Goal: Task Accomplishment & Management: Use online tool/utility

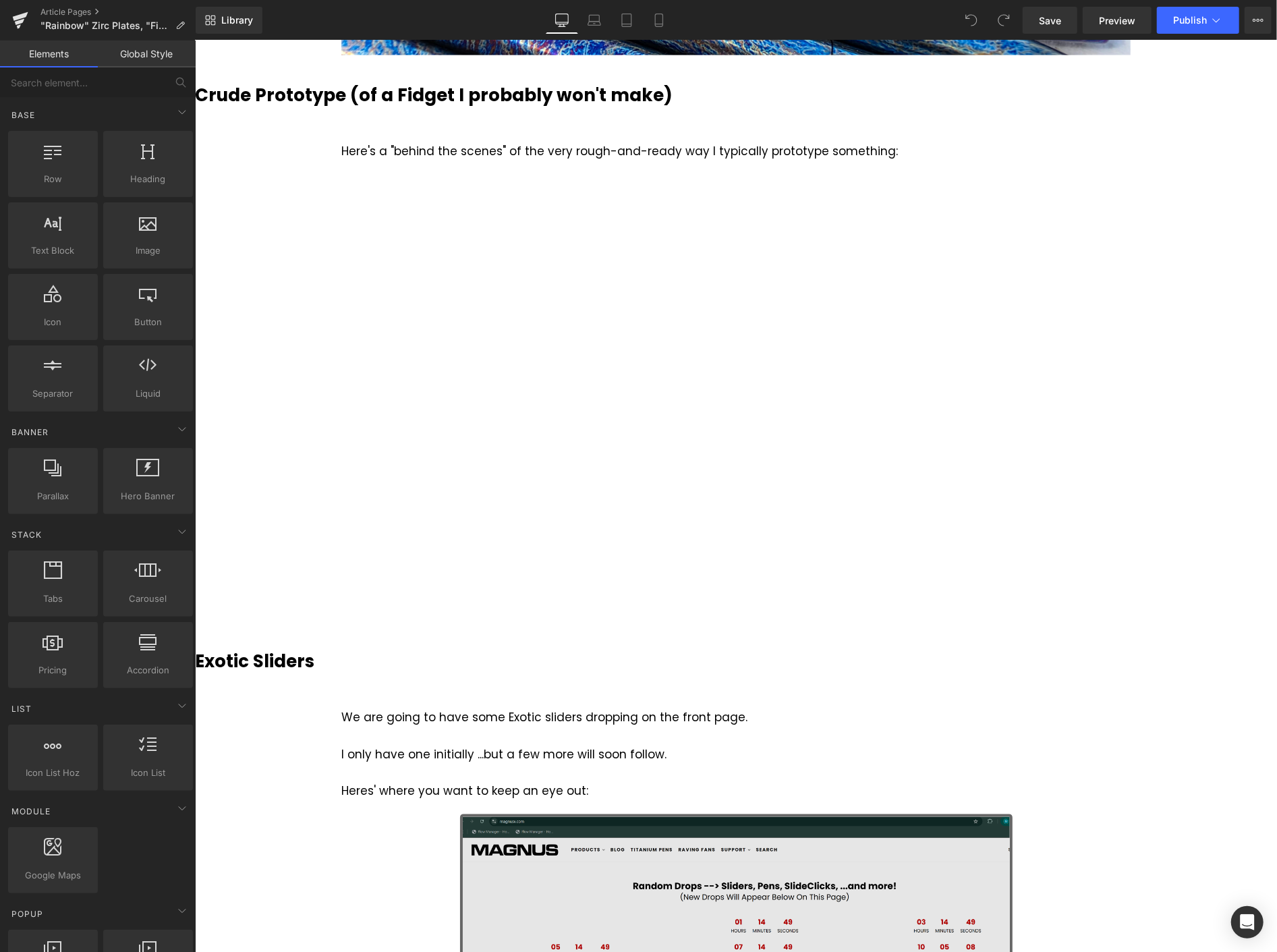
scroll to position [1649, 0]
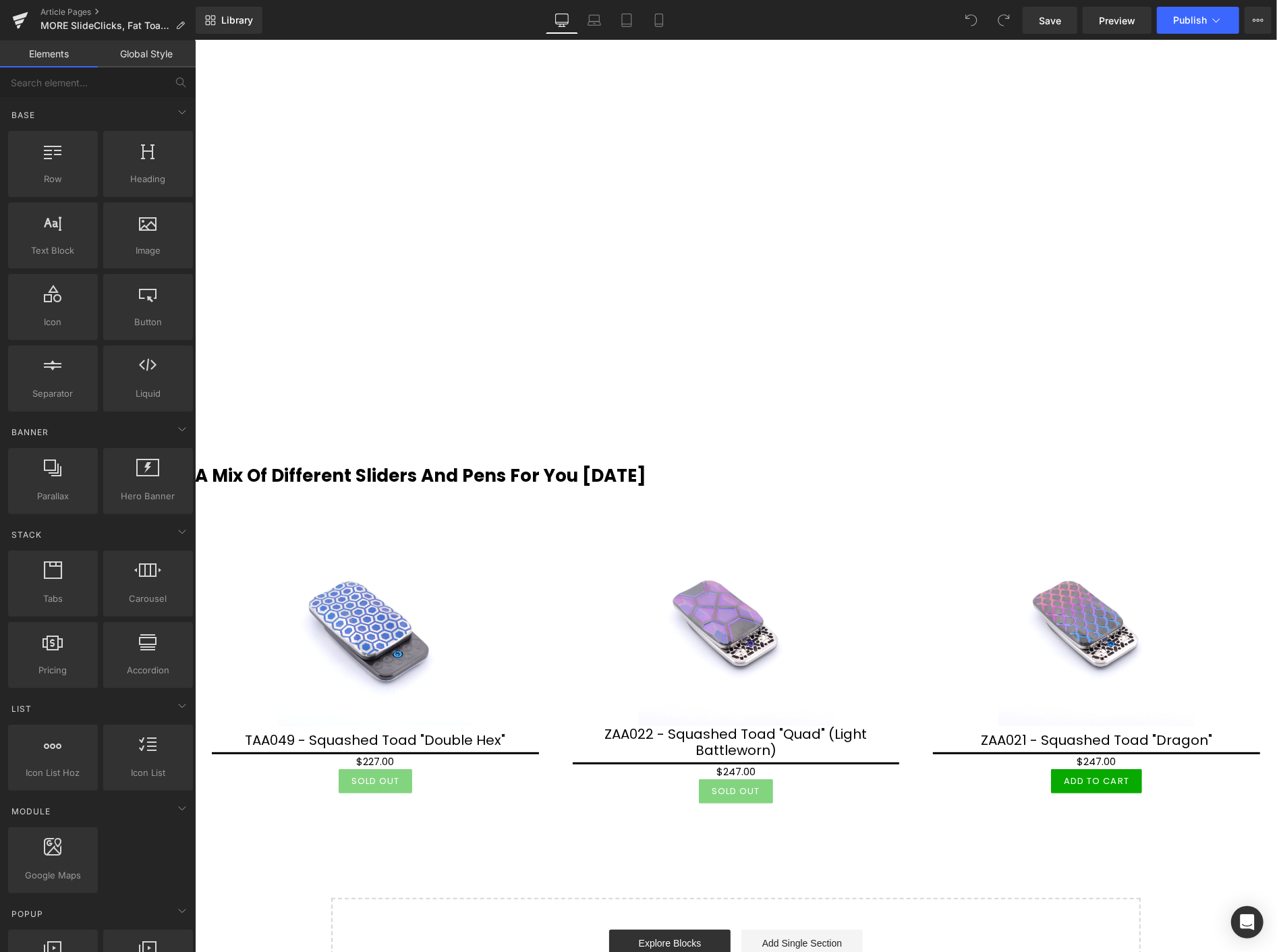
scroll to position [3898, 0]
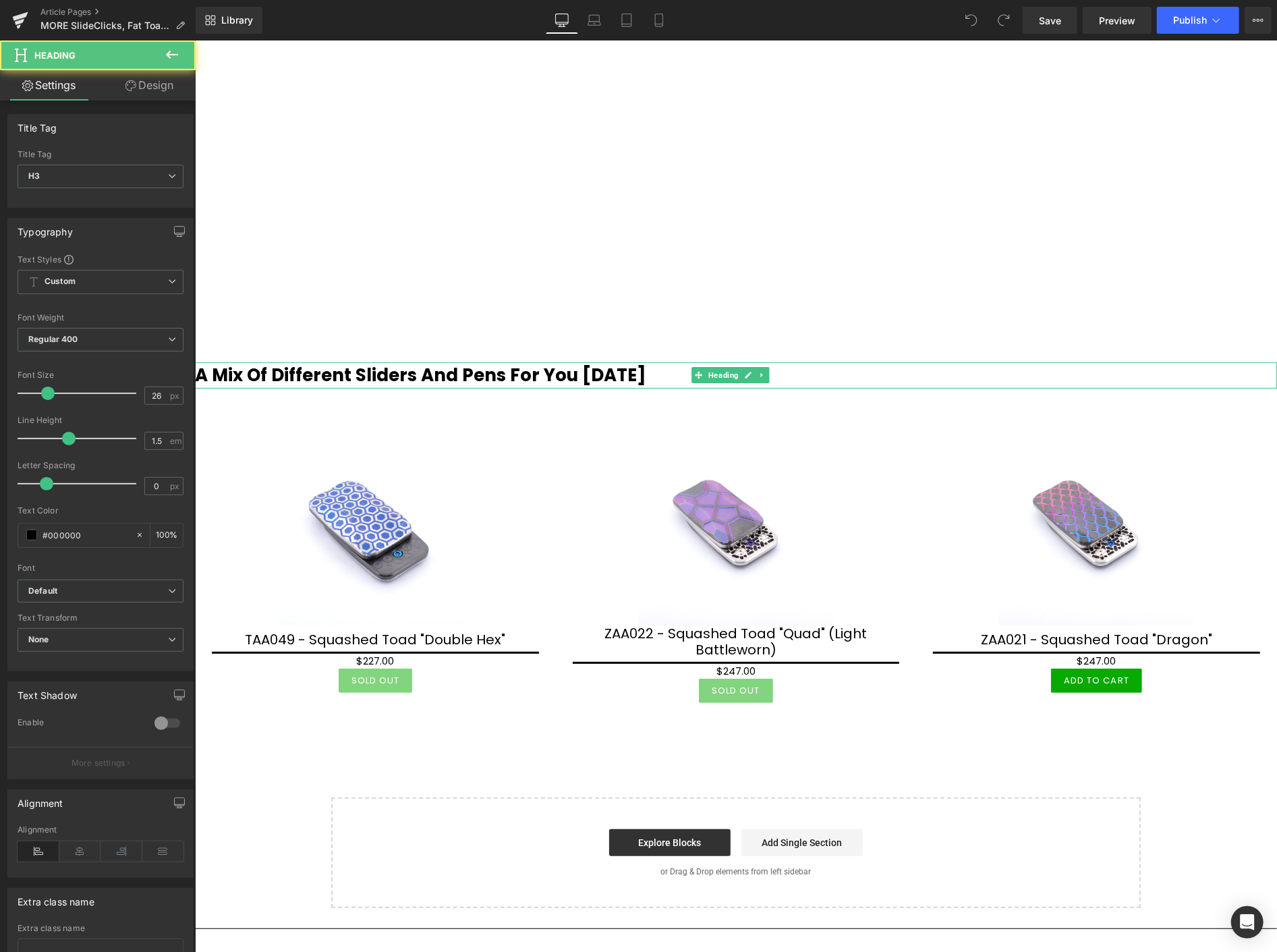
click at [509, 378] on b "A Mix Of Different Sliders And Pens For You [DATE]" at bounding box center [420, 375] width 451 height 25
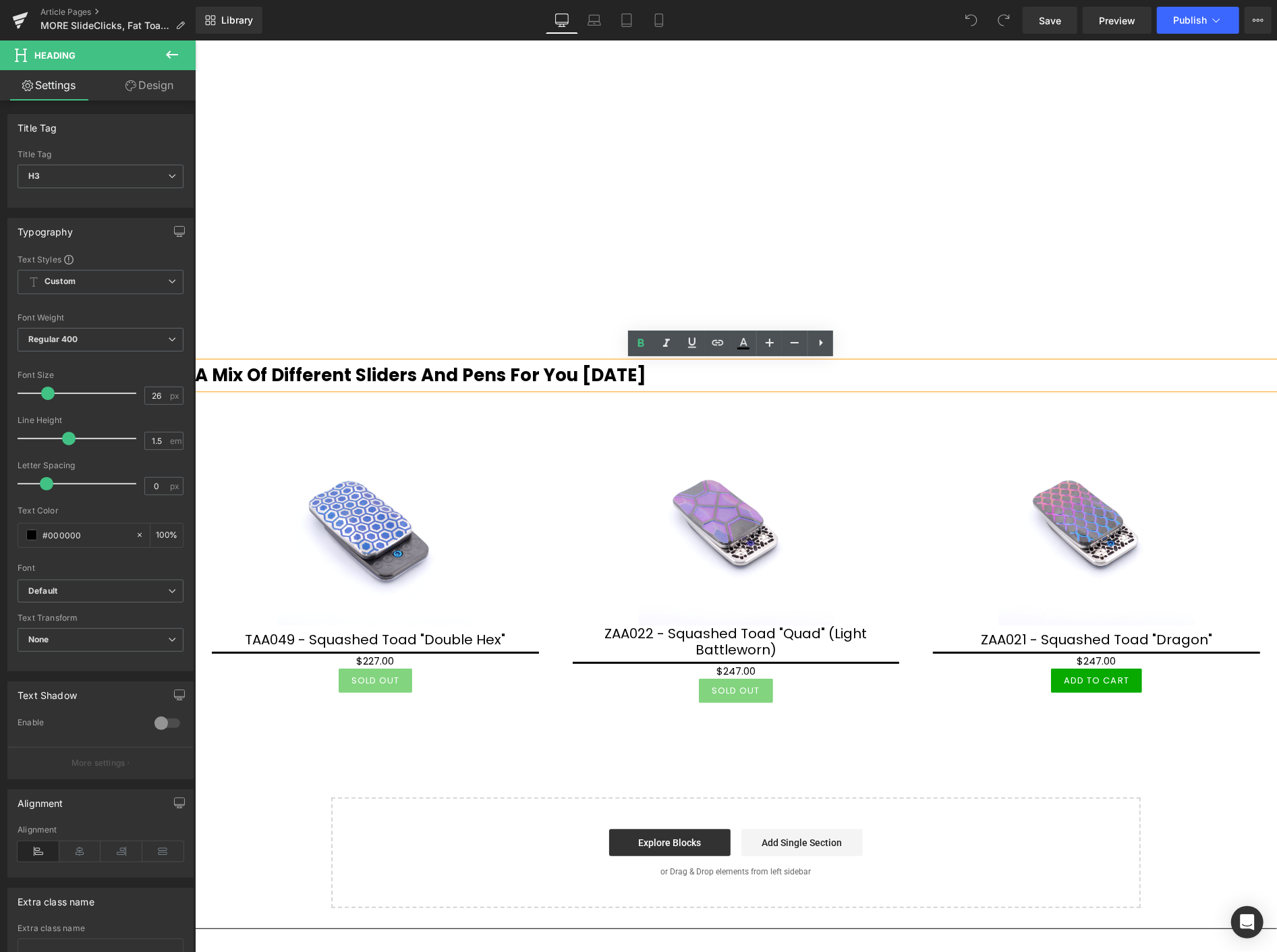
click at [502, 373] on b "A Mix Of Different Sliders And Pens For You [DATE]" at bounding box center [420, 375] width 451 height 25
click at [505, 373] on b "A Mix Of Different Sliders And Pens For You [DATE]" at bounding box center [420, 375] width 451 height 25
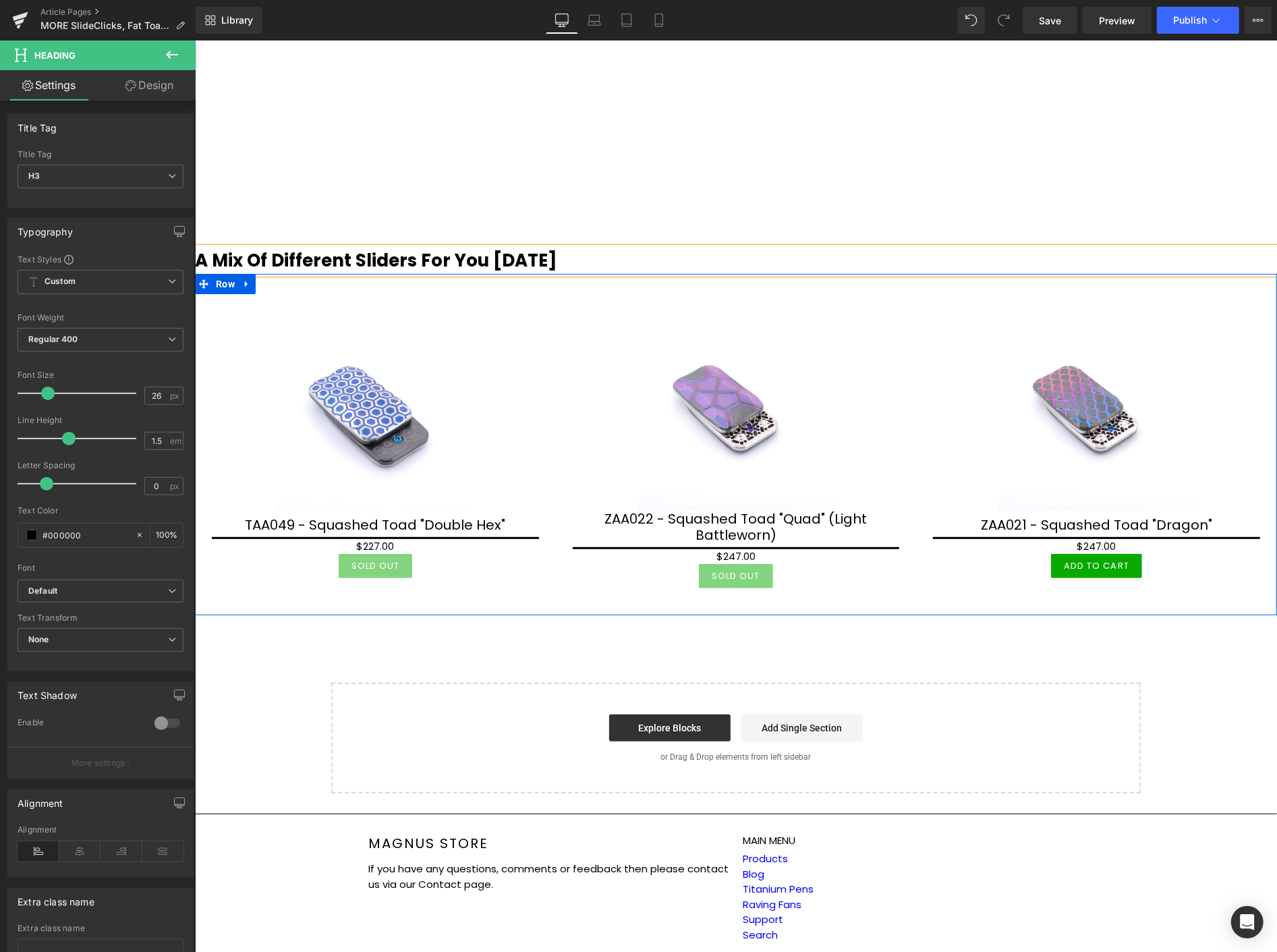
scroll to position [4054, 0]
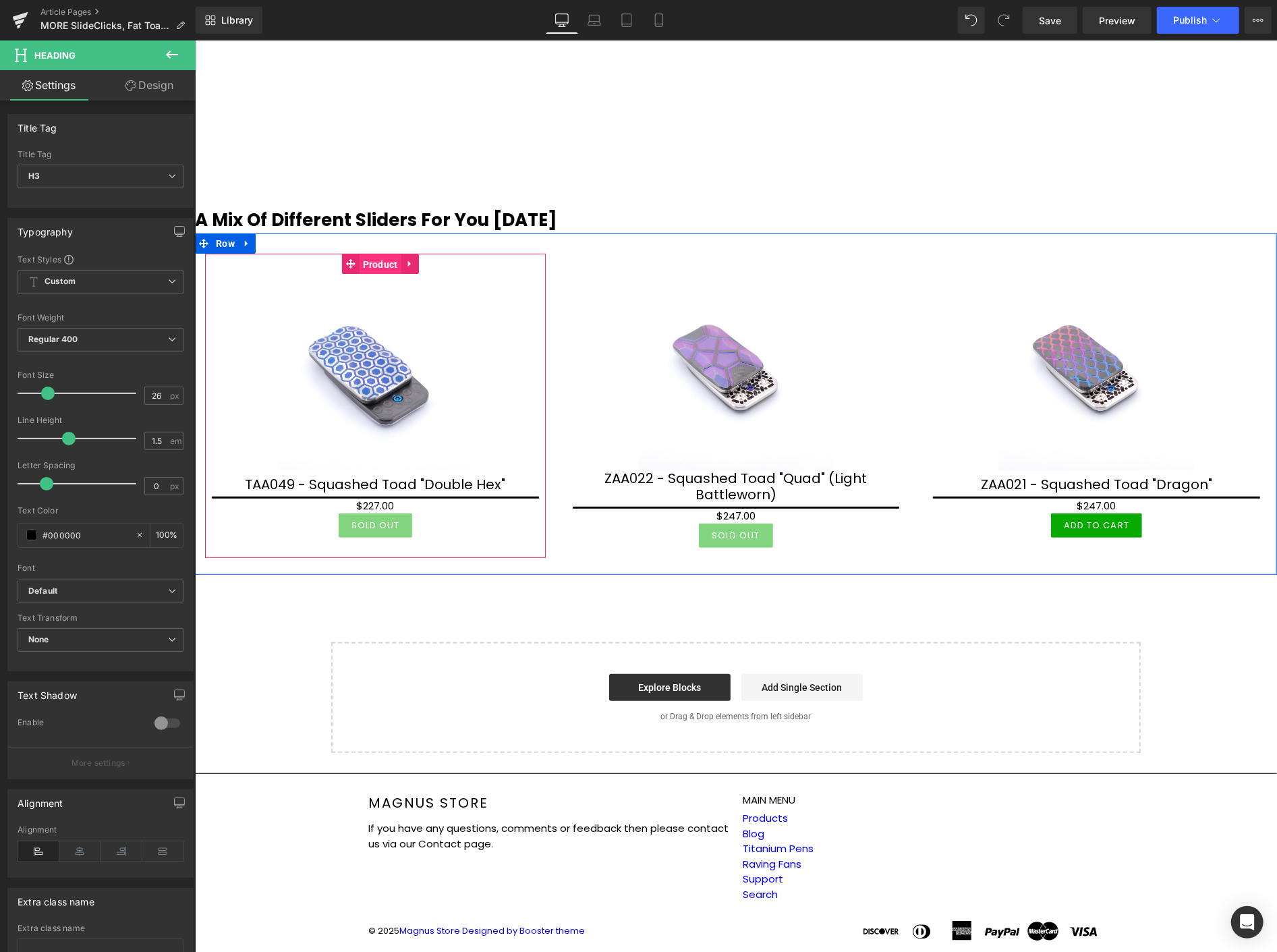
click at [394, 265] on span "Product" at bounding box center [380, 264] width 42 height 20
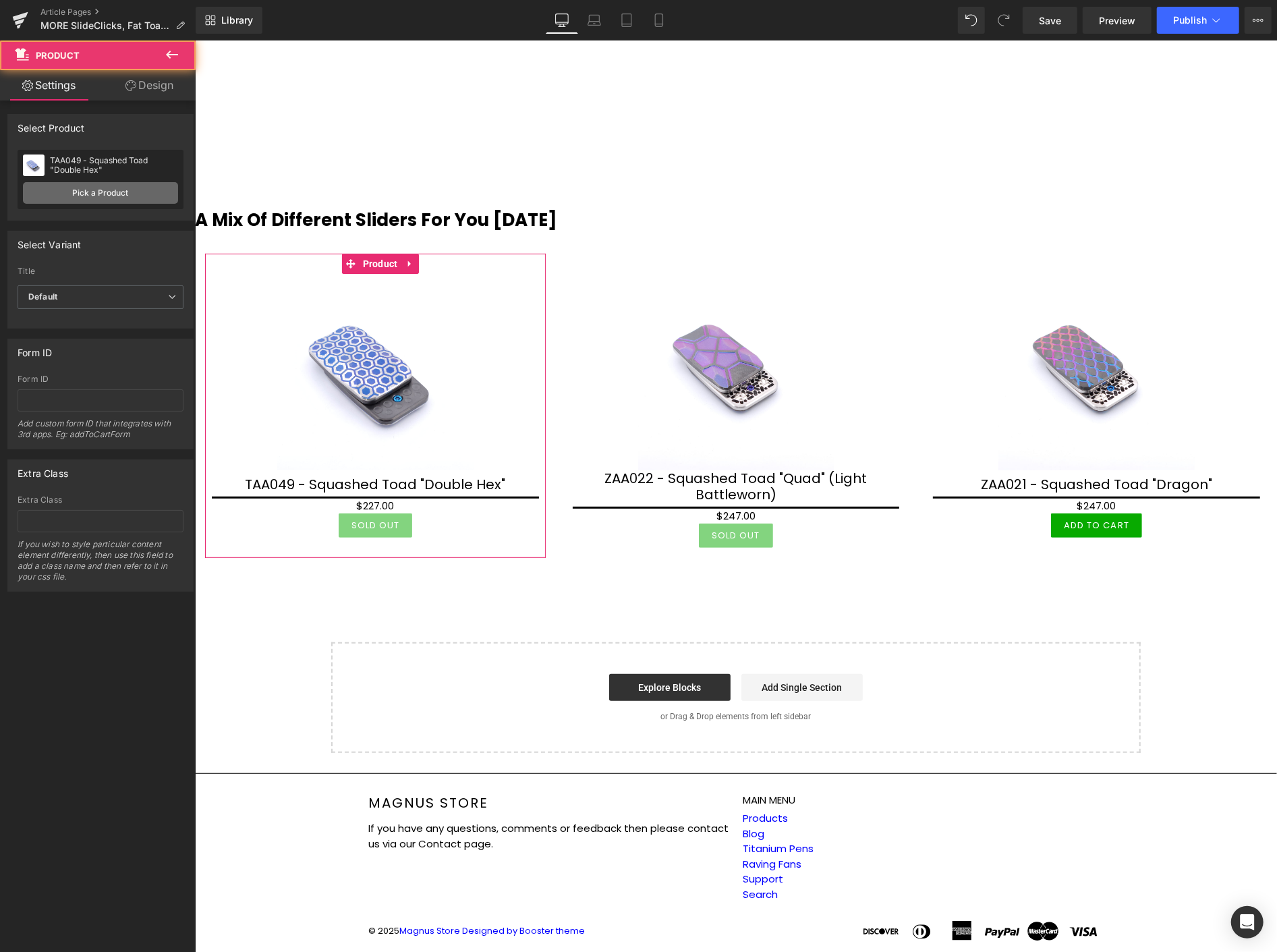
click at [107, 191] on link "Pick a Product" at bounding box center [100, 193] width 155 height 22
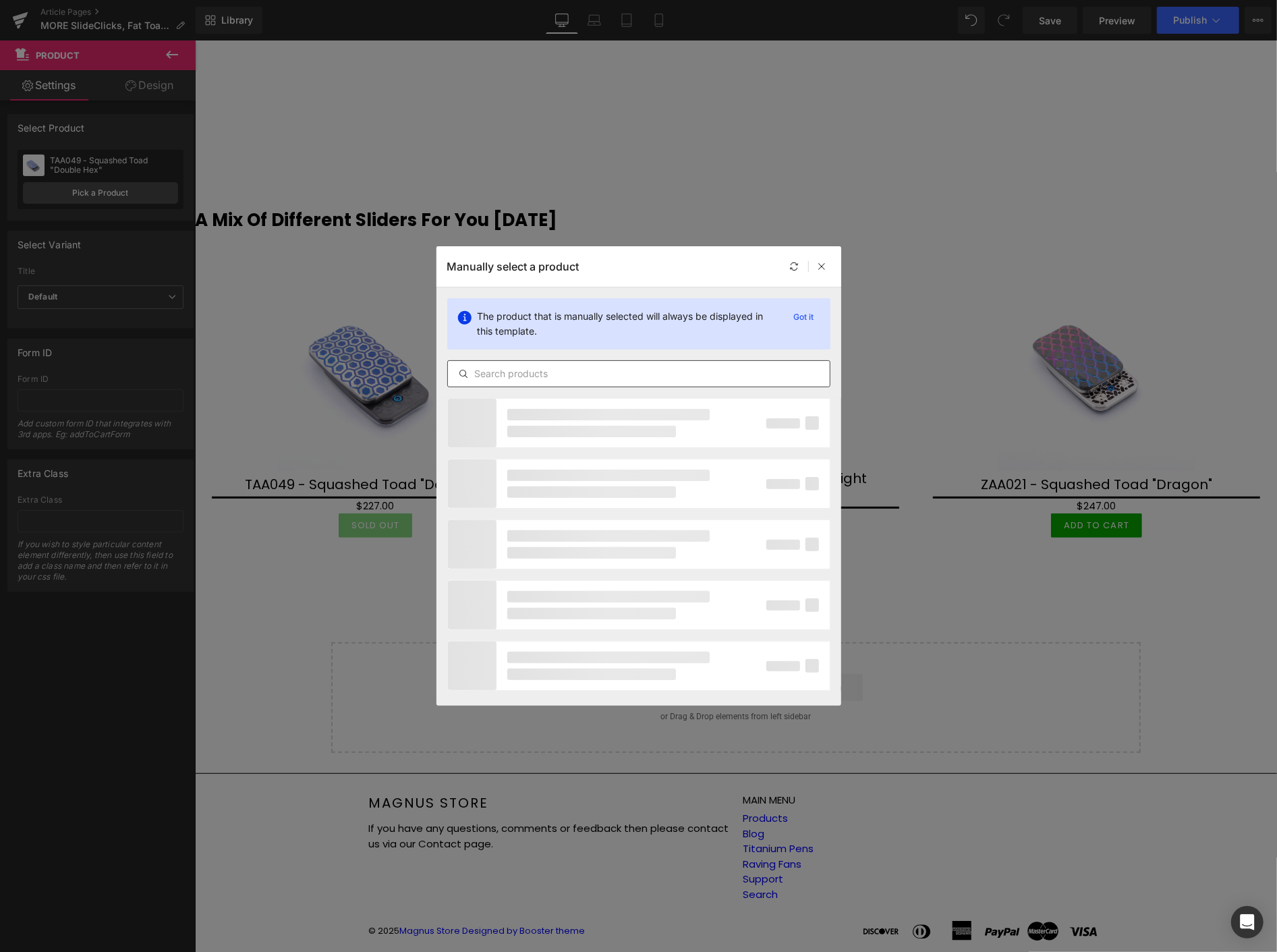
click at [512, 376] on input "text" at bounding box center [638, 374] width 382 height 16
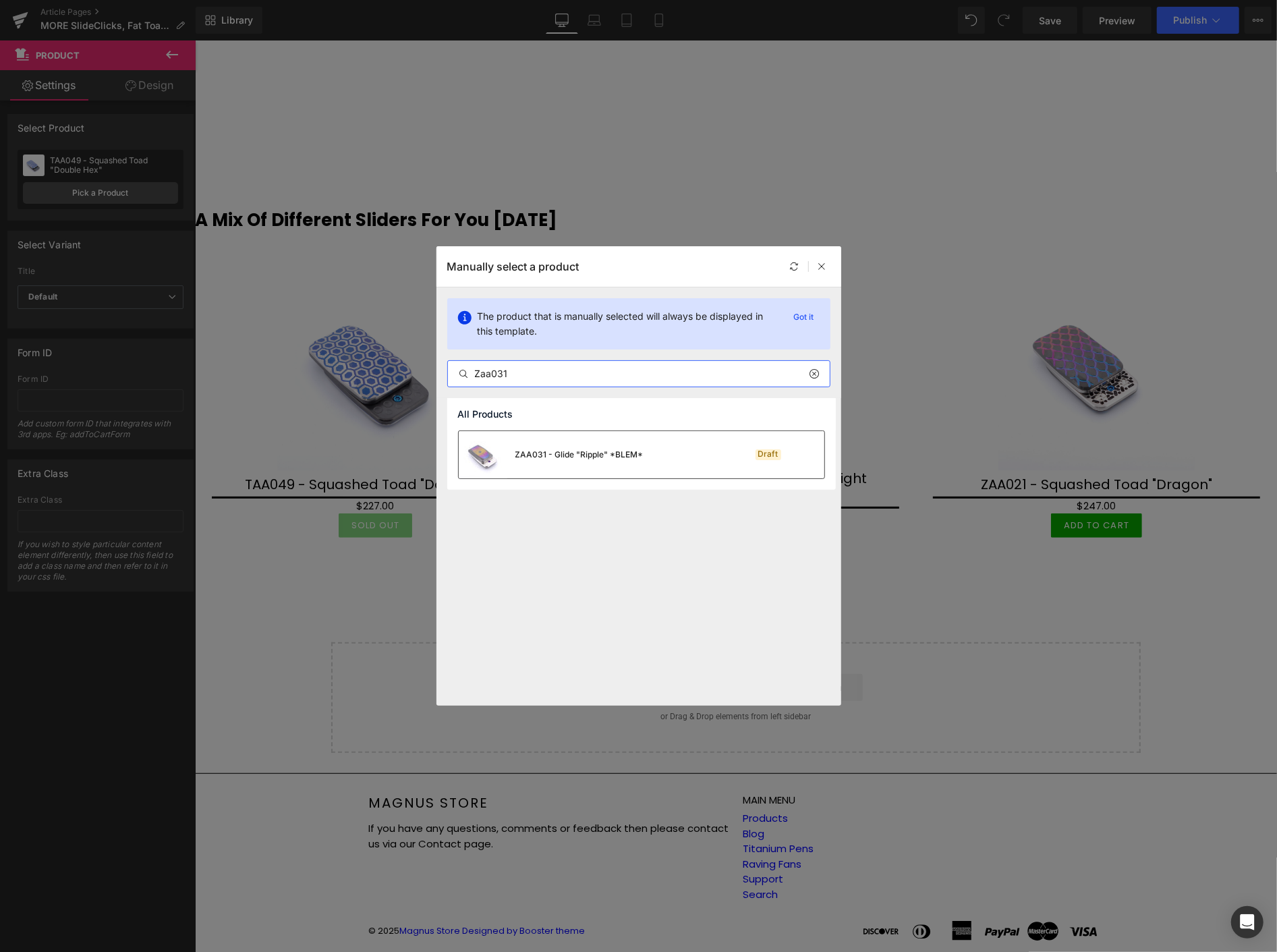
type input "Zaa031"
click at [561, 449] on div "ZAA031 - Glide "Ripple" *BLEM*" at bounding box center [579, 454] width 128 height 12
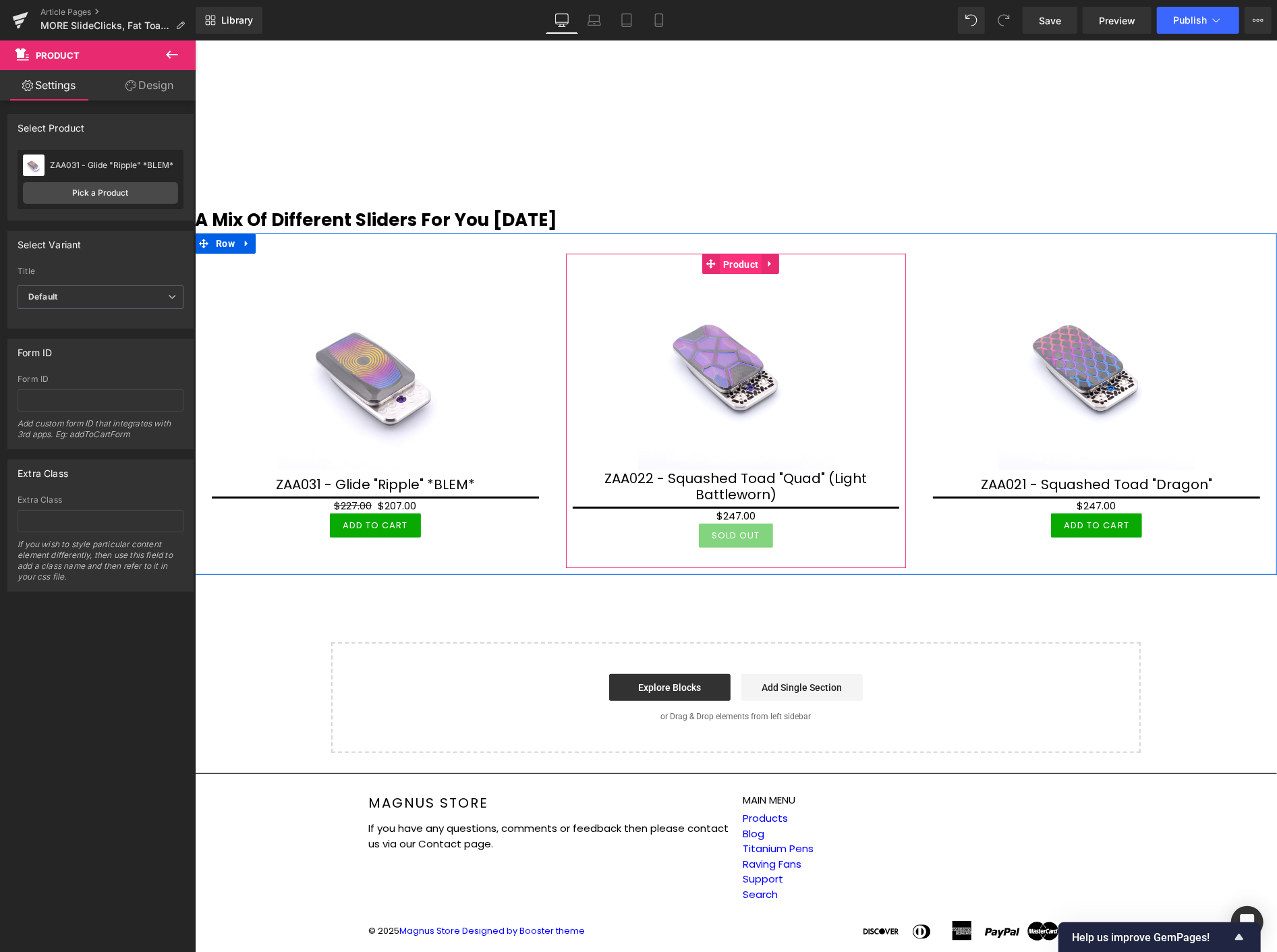
click at [734, 266] on span "Product" at bounding box center [740, 264] width 42 height 20
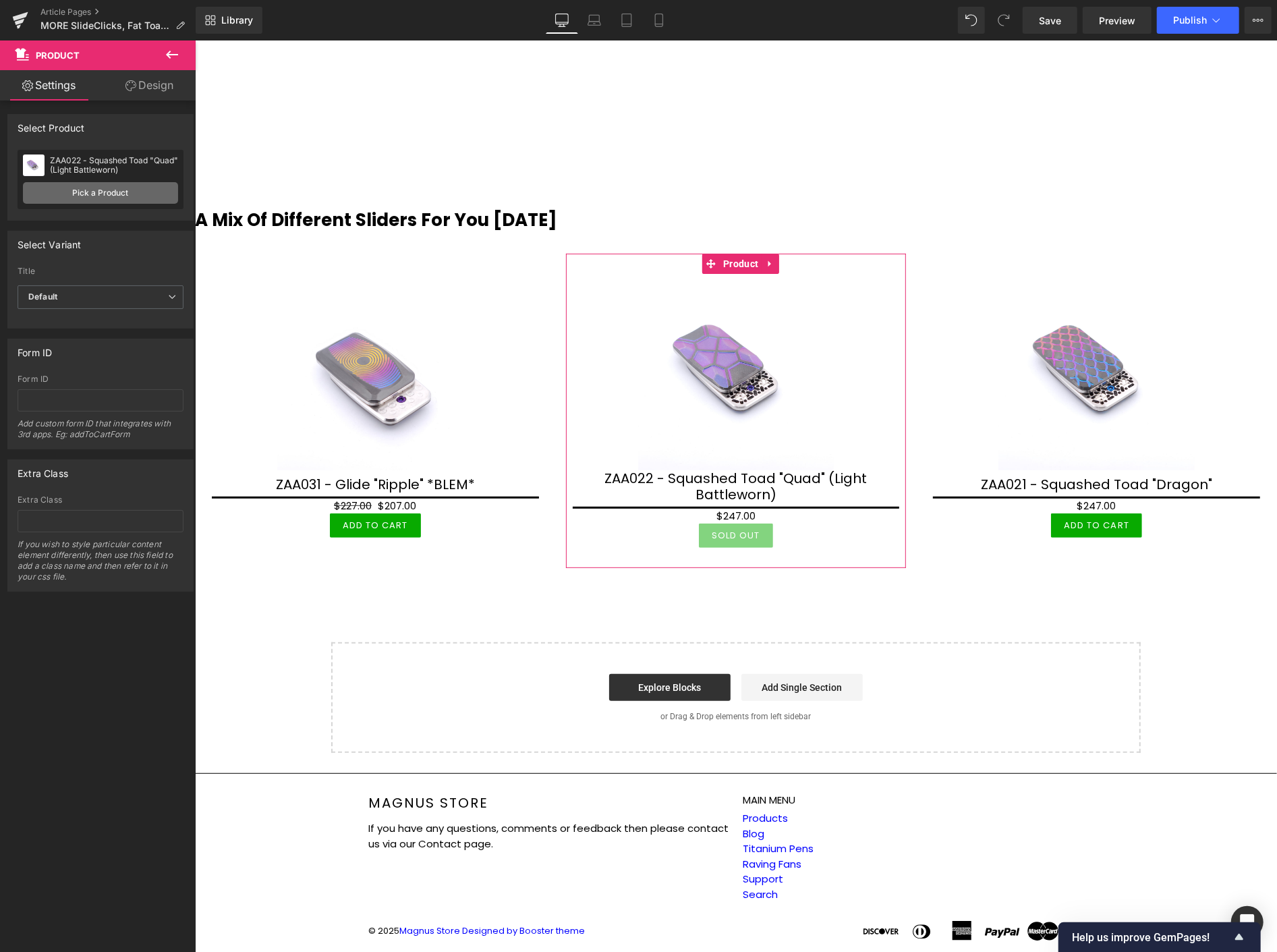
click at [111, 191] on link "Pick a Product" at bounding box center [100, 193] width 155 height 22
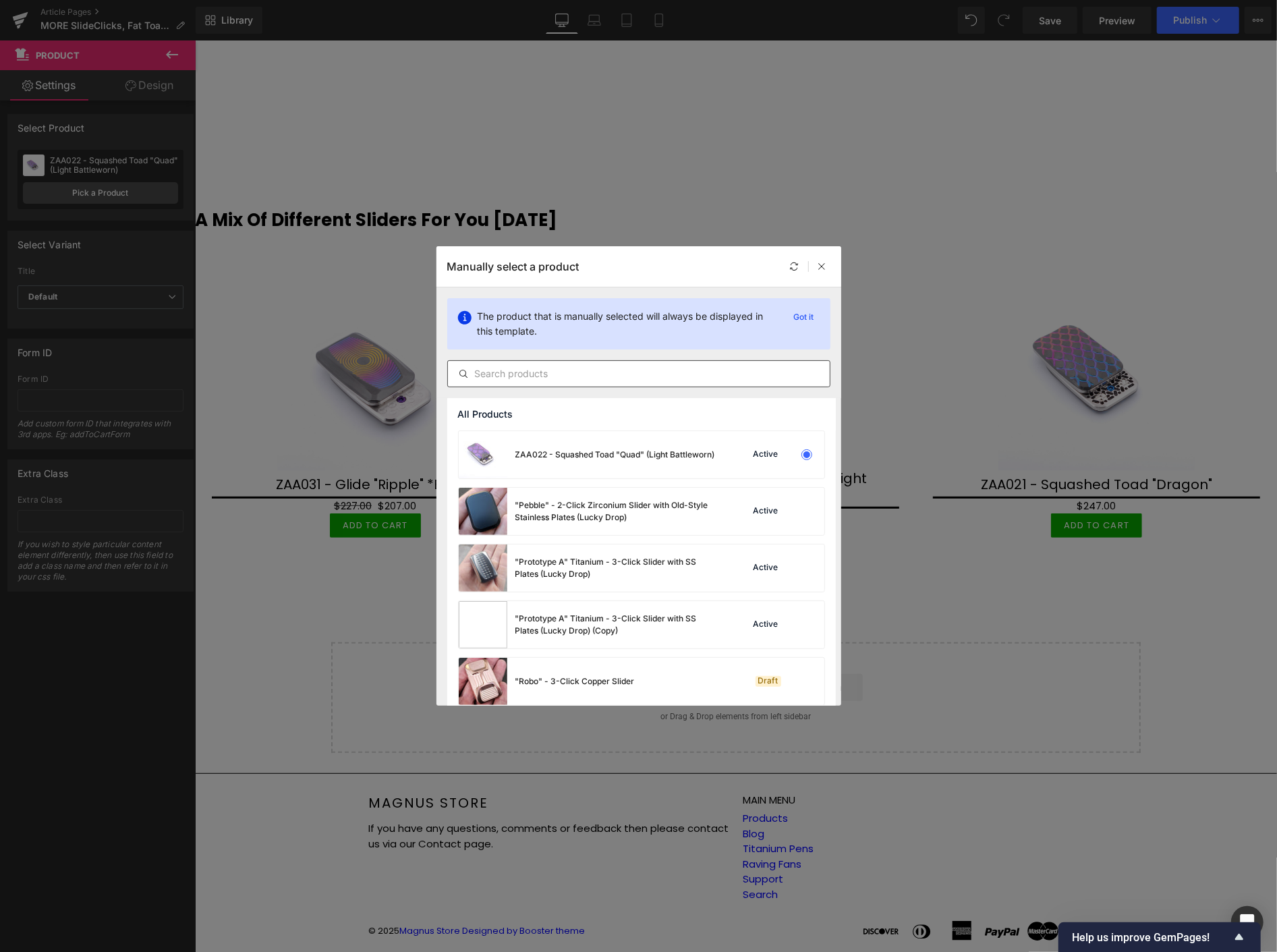
click at [583, 374] on input "text" at bounding box center [638, 374] width 382 height 16
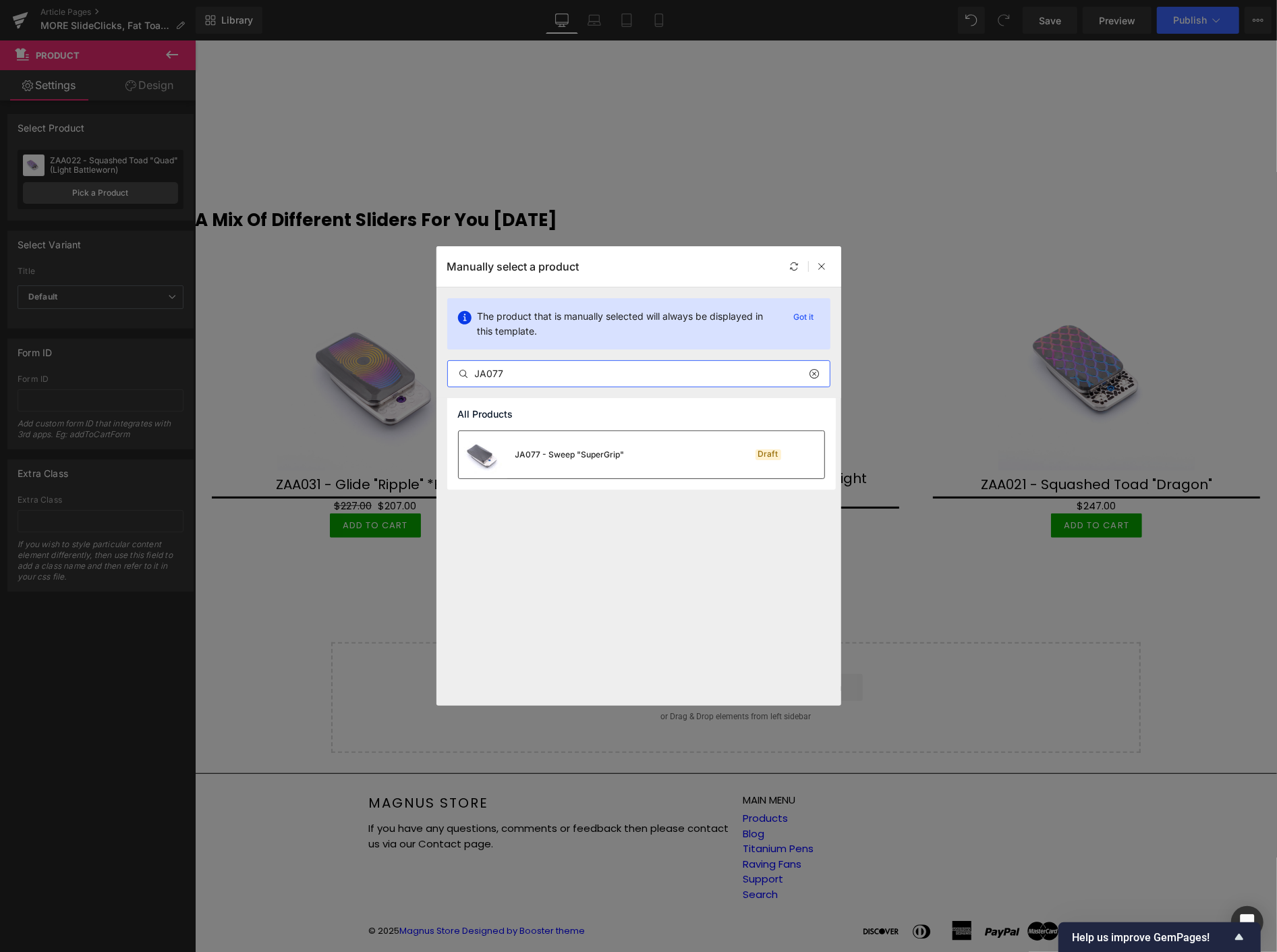
type input "JA077"
click at [581, 448] on div "JA077 - Sweep "SuperGrip"" at bounding box center [542, 455] width 166 height 48
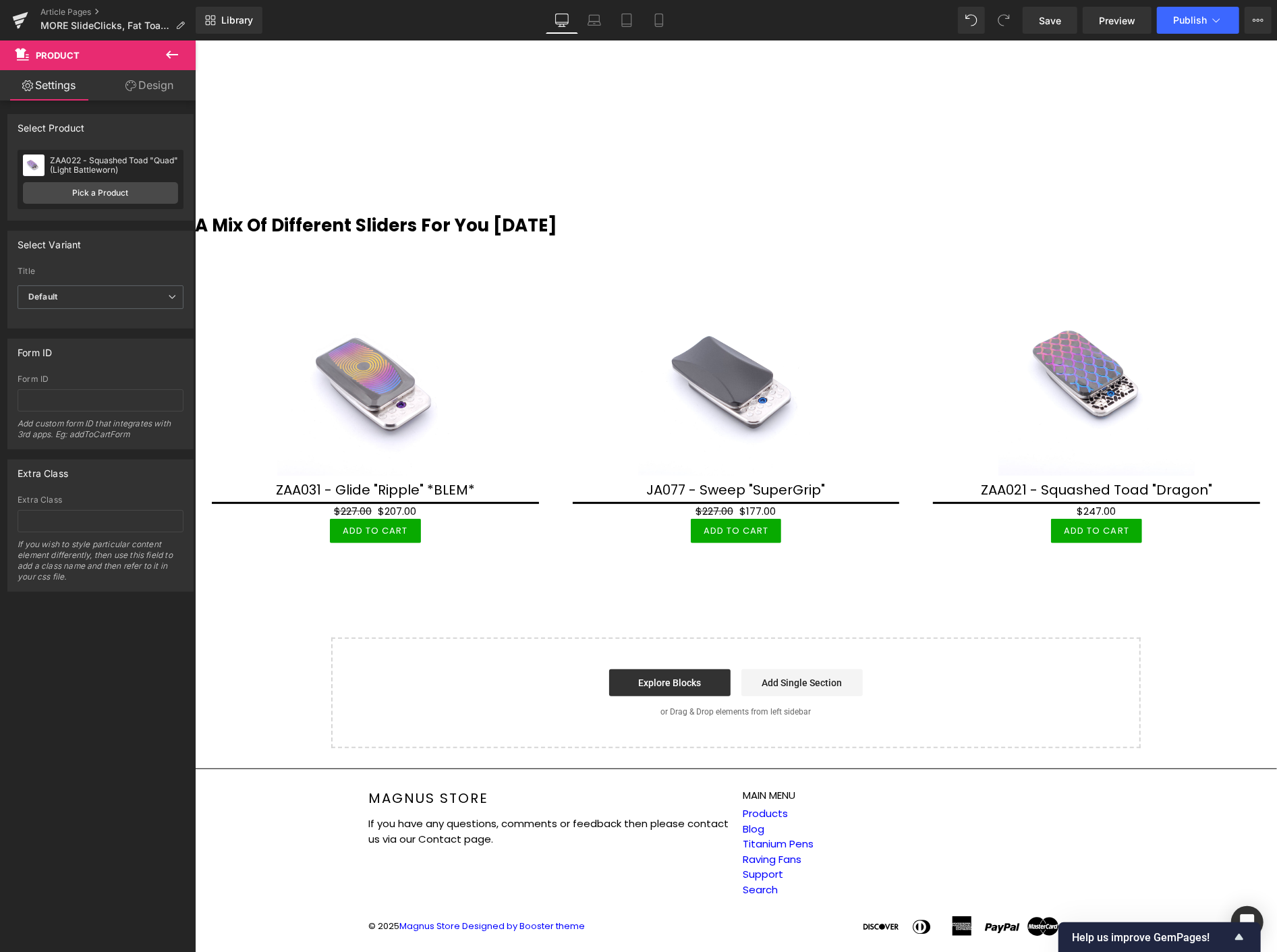
scroll to position [4045, 0]
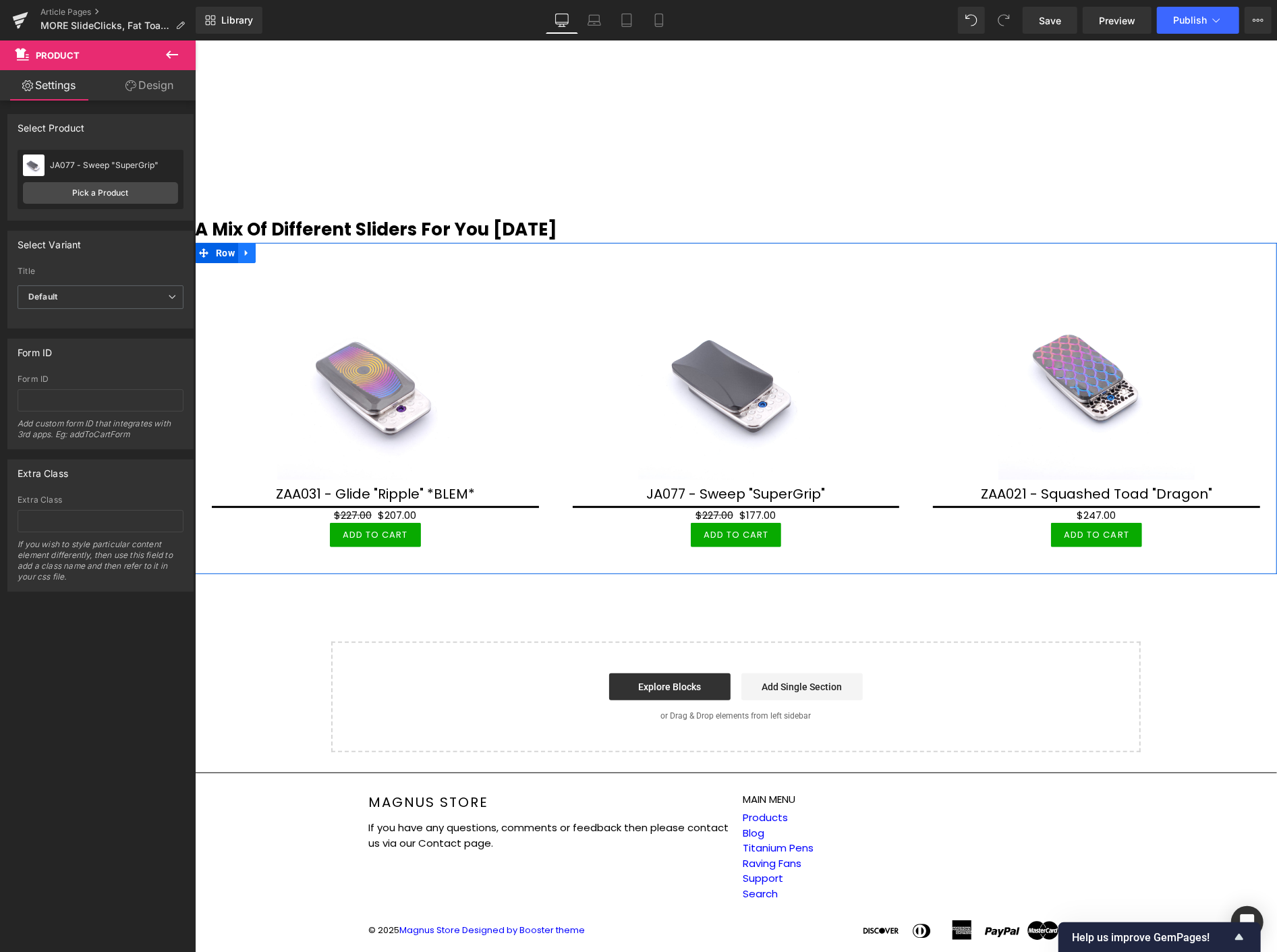
click at [249, 248] on icon at bounding box center [246, 251] width 9 height 10
click at [263, 253] on icon at bounding box center [264, 252] width 9 height 9
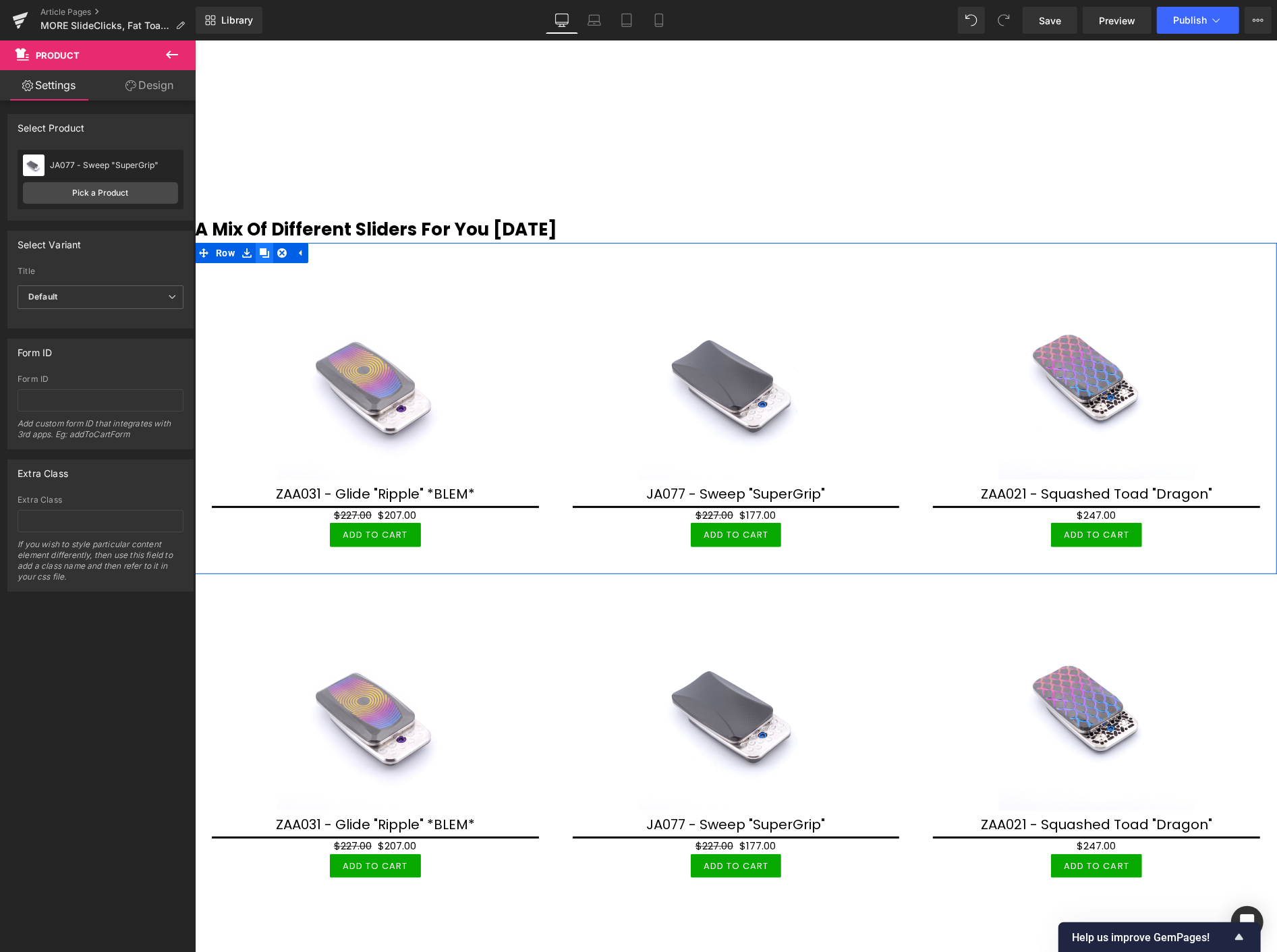
click at [264, 251] on icon at bounding box center [264, 252] width 9 height 9
click at [264, 250] on icon at bounding box center [264, 252] width 9 height 9
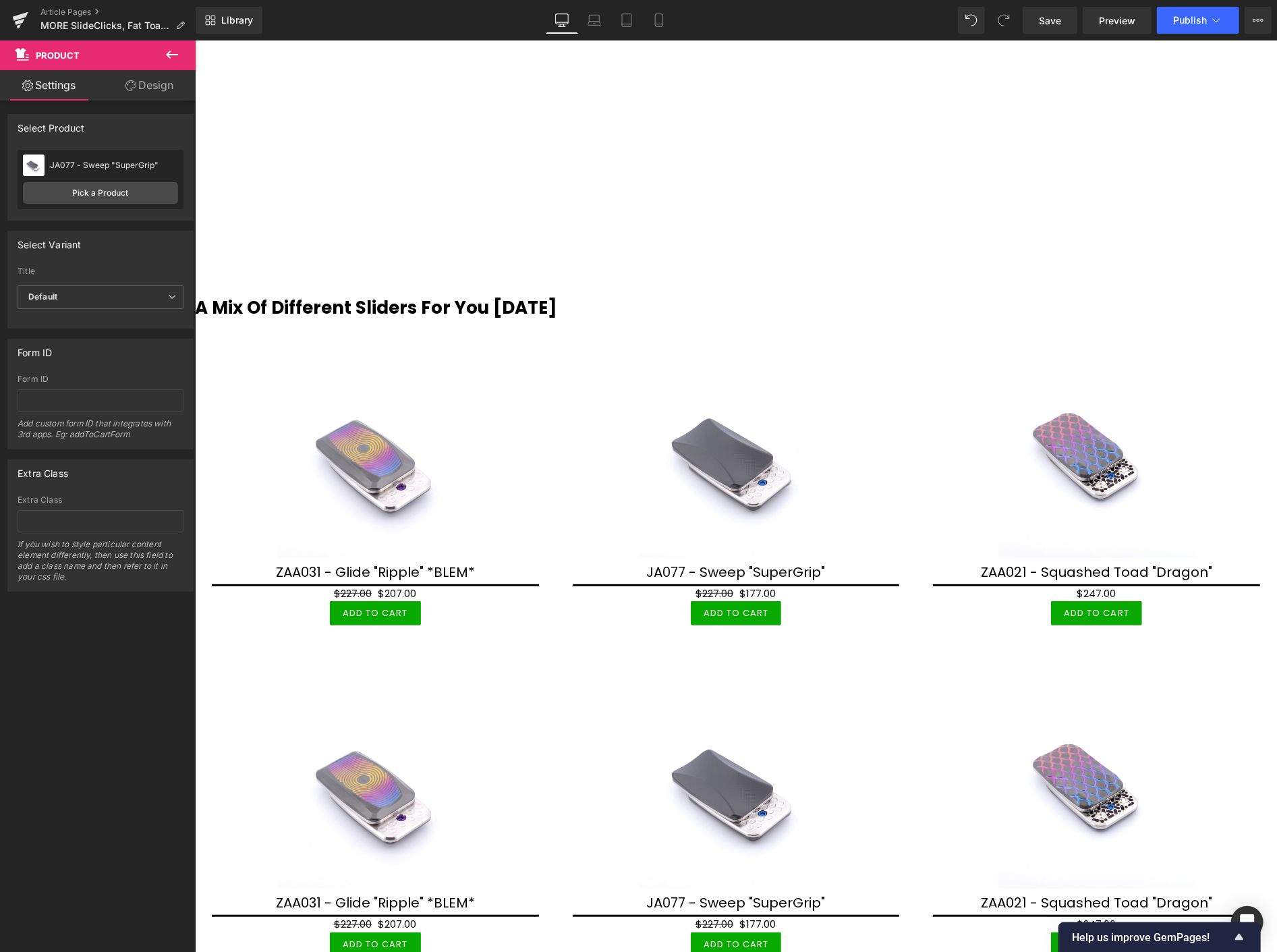
scroll to position [3895, 0]
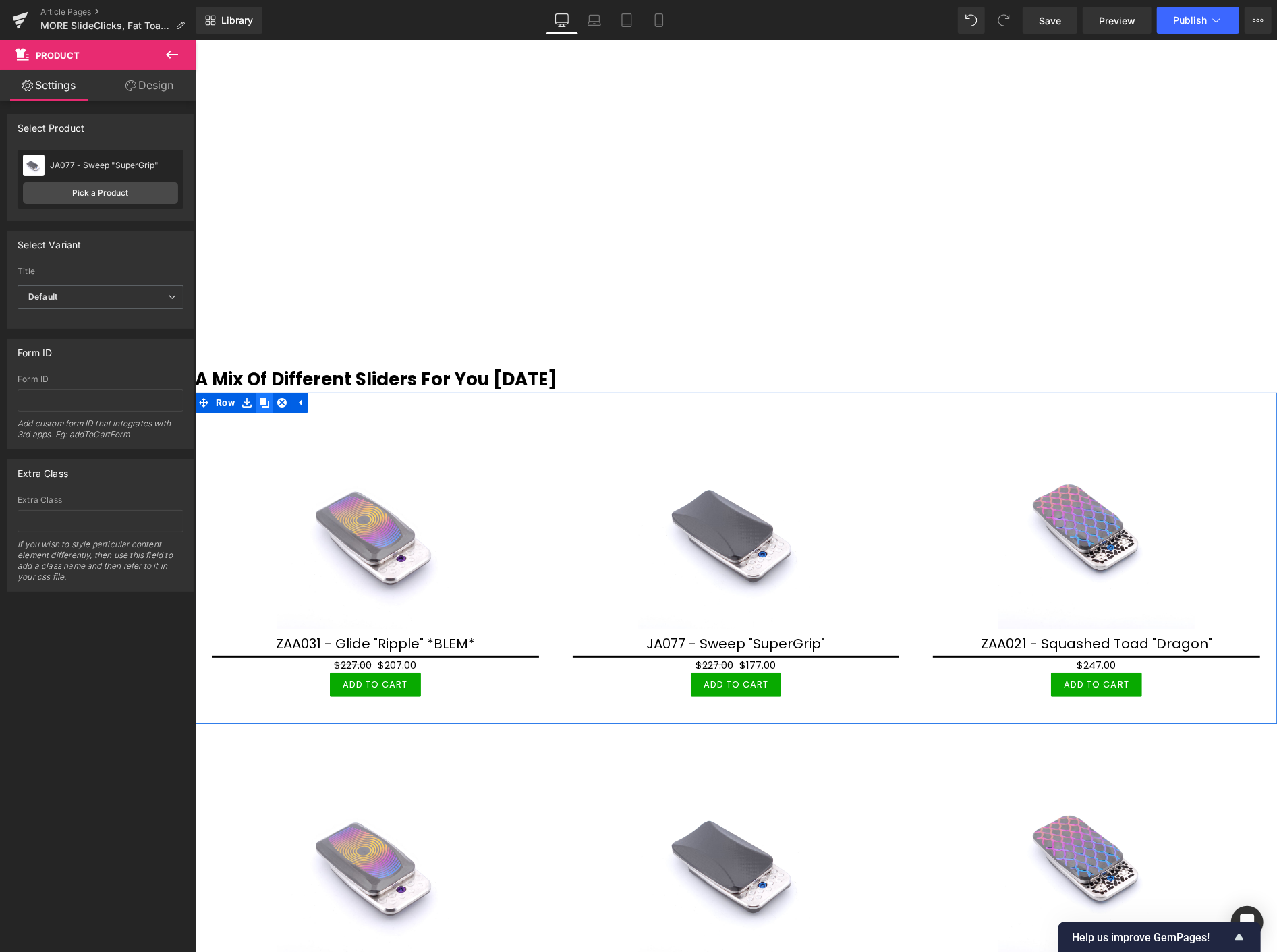
click at [266, 405] on icon at bounding box center [264, 401] width 9 height 10
click at [265, 404] on icon at bounding box center [264, 402] width 9 height 9
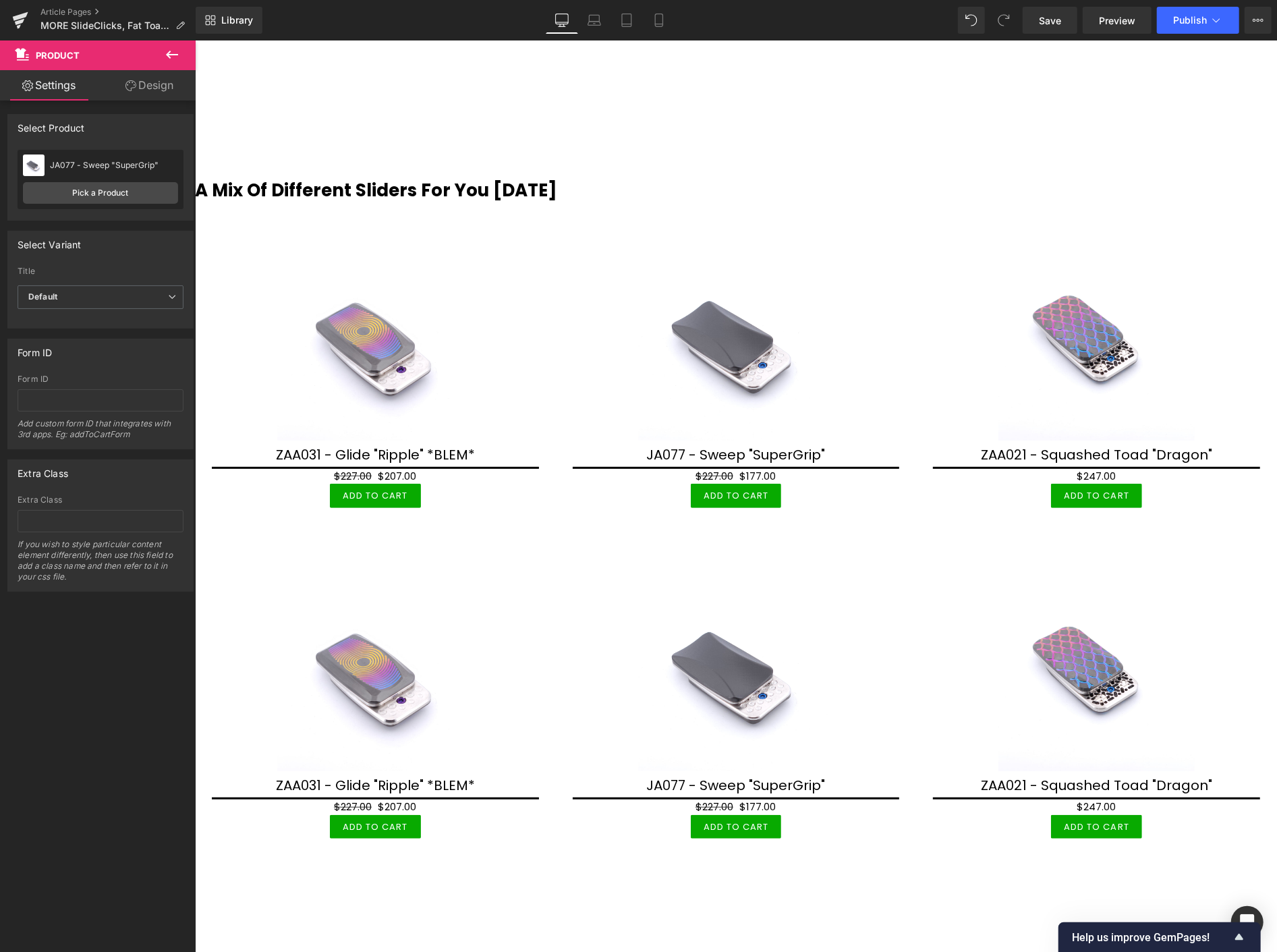
scroll to position [4120, 0]
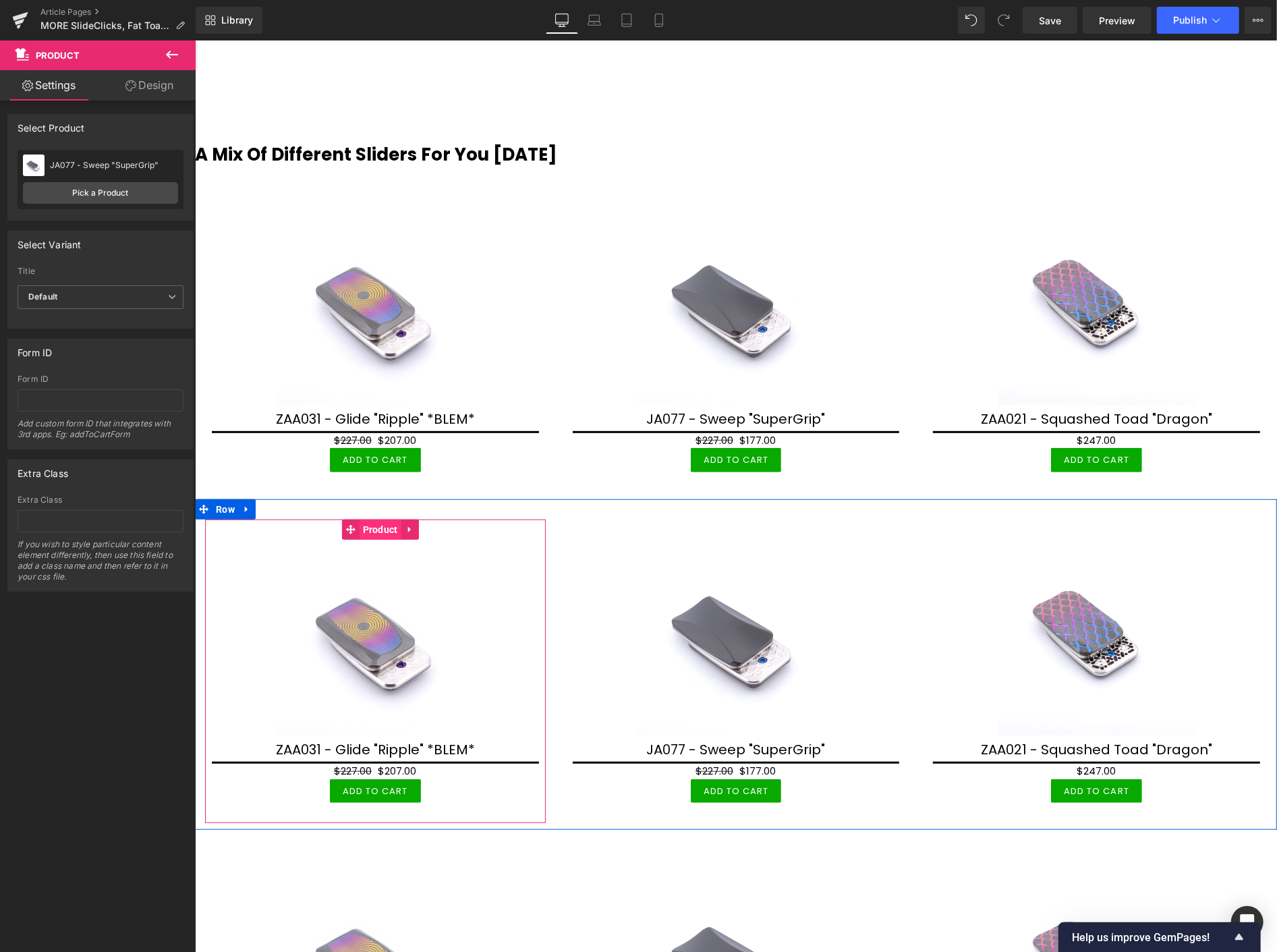
click at [383, 528] on span "Product" at bounding box center [380, 529] width 42 height 20
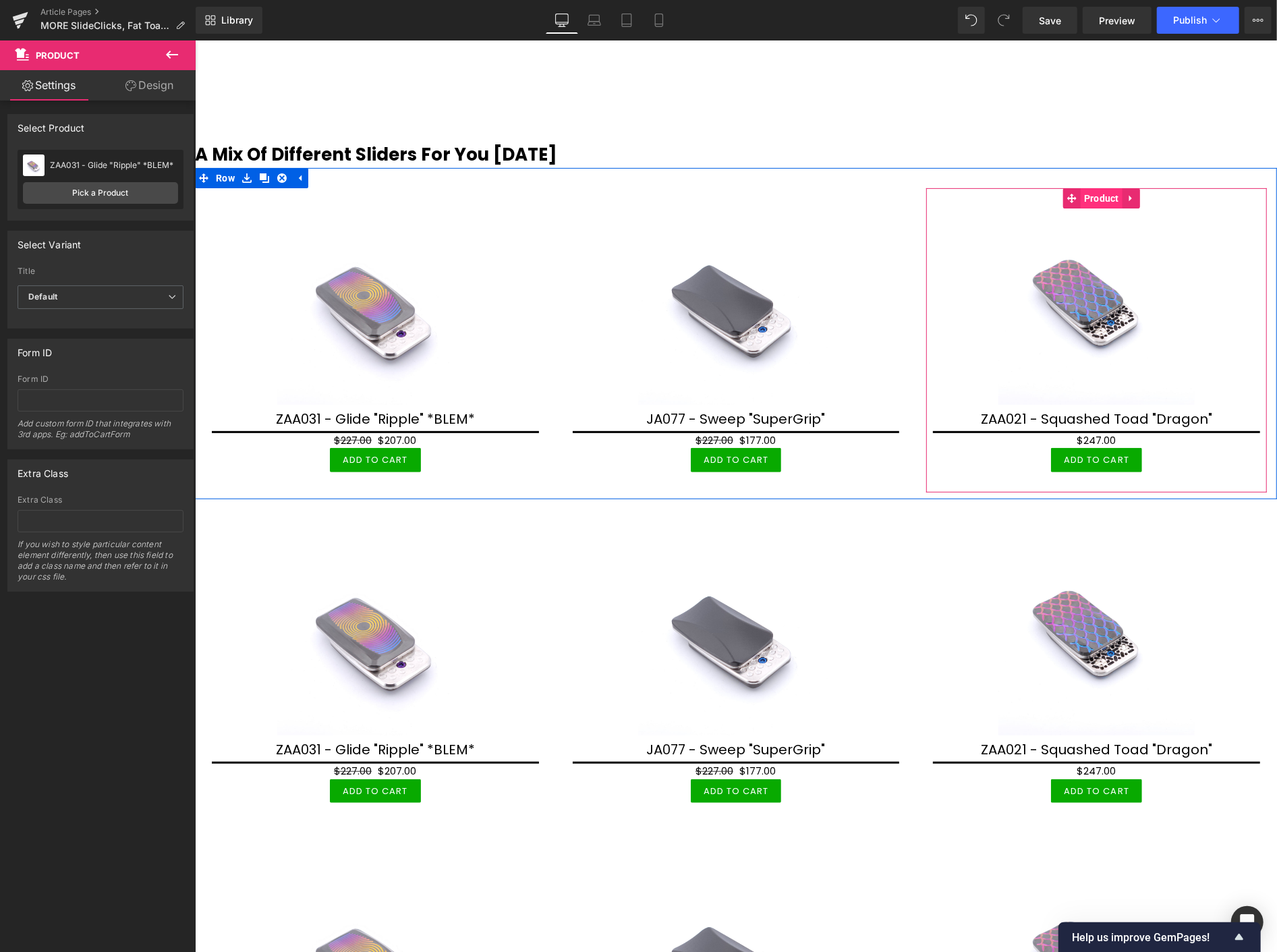
click at [1093, 200] on span "Product" at bounding box center [1102, 197] width 42 height 20
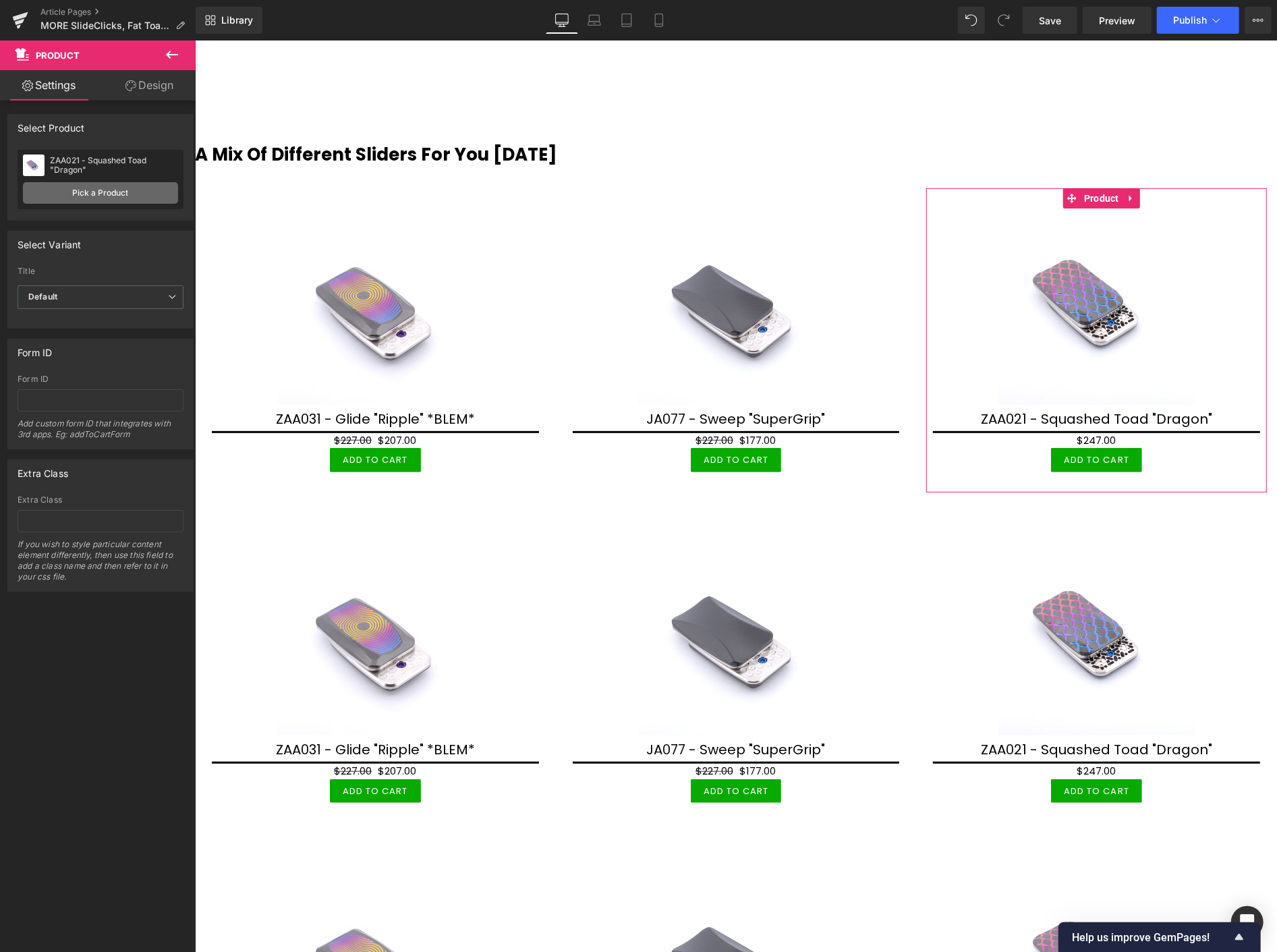
click at [90, 186] on link "Pick a Product" at bounding box center [100, 193] width 155 height 22
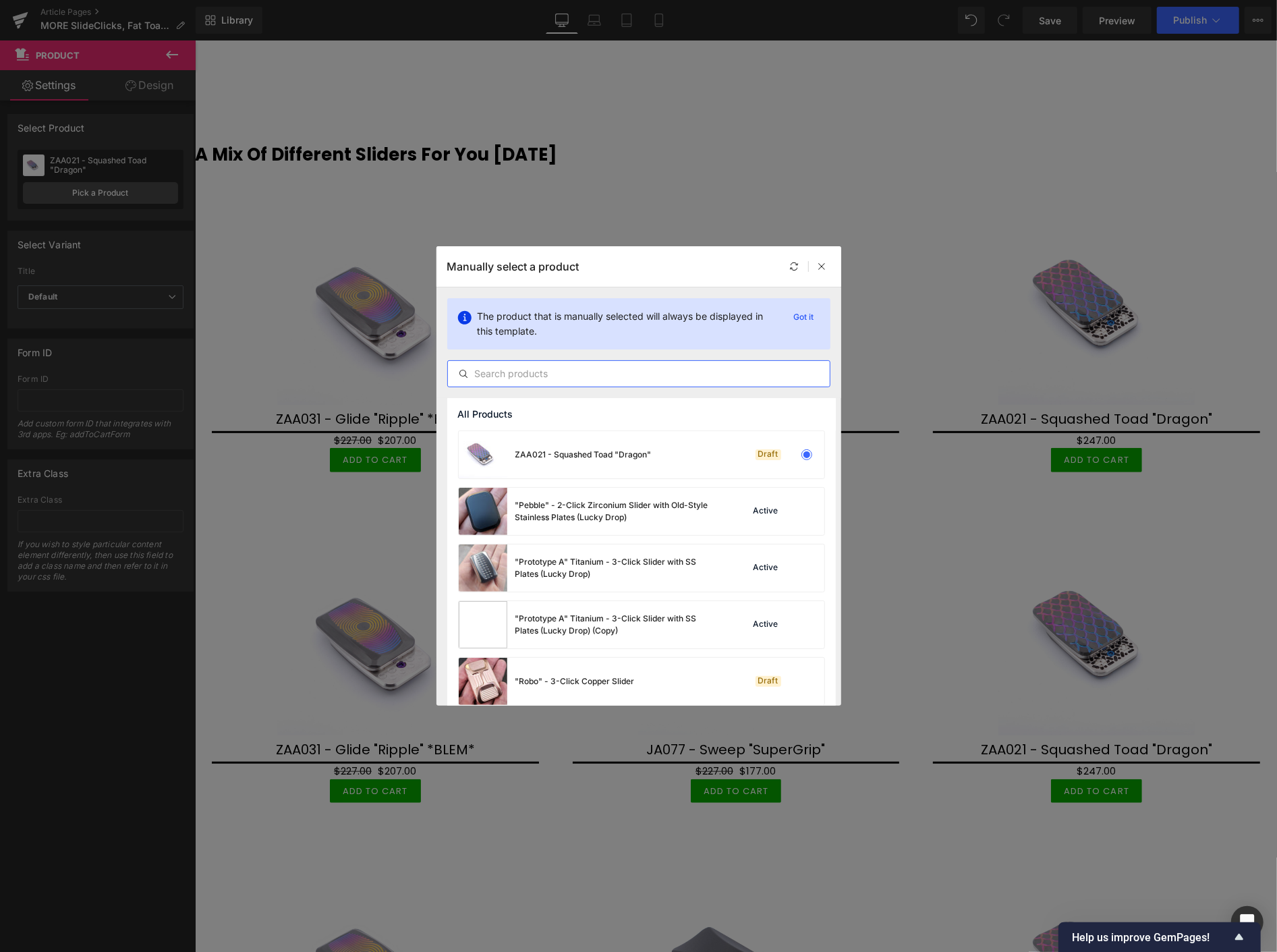
click at [494, 370] on input "text" at bounding box center [638, 374] width 382 height 16
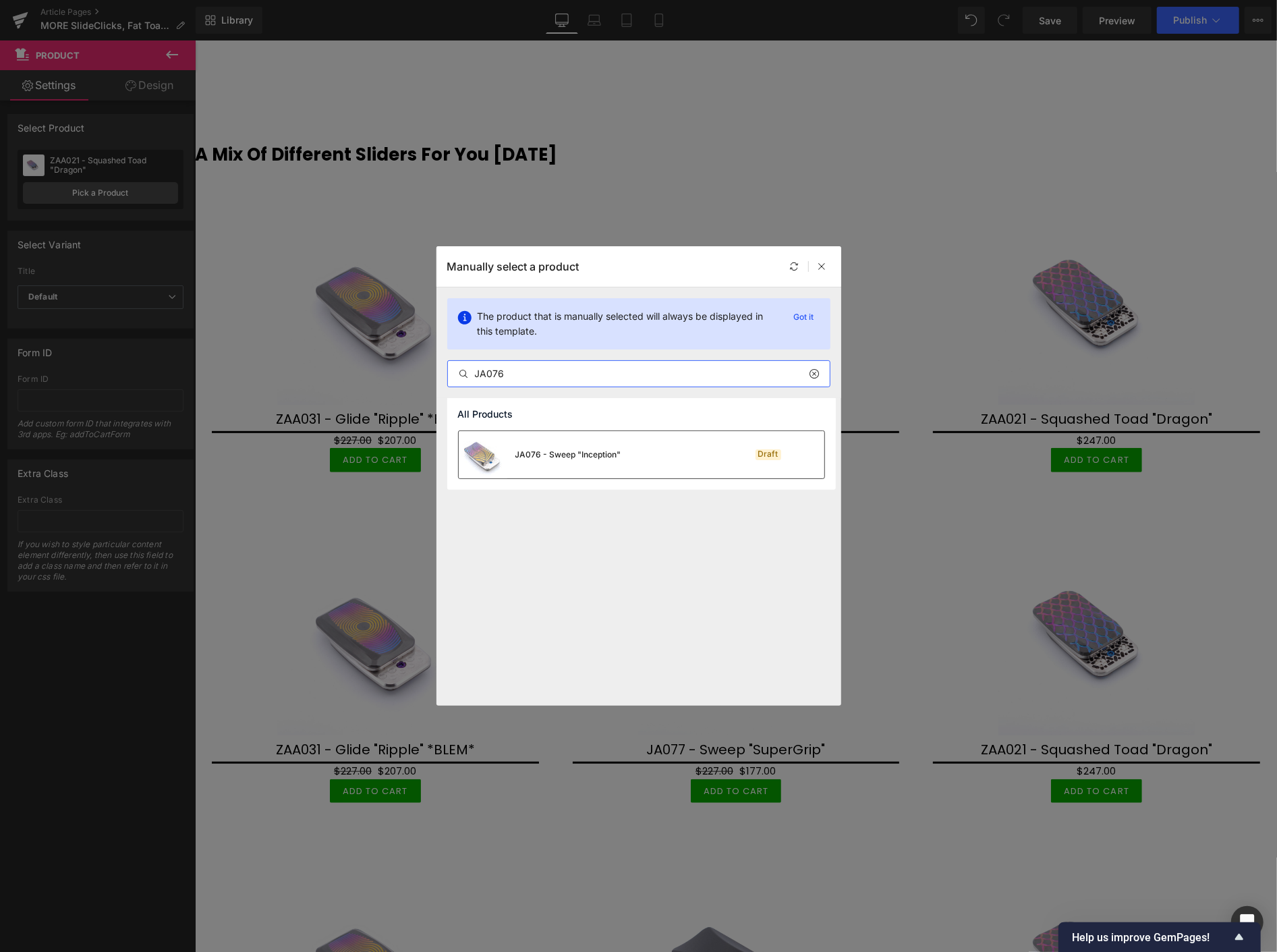
type input "JA076"
click at [545, 454] on div "JA076 - Sweep "Inception"" at bounding box center [568, 454] width 106 height 12
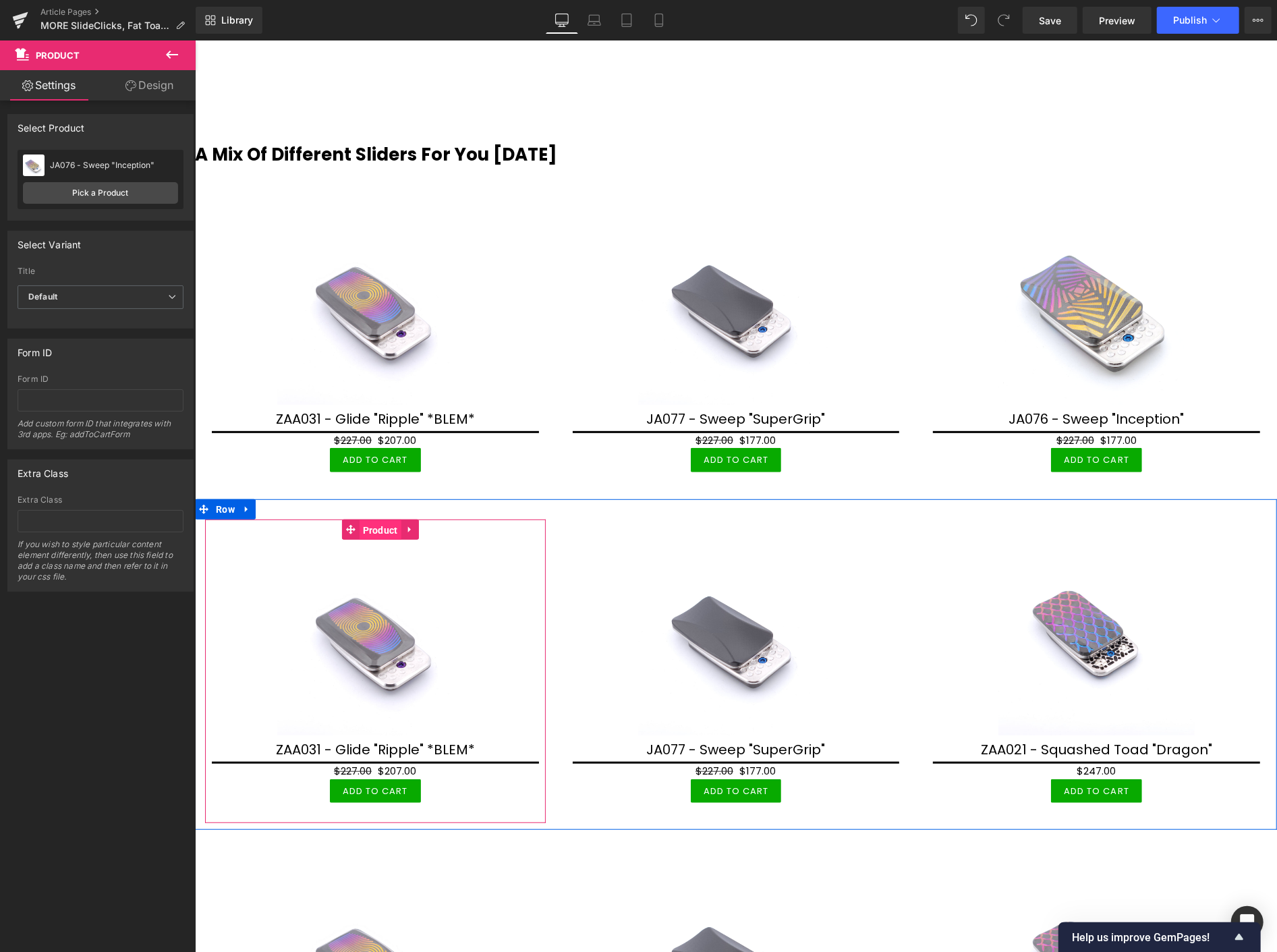
click at [381, 527] on span "Product" at bounding box center [380, 530] width 42 height 20
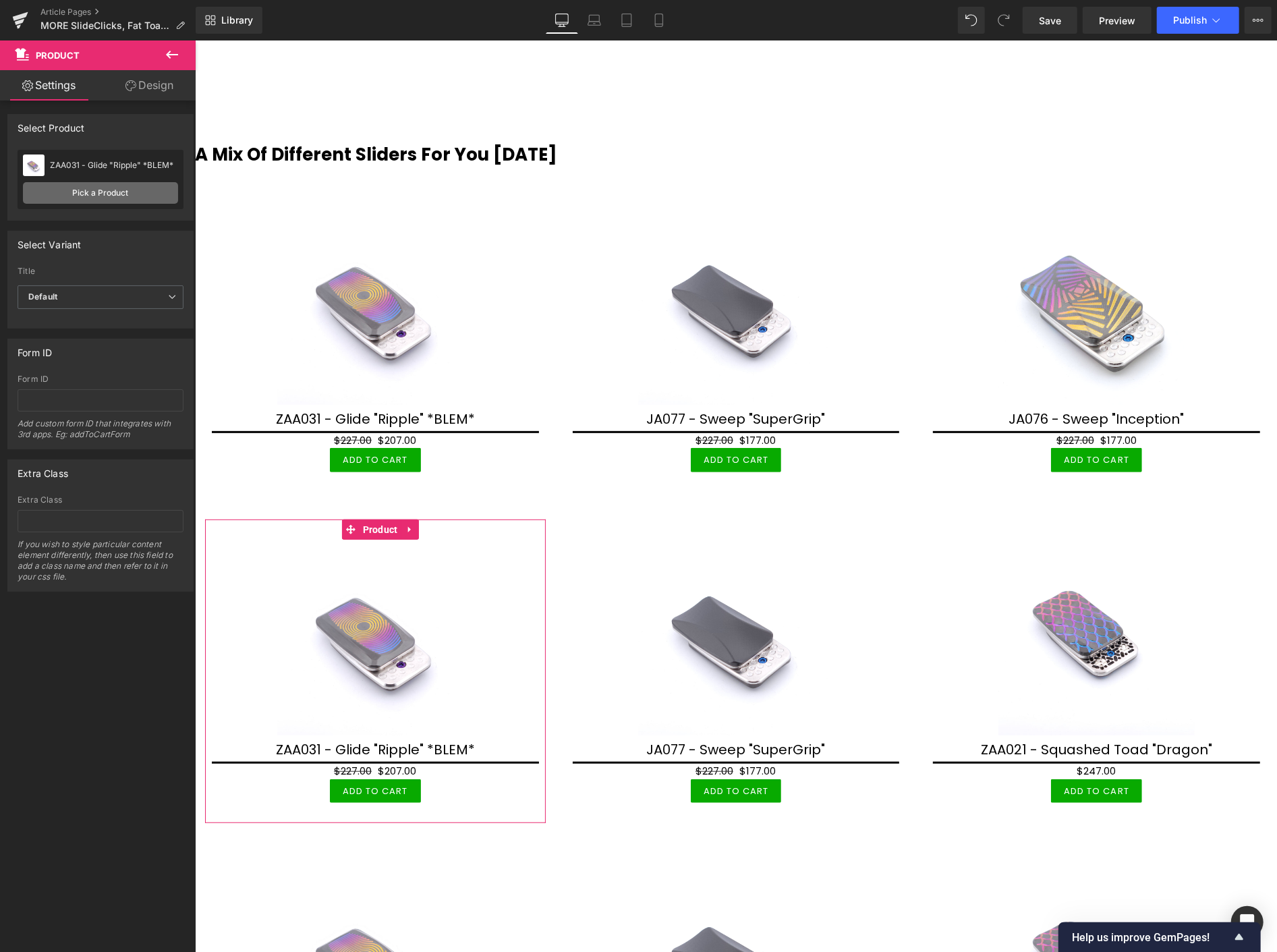
click at [144, 192] on link "Pick a Product" at bounding box center [100, 193] width 155 height 22
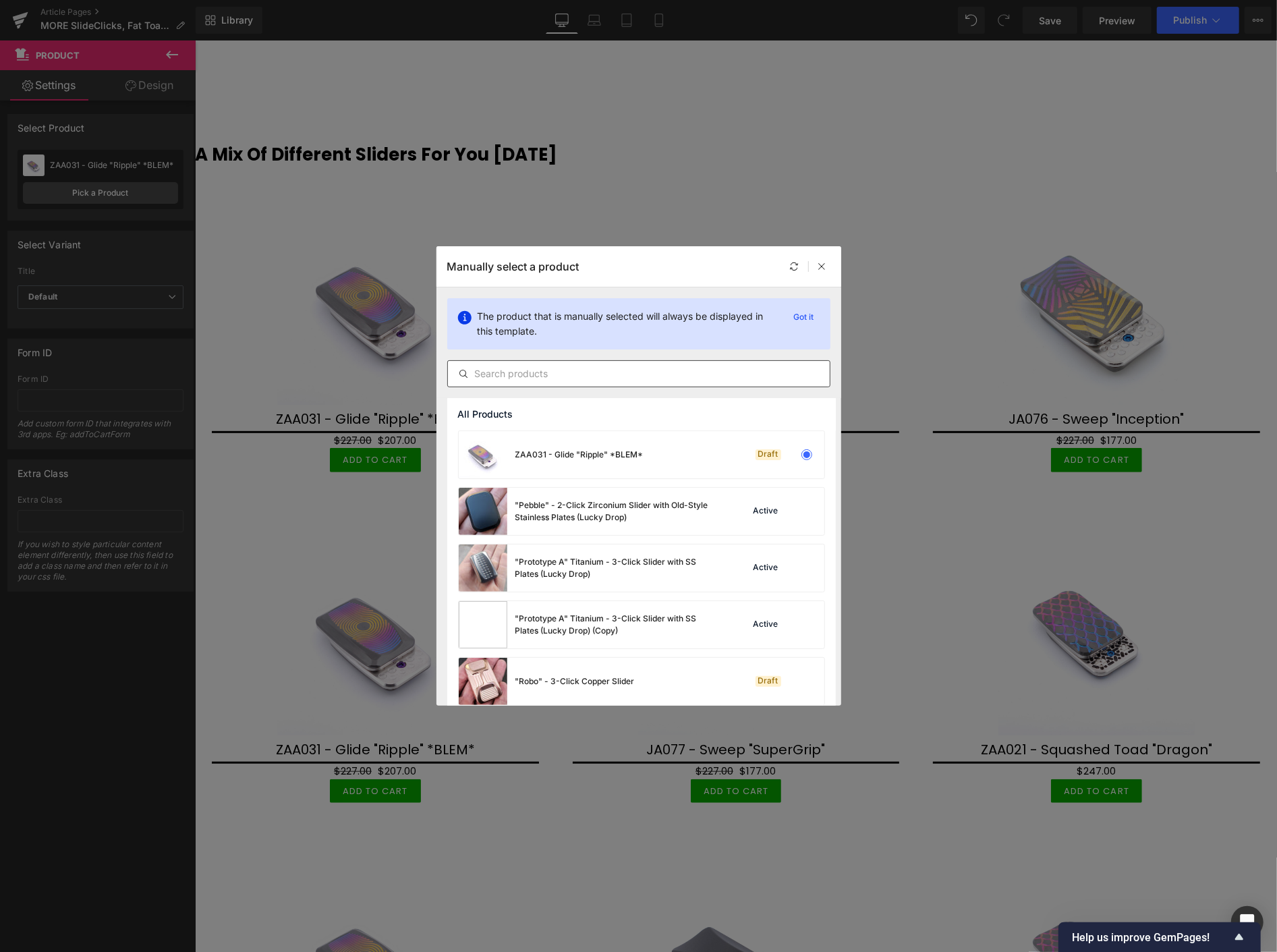
click at [494, 370] on input "text" at bounding box center [638, 374] width 382 height 16
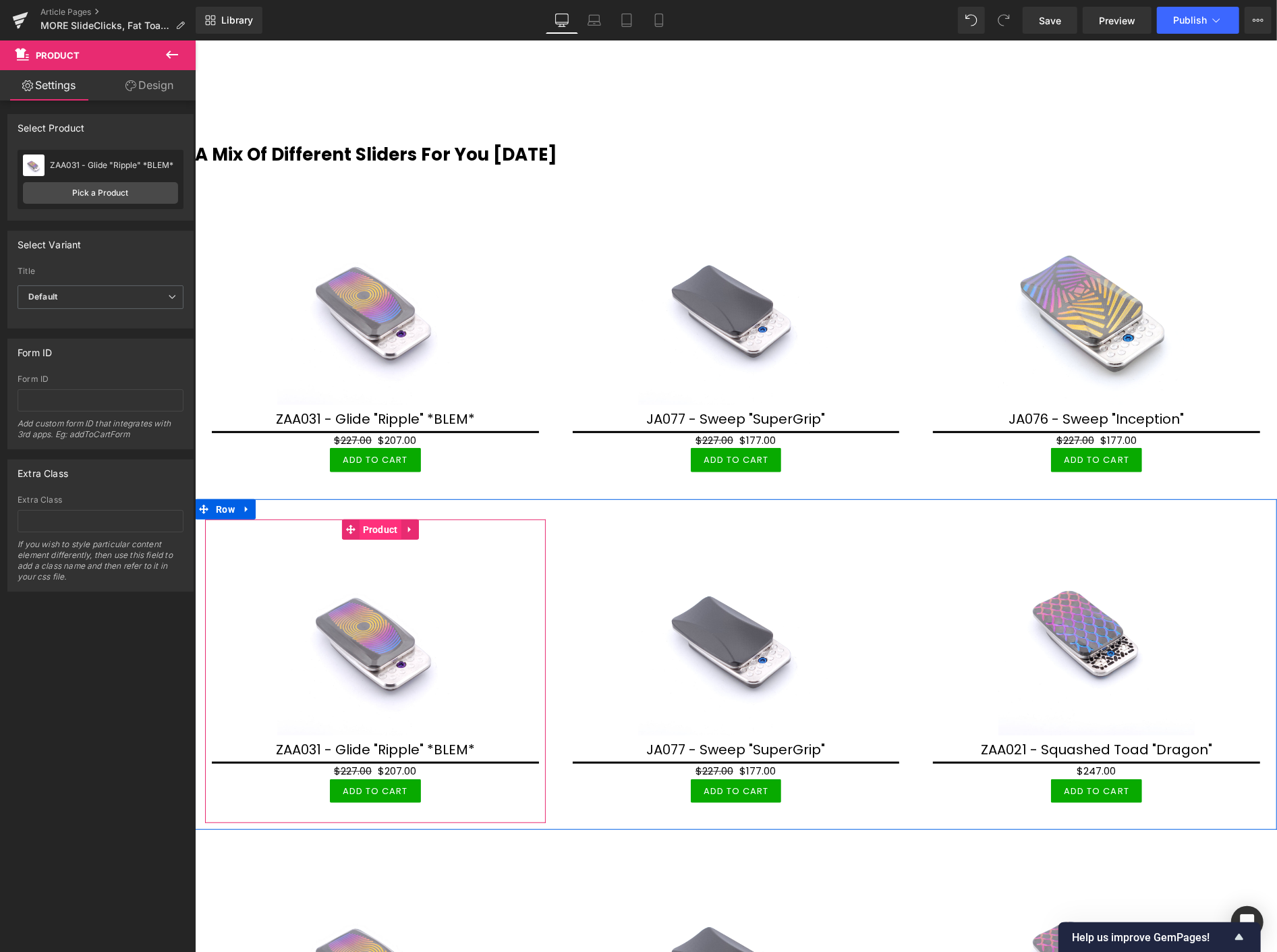
click at [381, 527] on span "Product" at bounding box center [380, 529] width 42 height 20
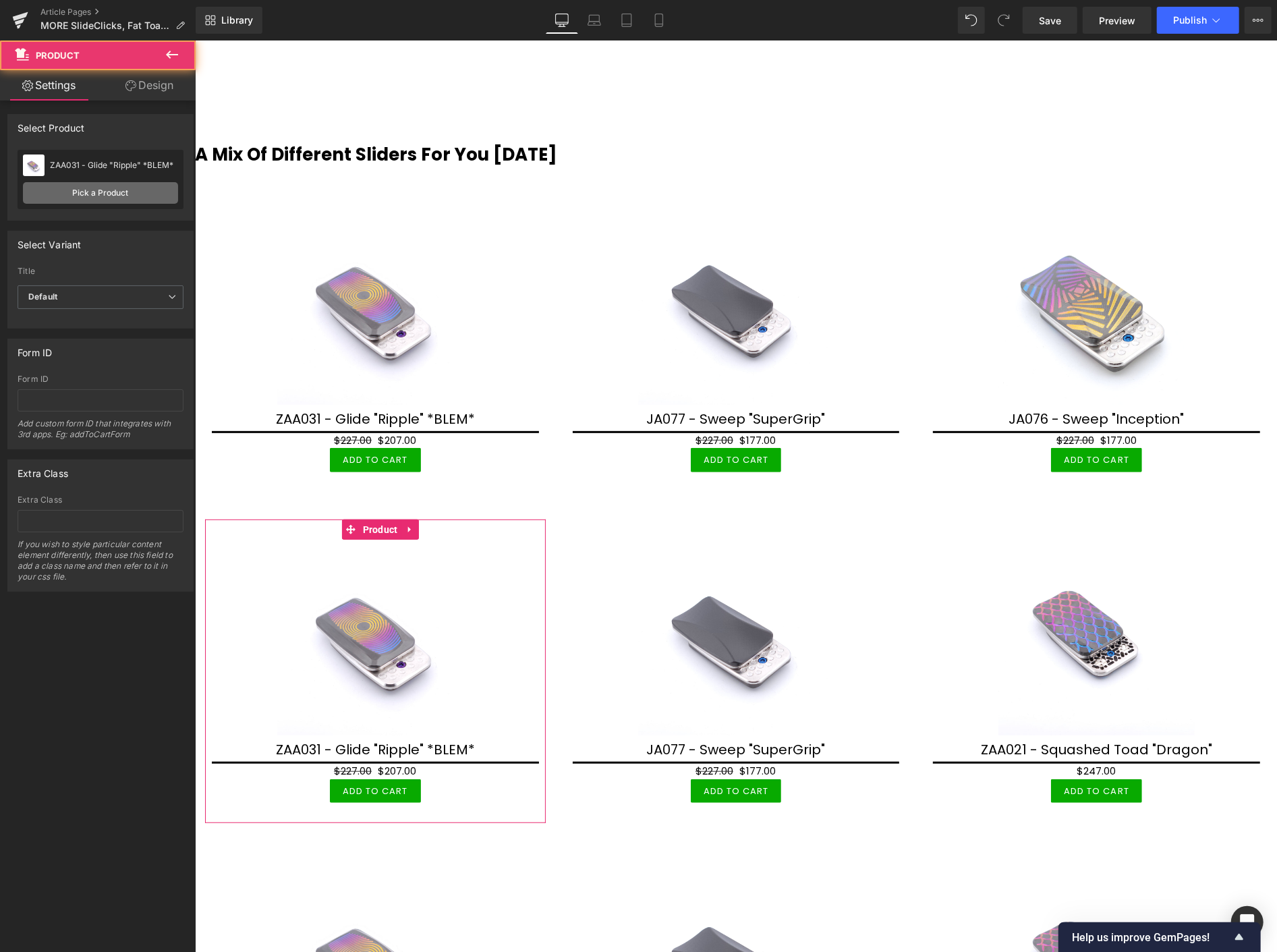
click at [95, 196] on link "Pick a Product" at bounding box center [100, 193] width 155 height 22
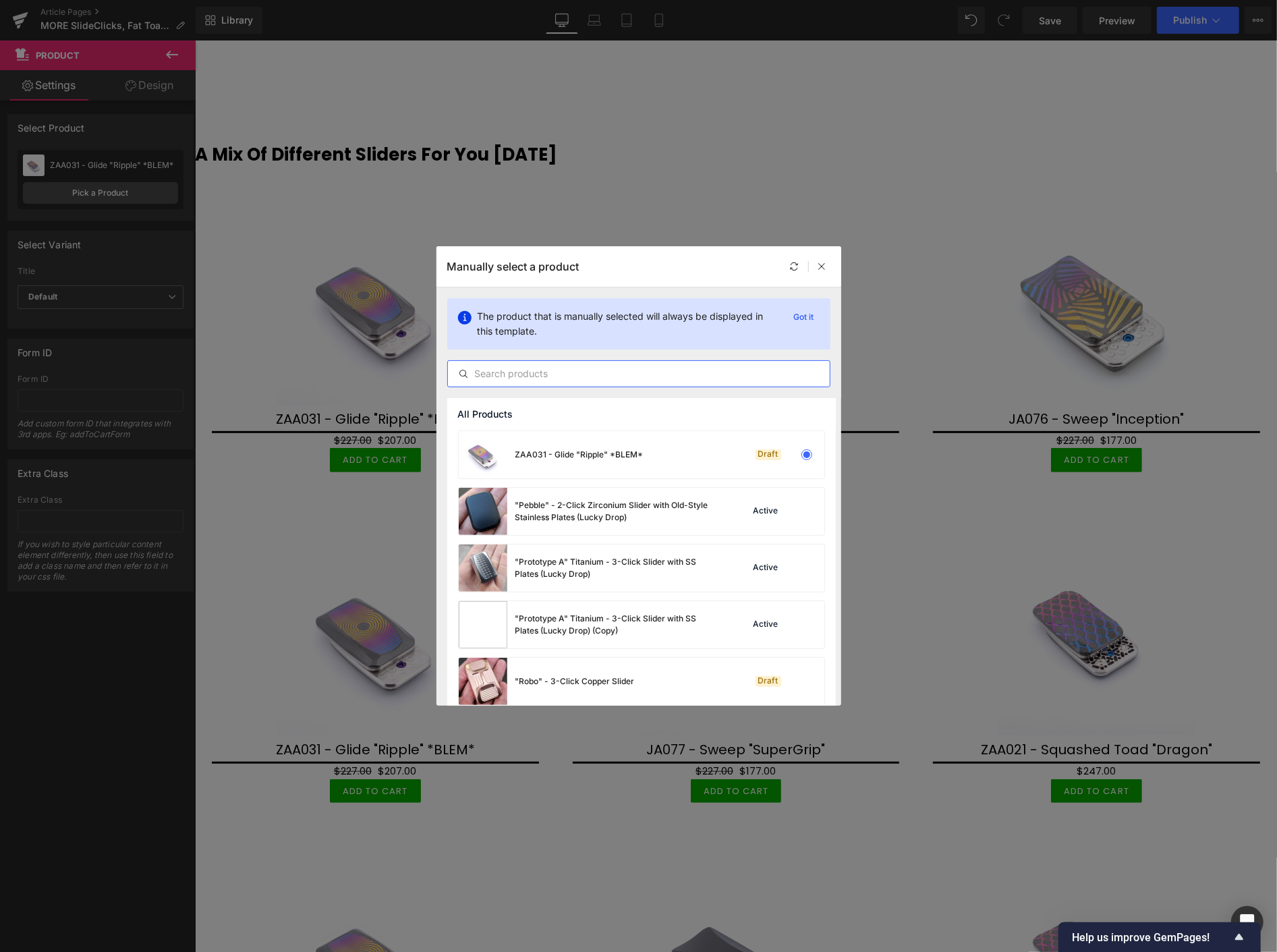
click at [487, 376] on input "text" at bounding box center [638, 374] width 382 height 16
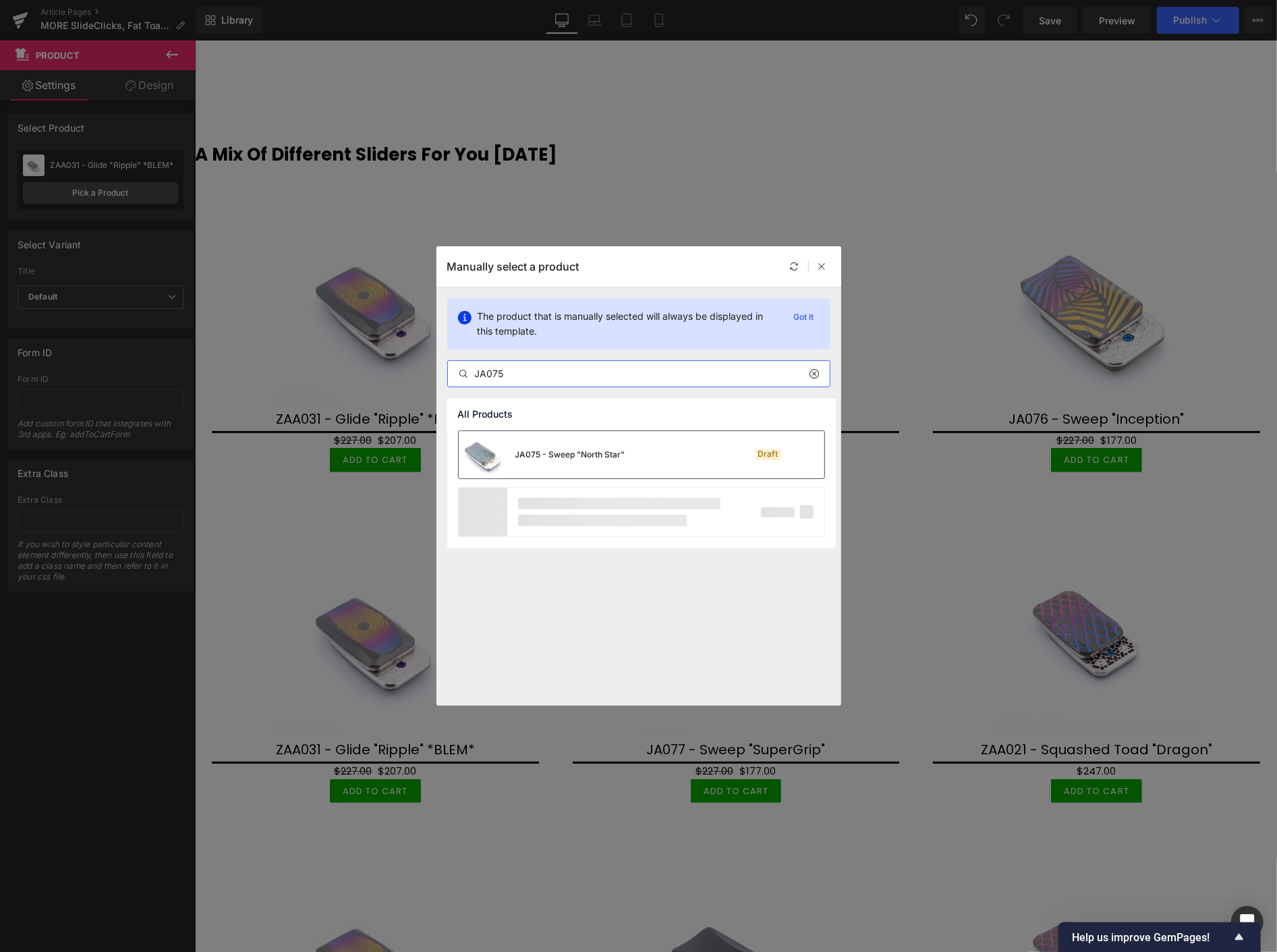
type input "JA075"
click at [564, 456] on div "JA075 - Sweep "North Star"" at bounding box center [570, 454] width 110 height 12
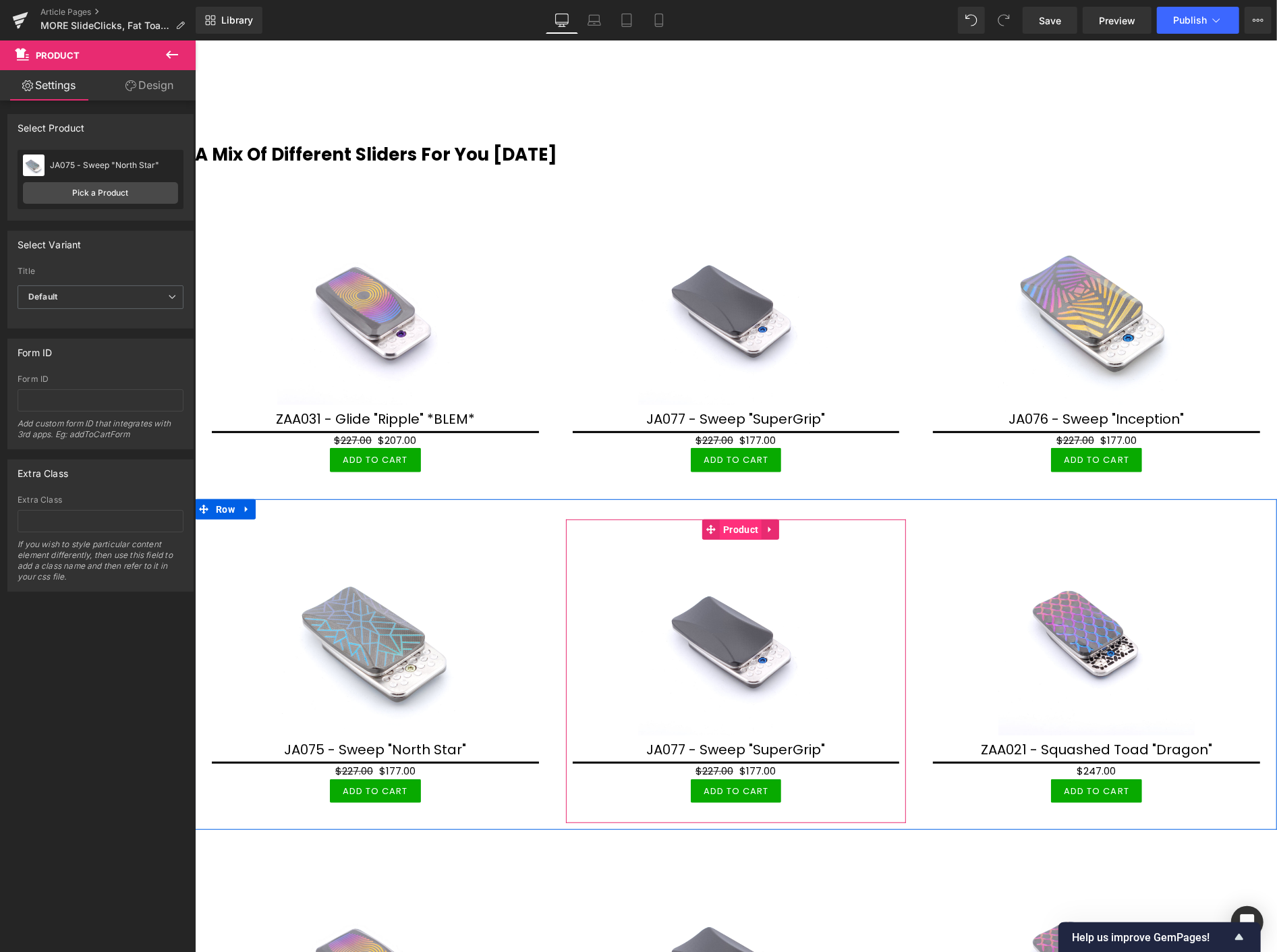
click at [740, 525] on span "Product" at bounding box center [740, 529] width 42 height 20
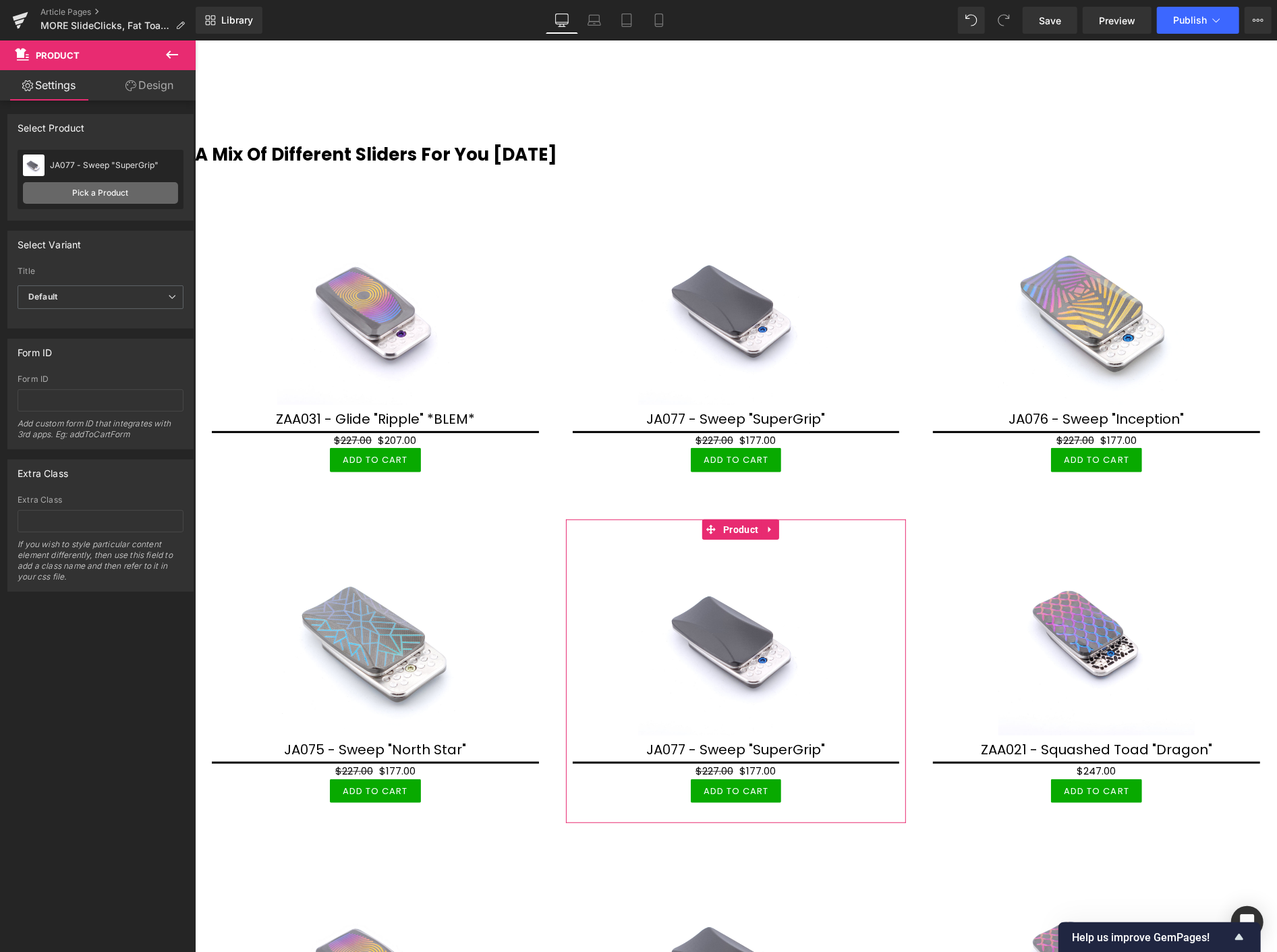
click at [122, 193] on link "Pick a Product" at bounding box center [100, 193] width 155 height 22
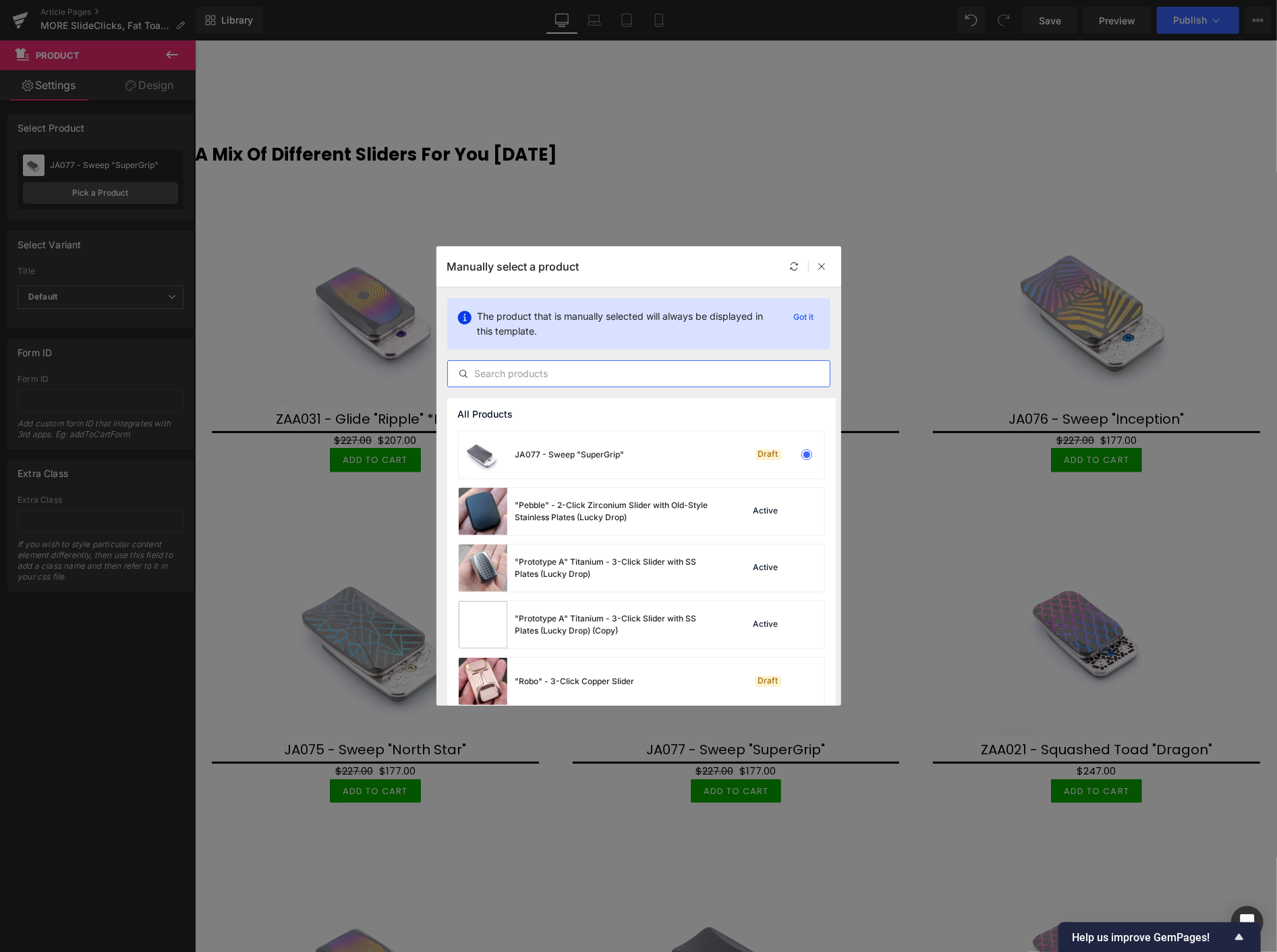
click at [486, 372] on input "text" at bounding box center [638, 374] width 382 height 16
click at [500, 376] on input "text" at bounding box center [638, 374] width 382 height 16
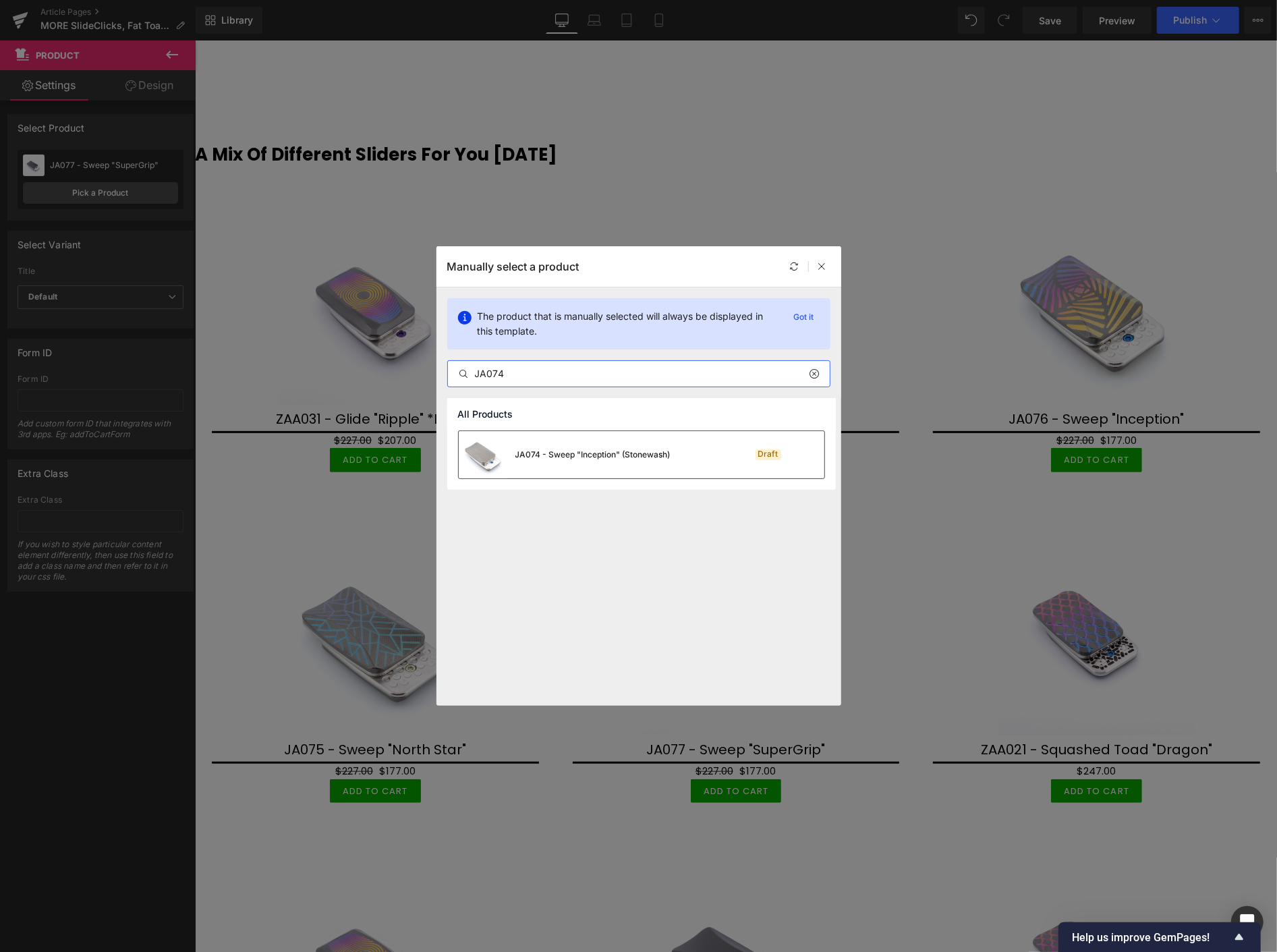
type input "JA074"
click at [526, 463] on div "JA074 - Sweep "Inception" (Stonewash)" at bounding box center [565, 455] width 212 height 48
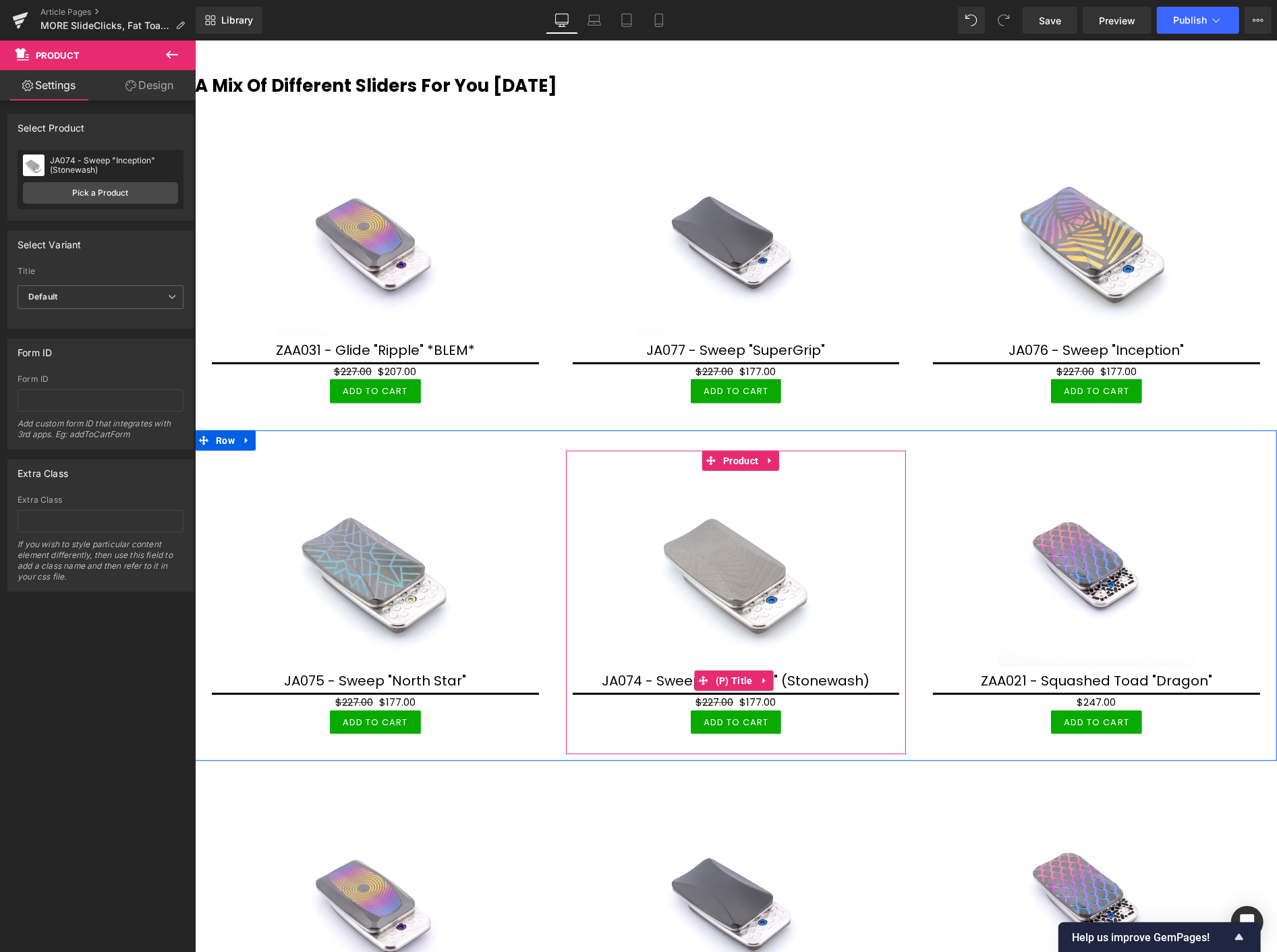
scroll to position [4194, 0]
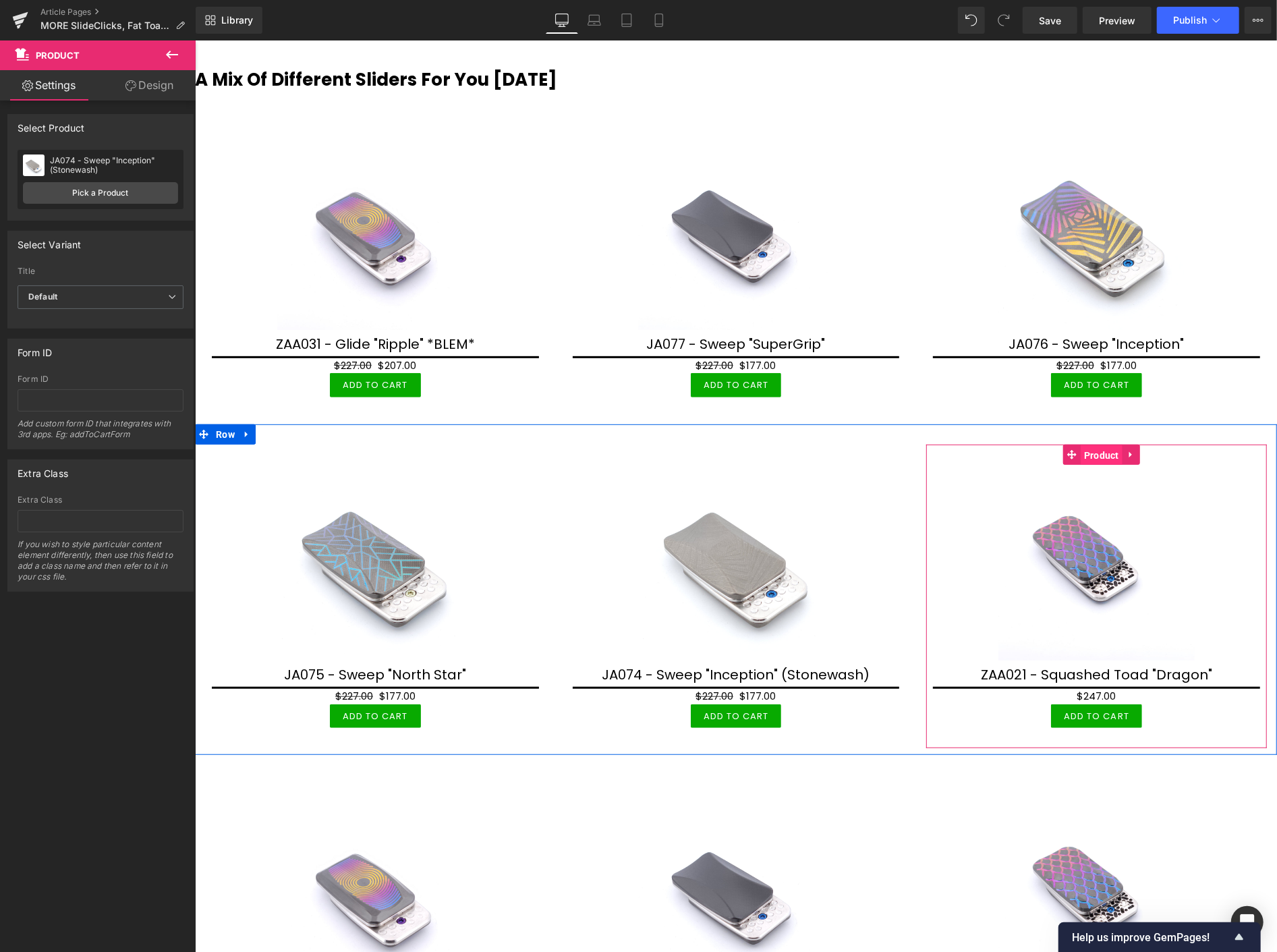
click at [1093, 452] on span "Product" at bounding box center [1102, 455] width 42 height 20
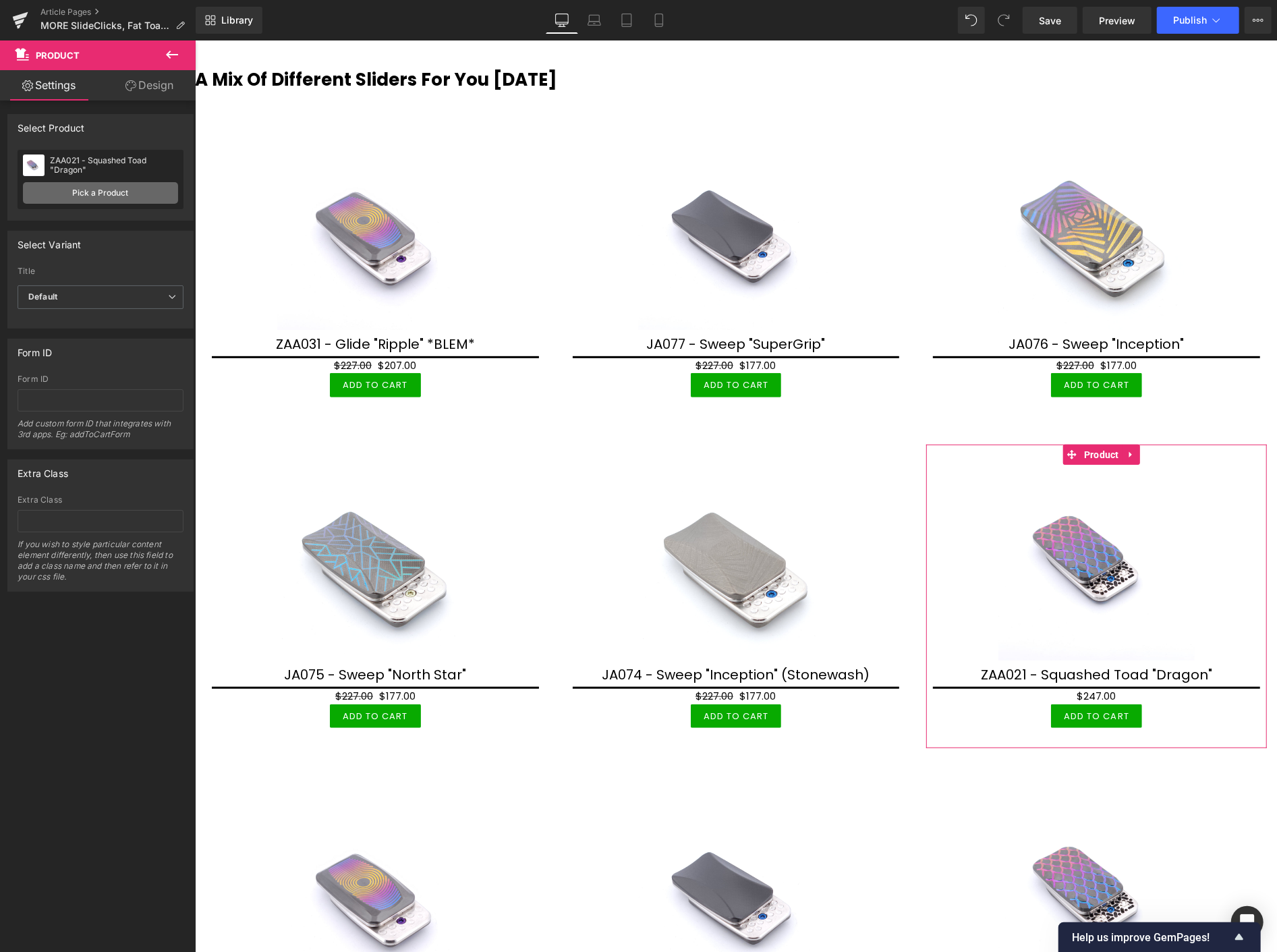
click at [135, 187] on link "Pick a Product" at bounding box center [100, 193] width 155 height 22
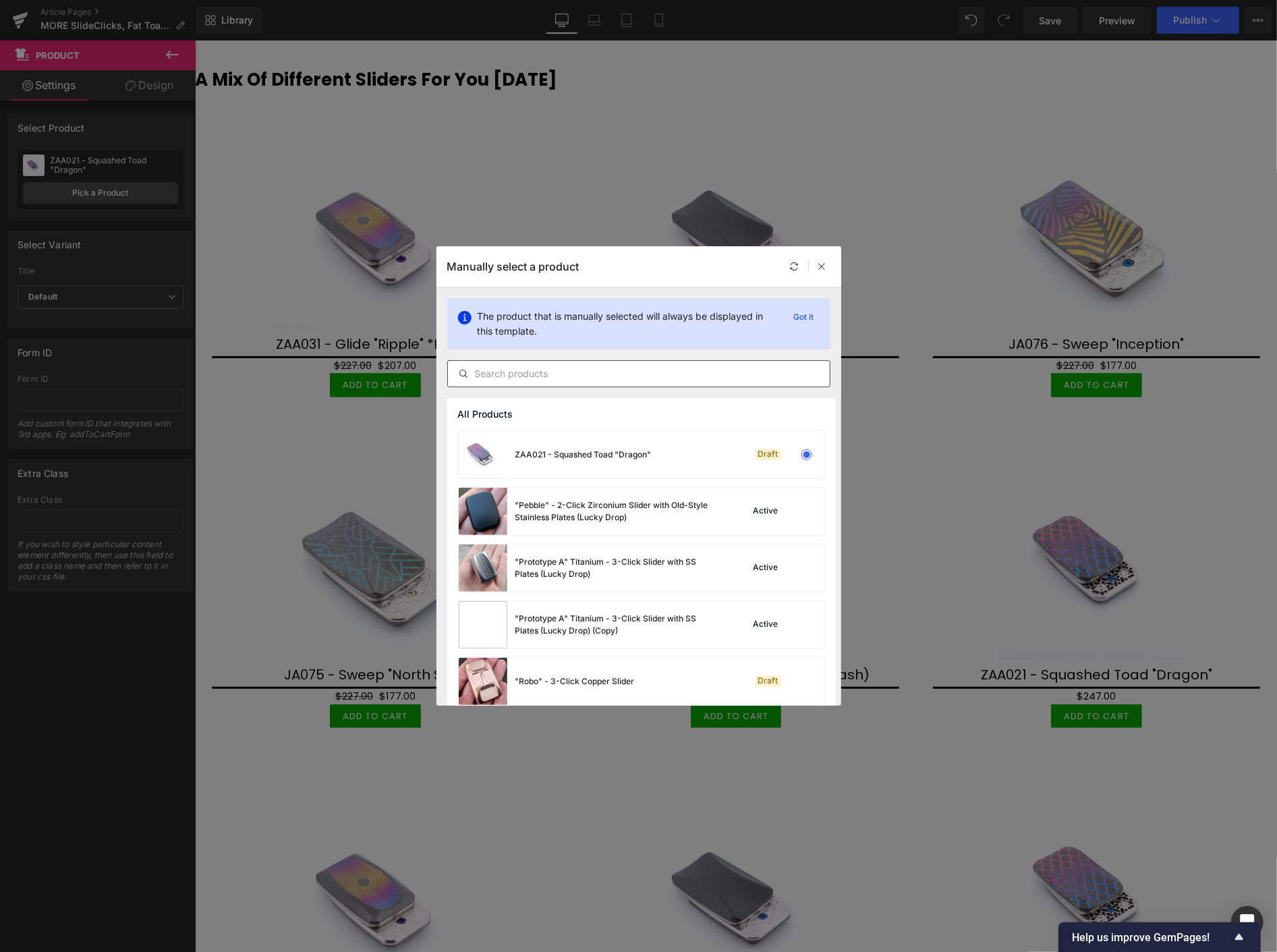
click at [509, 375] on input "text" at bounding box center [638, 374] width 382 height 16
click at [565, 373] on input "text" at bounding box center [638, 374] width 382 height 16
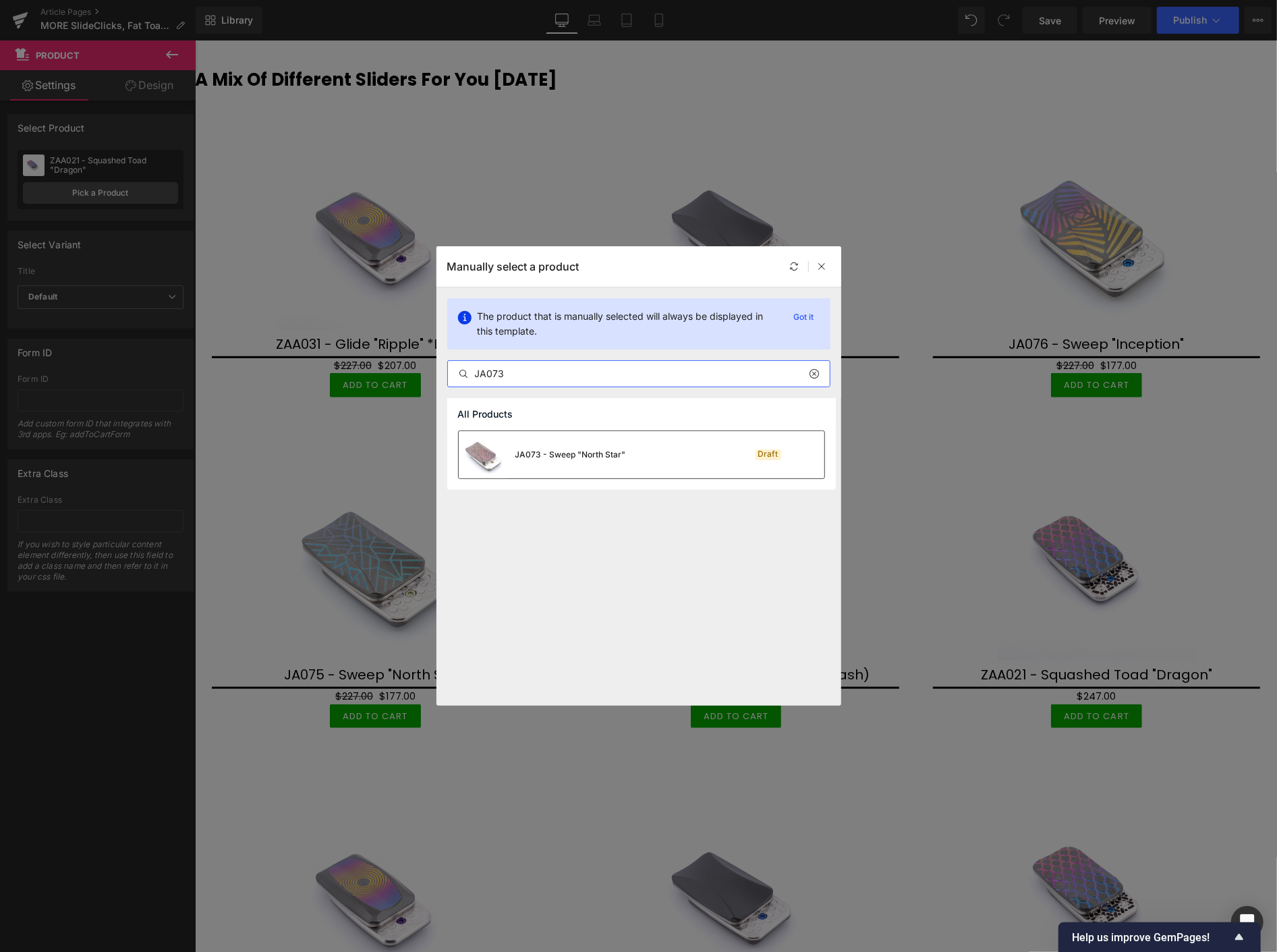
type input "JA073"
drag, startPoint x: 577, startPoint y: 446, endPoint x: 382, endPoint y: 407, distance: 198.9
click at [577, 446] on div "JA073 - Sweep "North Star"" at bounding box center [542, 455] width 167 height 48
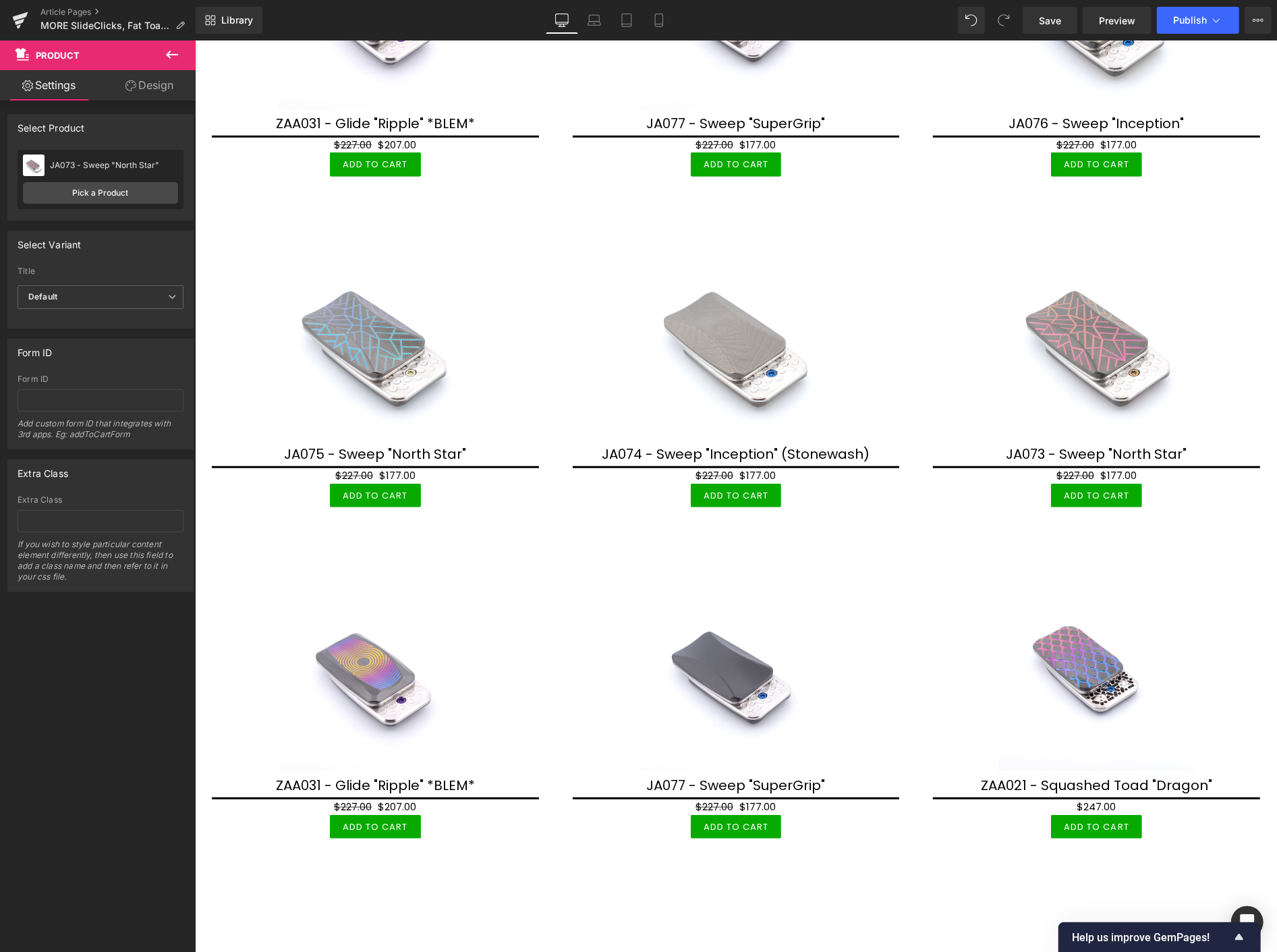
scroll to position [4419, 0]
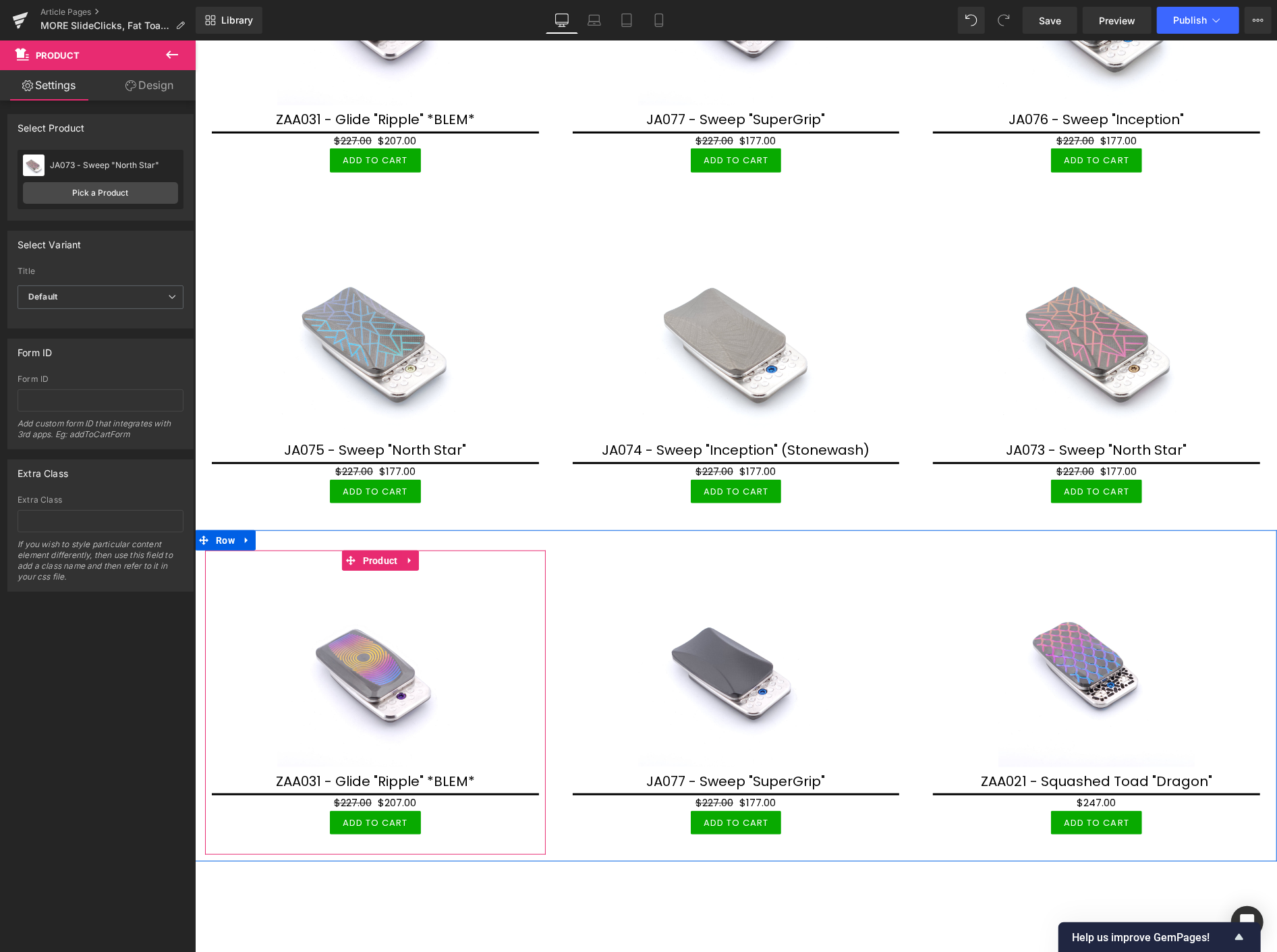
drag, startPoint x: 371, startPoint y: 557, endPoint x: 352, endPoint y: 460, distance: 98.8
click at [371, 556] on span "Product" at bounding box center [380, 560] width 42 height 20
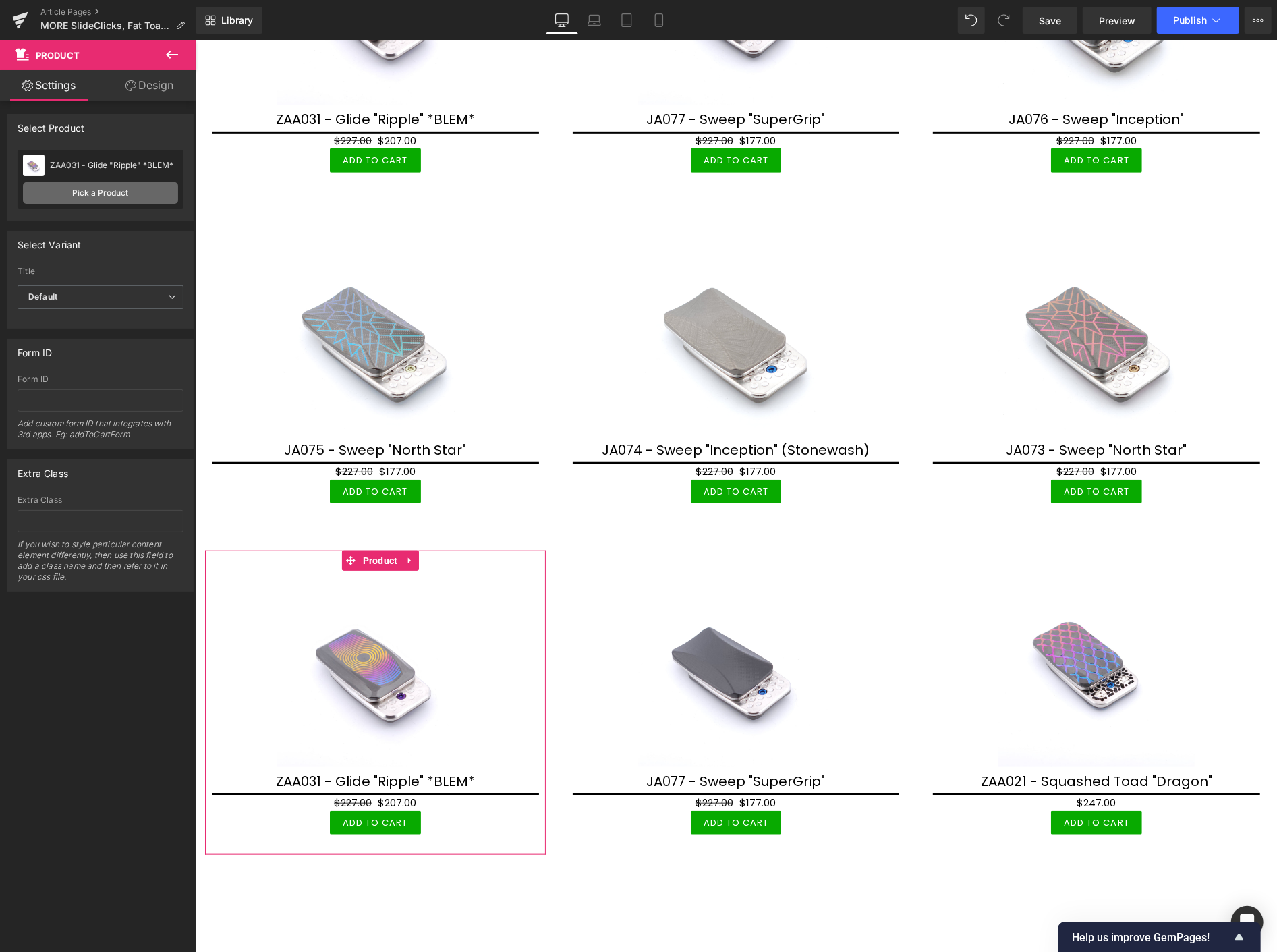
click at [146, 191] on link "Pick a Product" at bounding box center [100, 193] width 155 height 22
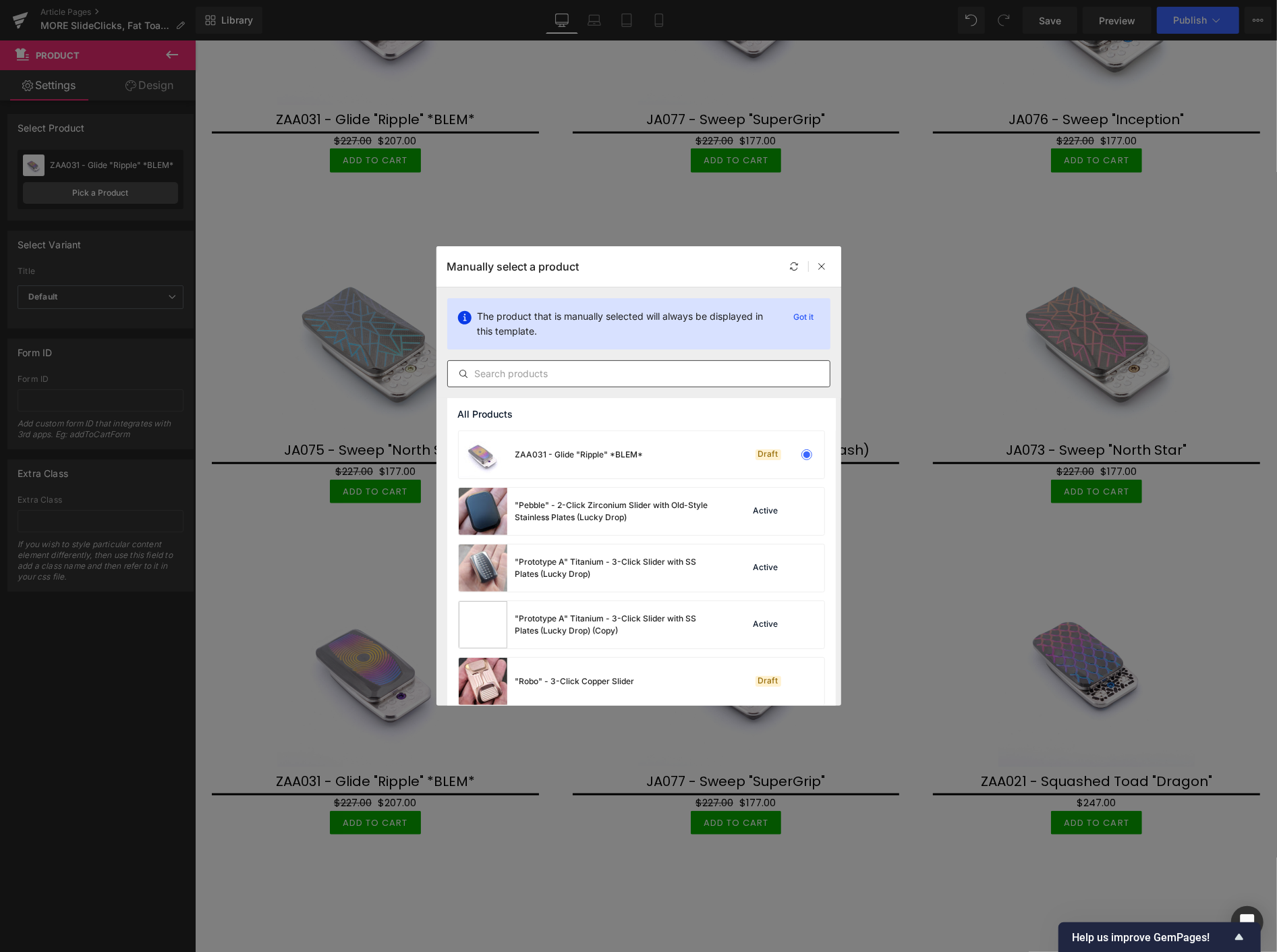
click at [494, 372] on input "text" at bounding box center [638, 374] width 382 height 16
click at [488, 370] on input "text" at bounding box center [638, 374] width 382 height 16
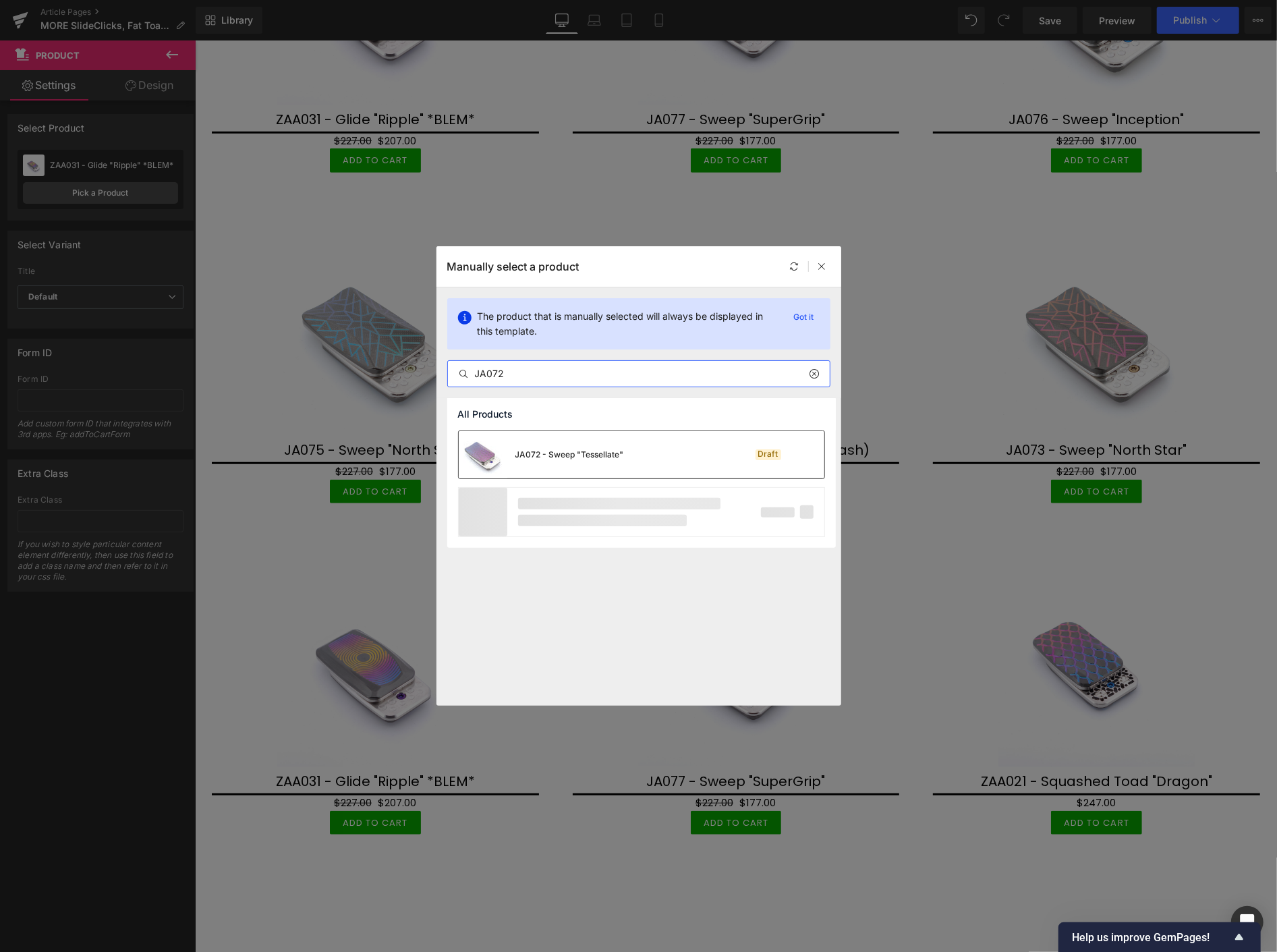
type input "JA072"
click at [532, 450] on div "JA072 - Sweep "Tessellate"" at bounding box center [569, 454] width 109 height 12
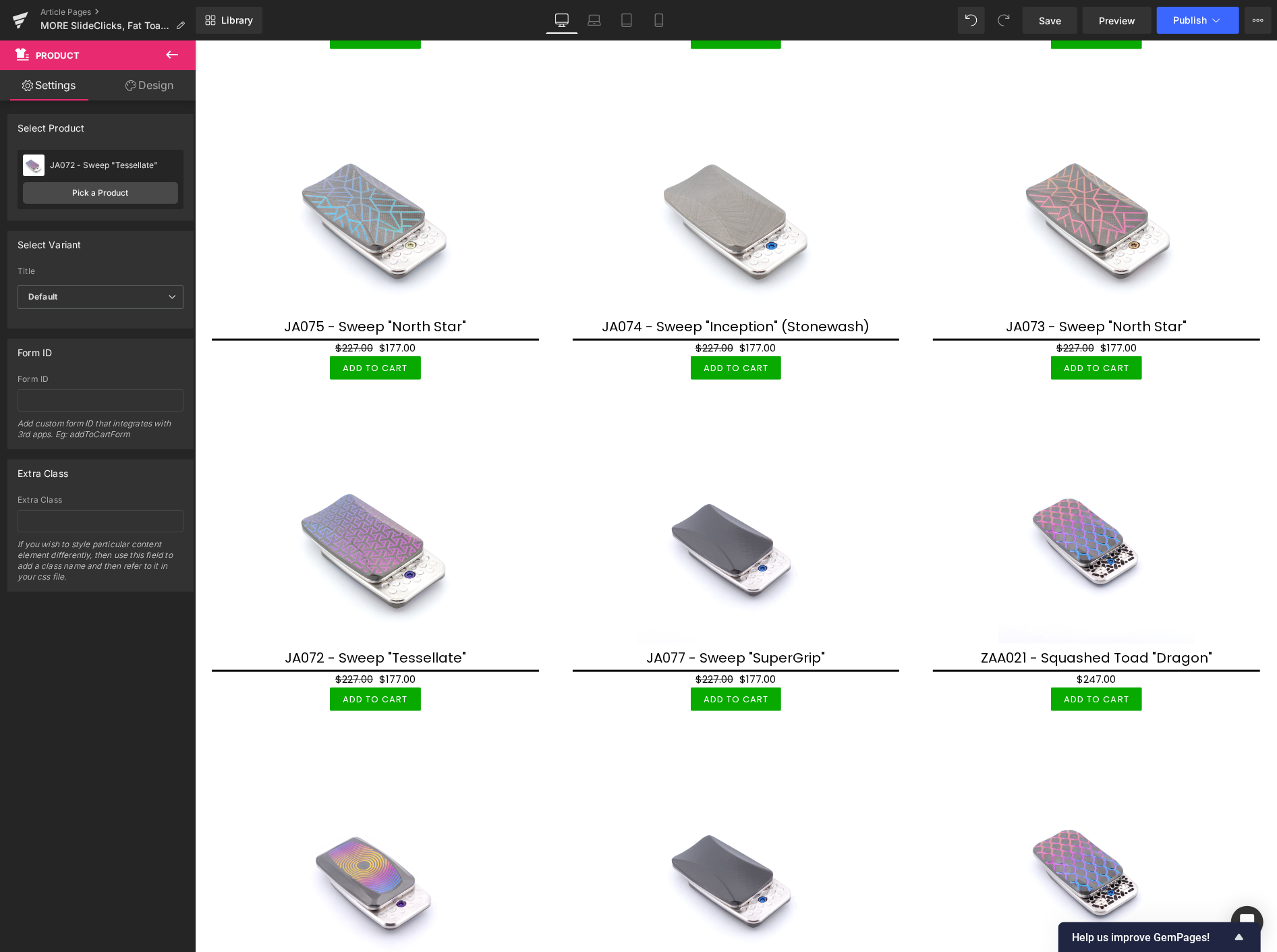
scroll to position [4644, 0]
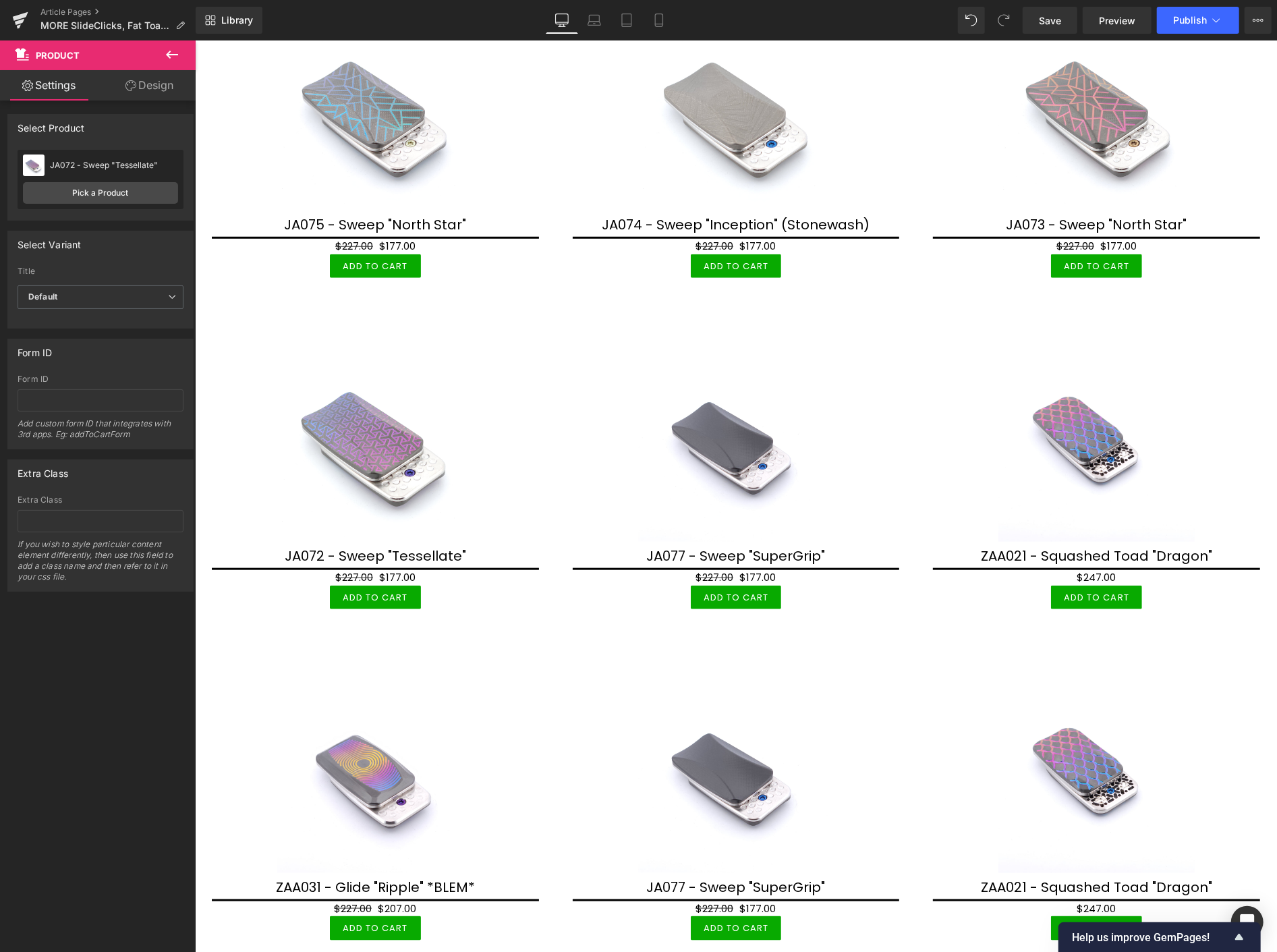
click at [738, 457] on img at bounding box center [735, 442] width 196 height 196
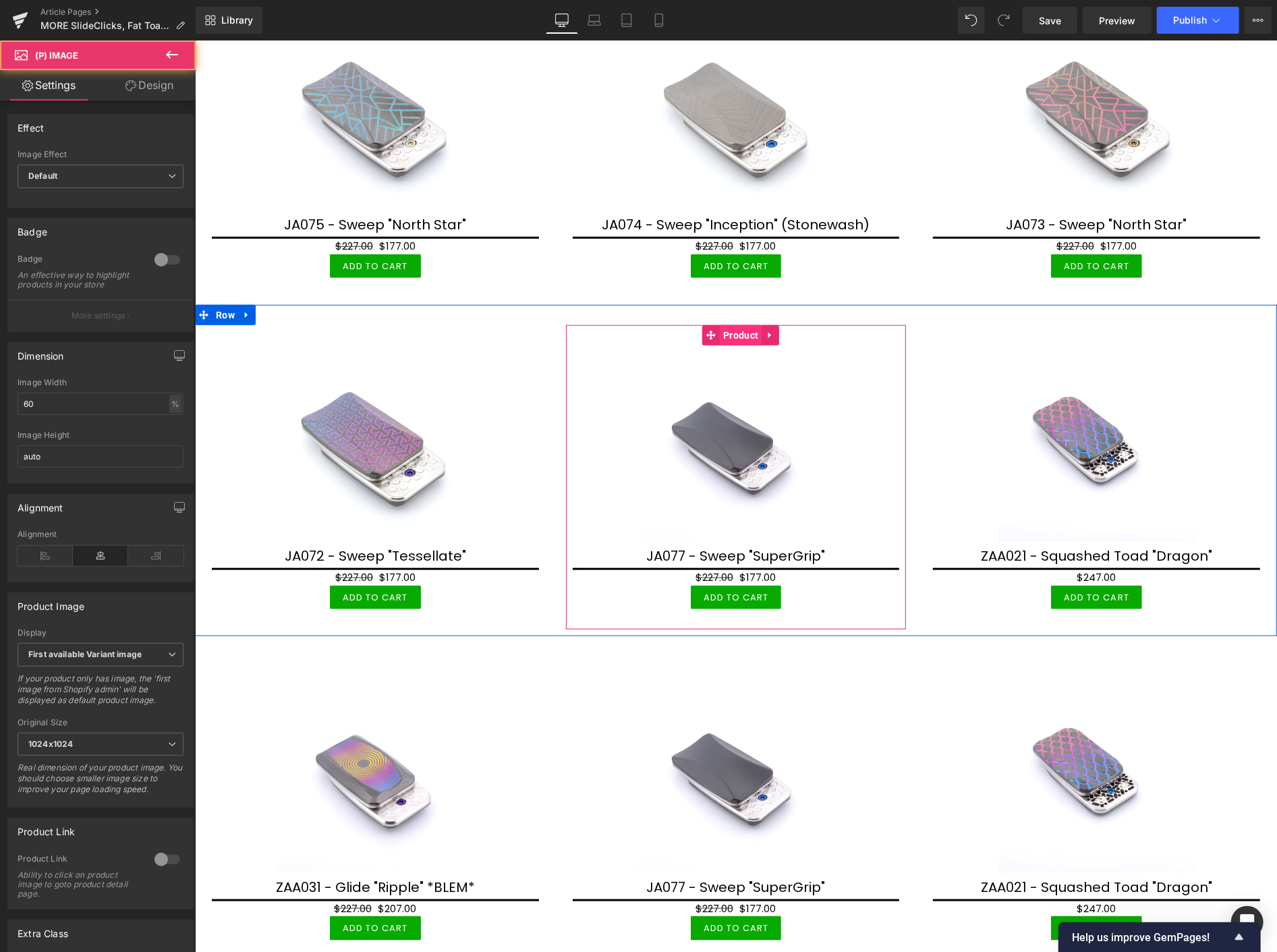
click at [732, 329] on span "Product" at bounding box center [740, 334] width 42 height 20
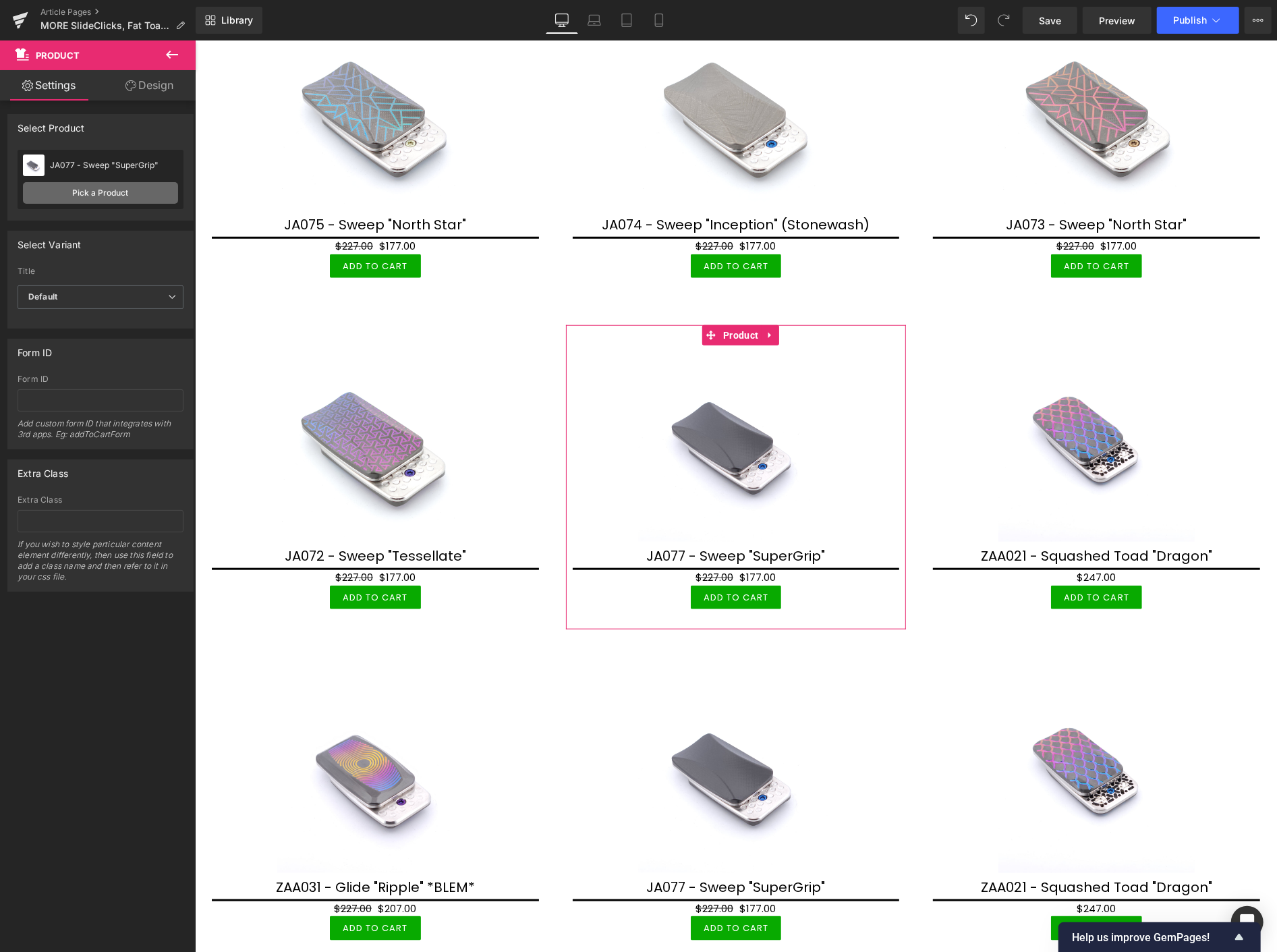
click at [81, 191] on link "Pick a Product" at bounding box center [100, 193] width 155 height 22
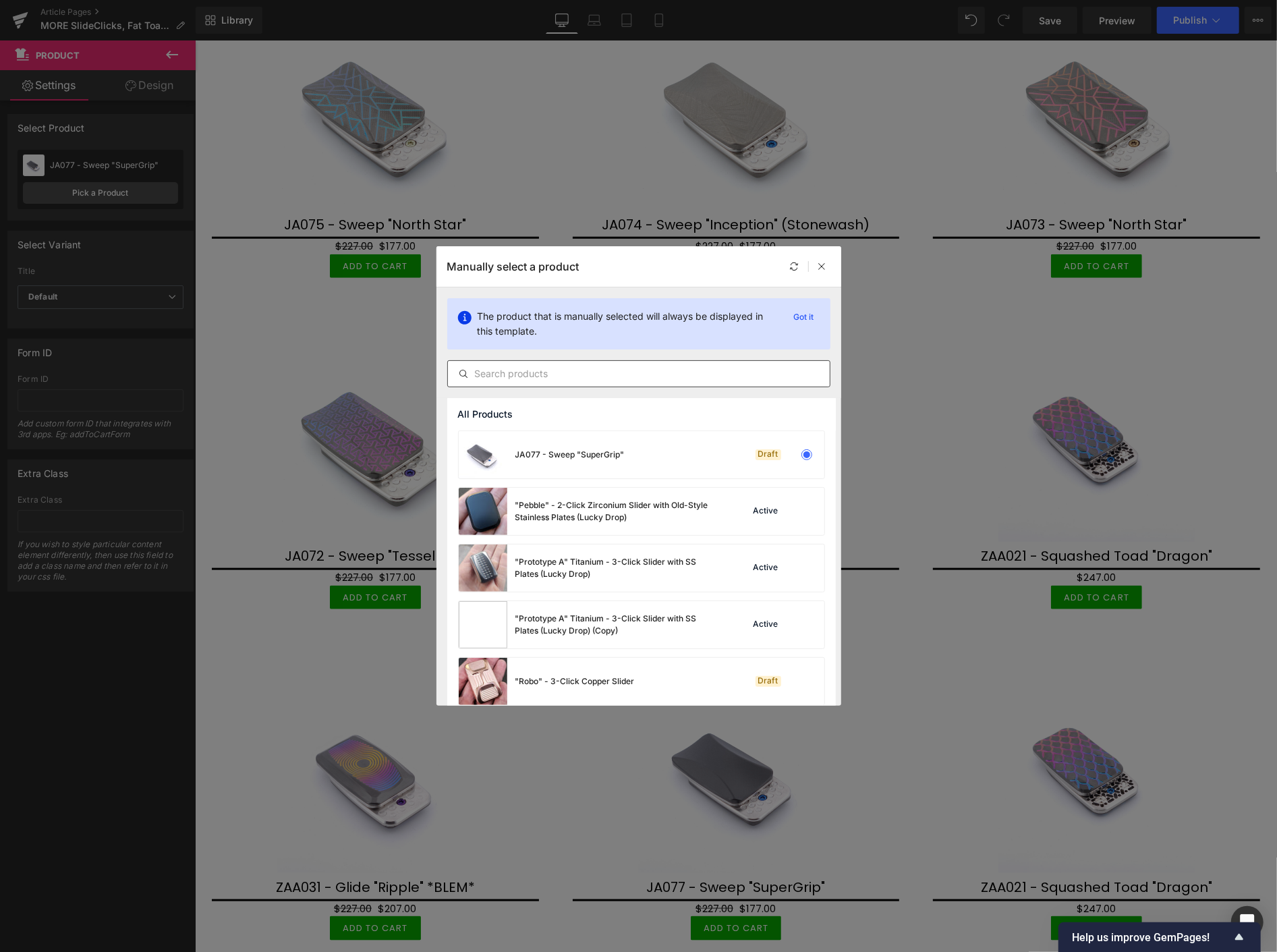
click at [516, 372] on input "text" at bounding box center [638, 374] width 382 height 16
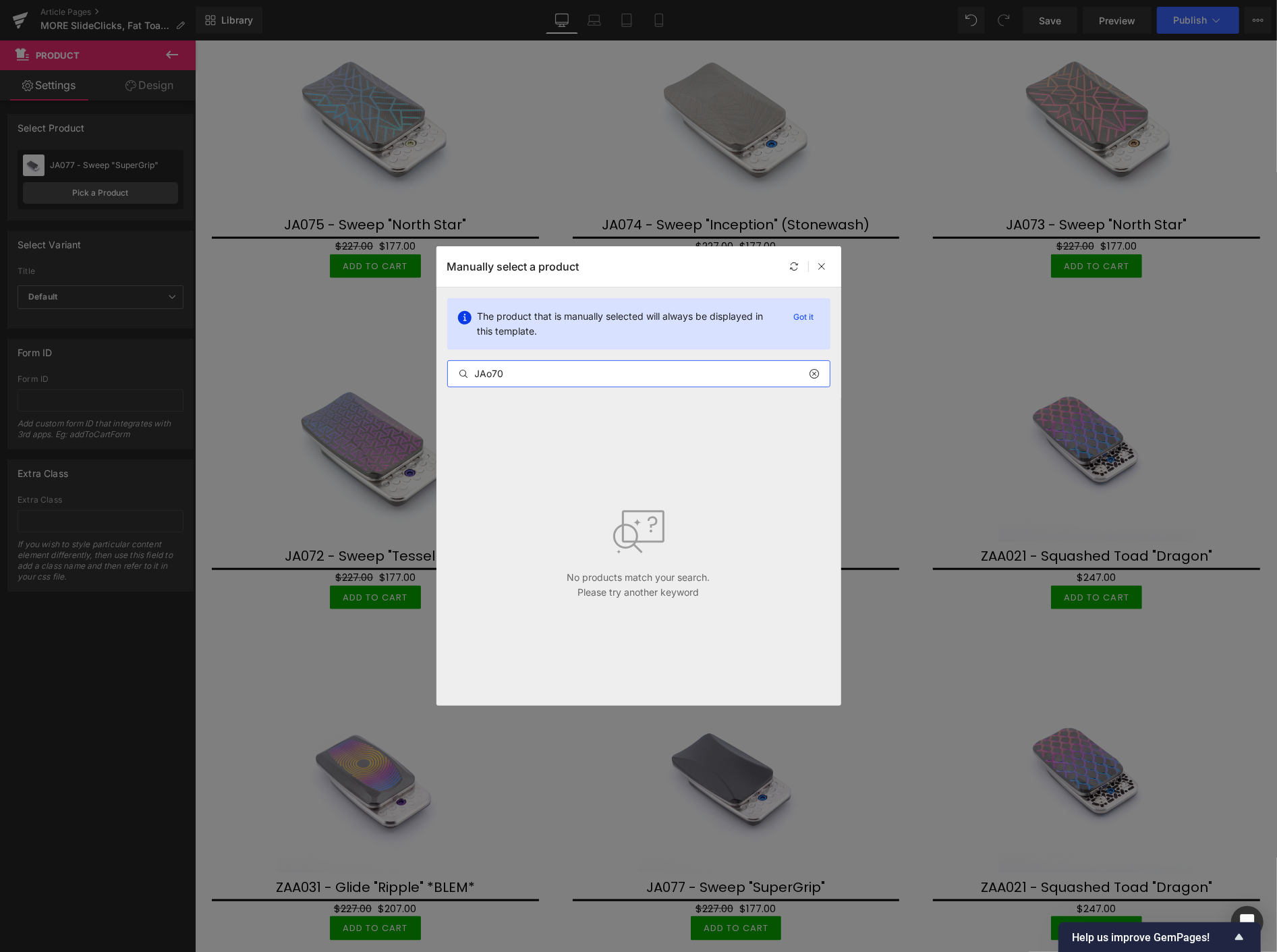
click at [490, 375] on input "JAo70" at bounding box center [638, 374] width 382 height 16
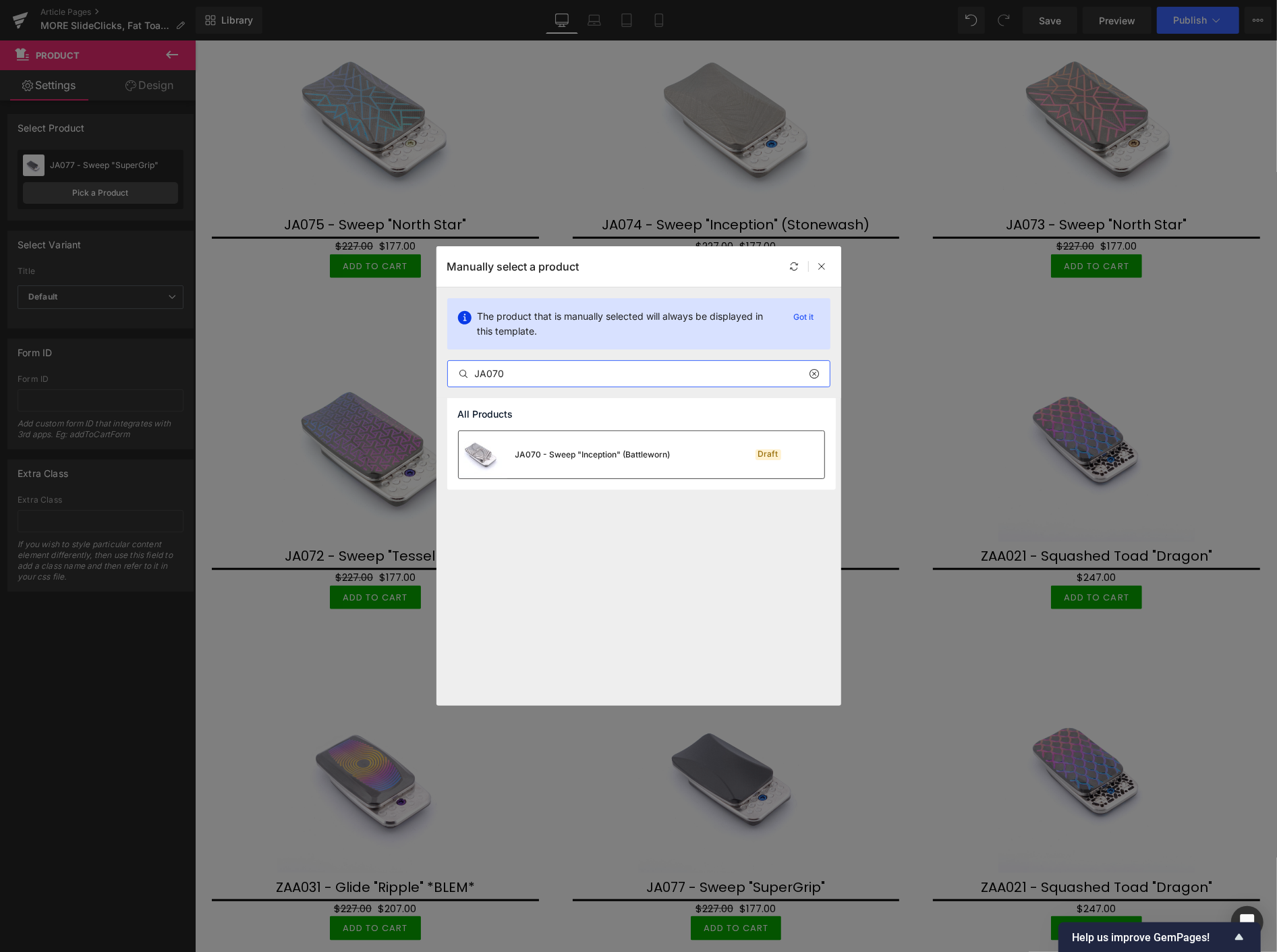
type input "JA070"
click at [544, 449] on div "JA070 - Sweep "Inception" (Battleworn)" at bounding box center [593, 454] width 155 height 12
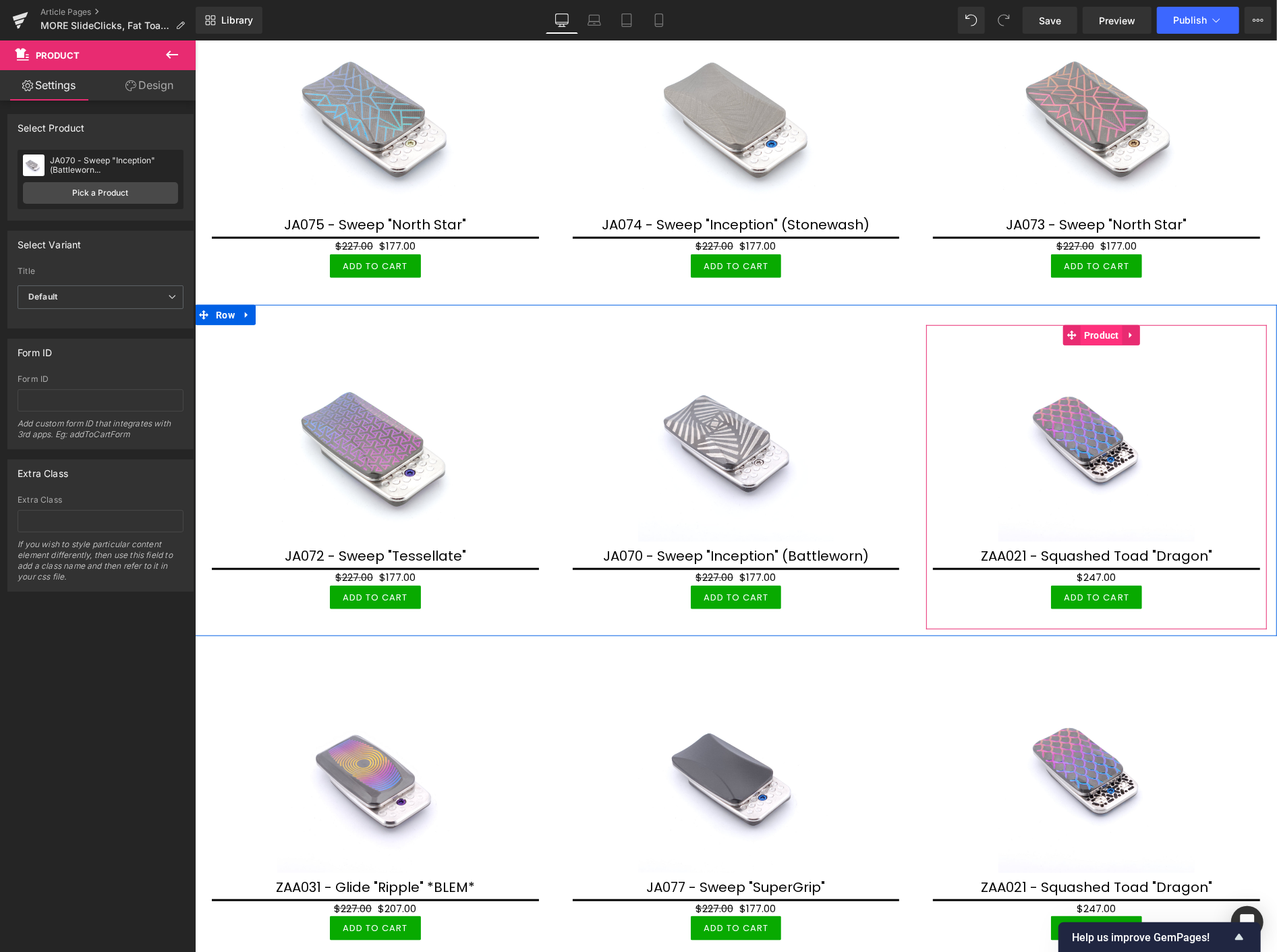
click at [1089, 329] on span "Product" at bounding box center [1102, 334] width 42 height 20
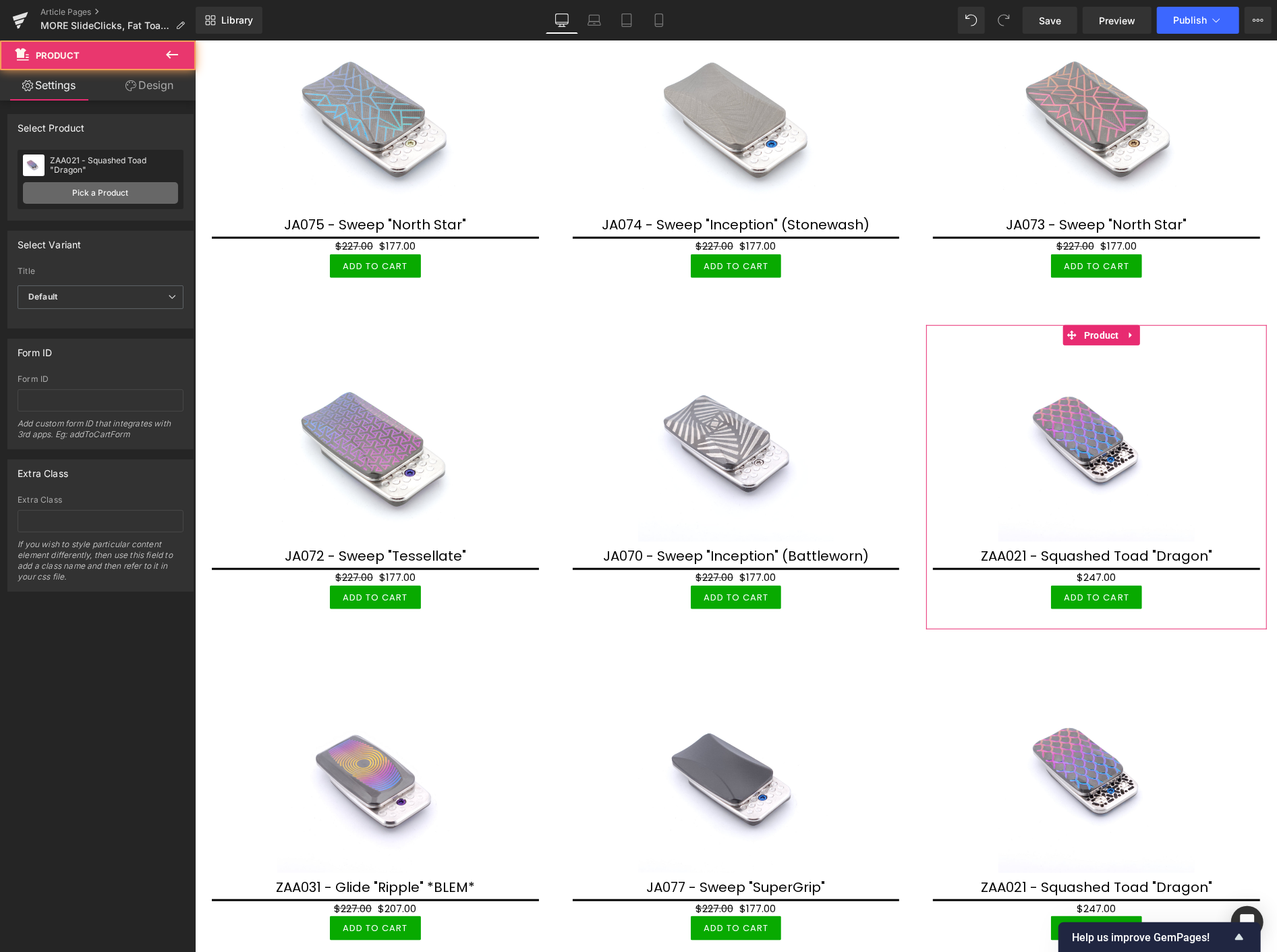
click at [81, 198] on link "Pick a Product" at bounding box center [100, 193] width 155 height 22
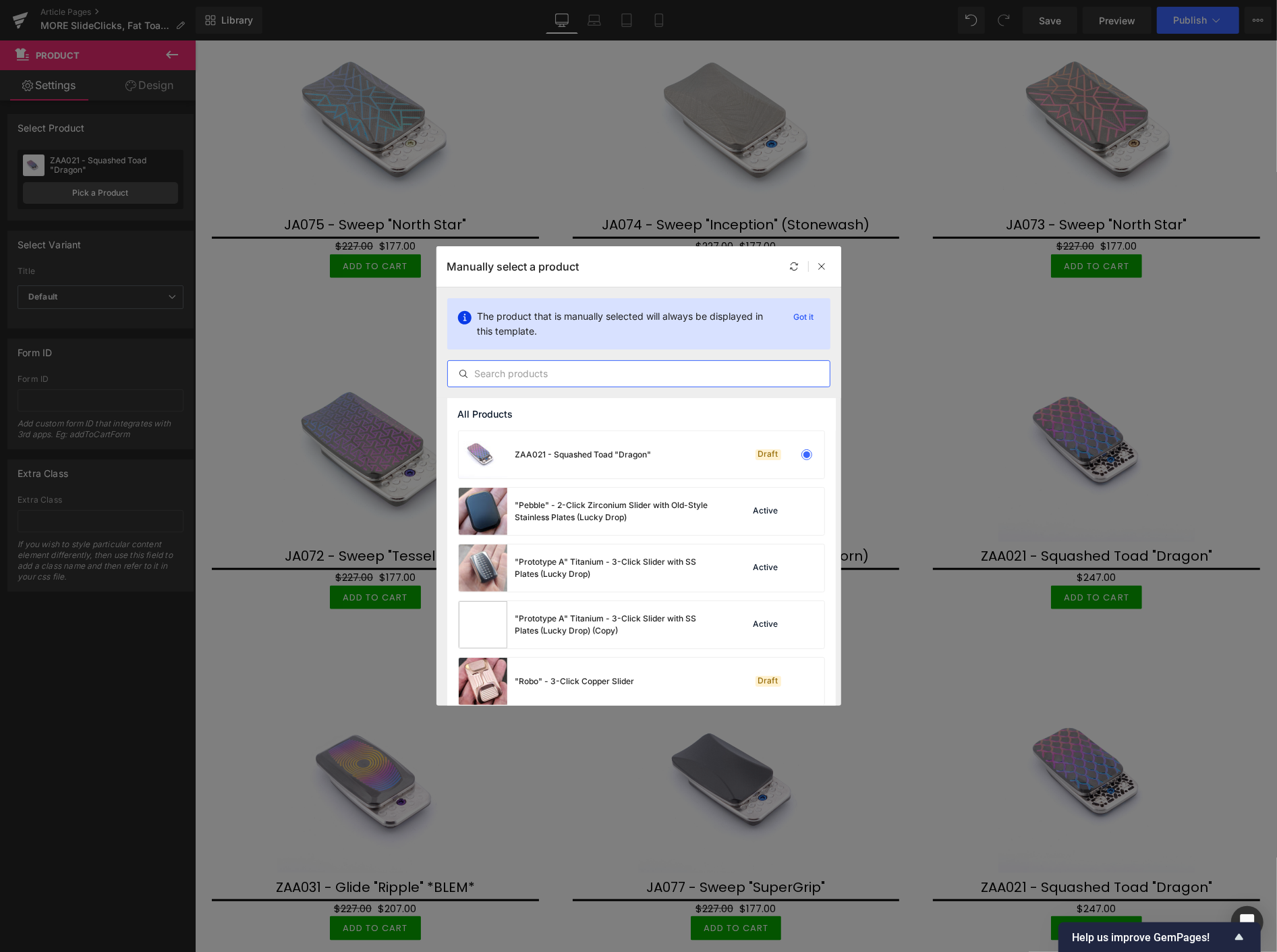
click at [503, 368] on input "text" at bounding box center [638, 374] width 382 height 16
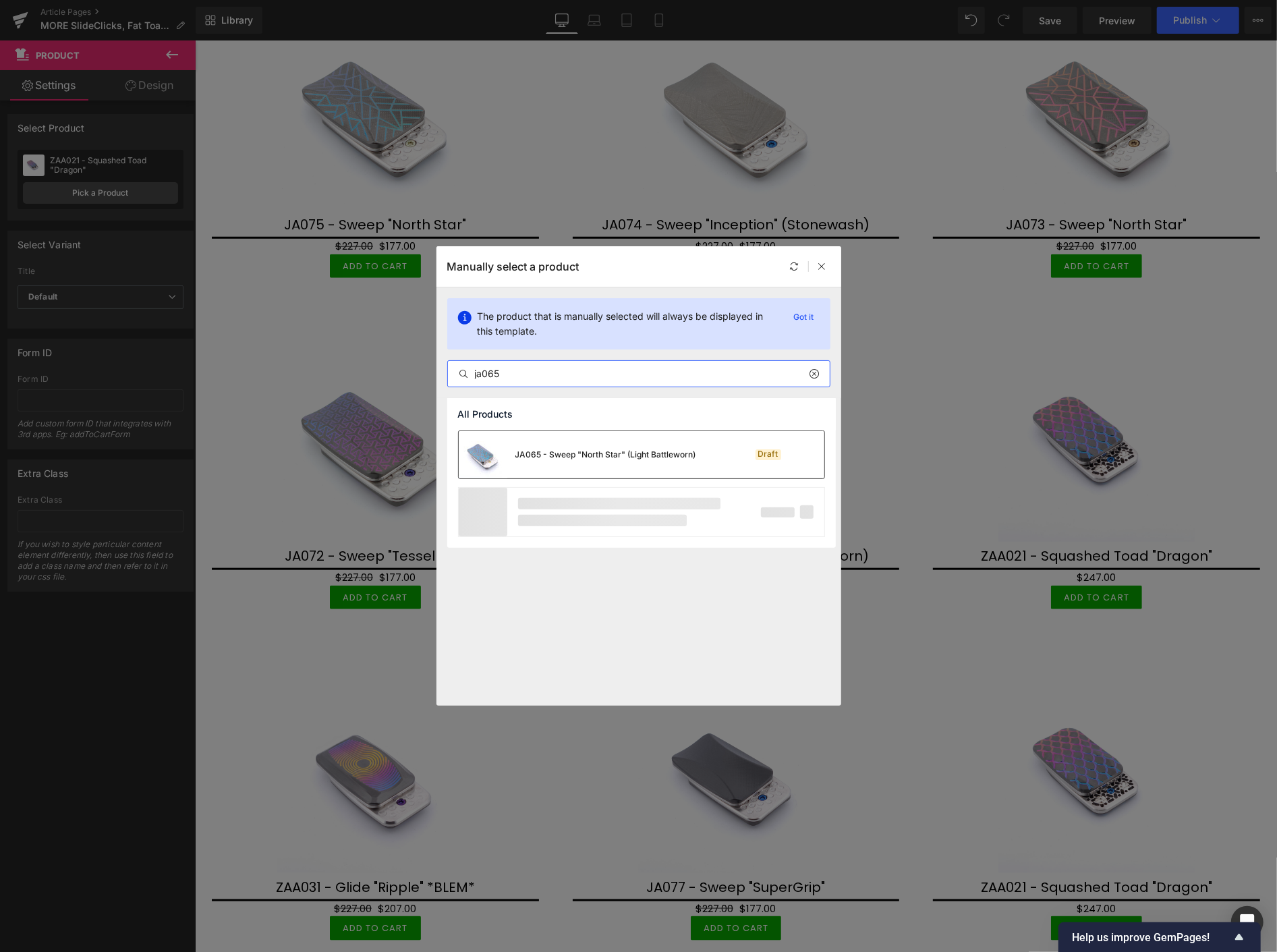
type input "ja065"
click at [532, 443] on div "JA065 - Sweep "North Star" (Light Battleworn)" at bounding box center [577, 455] width 237 height 48
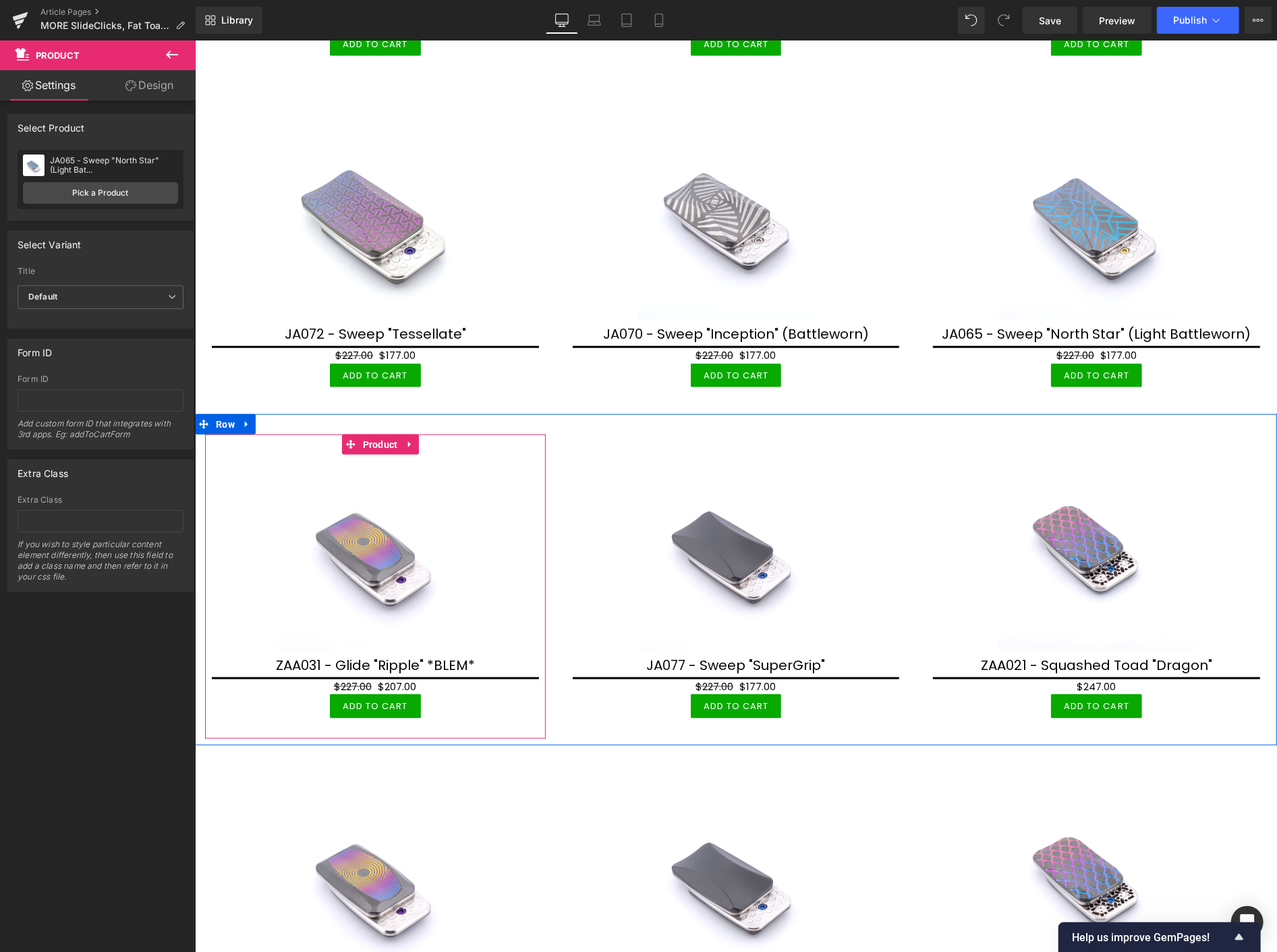
scroll to position [4869, 0]
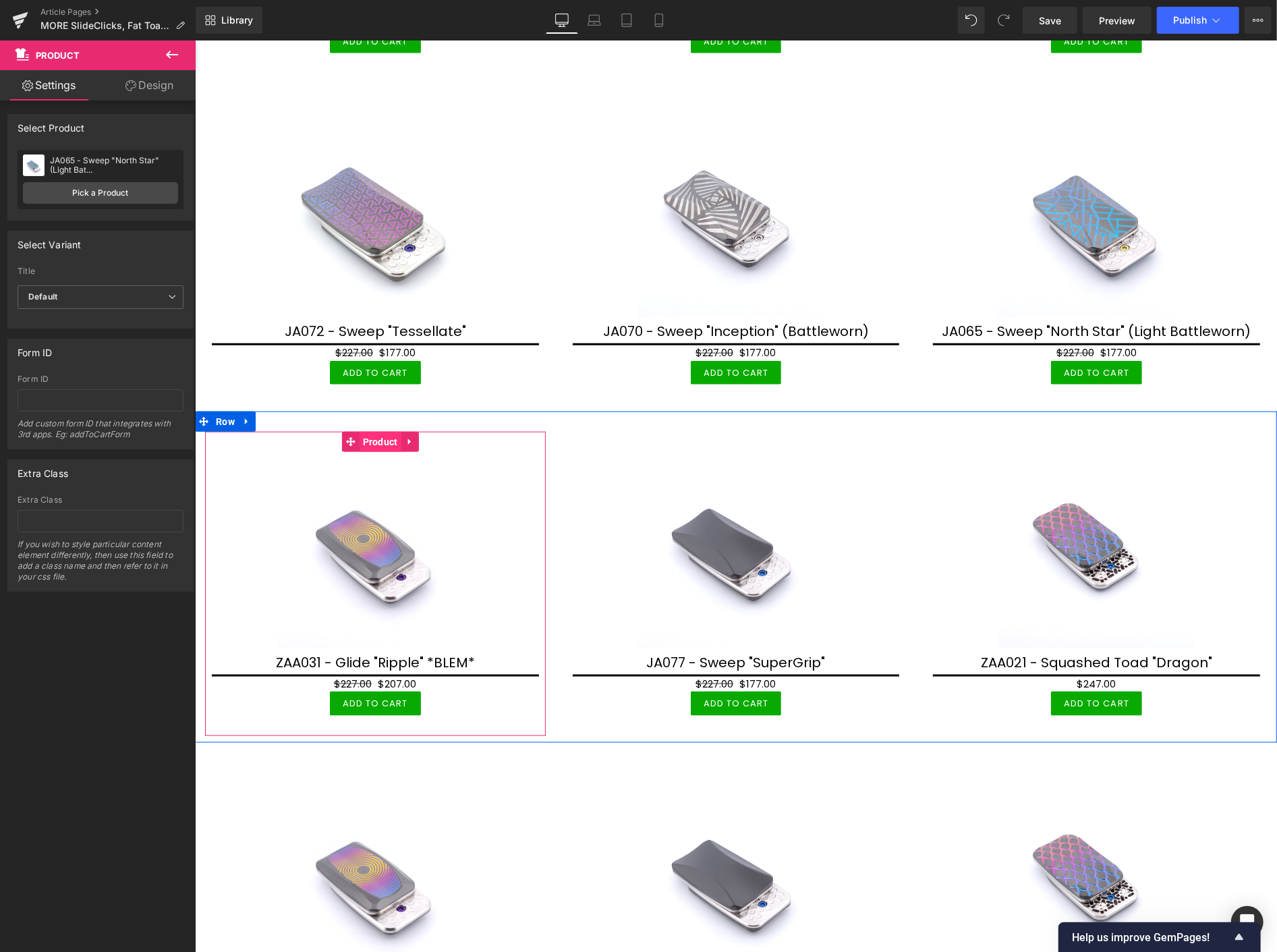
click at [382, 435] on span "Product" at bounding box center [380, 441] width 42 height 20
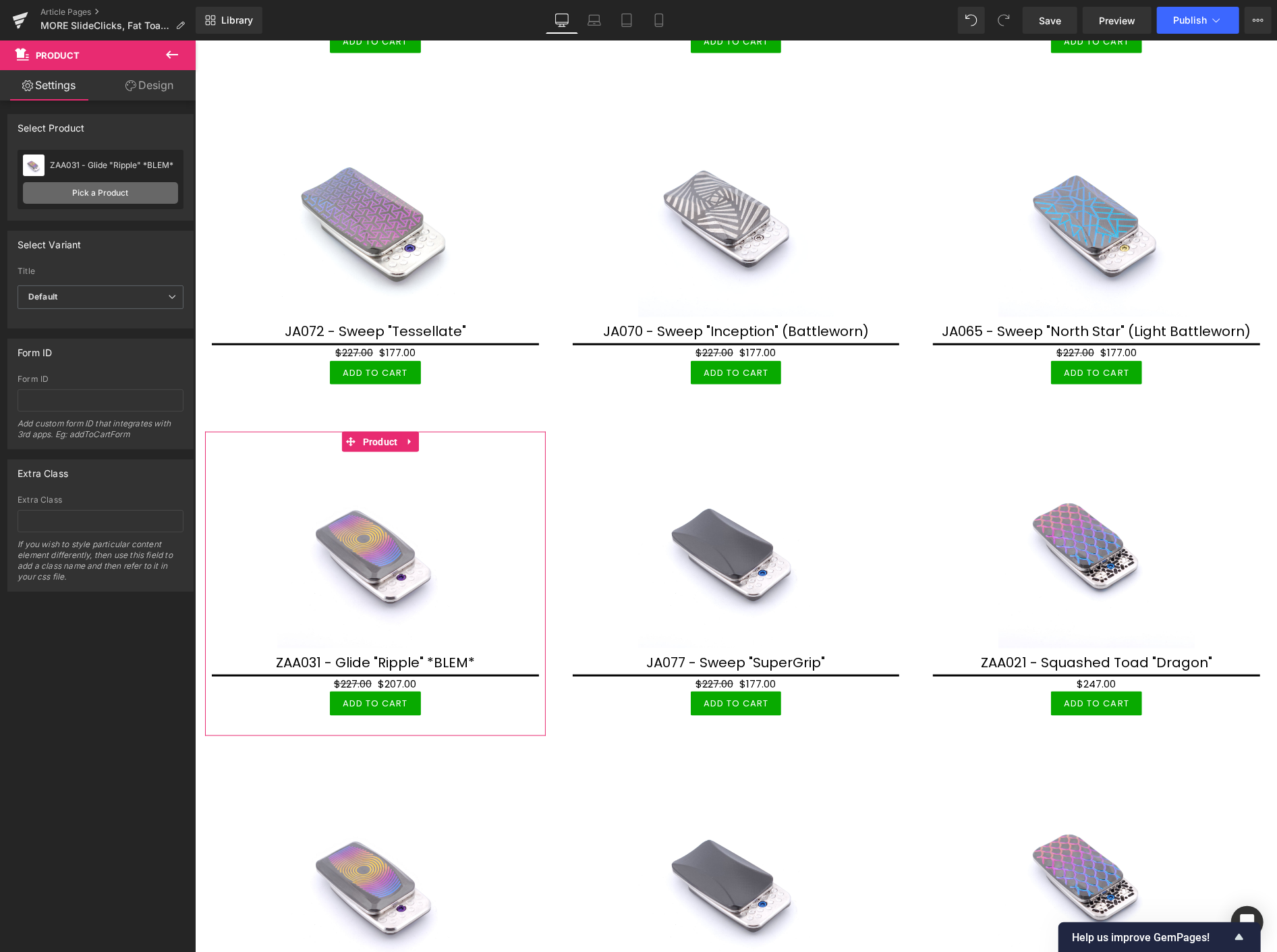
click at [135, 190] on link "Pick a Product" at bounding box center [100, 193] width 155 height 22
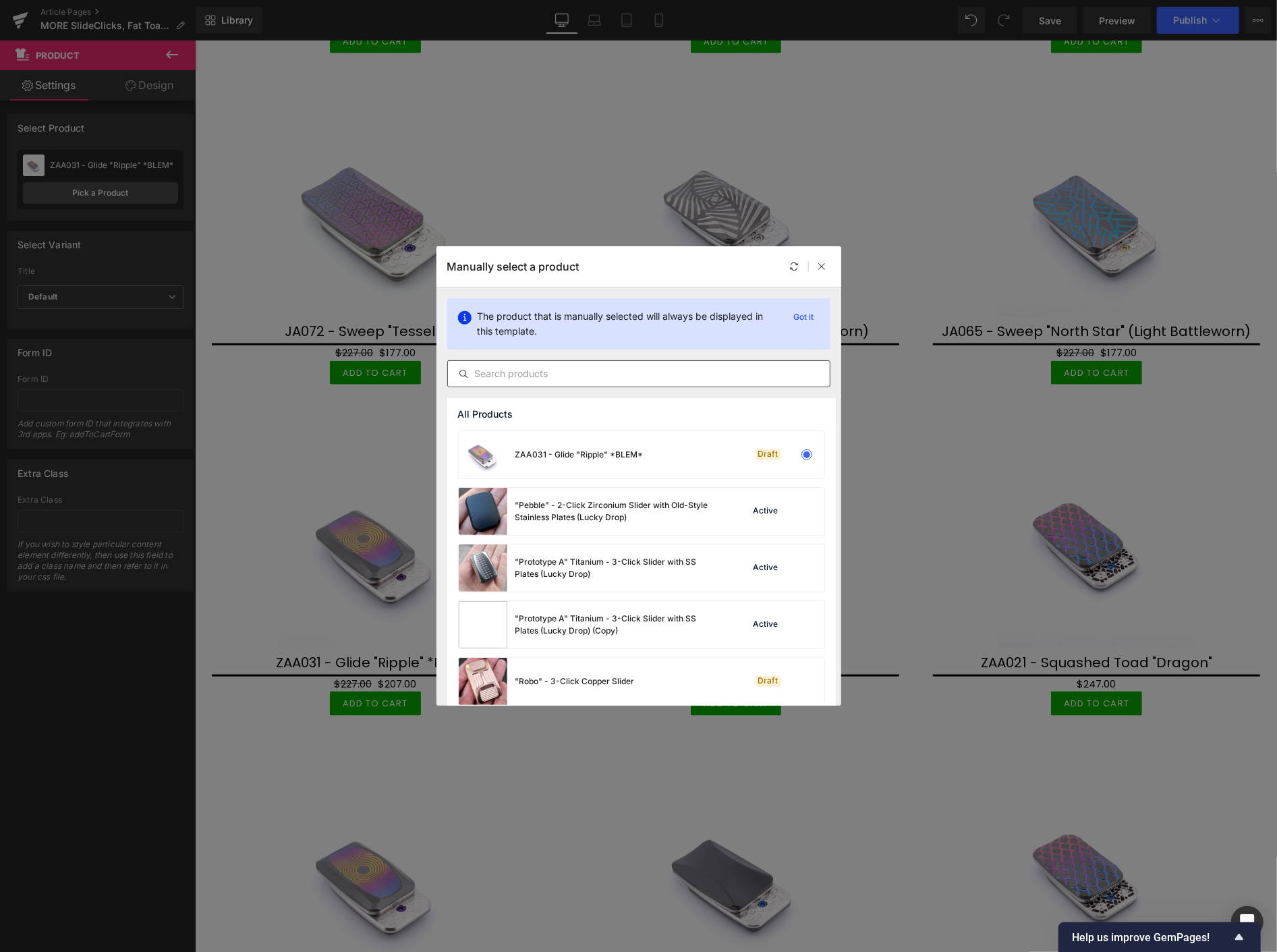
click at [508, 369] on input "text" at bounding box center [638, 374] width 382 height 16
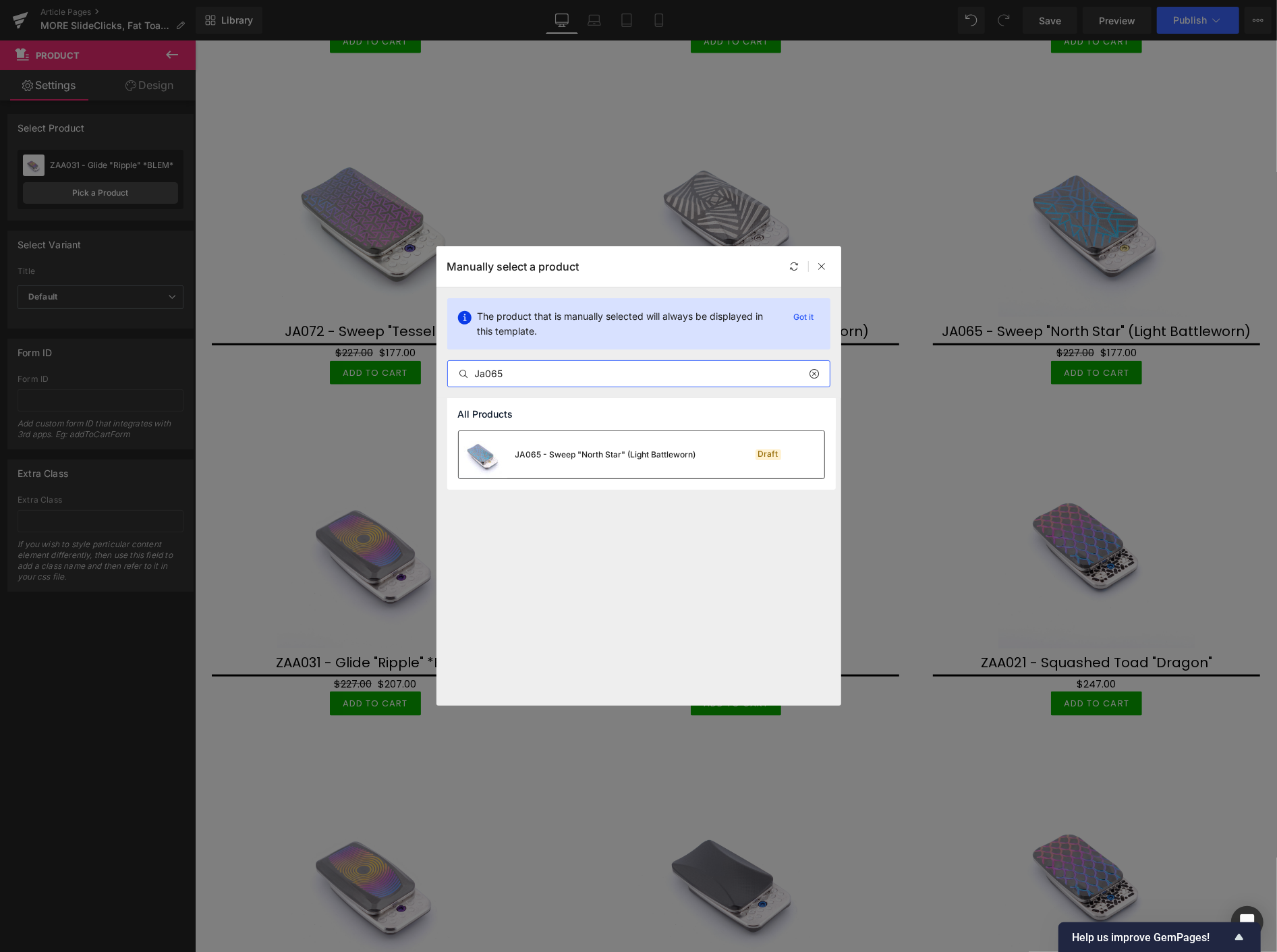
type input "Ja065"
click at [544, 450] on div "JA065 - Sweep "North Star" (Light Battleworn)" at bounding box center [606, 454] width 181 height 12
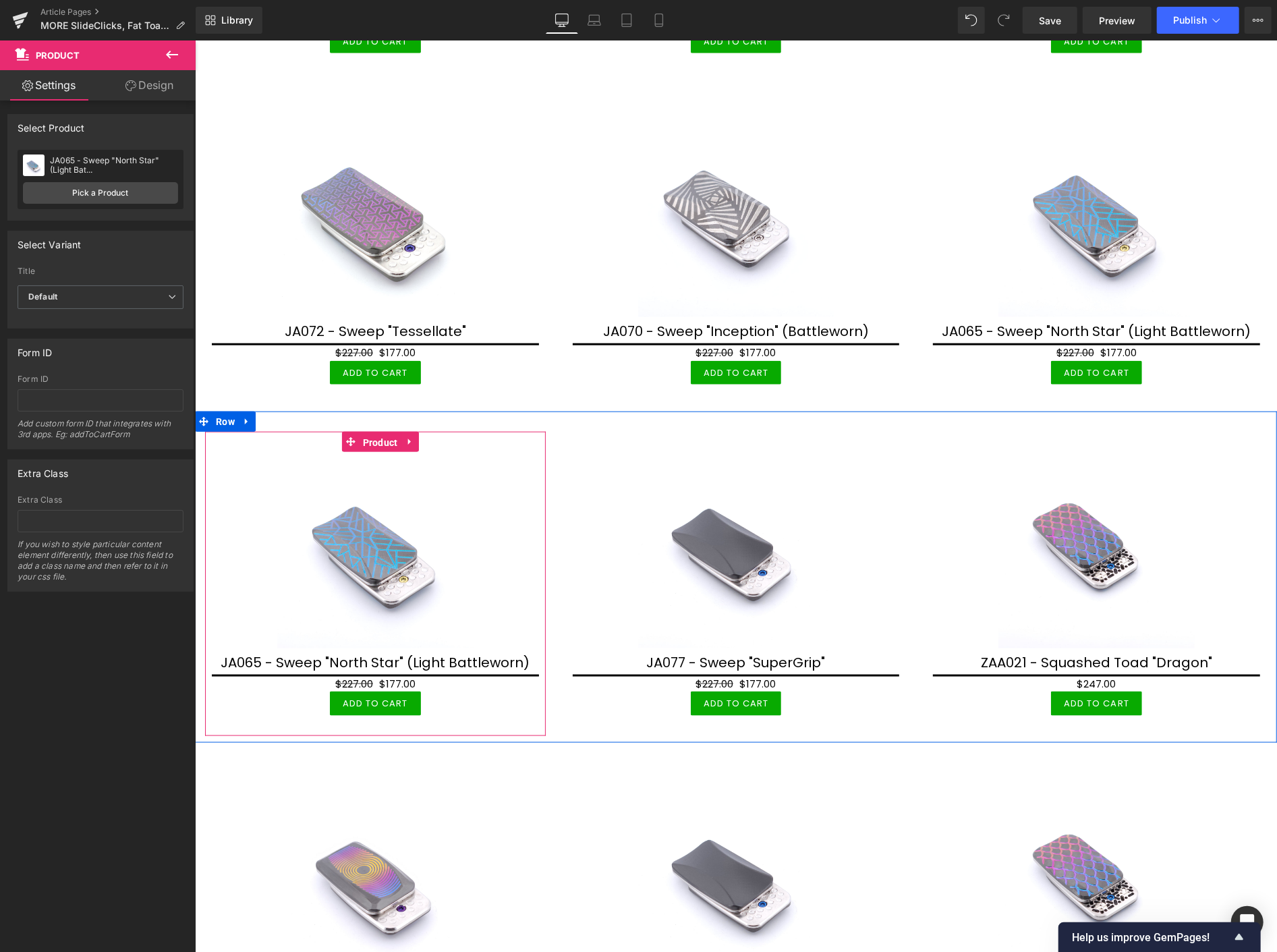
drag, startPoint x: 376, startPoint y: 434, endPoint x: 354, endPoint y: 406, distance: 35.6
click at [376, 433] on span "Product" at bounding box center [380, 442] width 42 height 20
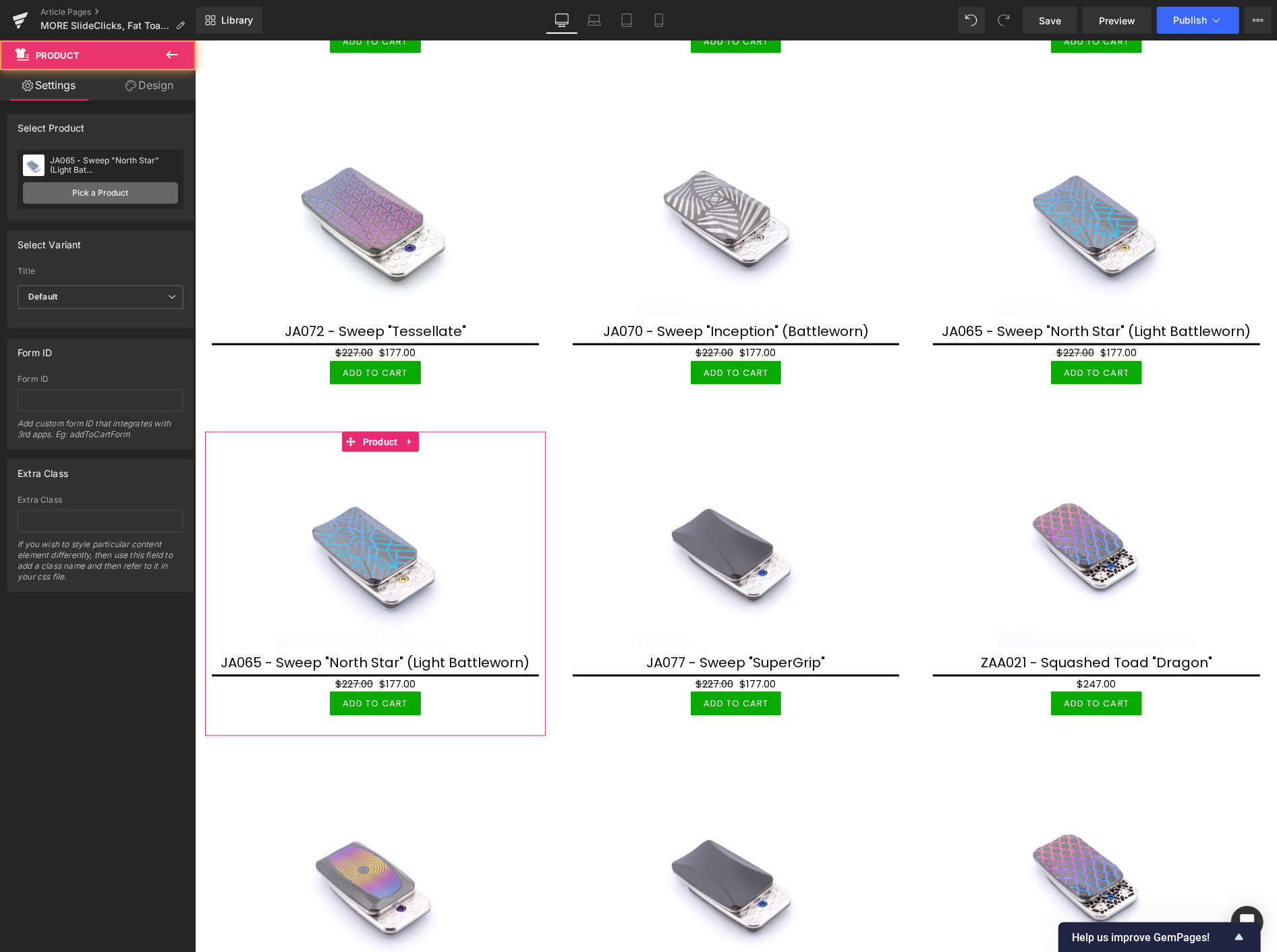
click at [124, 186] on link "Pick a Product" at bounding box center [100, 193] width 155 height 22
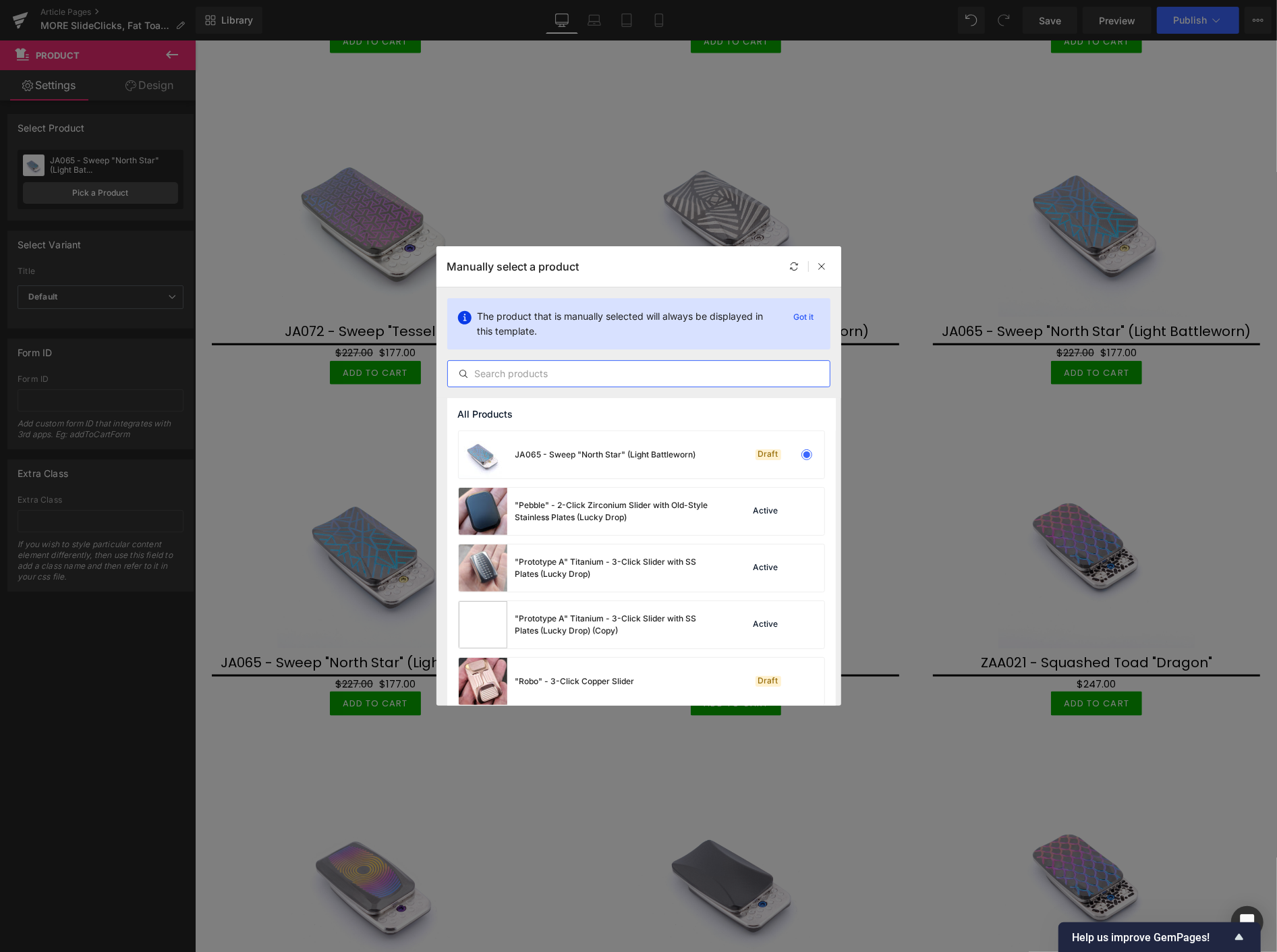
click at [497, 372] on input "text" at bounding box center [638, 374] width 382 height 16
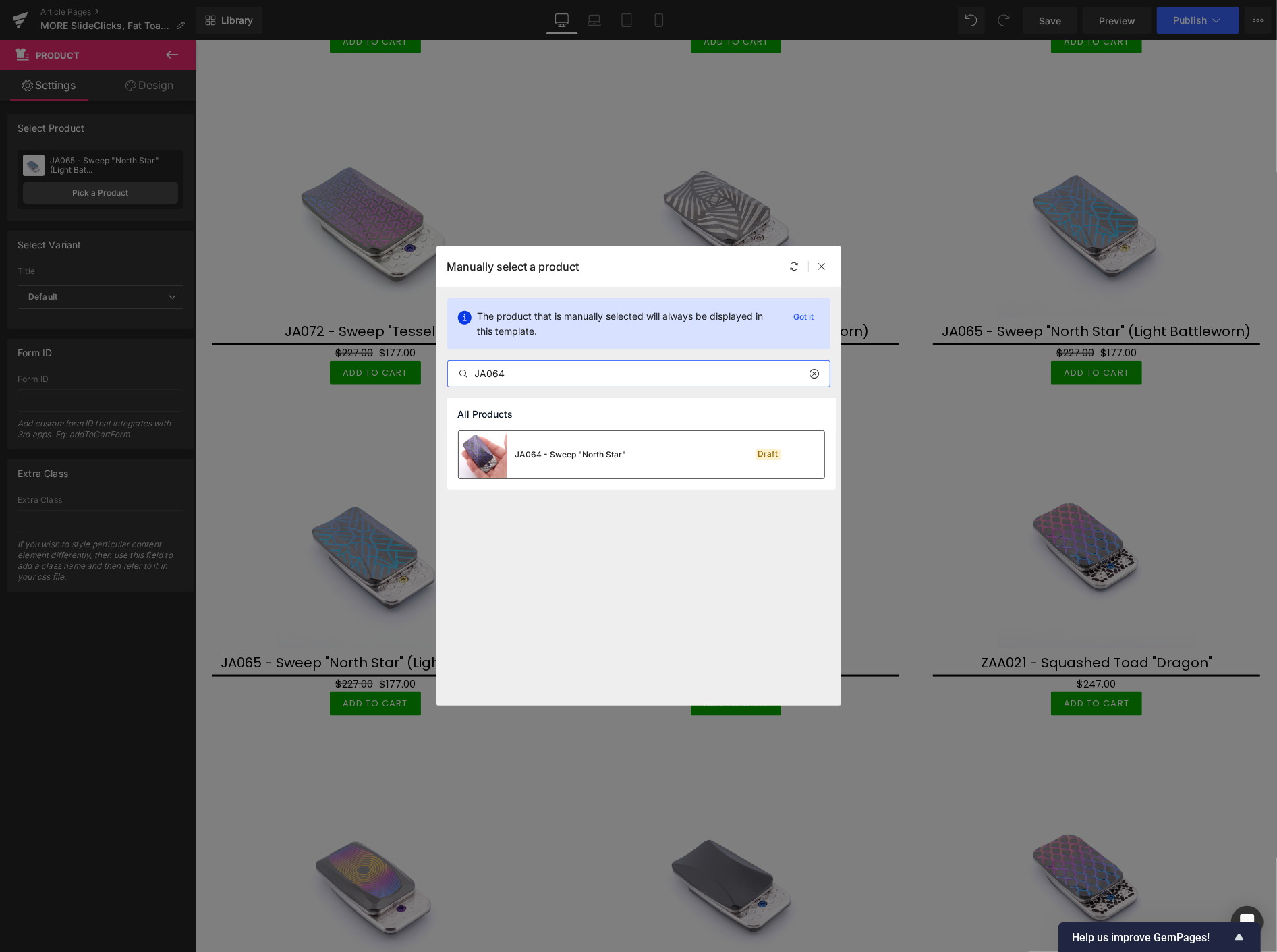
type input "JA064"
click at [551, 450] on div "JA064 - Sweep "North Star"" at bounding box center [571, 454] width 111 height 12
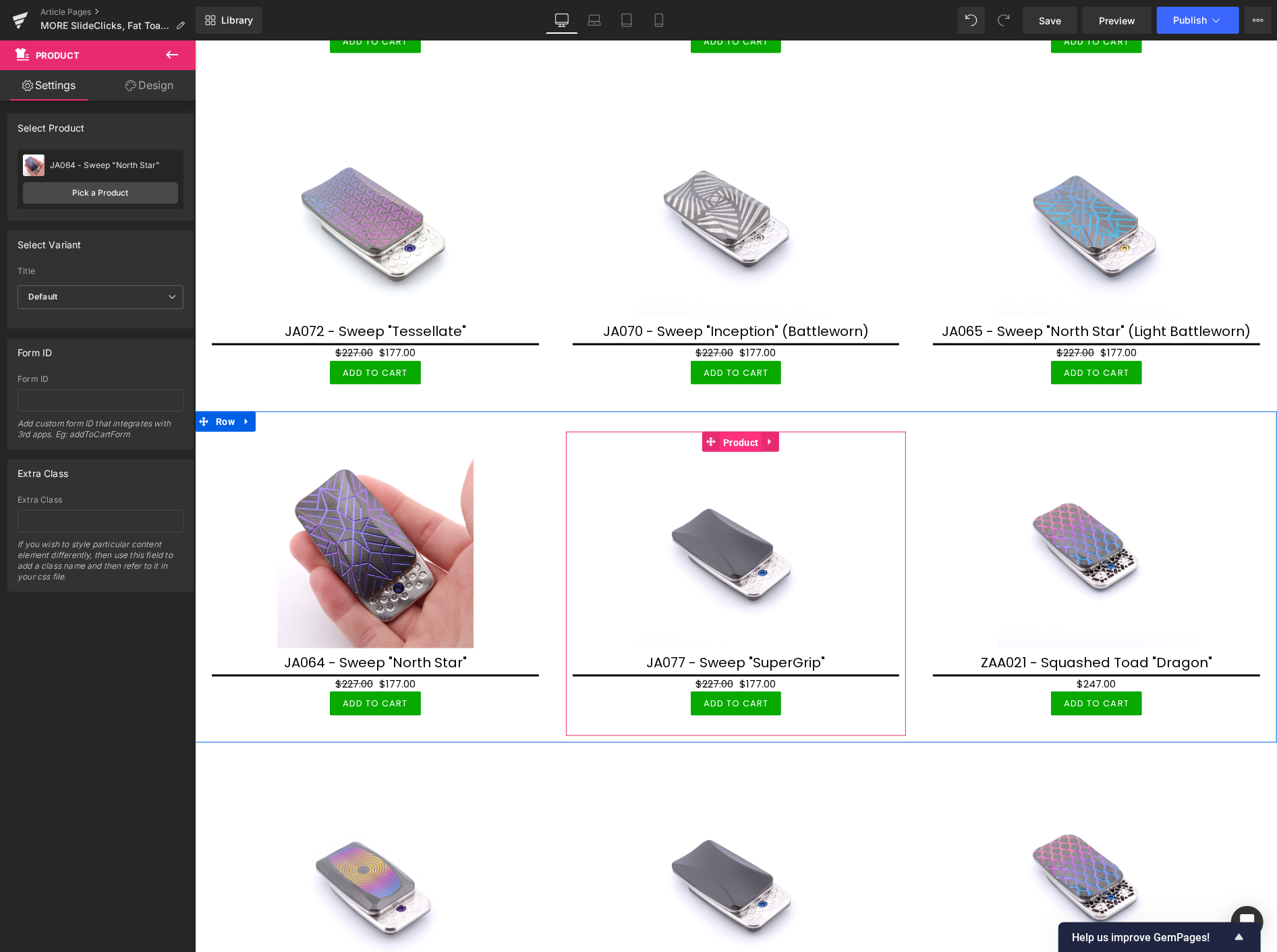
click at [731, 438] on span "Product" at bounding box center [740, 442] width 42 height 20
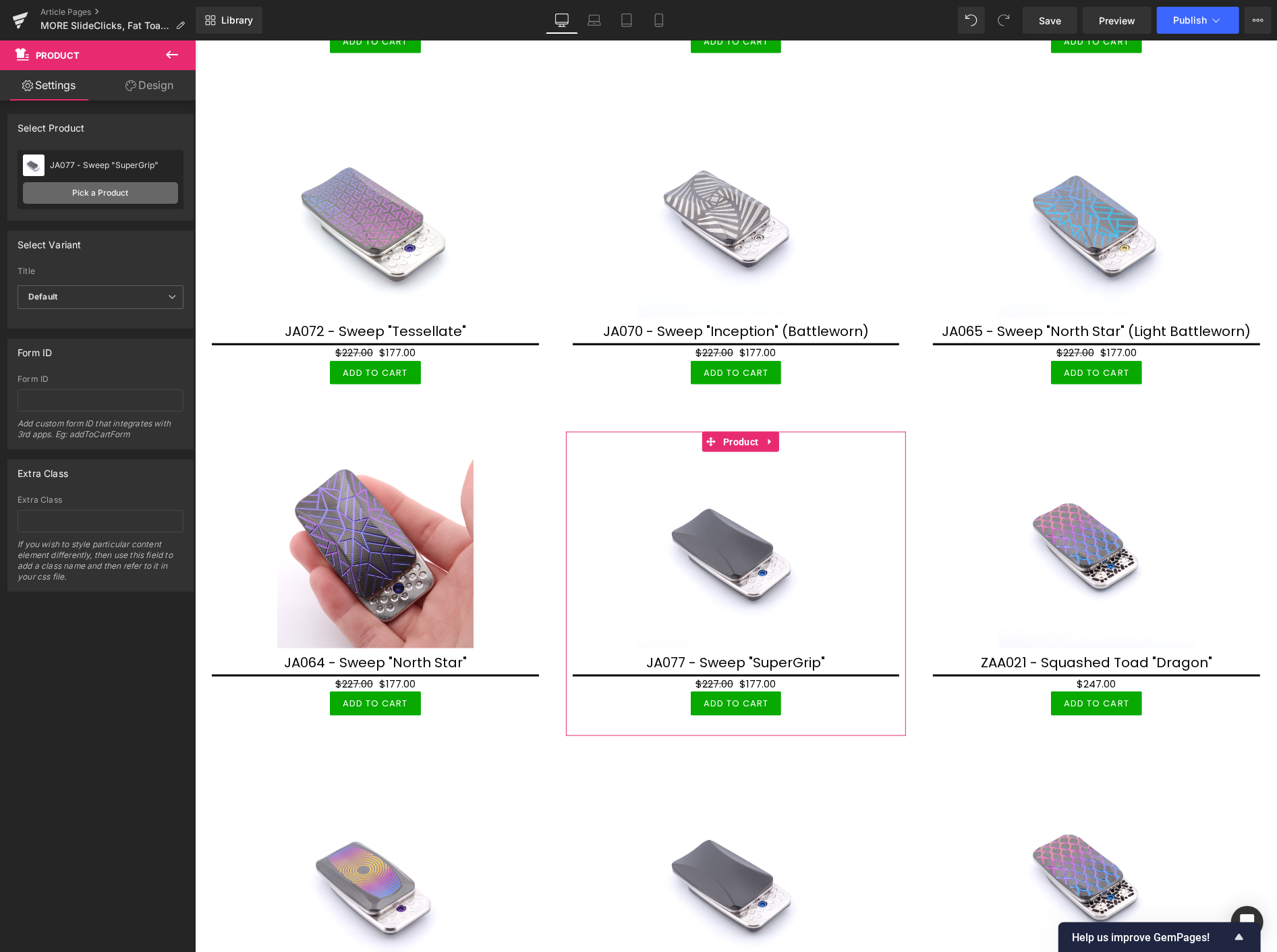
click at [121, 195] on link "Pick a Product" at bounding box center [100, 193] width 155 height 22
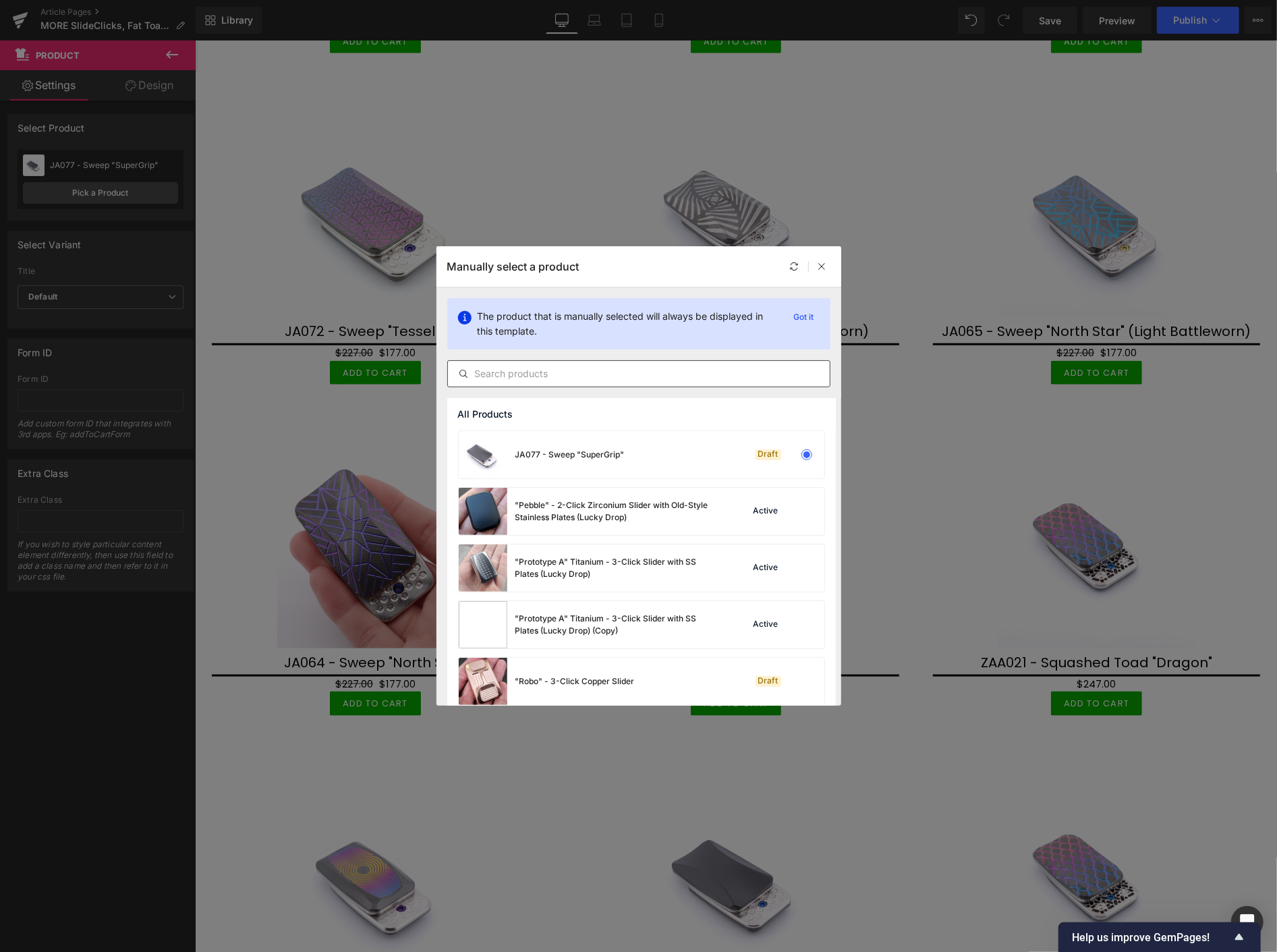
click at [490, 376] on input "text" at bounding box center [638, 374] width 382 height 16
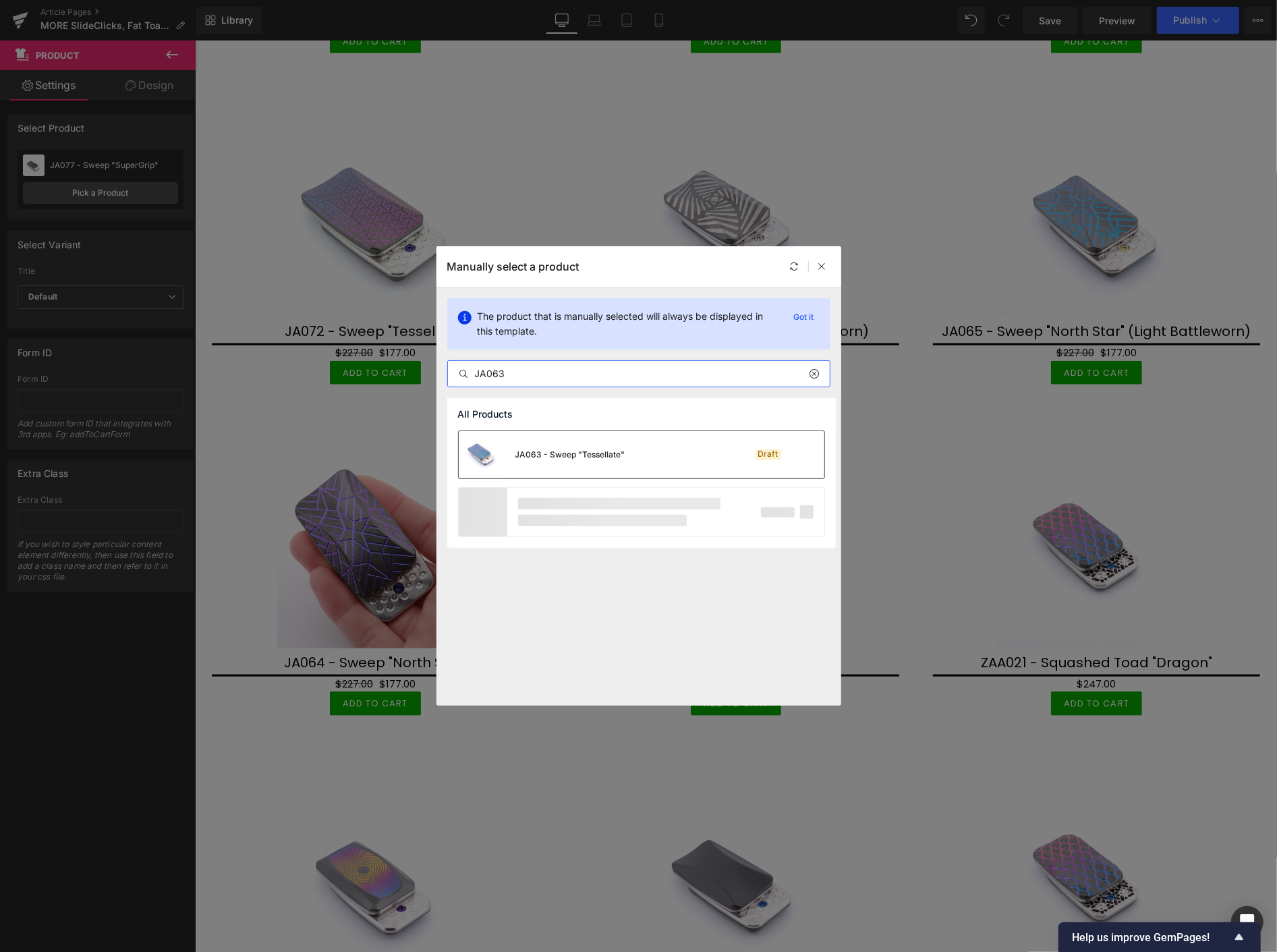
type input "JA063"
click at [575, 448] on div "JA063 - Sweep "Tessellate"" at bounding box center [542, 455] width 166 height 48
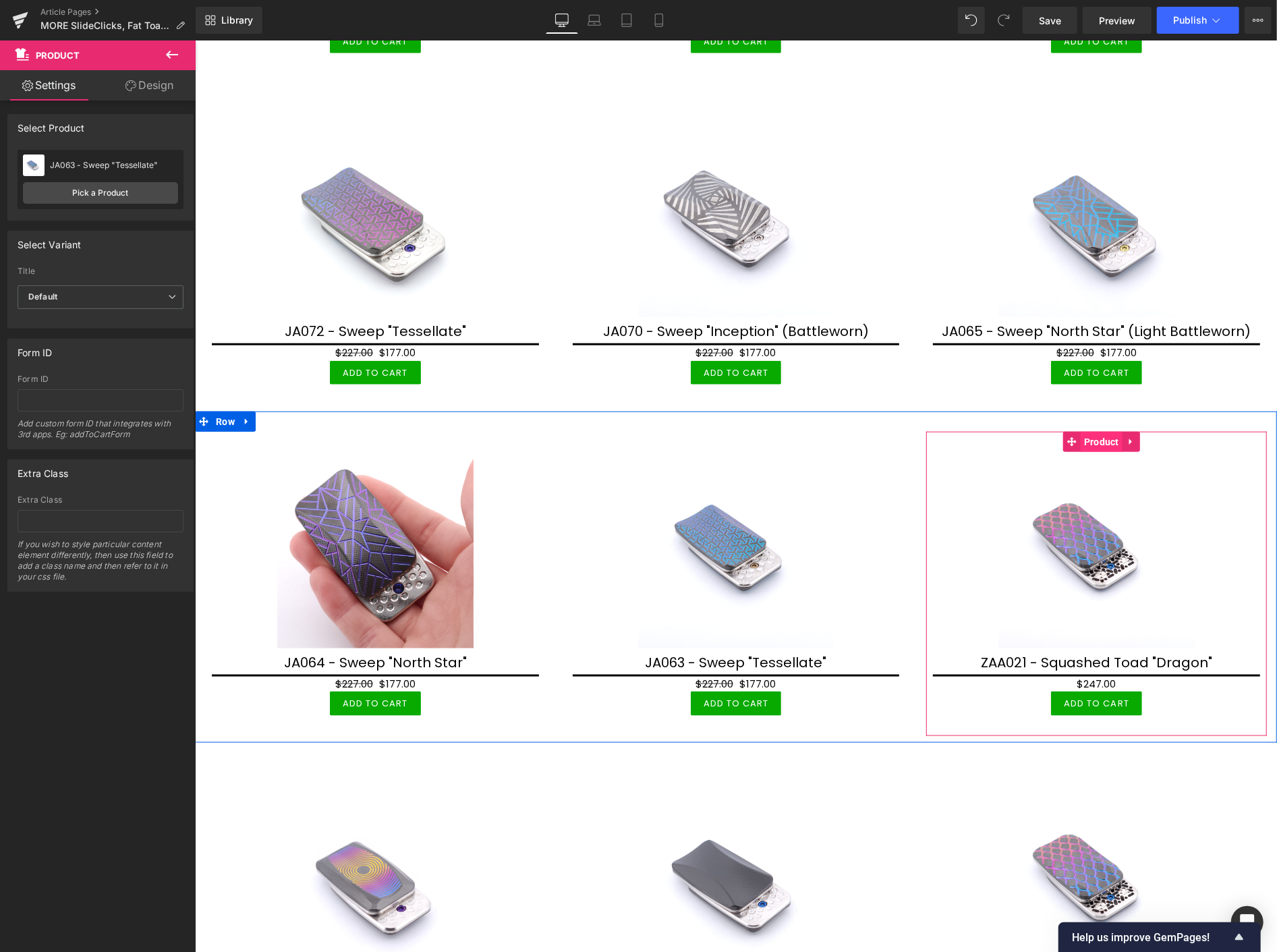
click at [1083, 439] on span "Product" at bounding box center [1102, 441] width 42 height 20
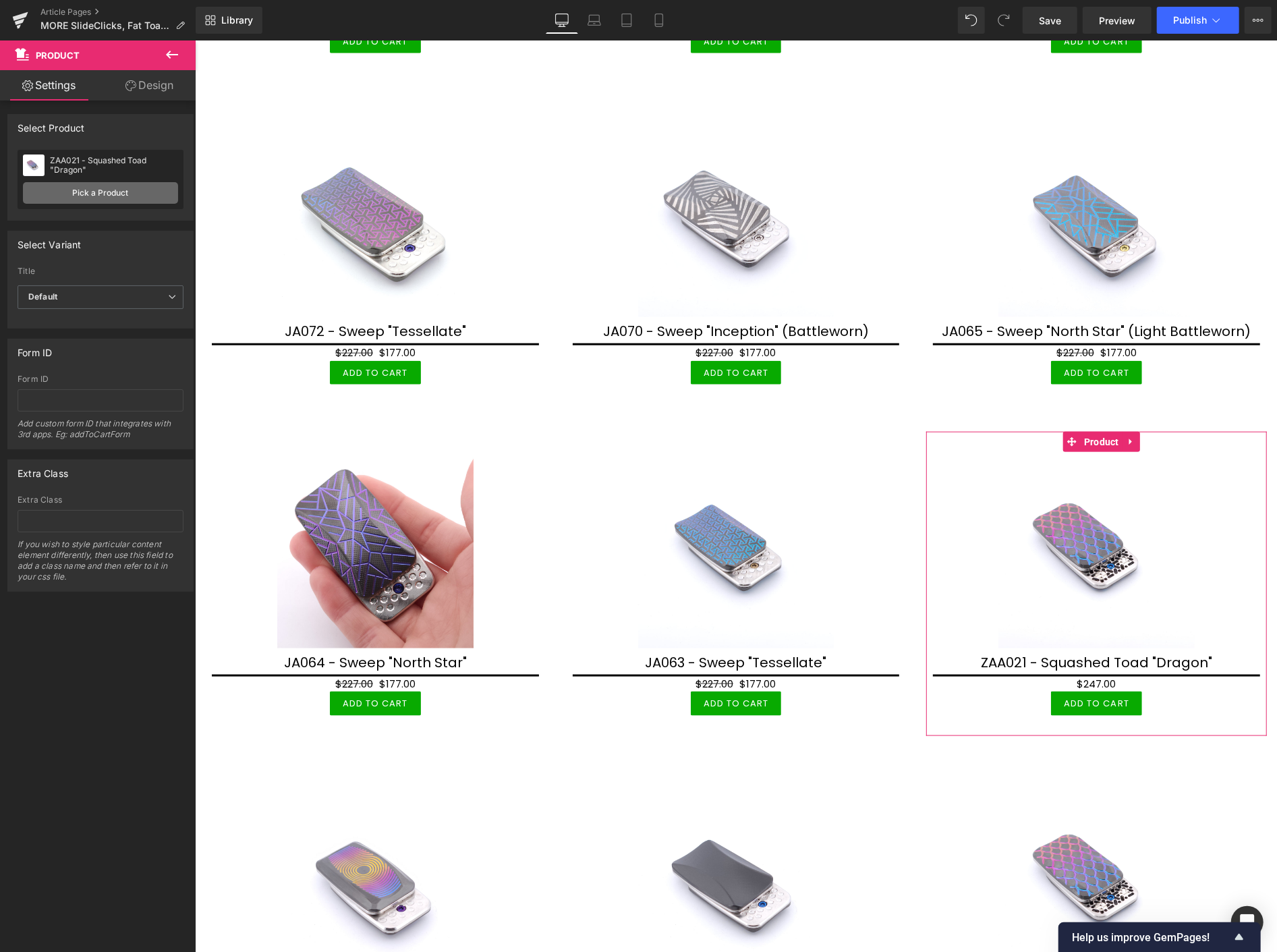
click at [123, 192] on link "Pick a Product" at bounding box center [100, 193] width 155 height 22
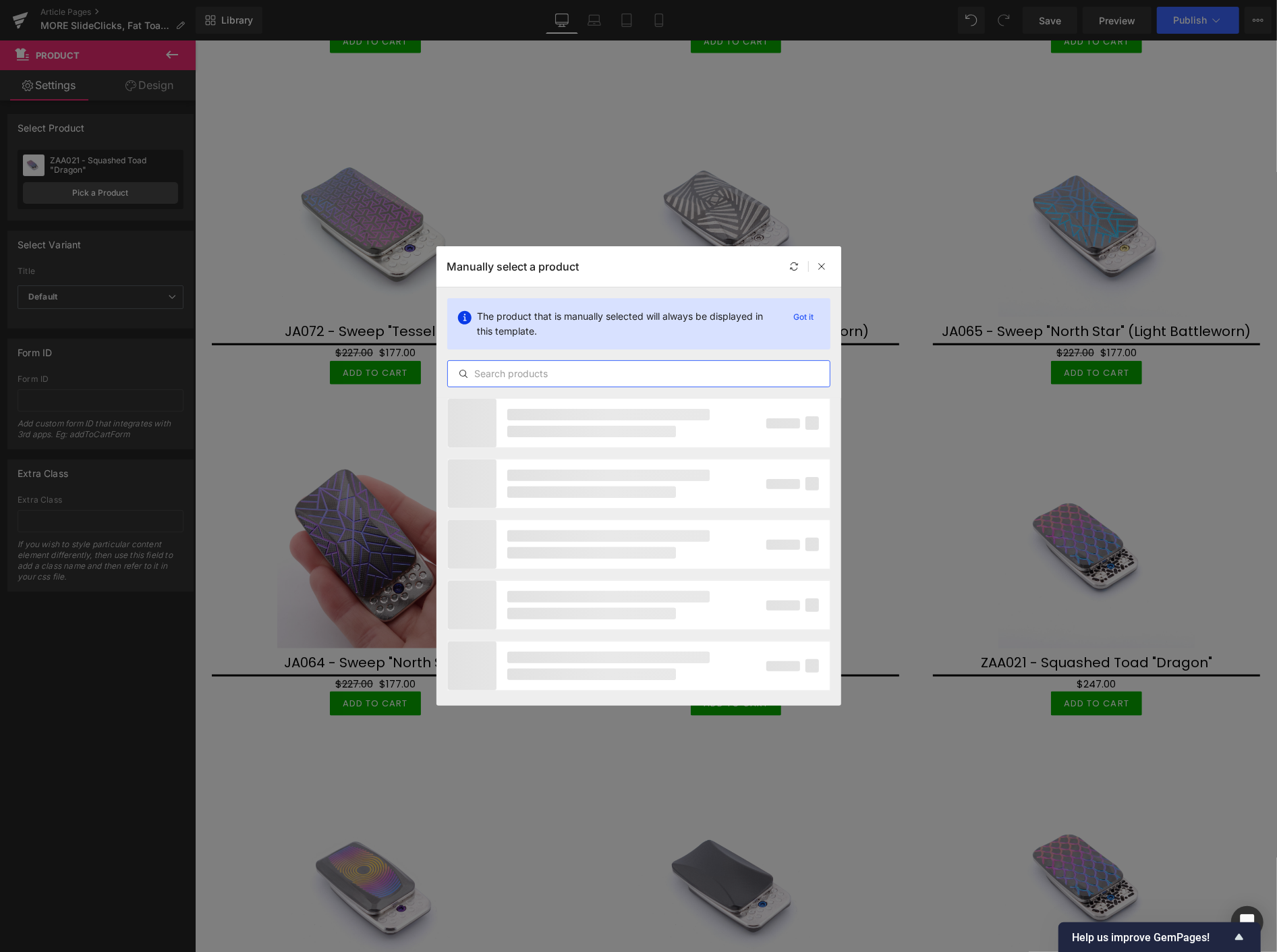
click at [493, 374] on input "text" at bounding box center [638, 374] width 382 height 16
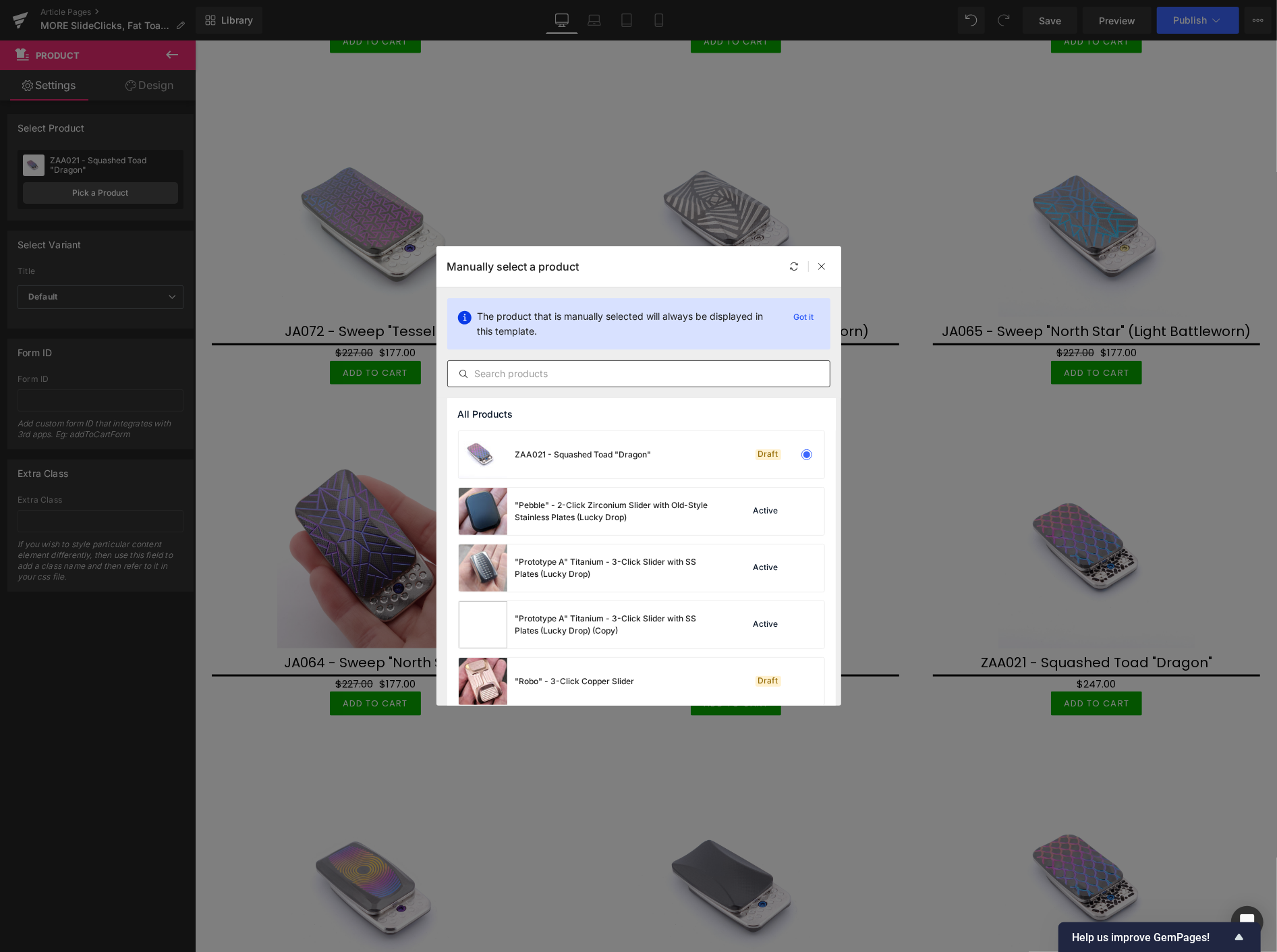
click at [497, 374] on input "text" at bounding box center [638, 374] width 382 height 16
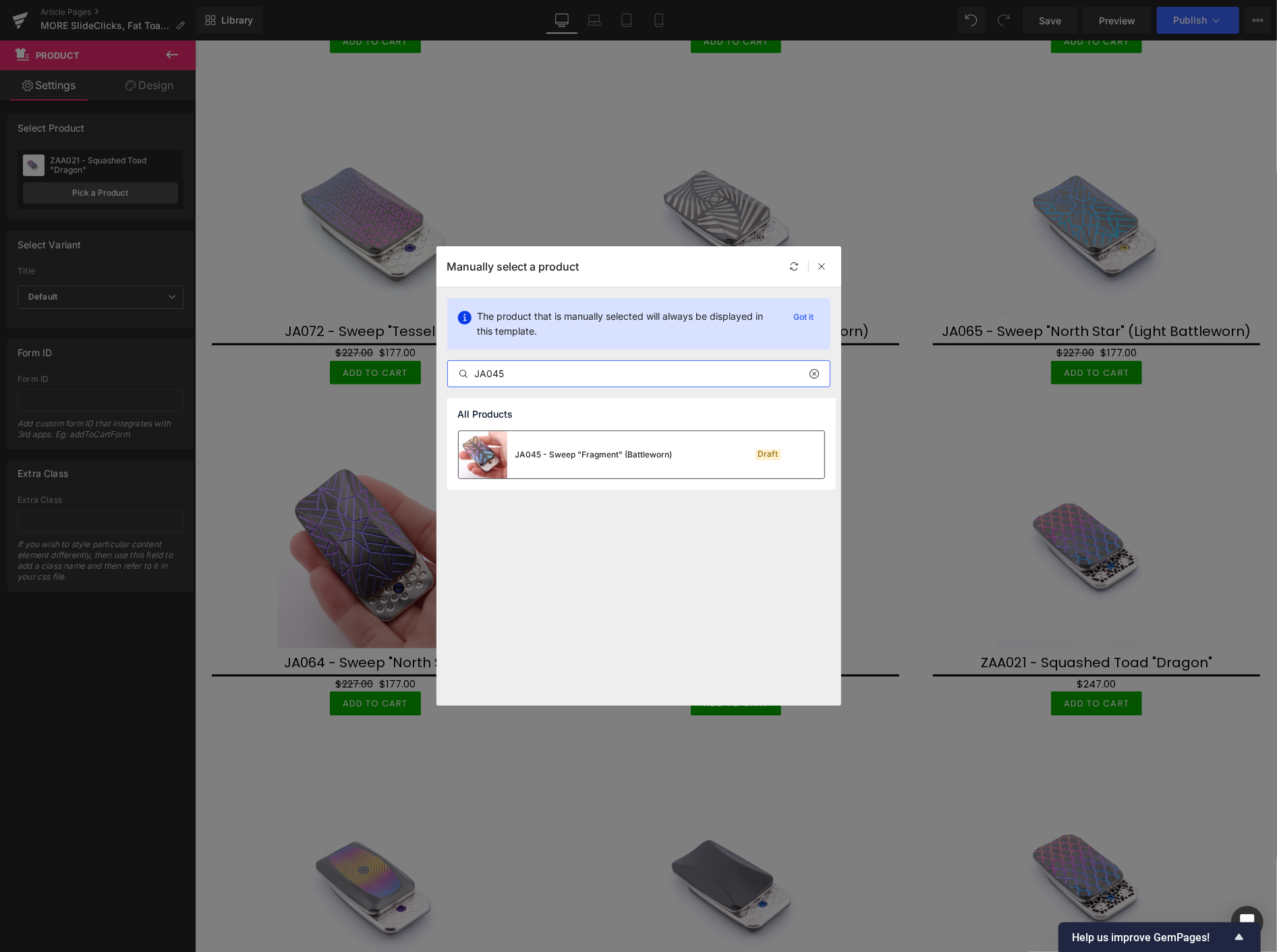
type input "JA045"
click at [528, 443] on div "JA045 - Sweep "Fragment" (Battleworn)" at bounding box center [565, 455] width 214 height 48
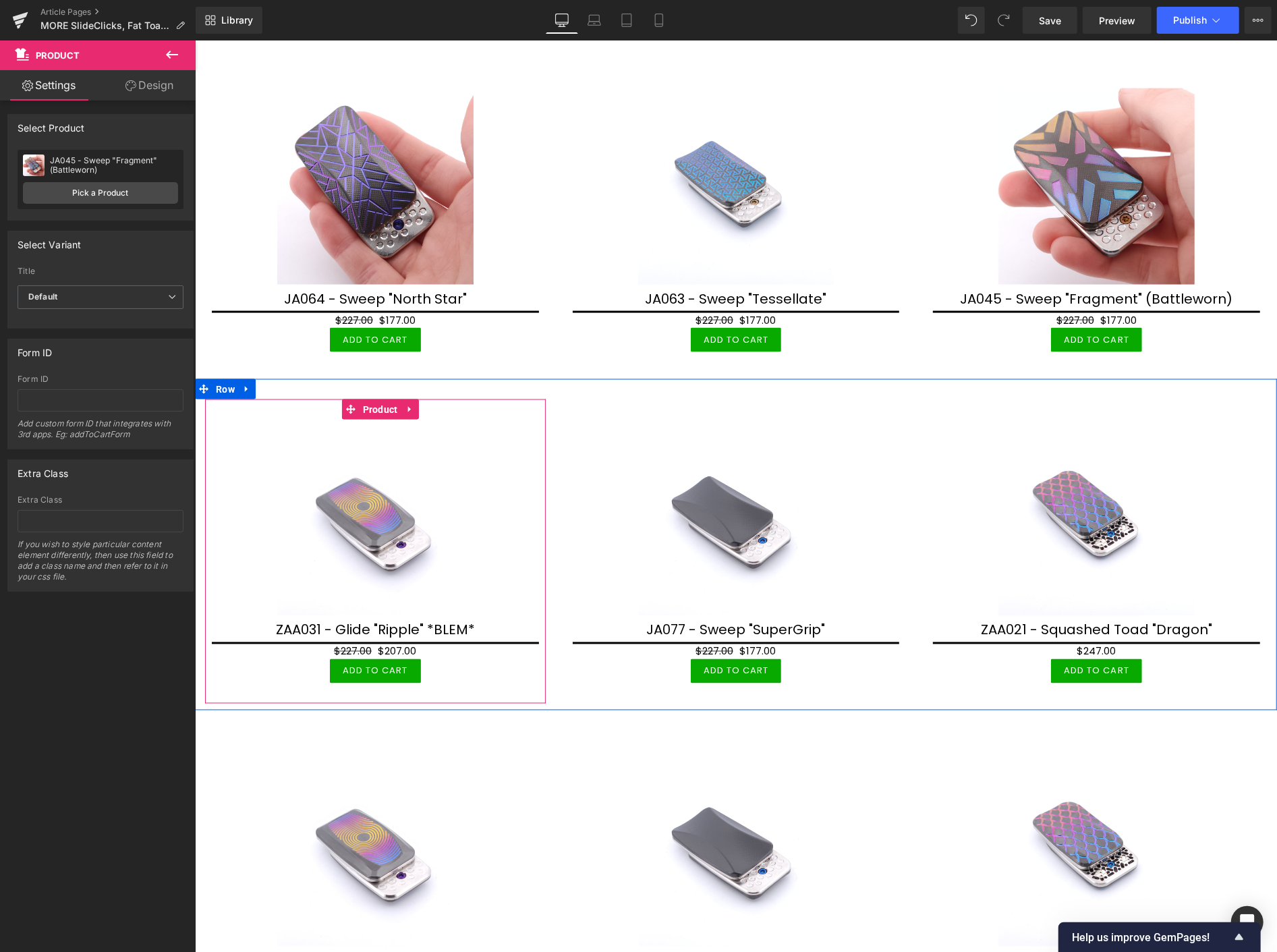
scroll to position [5244, 0]
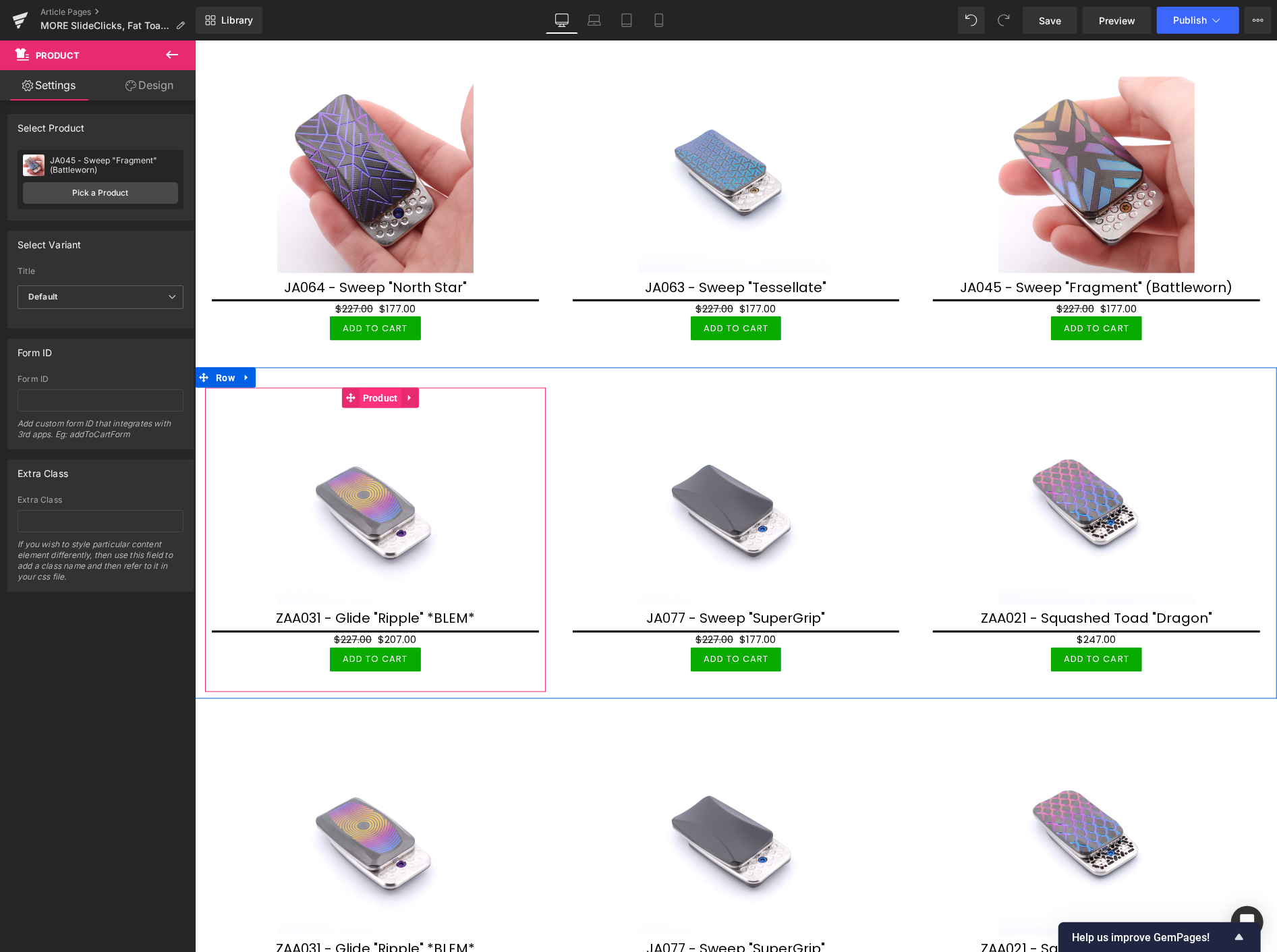
drag, startPoint x: 375, startPoint y: 388, endPoint x: 372, endPoint y: 382, distance: 6.7
click at [375, 388] on span "Product" at bounding box center [380, 397] width 42 height 20
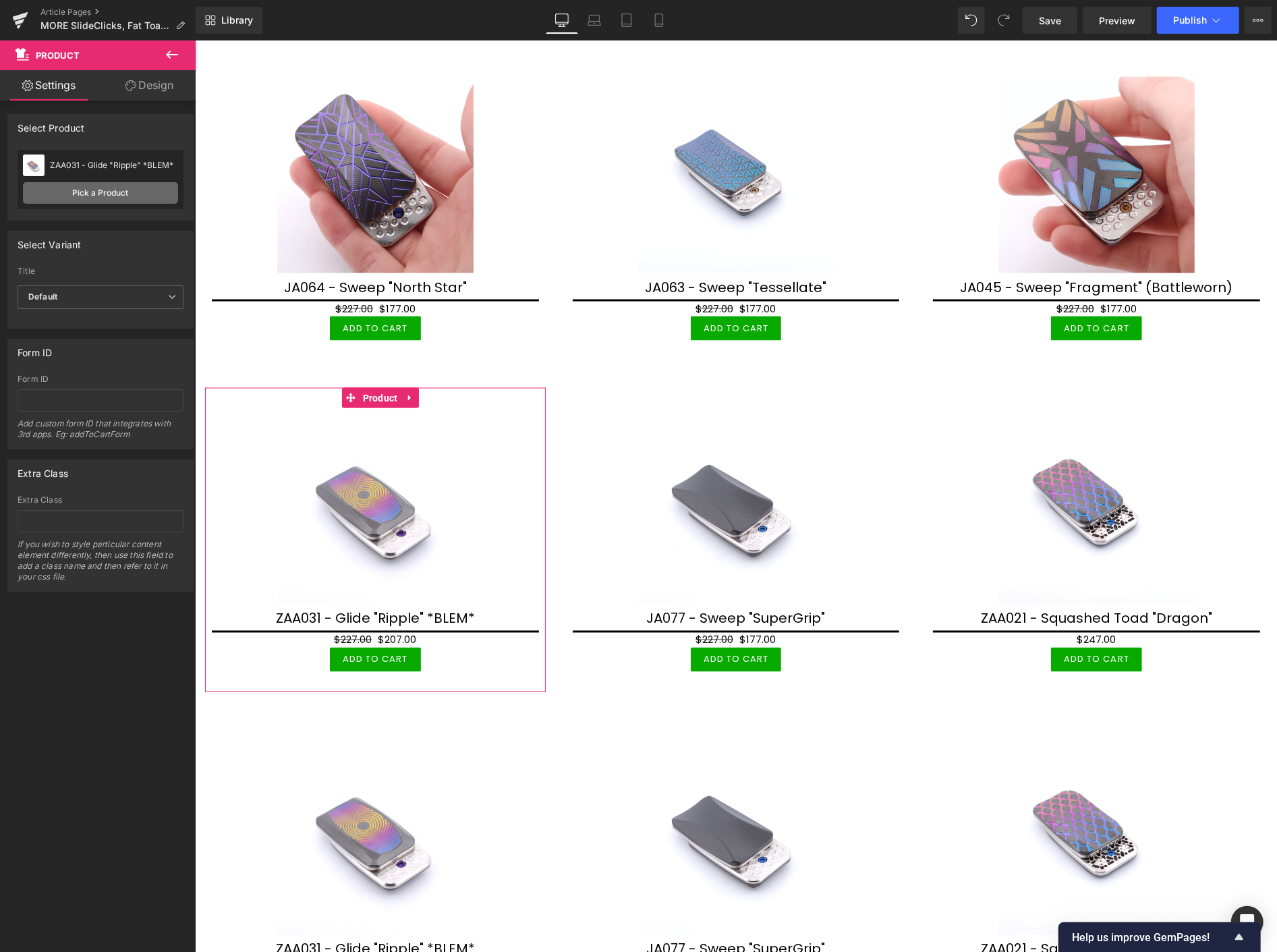
click at [126, 191] on link "Pick a Product" at bounding box center [100, 193] width 155 height 22
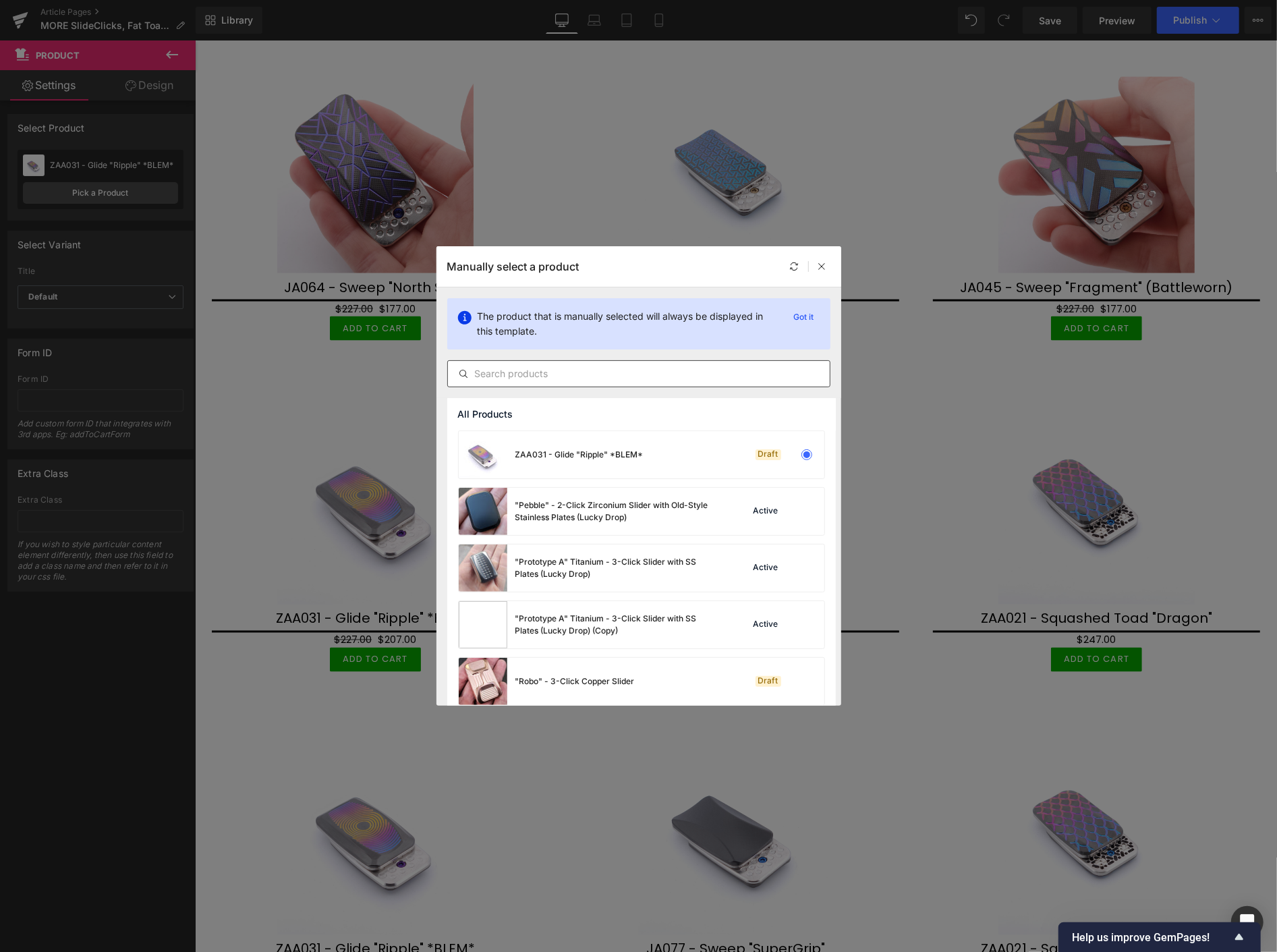
click at [494, 374] on input "text" at bounding box center [638, 374] width 382 height 16
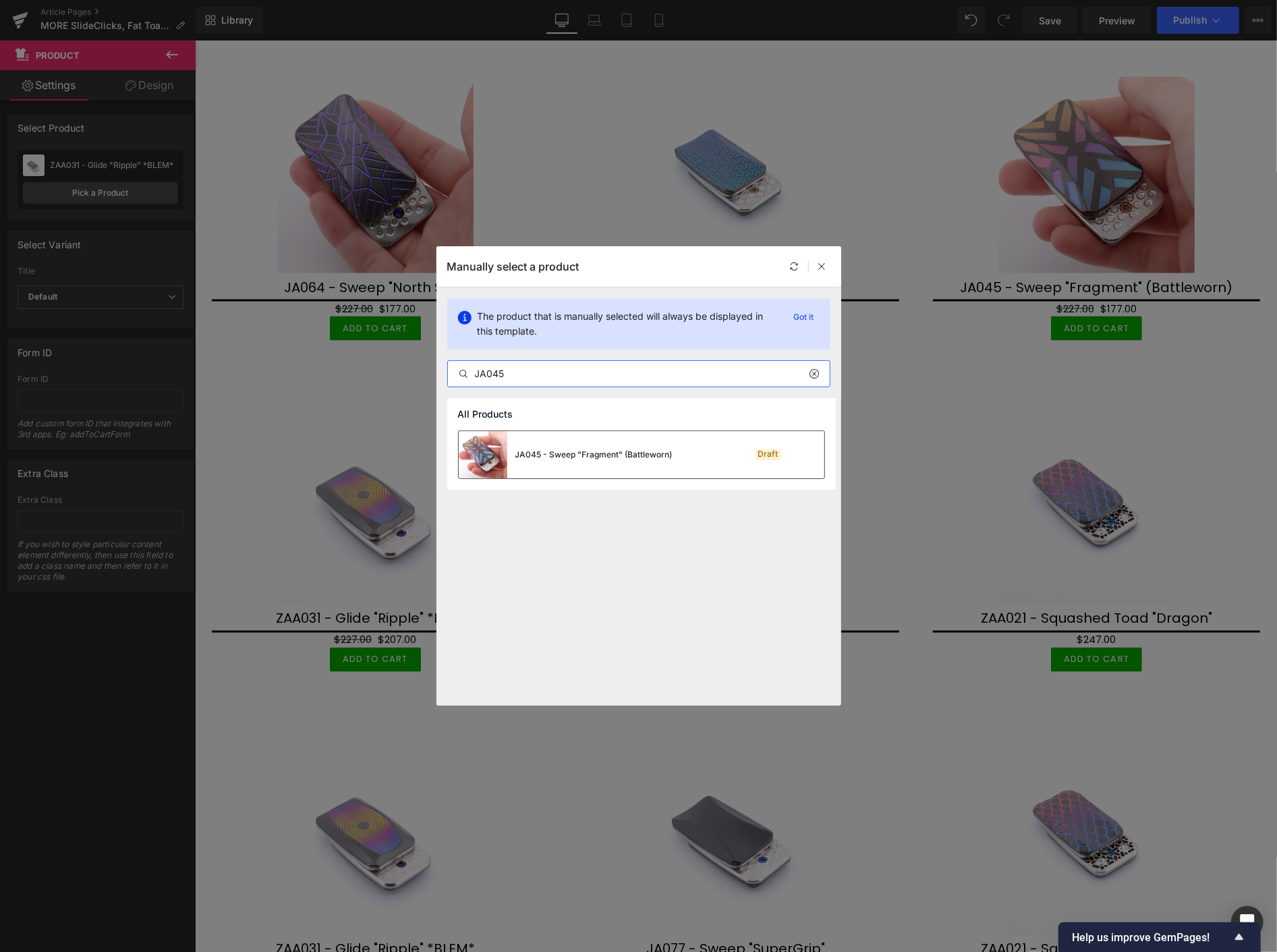
type input "JA045"
click at [543, 447] on div "JA045 - Sweep "Fragment" (Battleworn)" at bounding box center [565, 455] width 214 height 48
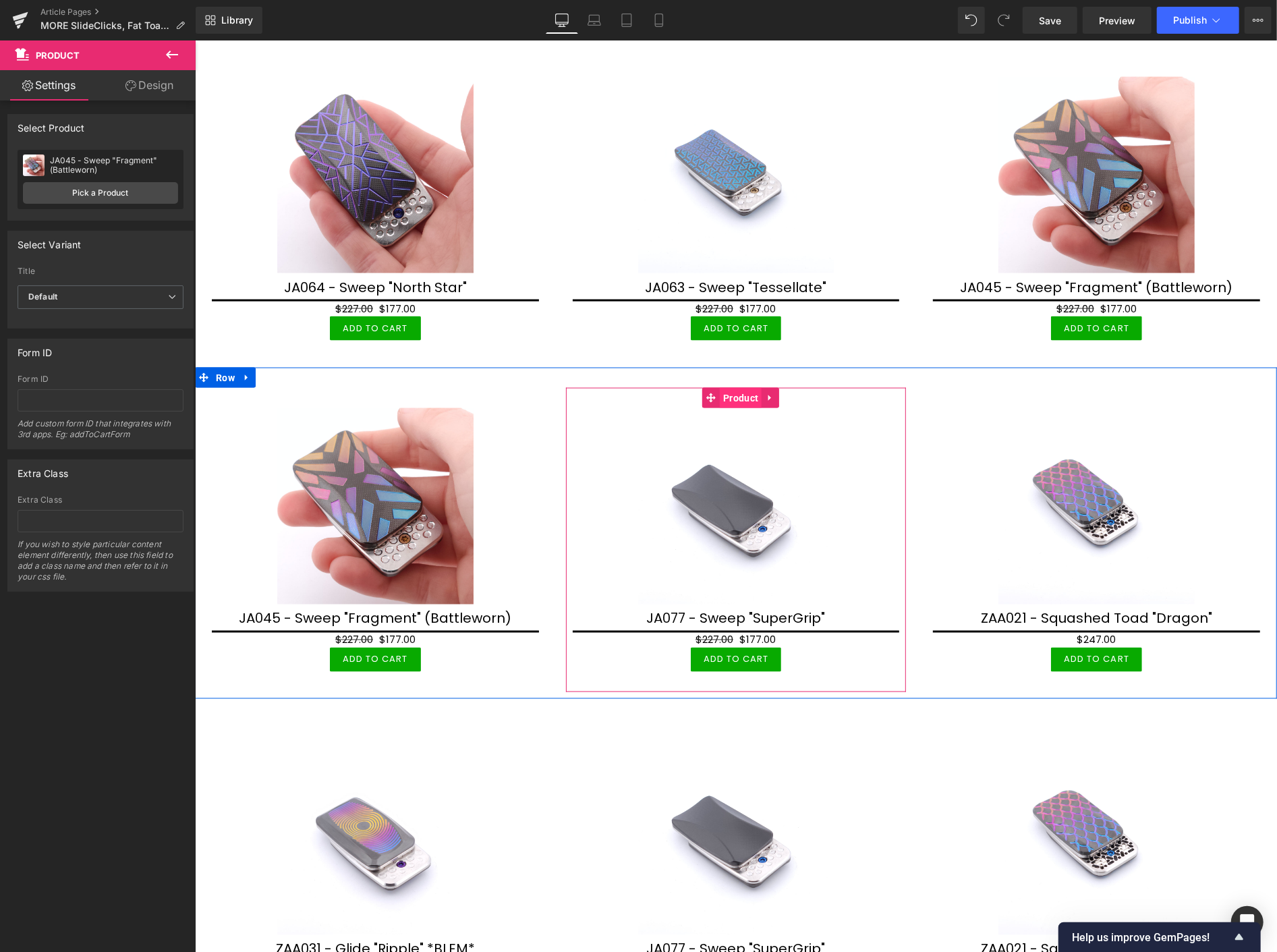
click at [732, 388] on span "Product" at bounding box center [740, 397] width 42 height 20
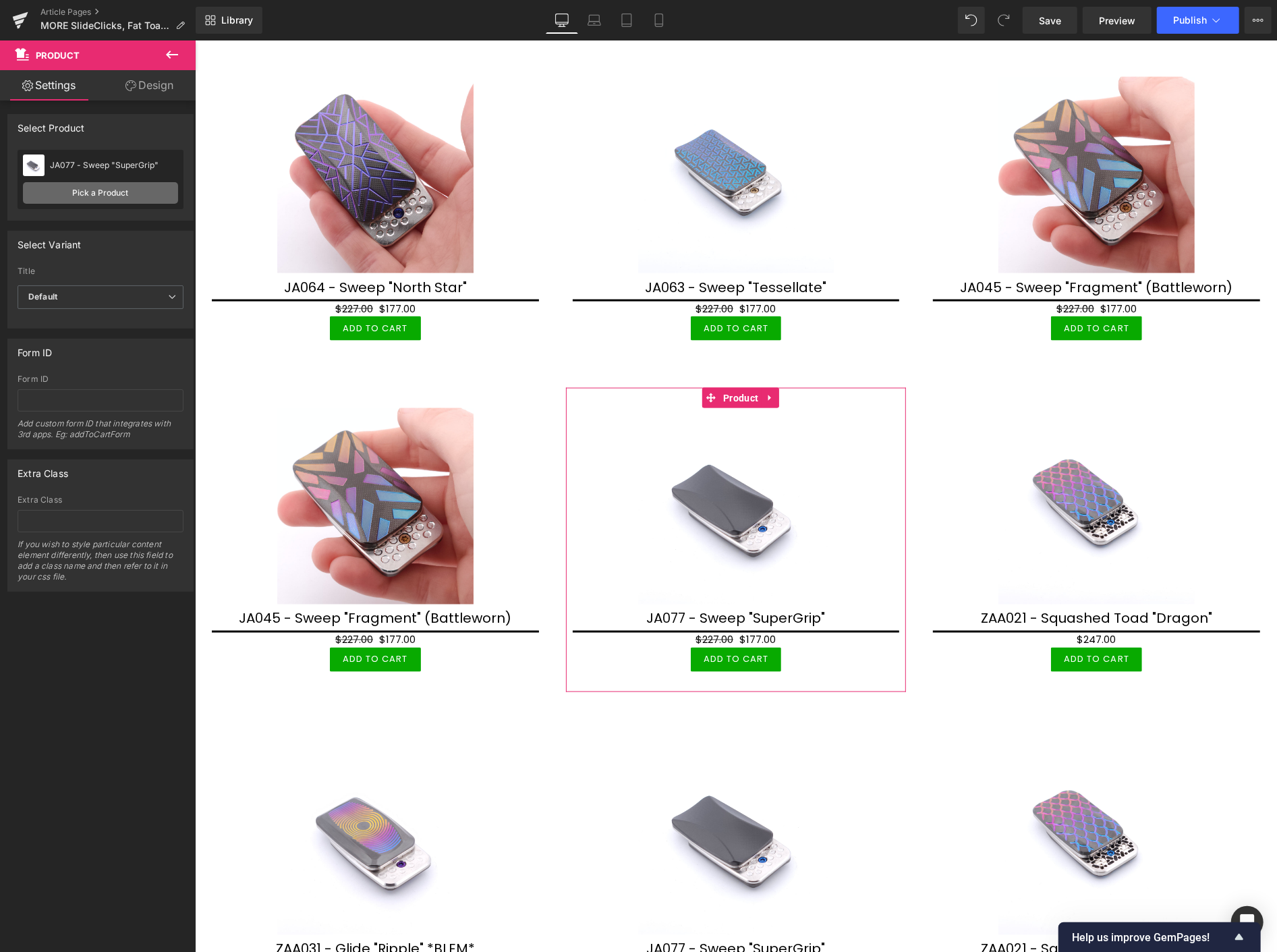
click at [102, 185] on link "Pick a Product" at bounding box center [100, 193] width 155 height 22
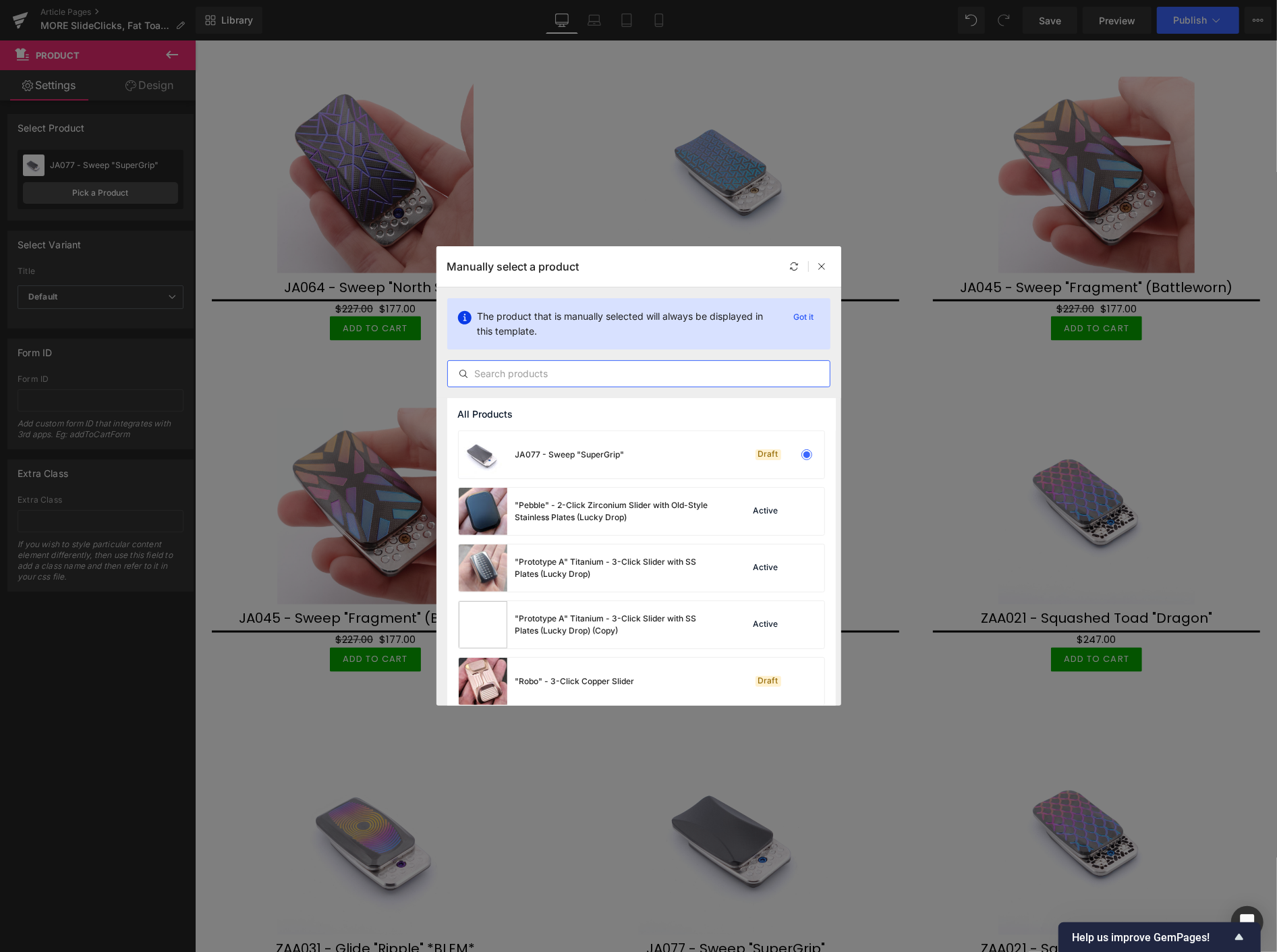
click at [544, 370] on input "text" at bounding box center [638, 374] width 382 height 16
click at [528, 378] on input "text" at bounding box center [638, 374] width 382 height 16
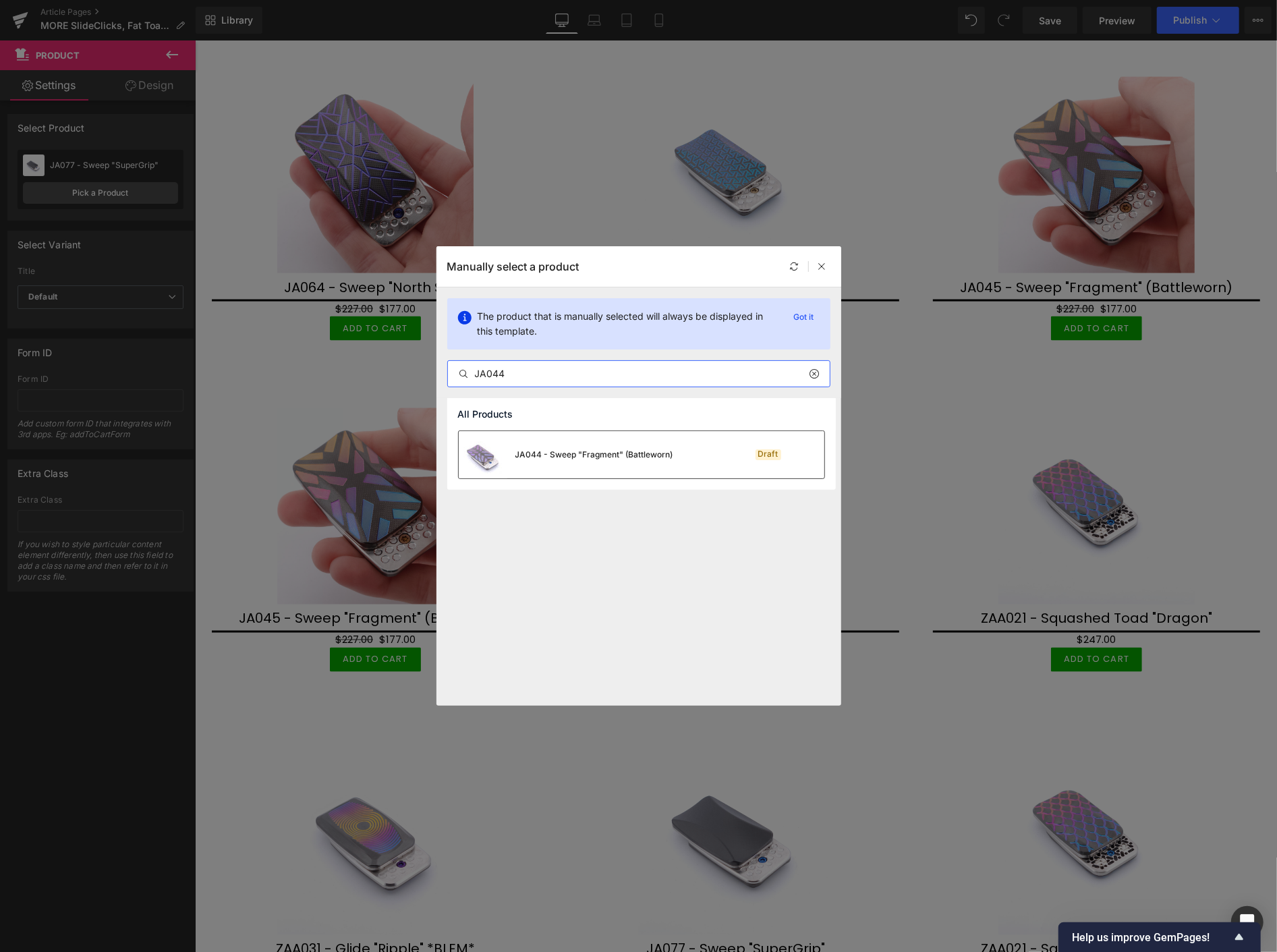
type input "JA044"
click at [575, 443] on div "JA044 - Sweep "Fragment" (Battleworn)" at bounding box center [565, 455] width 215 height 48
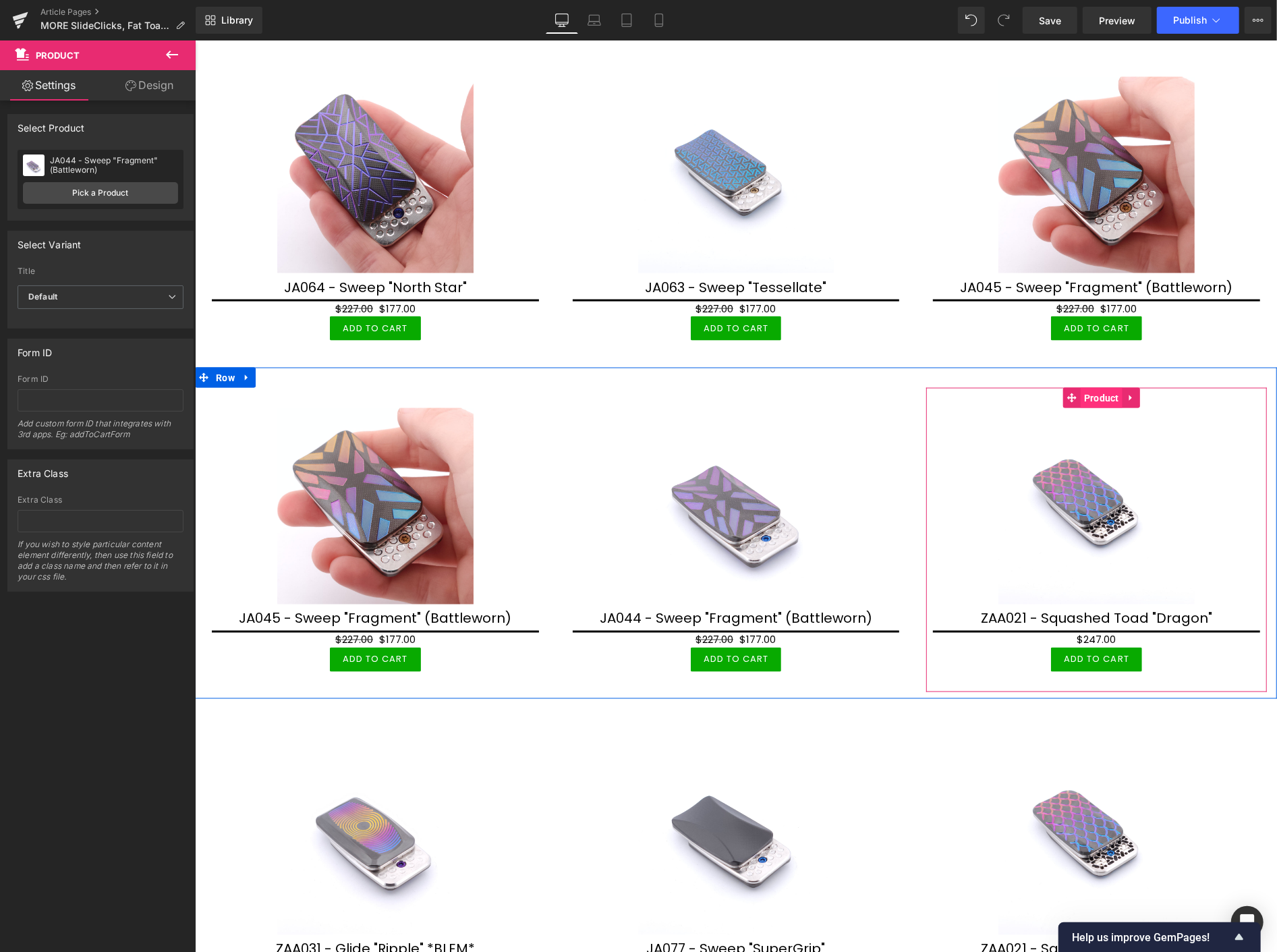
click at [1095, 387] on span "Product" at bounding box center [1102, 397] width 42 height 20
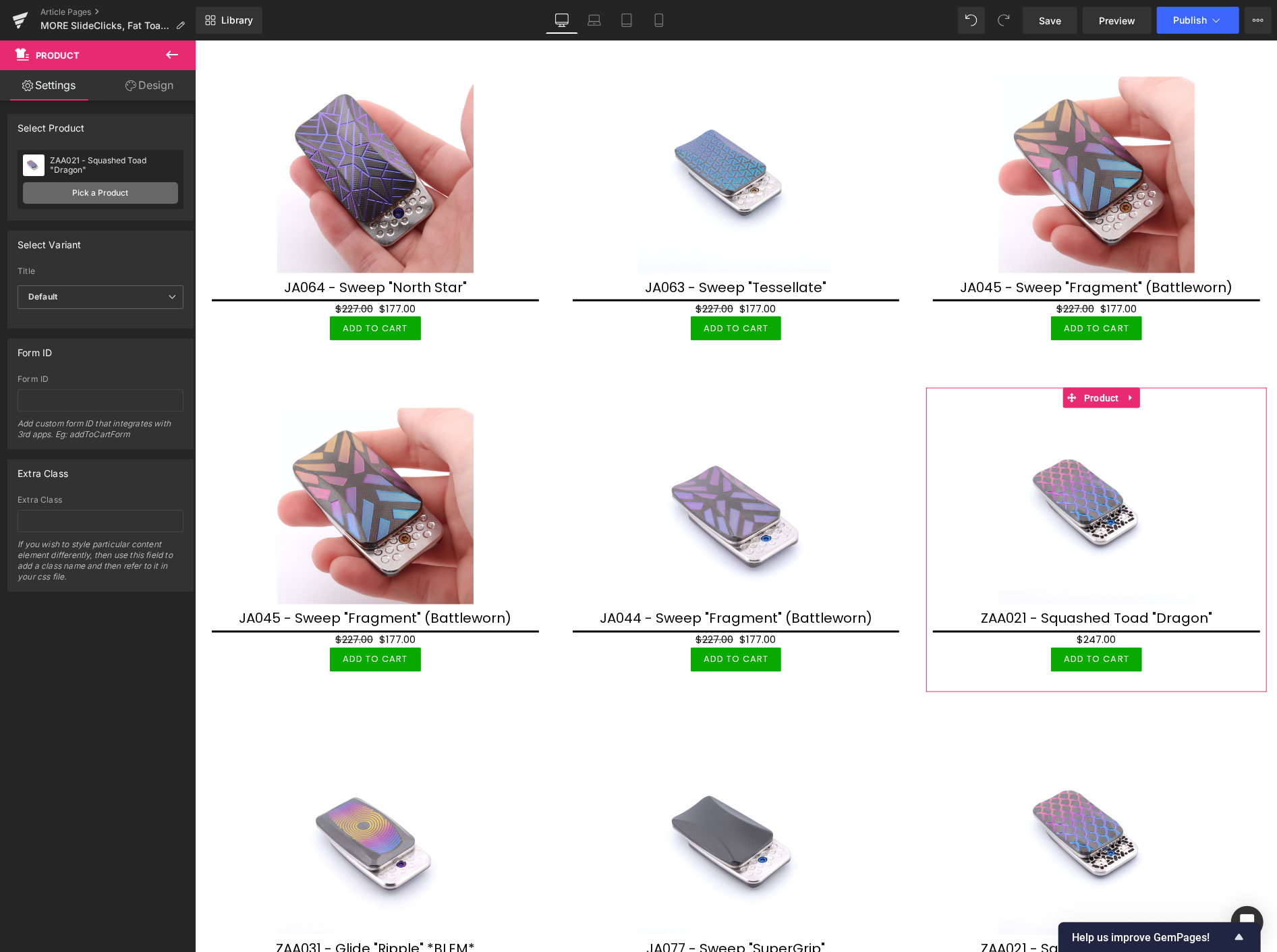
click at [93, 196] on link "Pick a Product" at bounding box center [100, 193] width 155 height 22
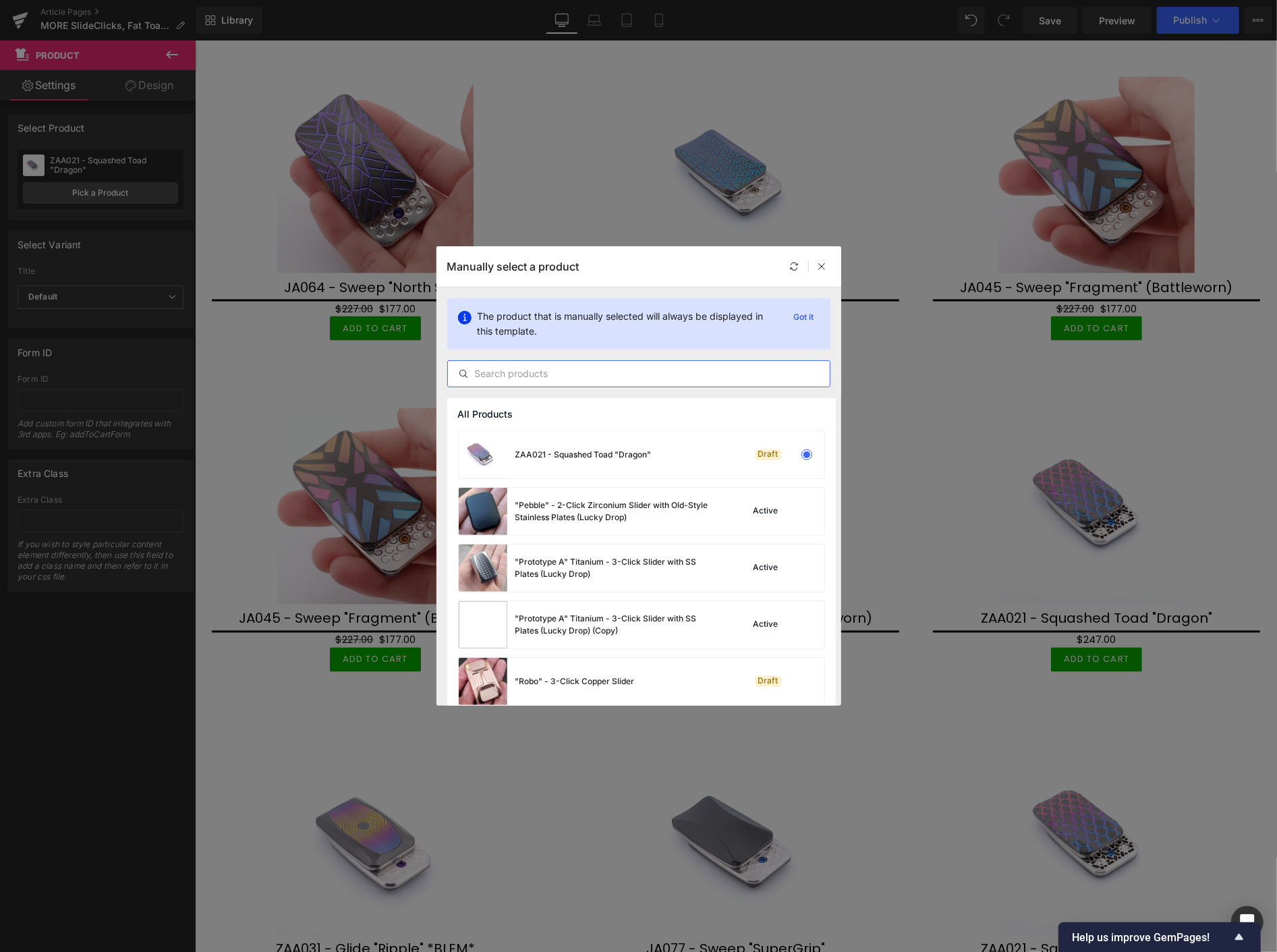
click at [490, 375] on input "text" at bounding box center [638, 374] width 382 height 16
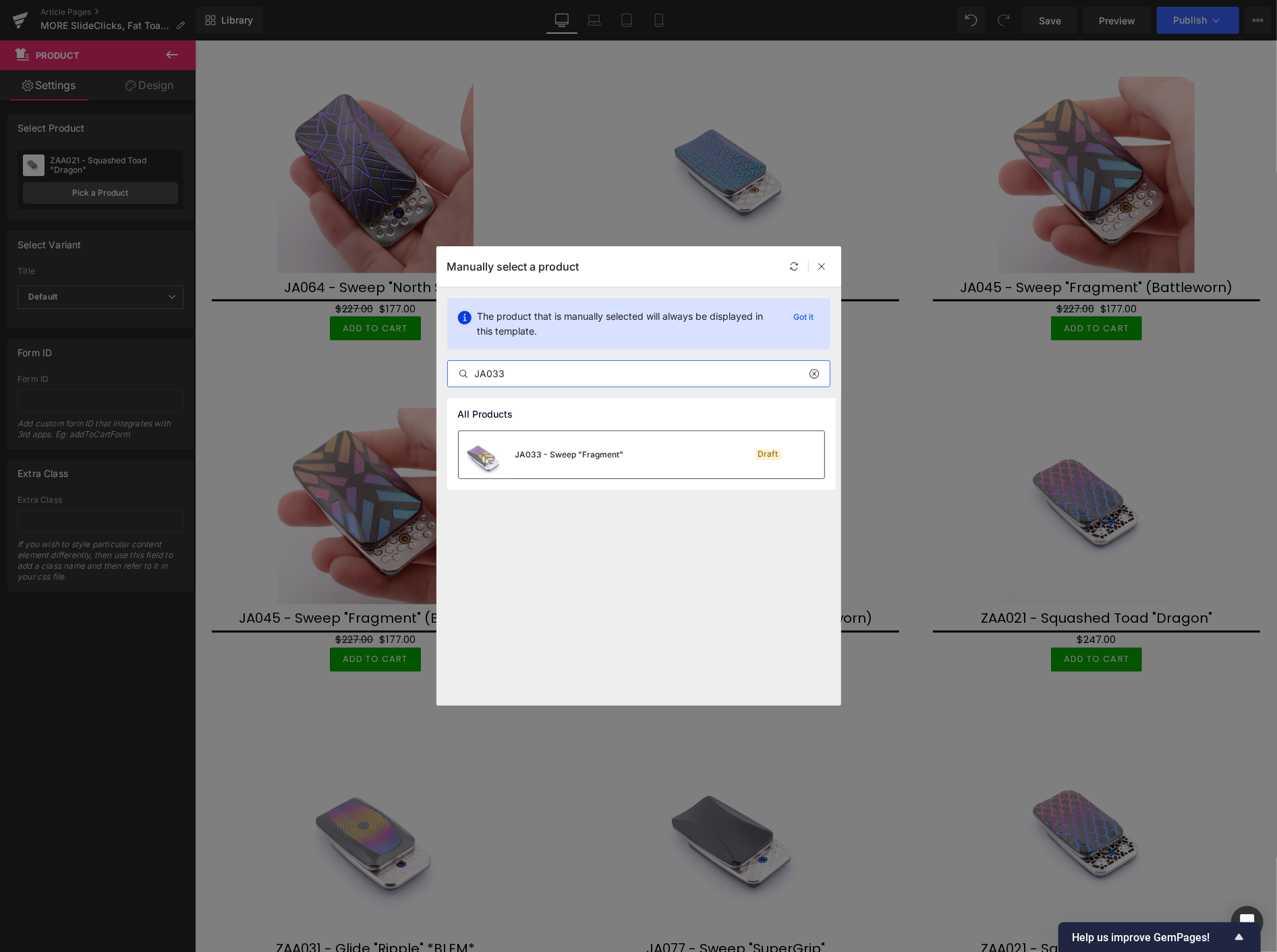
type input "JA033"
click at [521, 456] on div "JA033 - Sweep "Fragment"" at bounding box center [569, 454] width 109 height 12
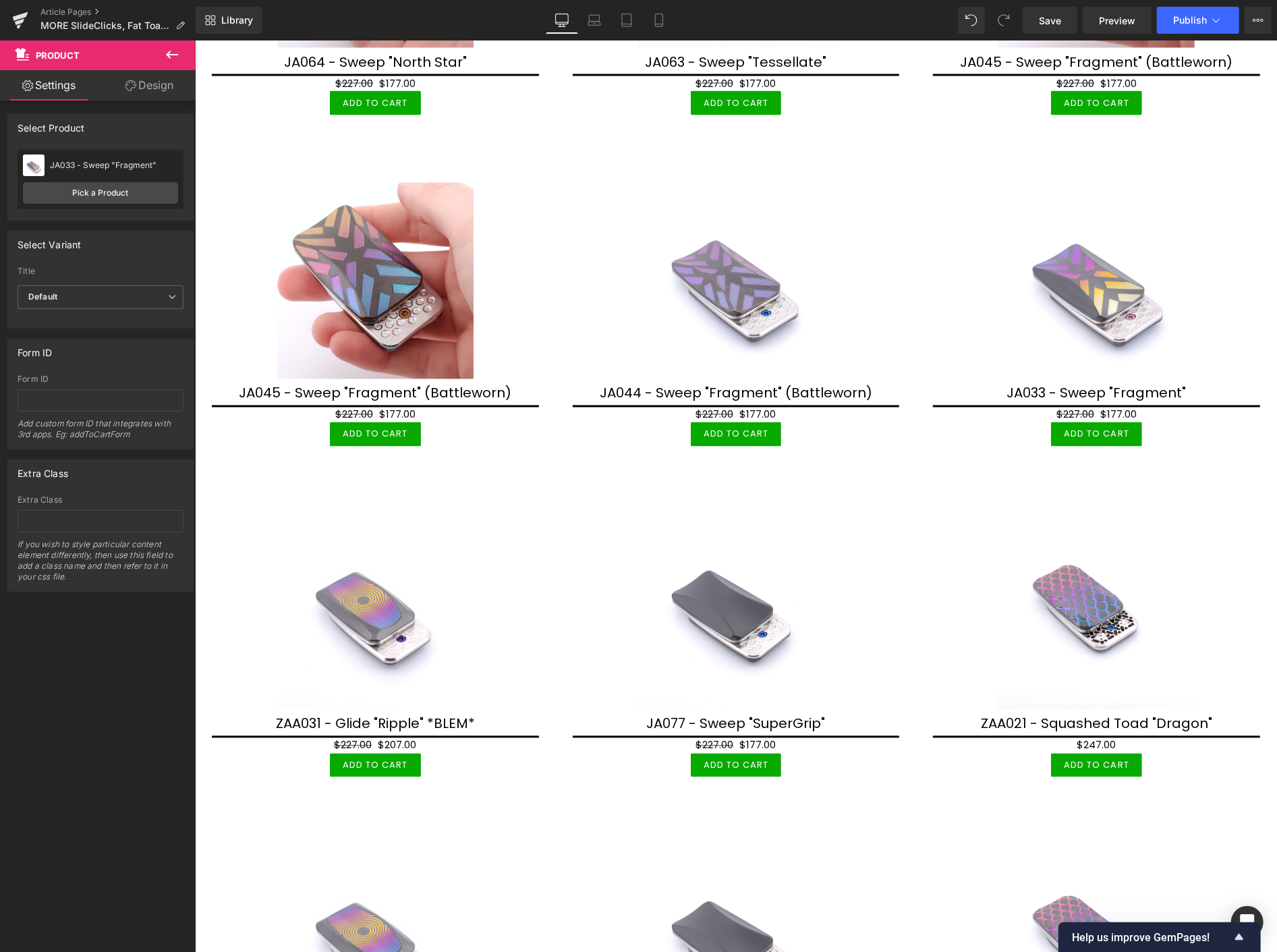
scroll to position [5469, 0]
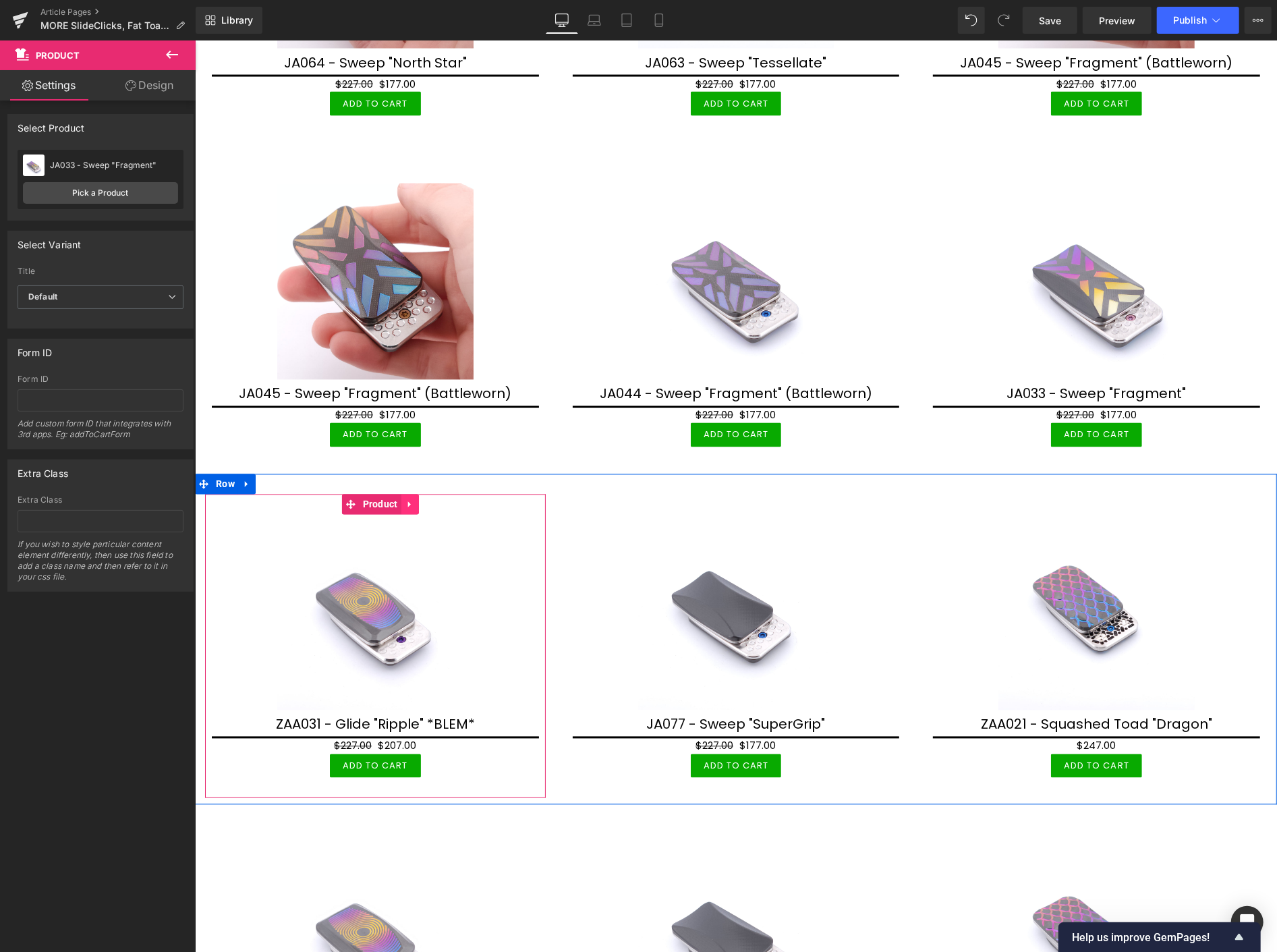
click at [409, 497] on link at bounding box center [409, 504] width 17 height 20
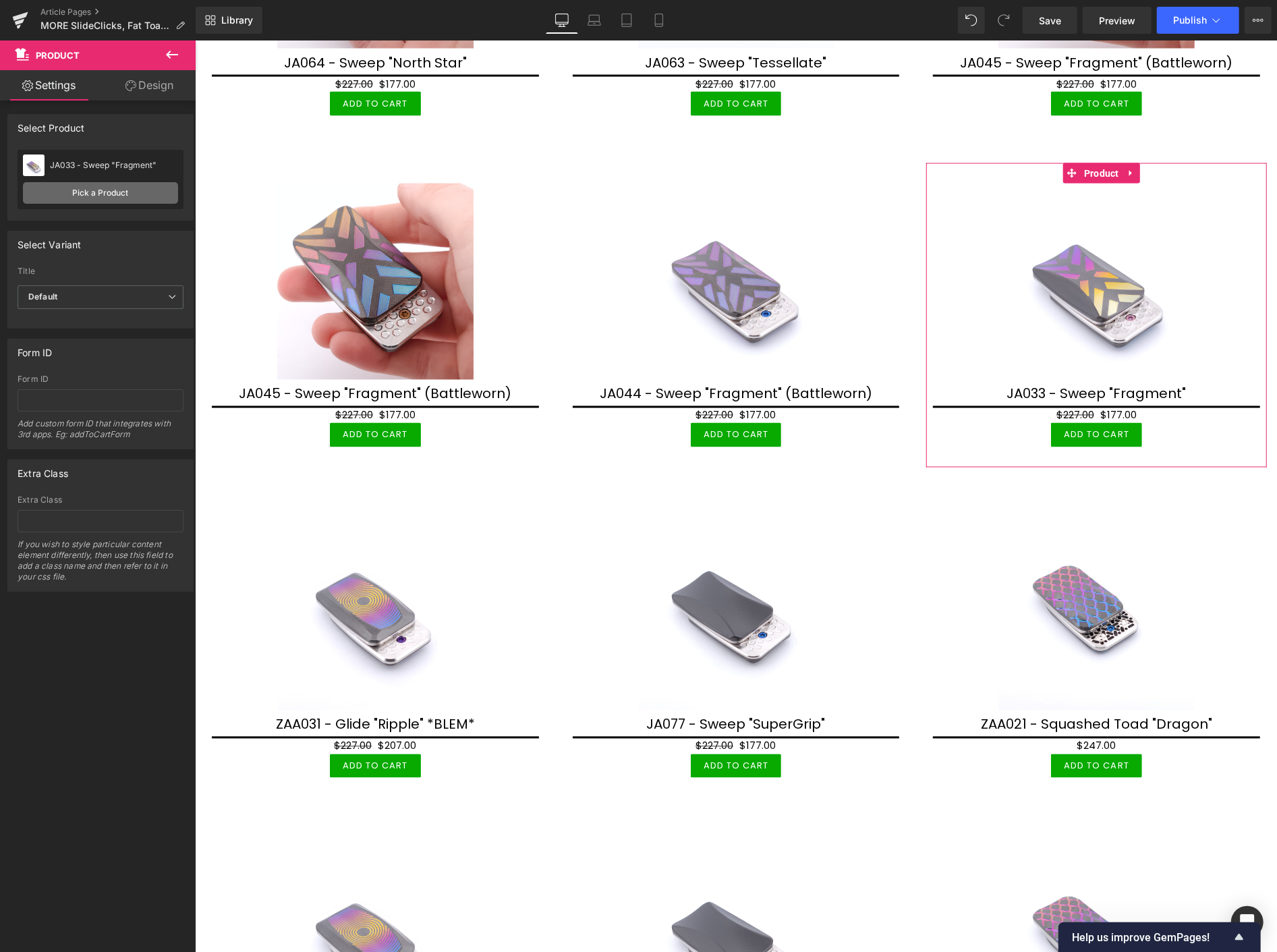
click at [111, 193] on link "Pick a Product" at bounding box center [100, 193] width 155 height 22
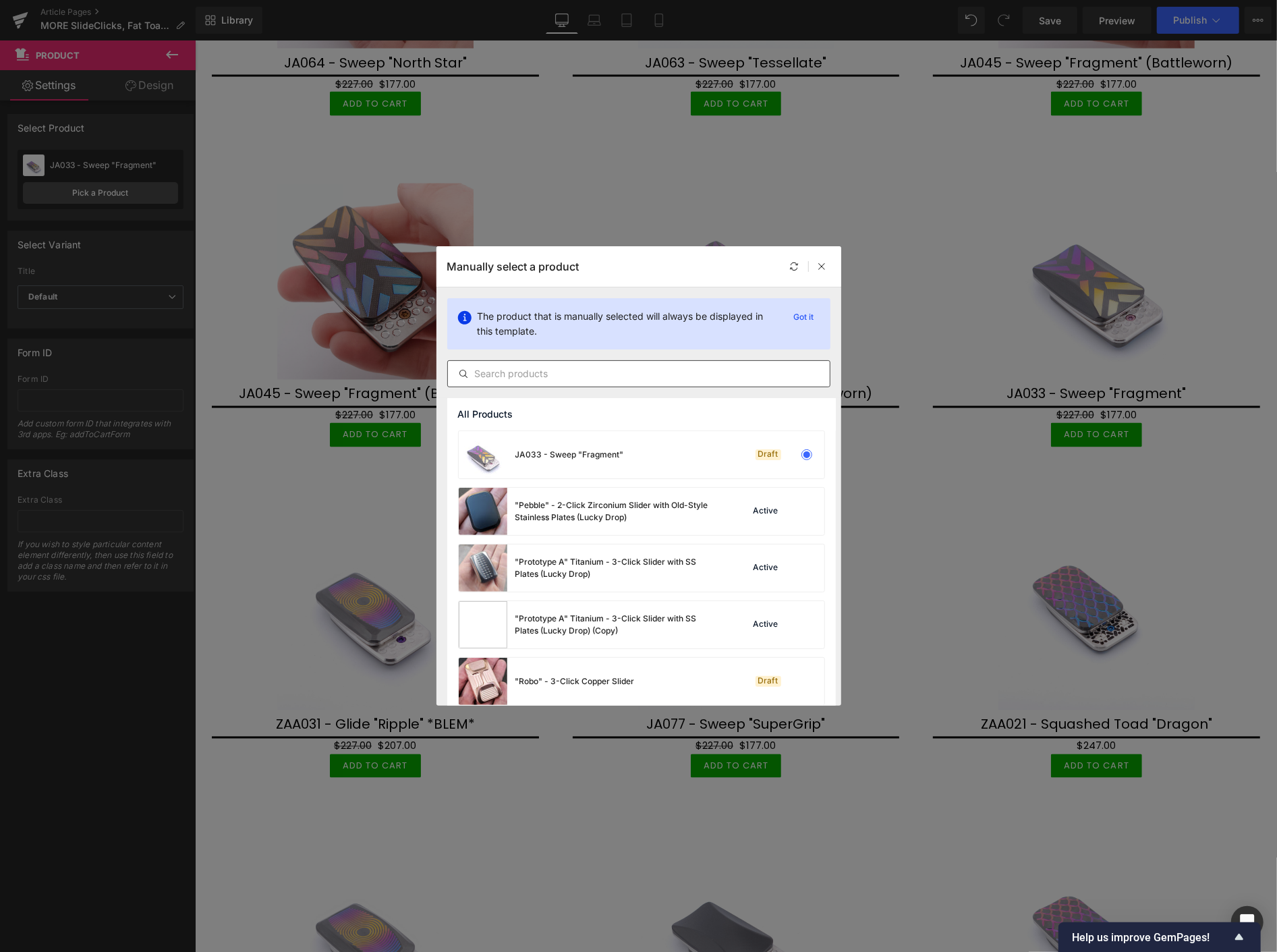
click at [515, 376] on input "text" at bounding box center [638, 374] width 382 height 16
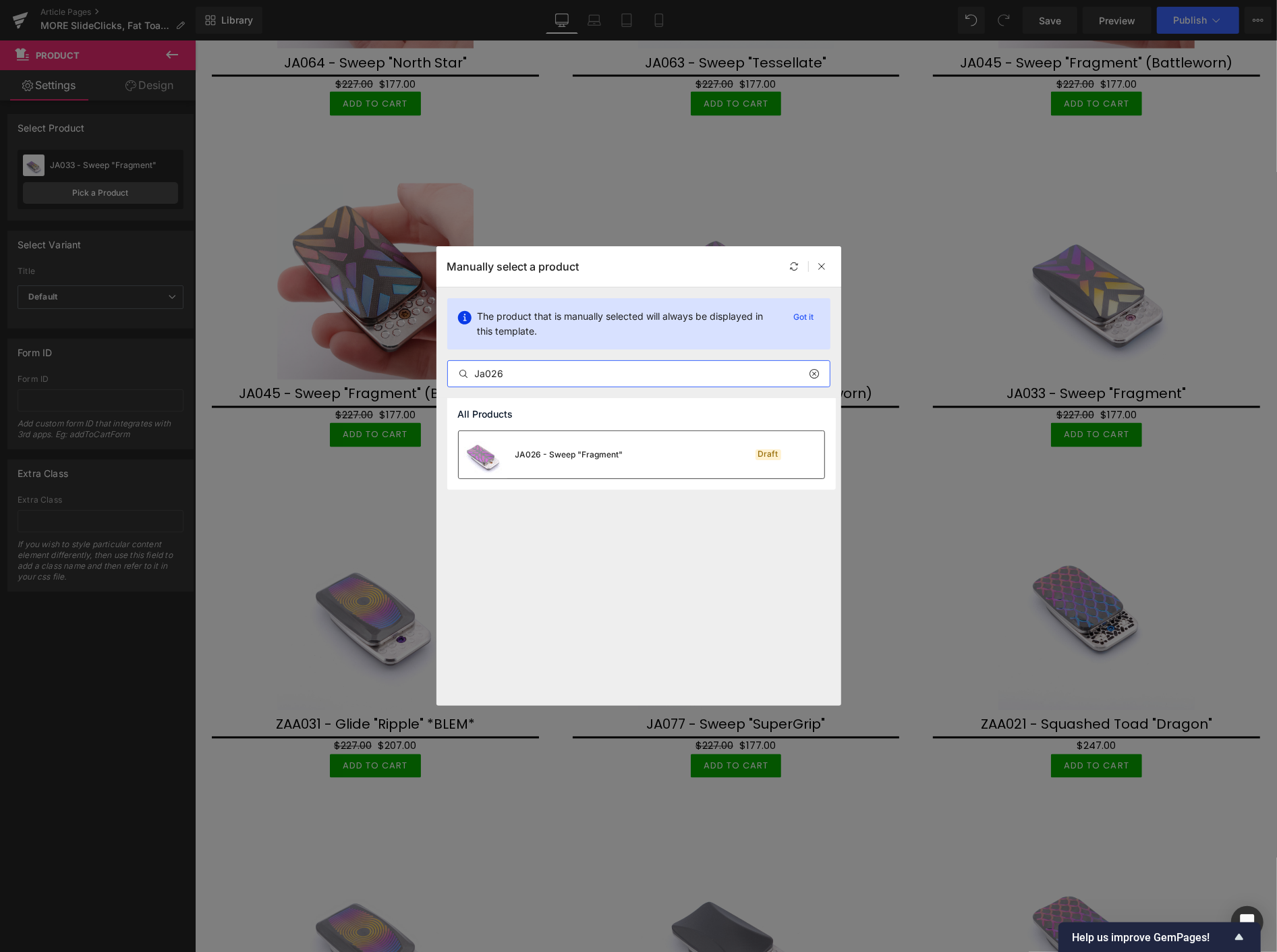
type input "Ja026"
click at [550, 453] on div "JA026 - Sweep "Fragment"" at bounding box center [569, 454] width 108 height 12
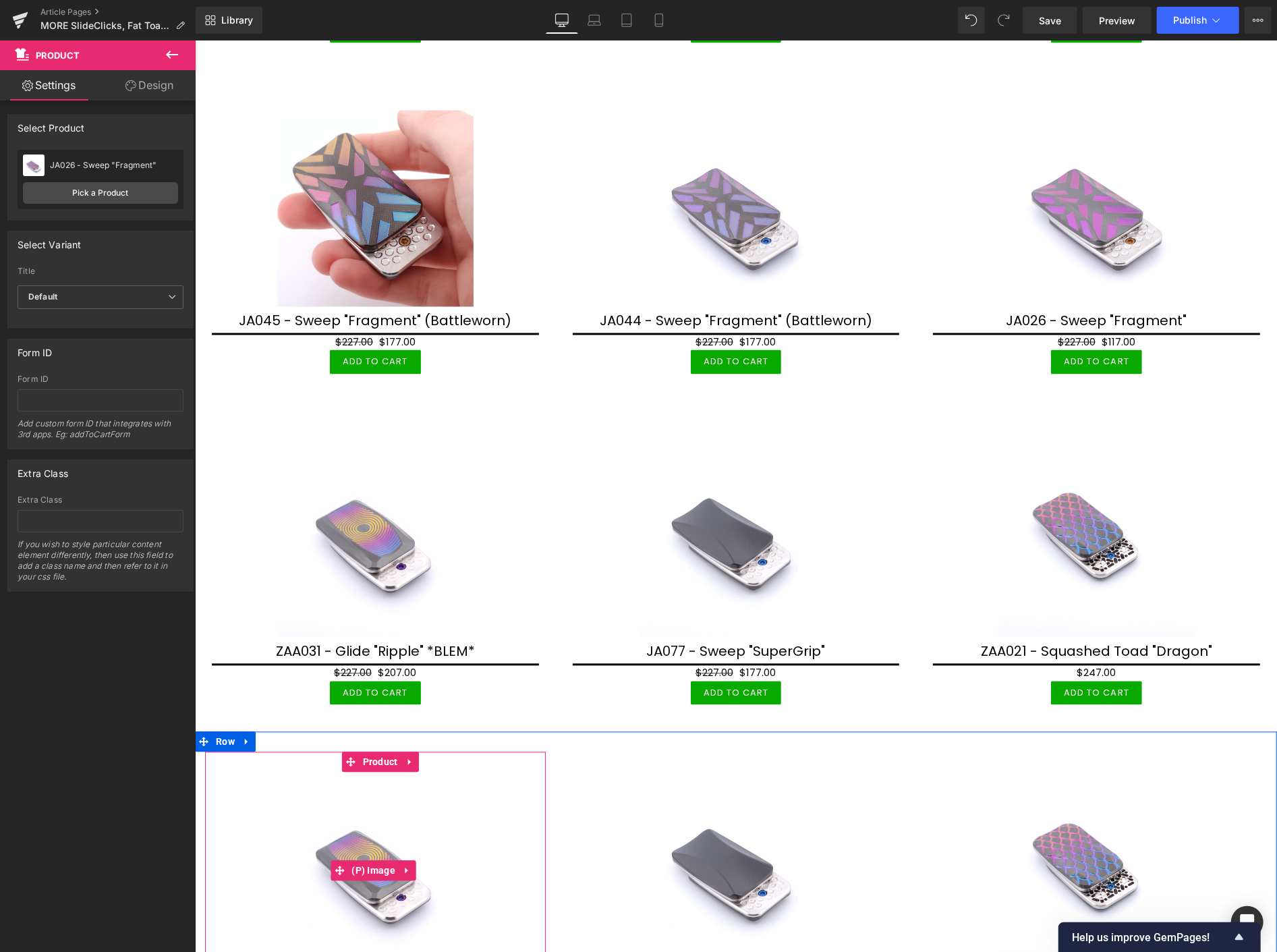
scroll to position [5544, 0]
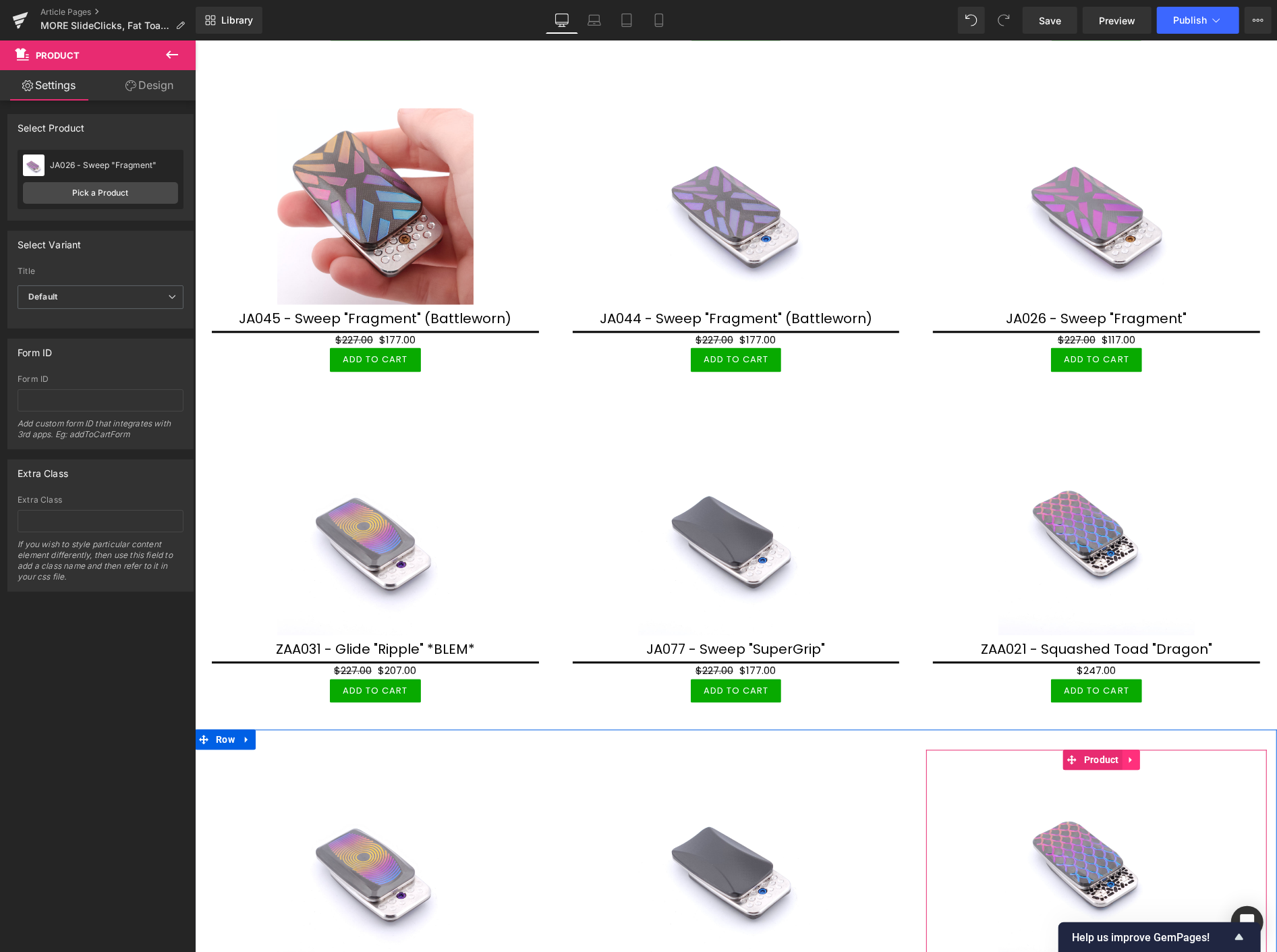
click at [1129, 757] on icon at bounding box center [1130, 760] width 3 height 6
click at [1135, 756] on icon at bounding box center [1139, 760] width 9 height 9
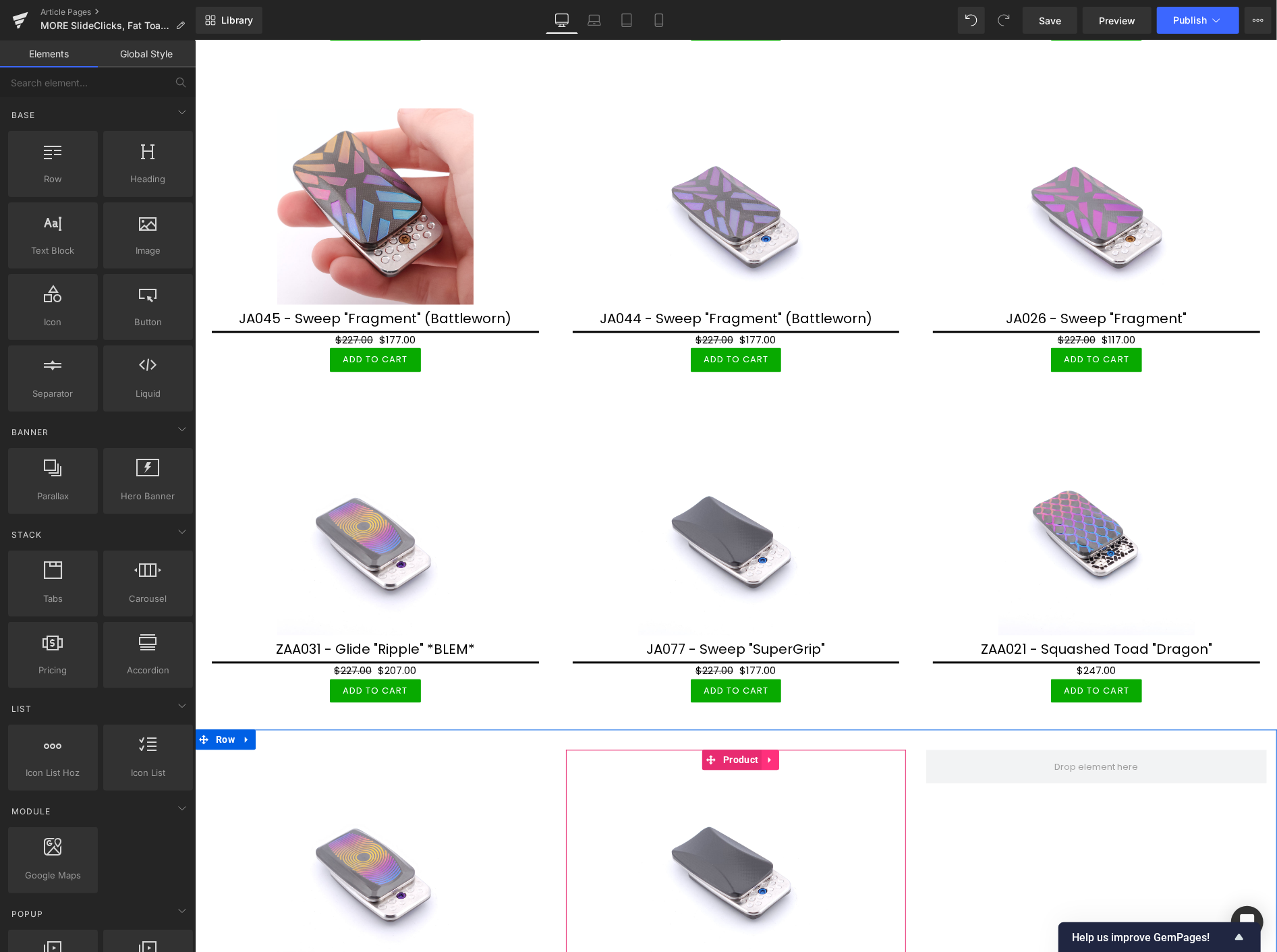
click at [761, 750] on link at bounding box center [769, 760] width 17 height 20
click at [774, 756] on icon at bounding box center [778, 760] width 9 height 9
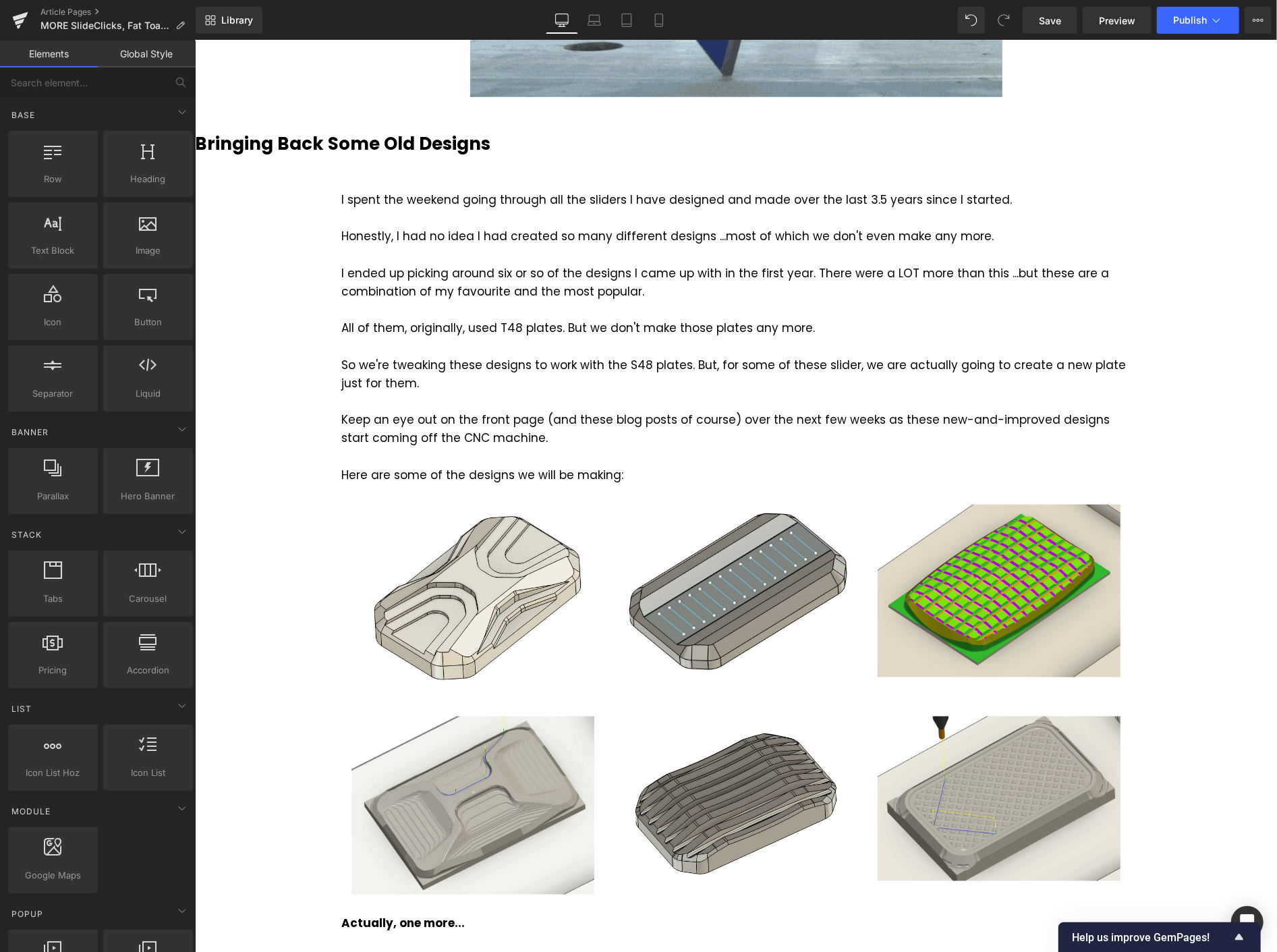
scroll to position [894, 0]
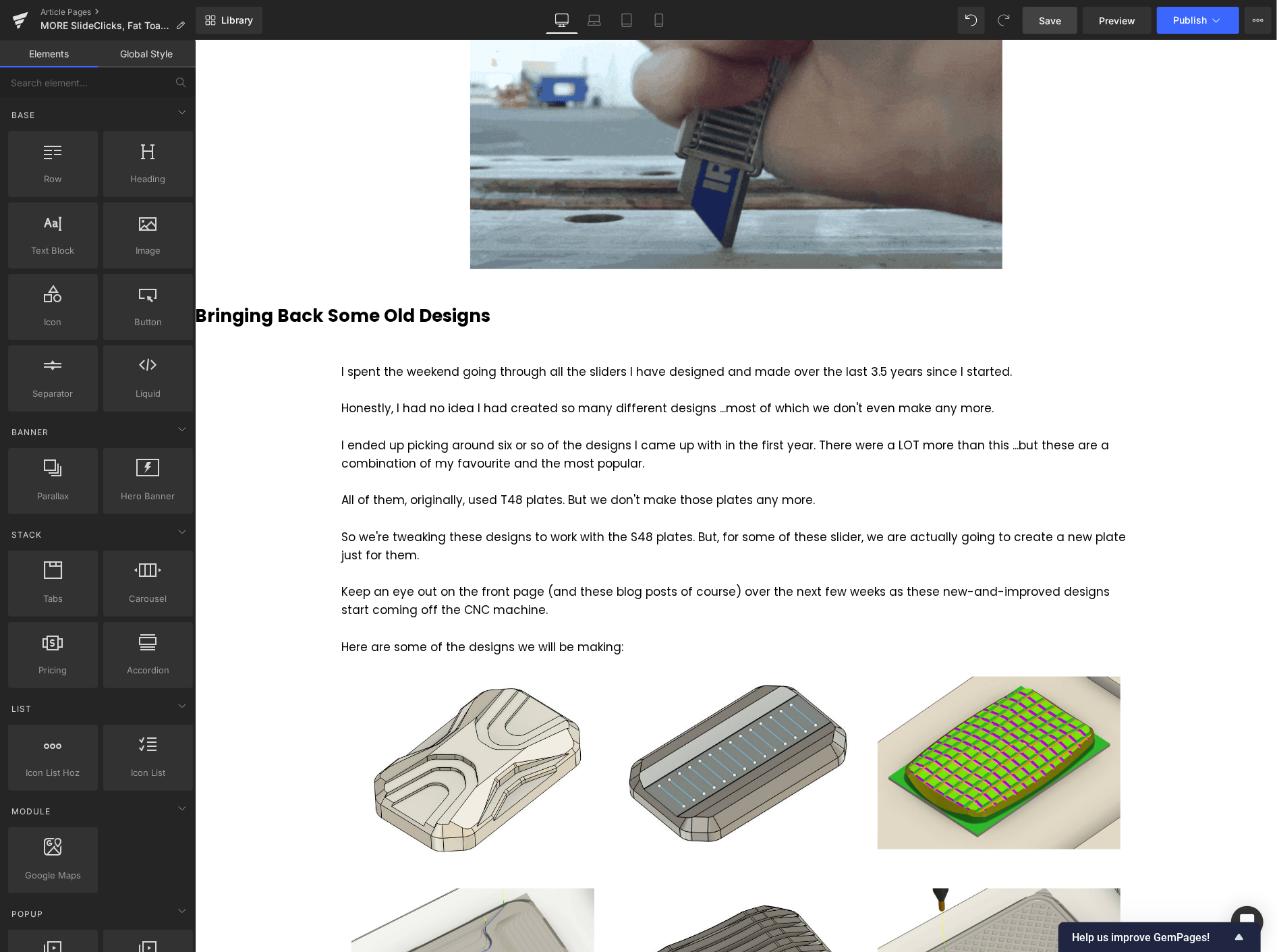
drag, startPoint x: 1050, startPoint y: 21, endPoint x: 900, endPoint y: 128, distance: 184.3
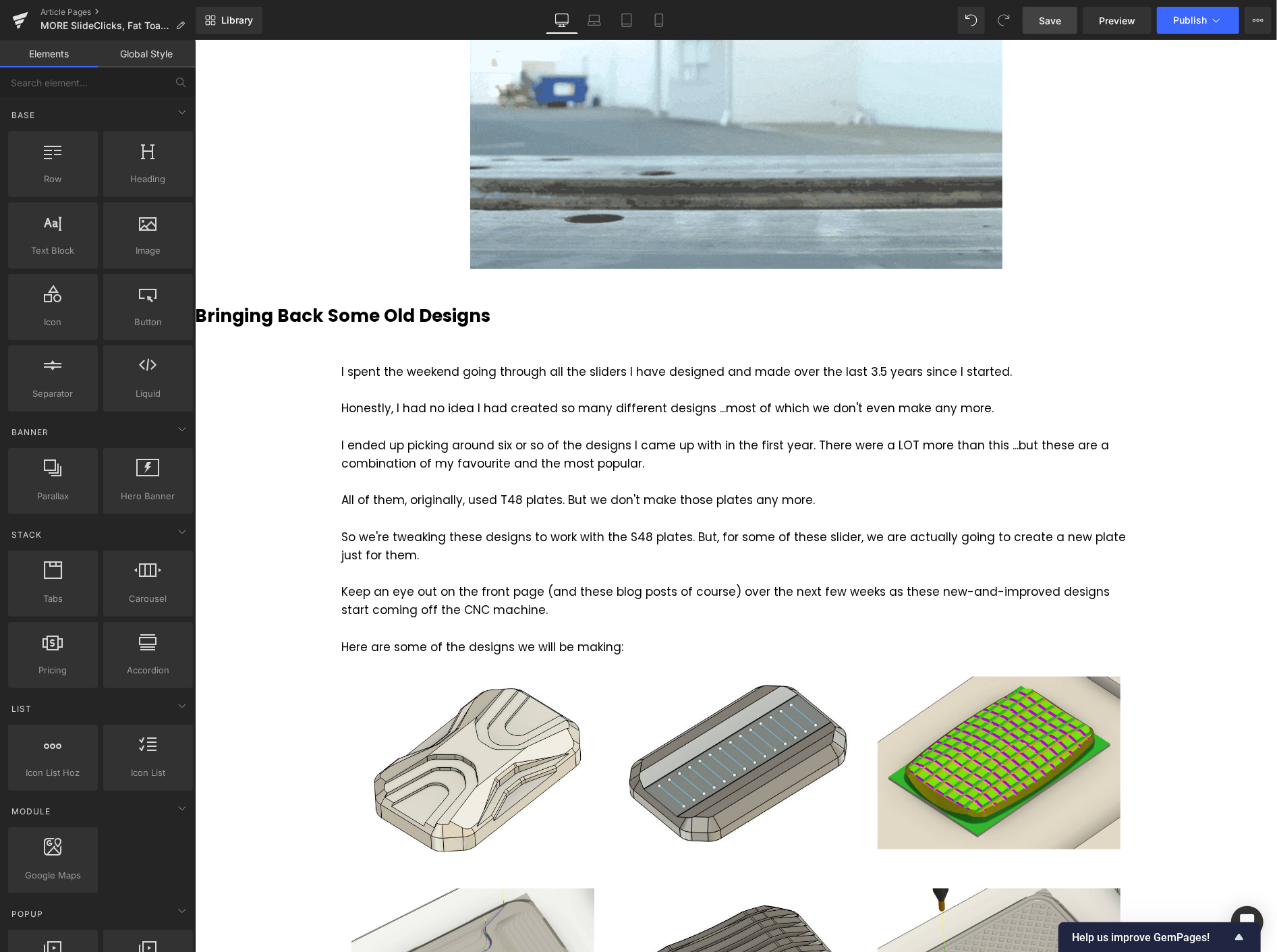
click at [1050, 21] on span "Save" at bounding box center [1050, 21] width 22 height 15
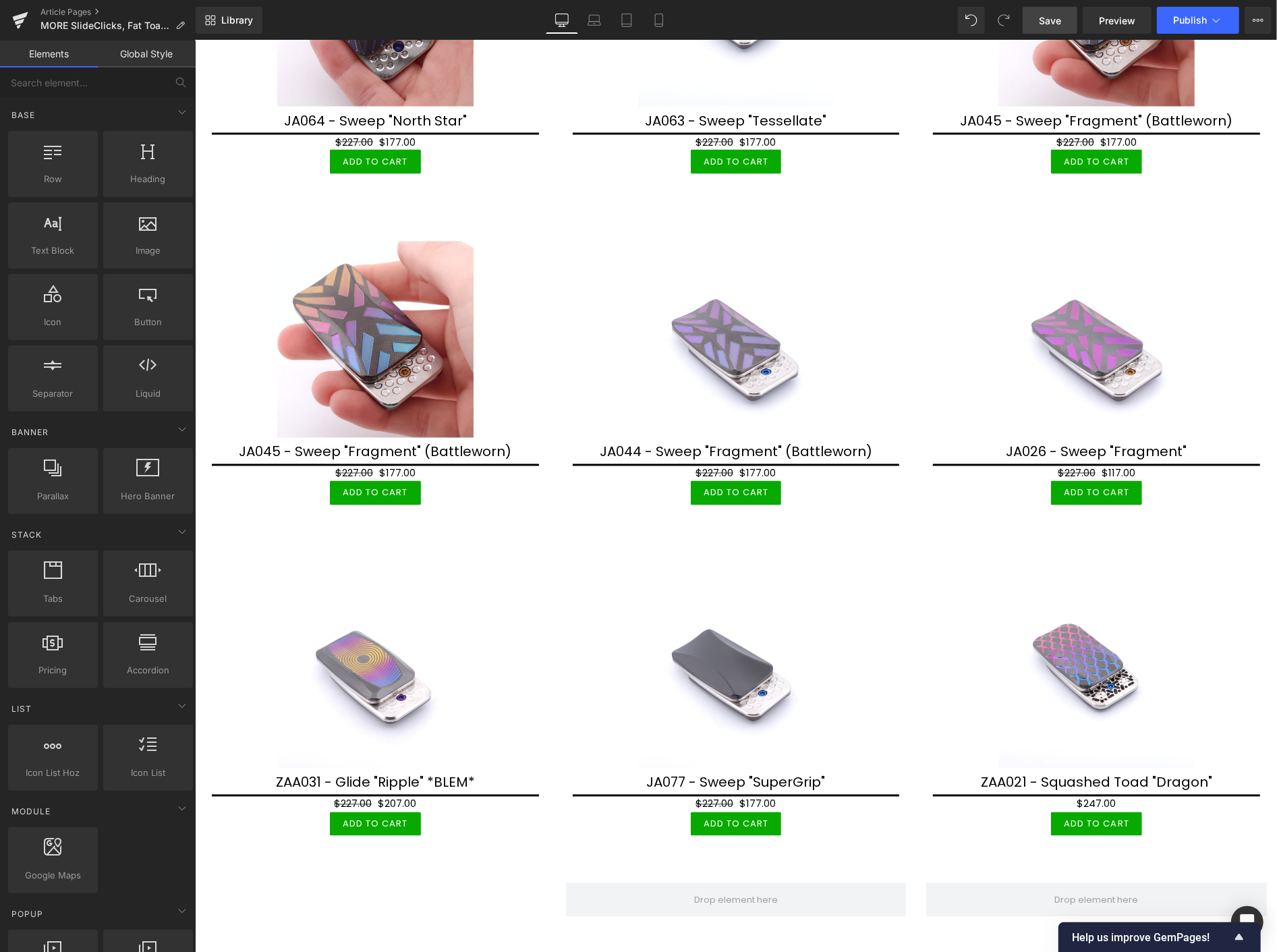
scroll to position [5698, 0]
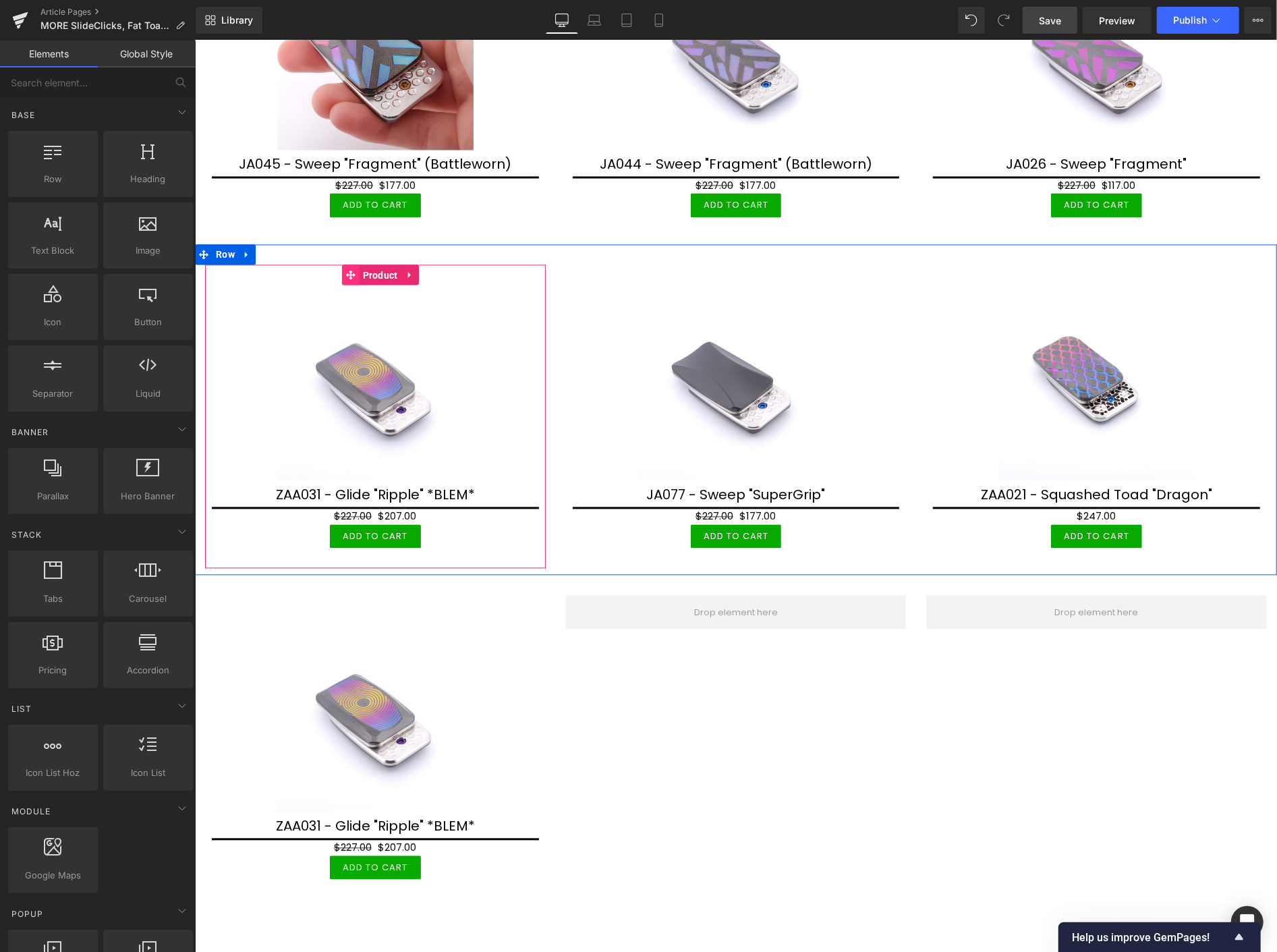
click at [353, 265] on link "Product" at bounding box center [371, 275] width 59 height 20
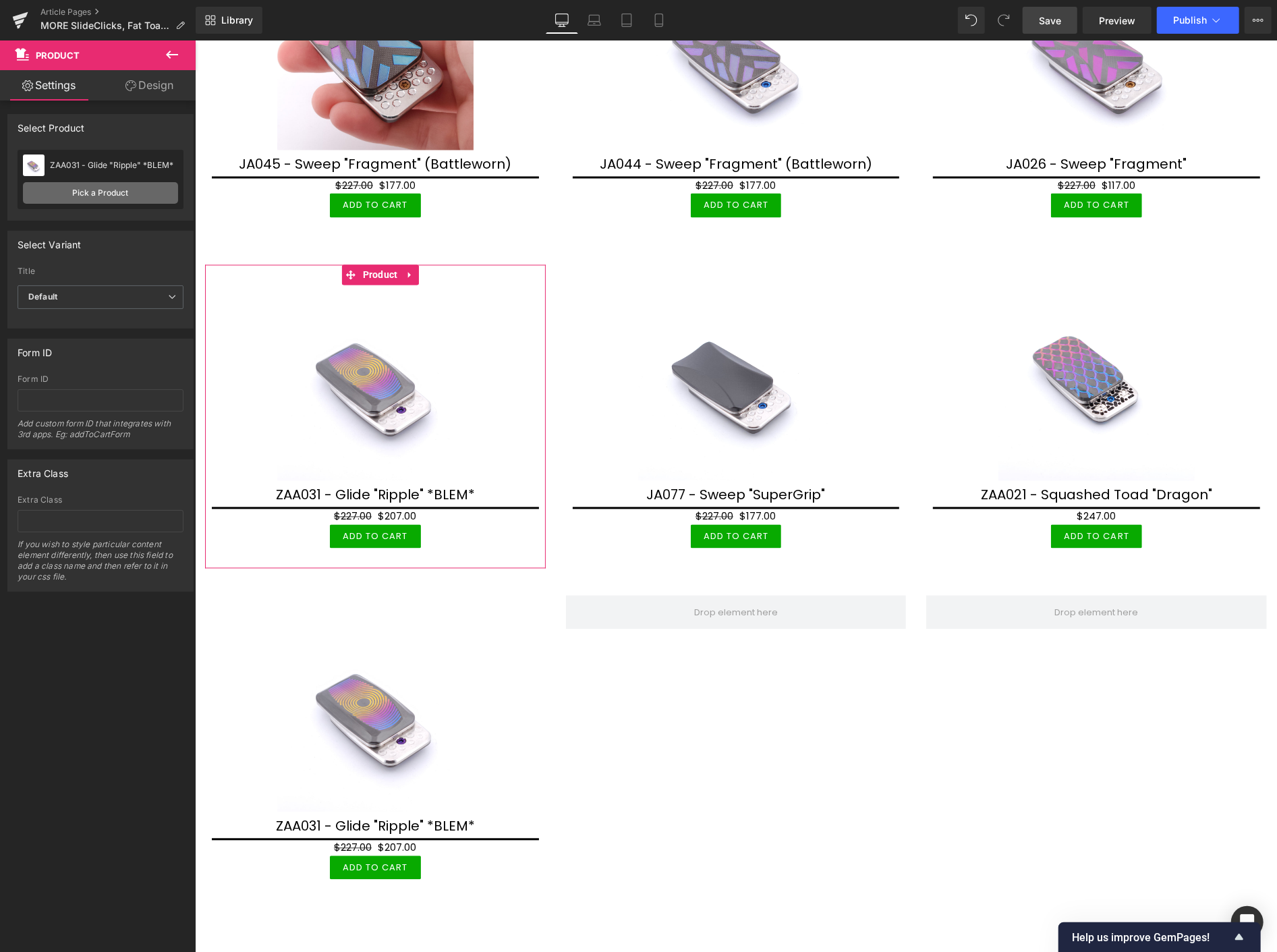
click at [110, 193] on link "Pick a Product" at bounding box center [100, 193] width 155 height 22
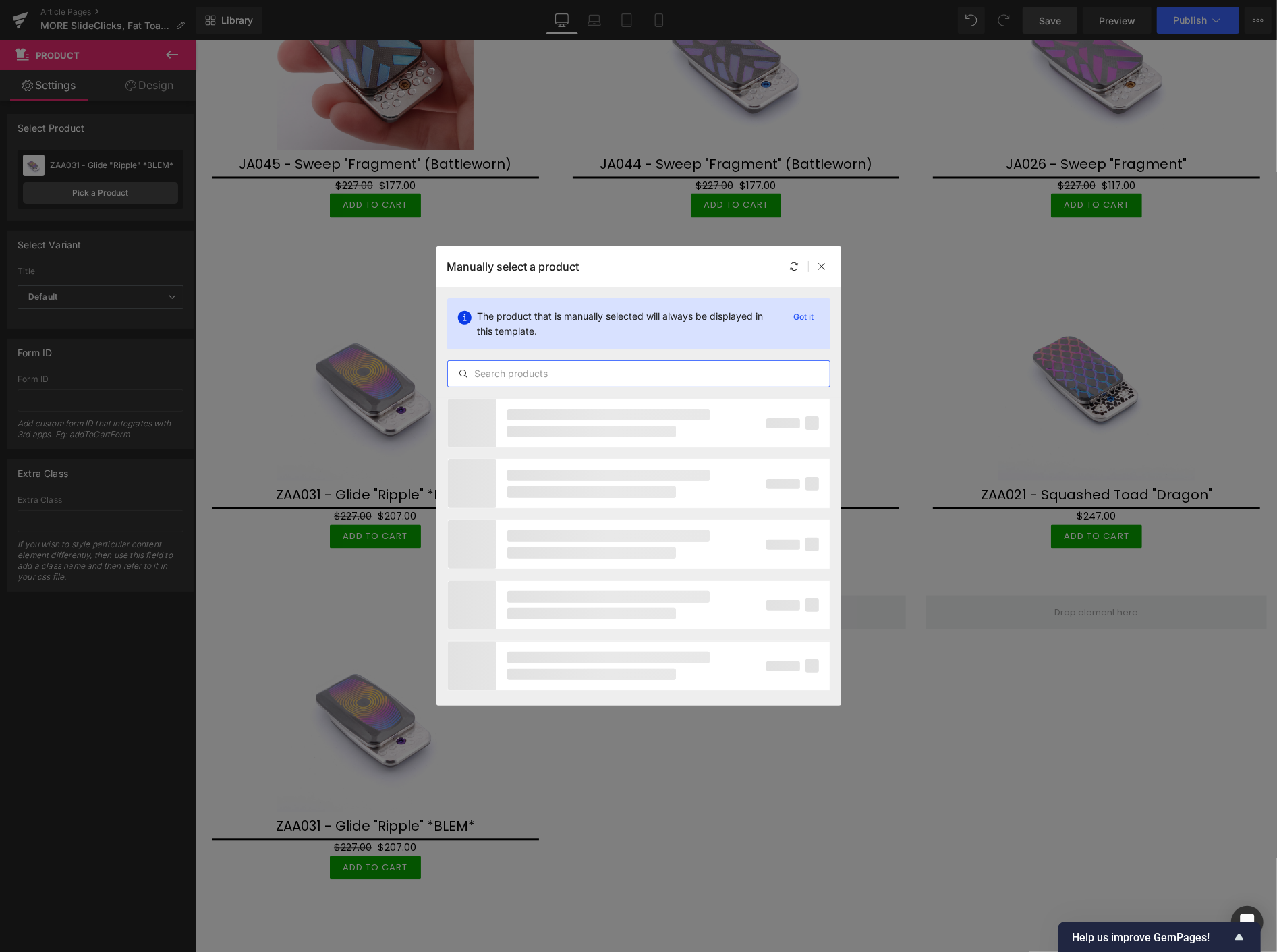
click at [505, 371] on input "text" at bounding box center [638, 374] width 382 height 16
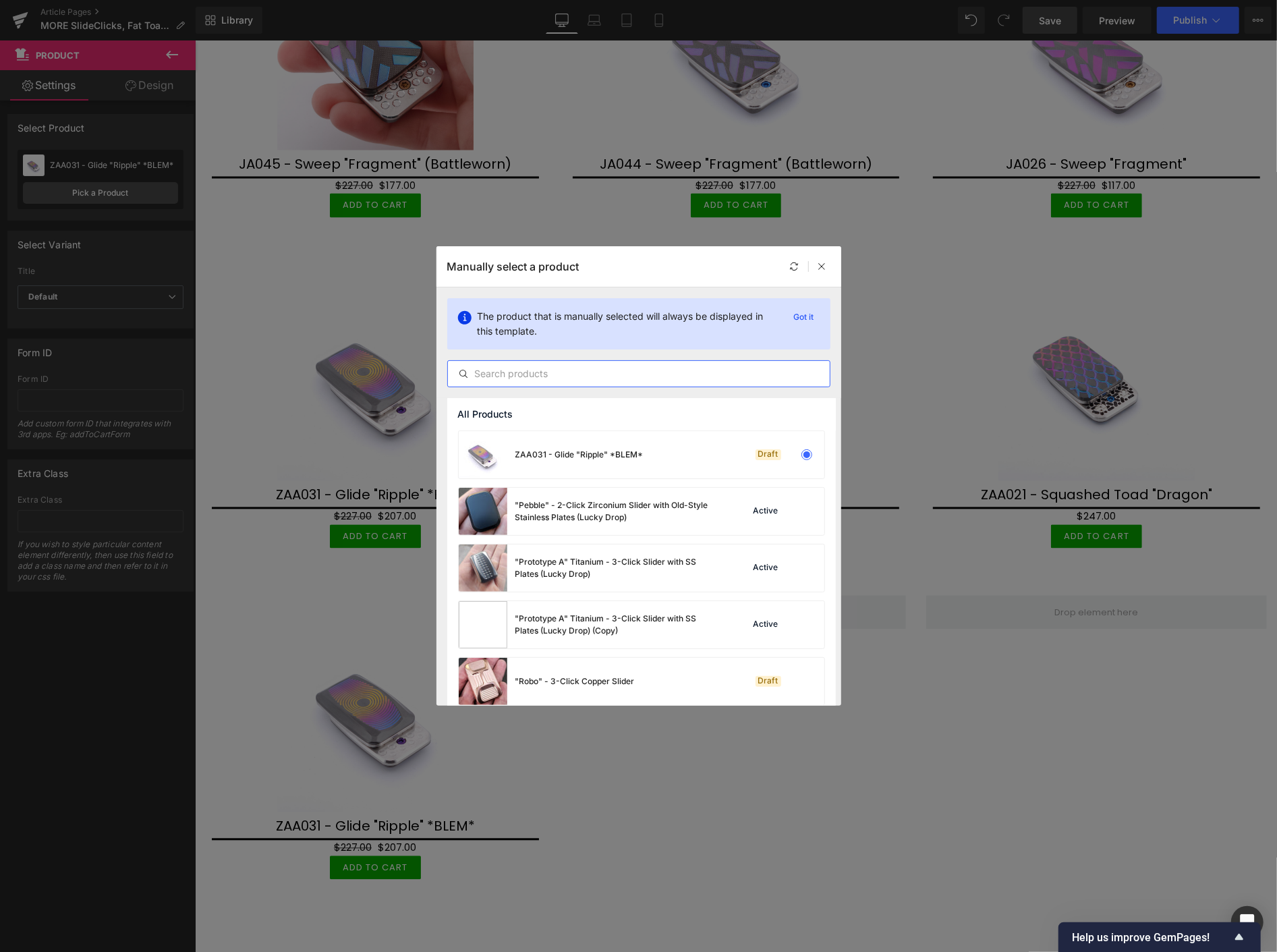
click at [484, 372] on input "text" at bounding box center [638, 374] width 382 height 16
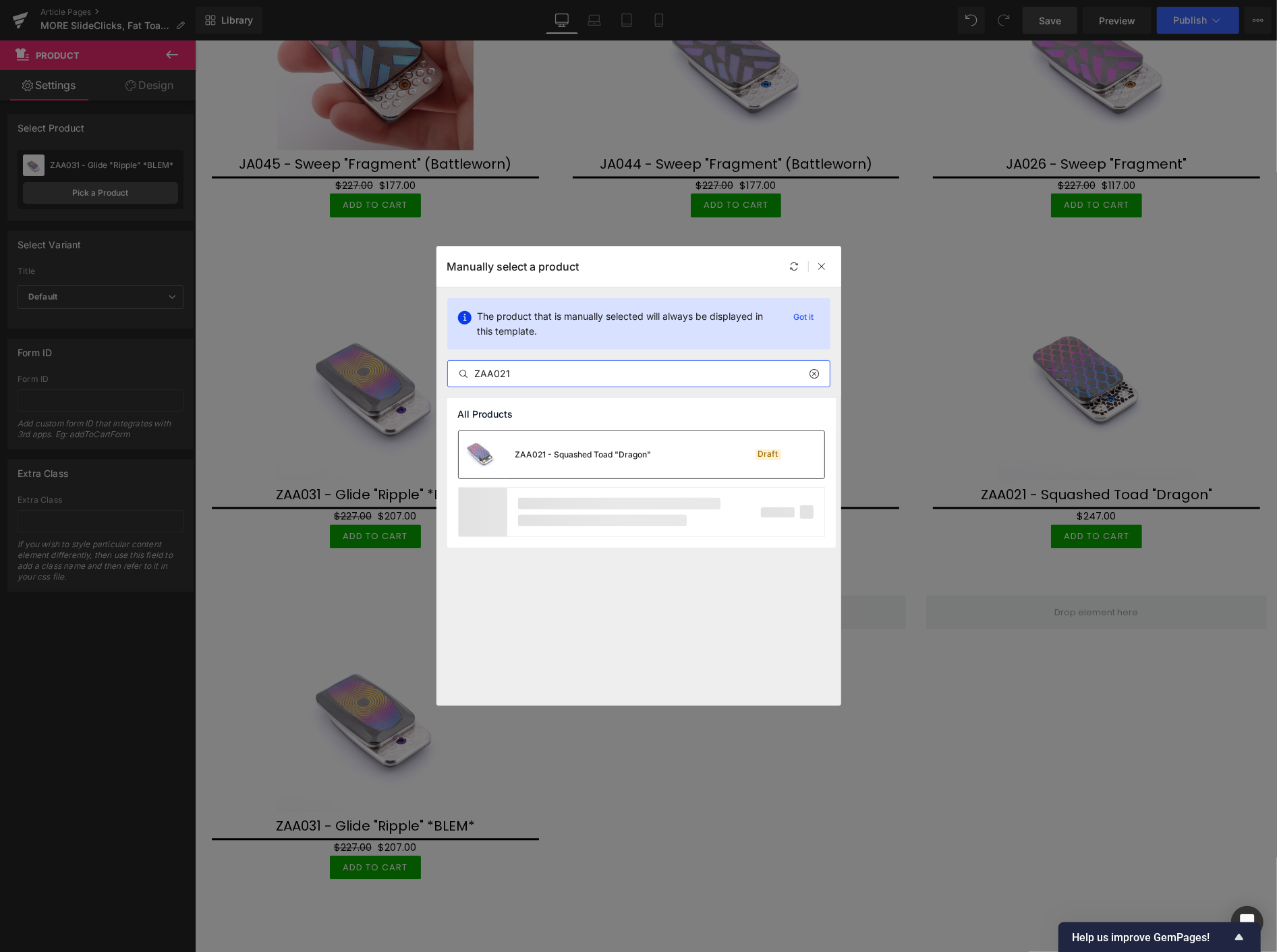
type input "ZAA021"
click at [550, 452] on div "ZAA021 - Squashed Toad "Dragon"" at bounding box center [583, 454] width 136 height 12
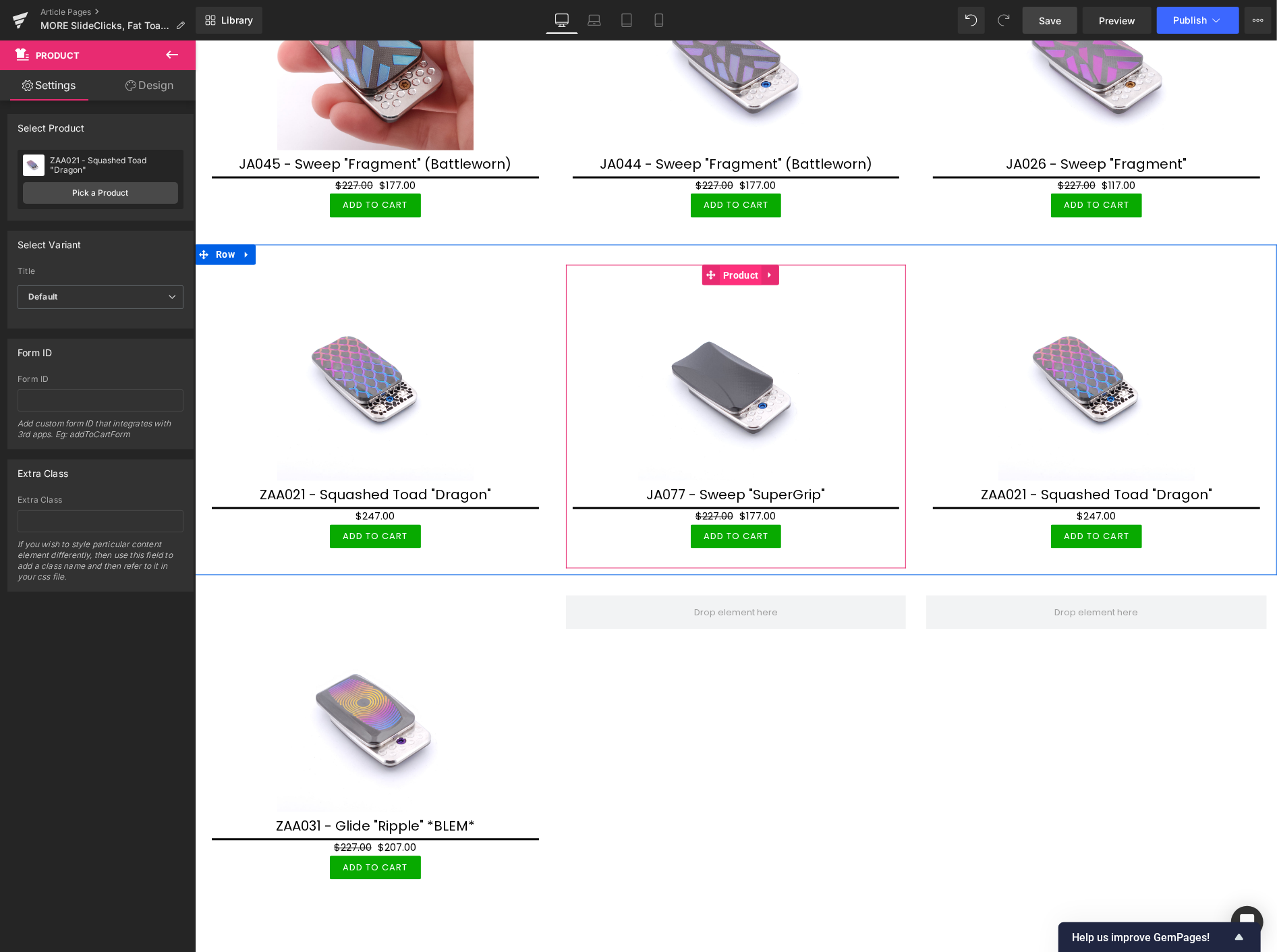
click at [733, 265] on span "Product" at bounding box center [740, 275] width 42 height 20
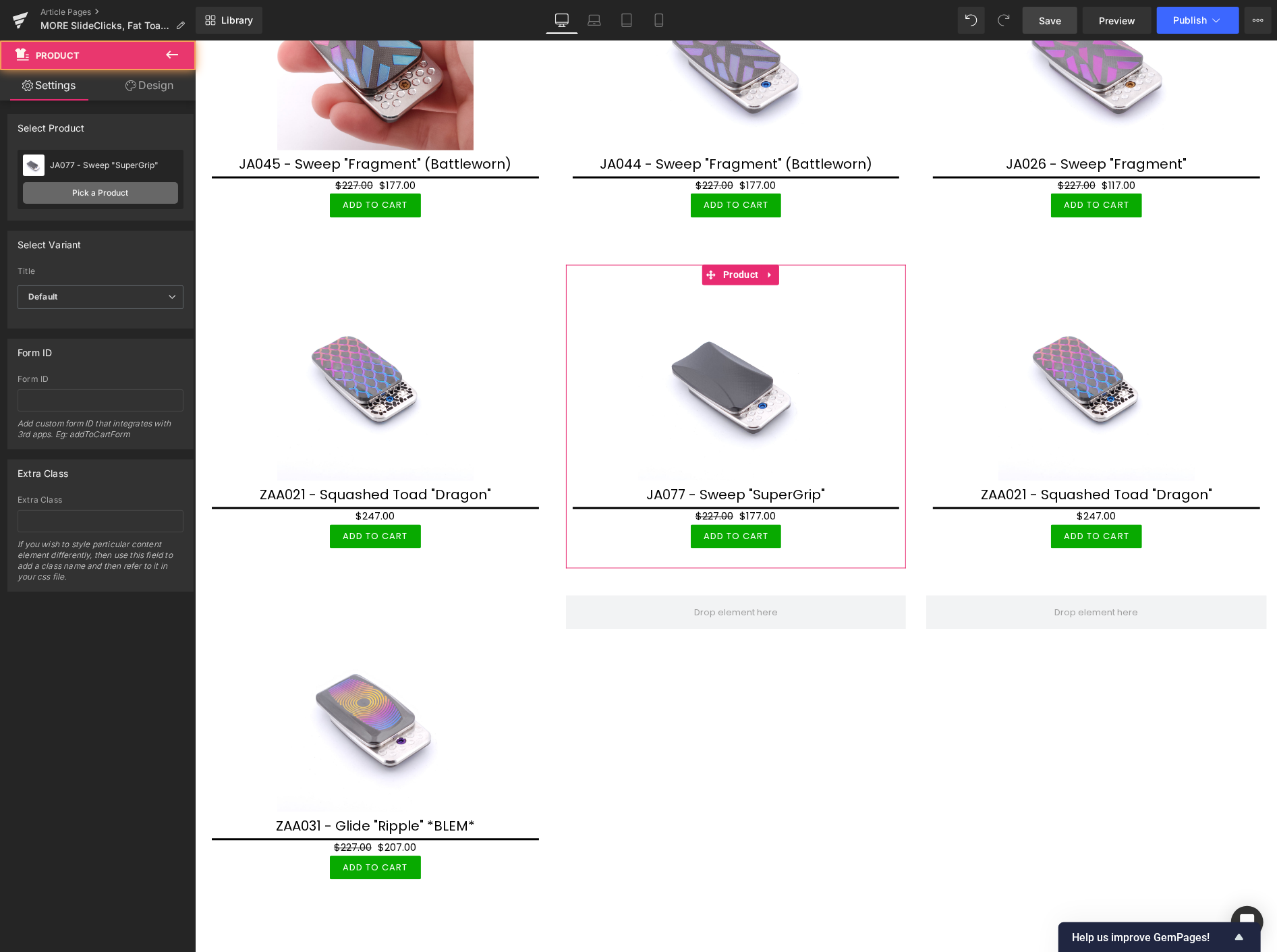
click at [118, 194] on link "Pick a Product" at bounding box center [100, 193] width 155 height 22
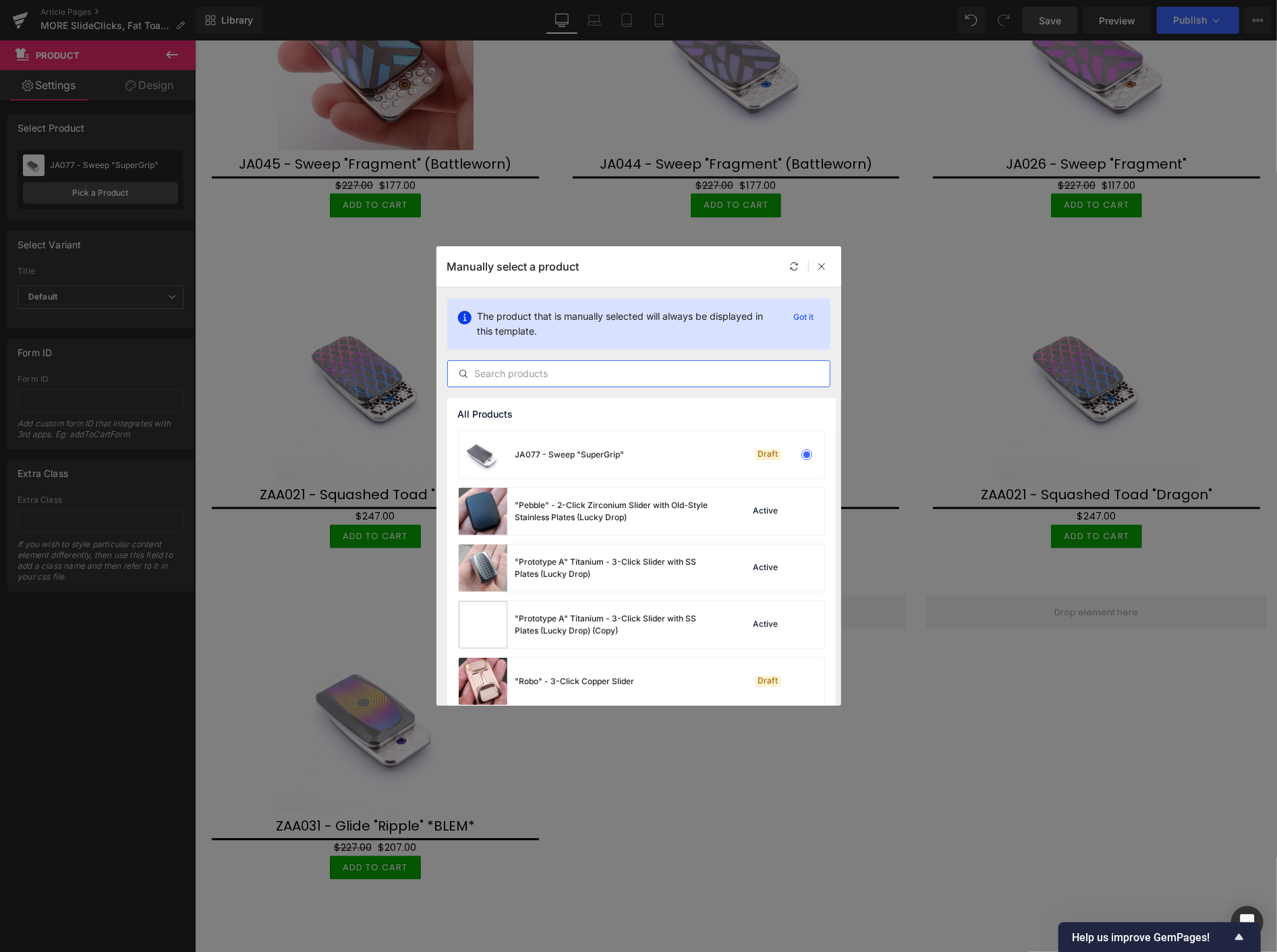
click at [507, 375] on input "text" at bounding box center [638, 374] width 382 height 16
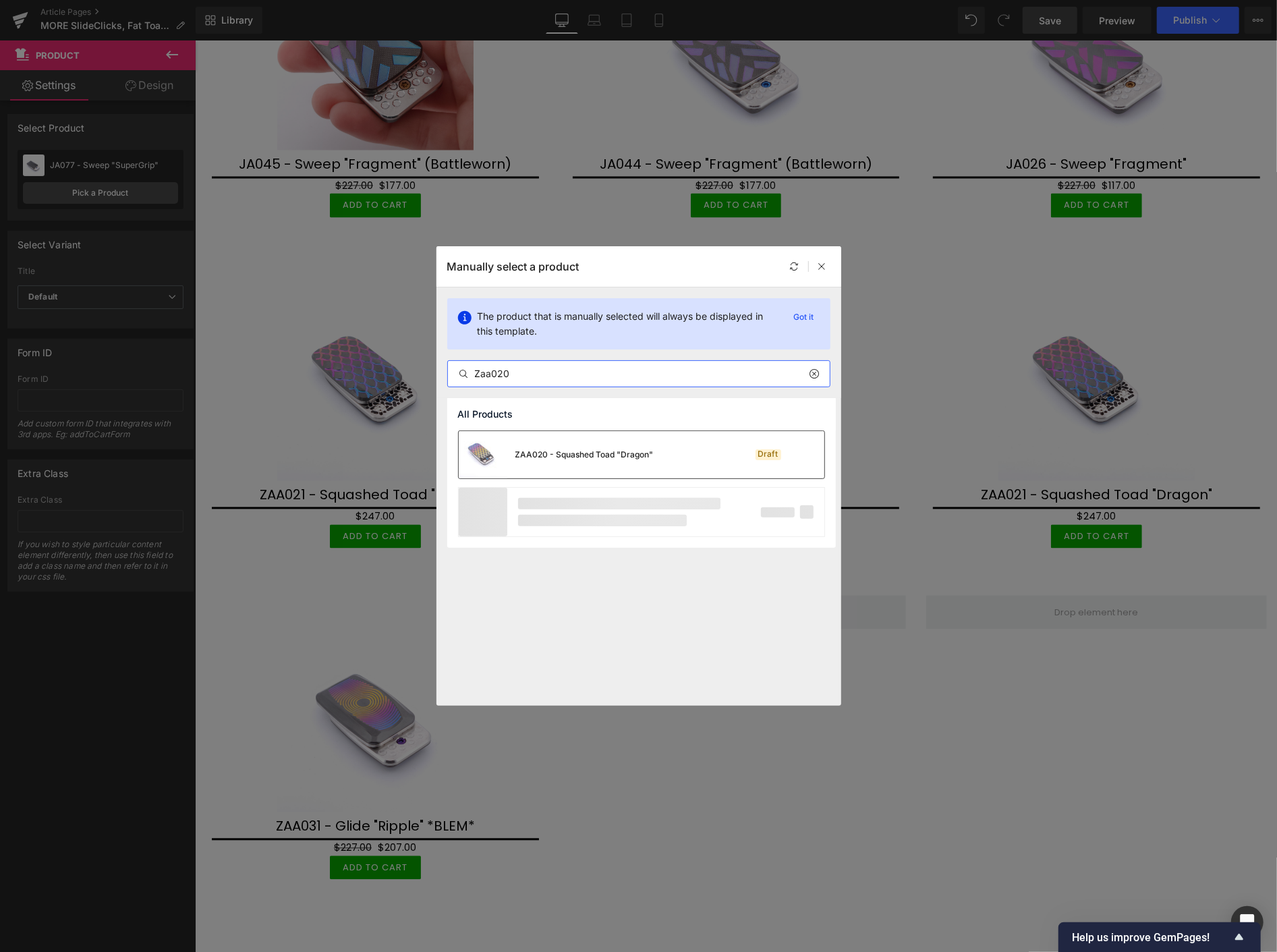
type input "Zaa020"
drag, startPoint x: 532, startPoint y: 450, endPoint x: 342, endPoint y: 410, distance: 194.2
click at [532, 450] on div "ZAA020 - Squashed Toad "Dragon"" at bounding box center [584, 454] width 138 height 12
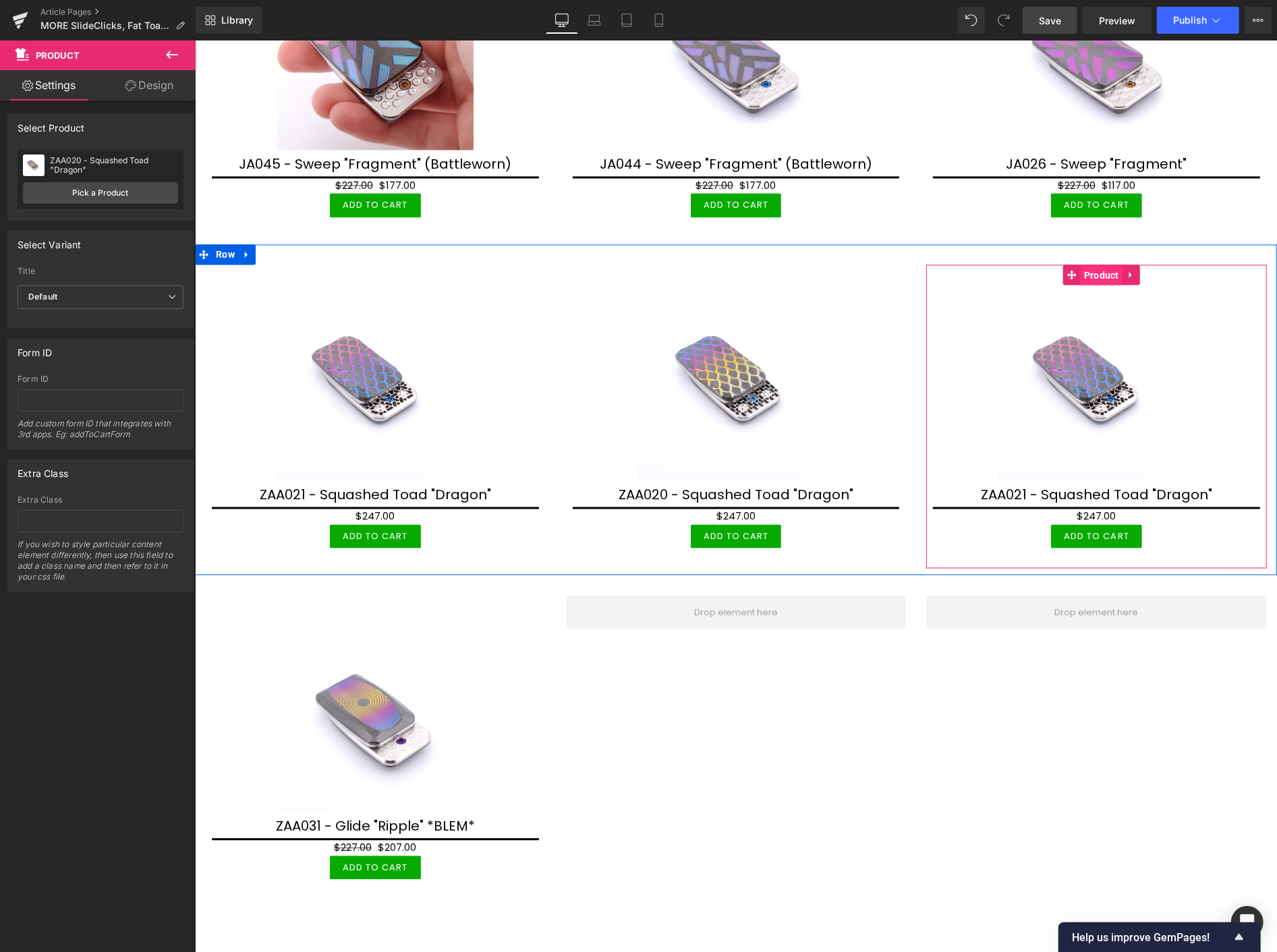
click at [1091, 265] on span "Product" at bounding box center [1102, 275] width 42 height 20
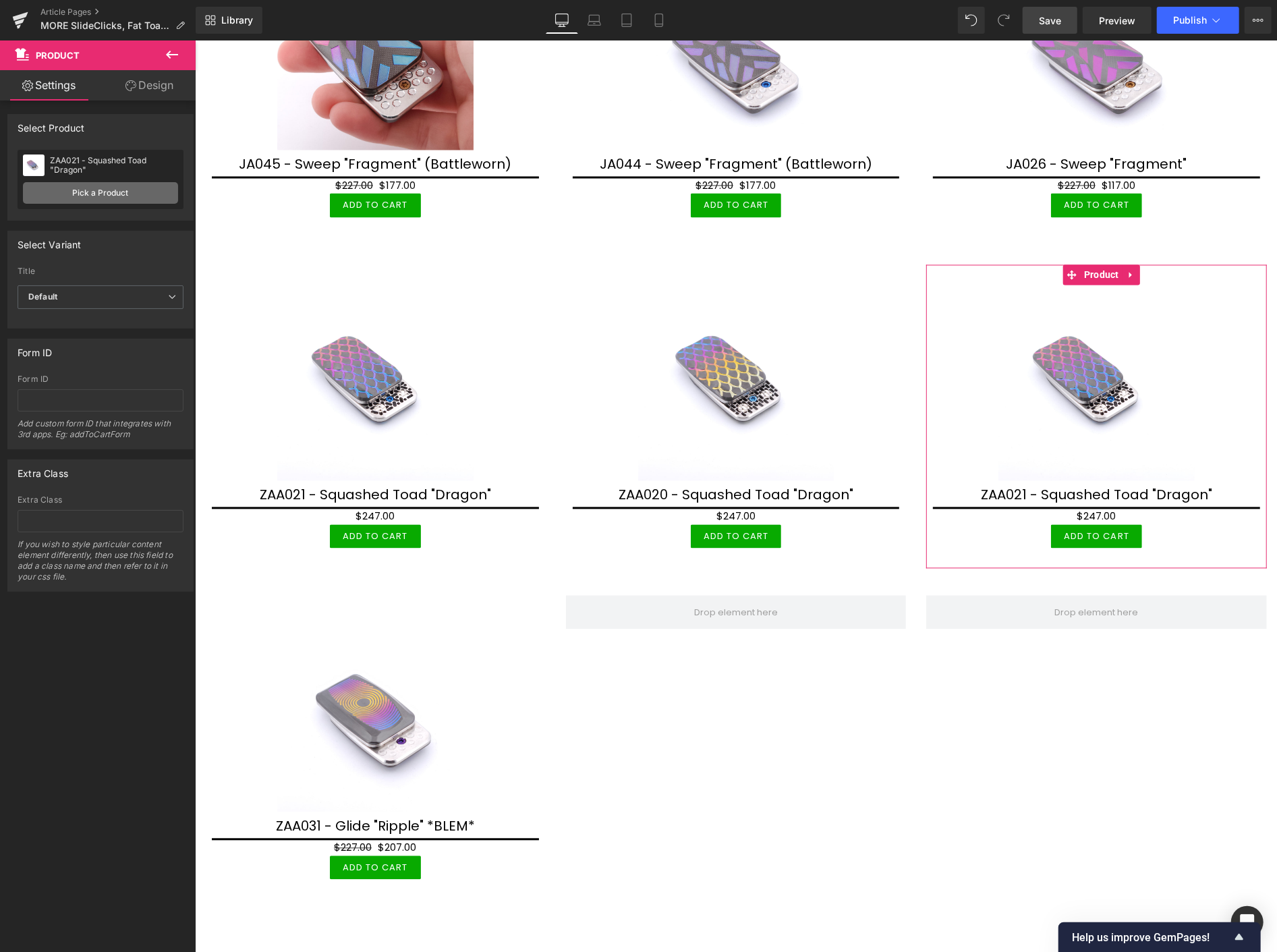
click at [125, 194] on link "Pick a Product" at bounding box center [100, 193] width 155 height 22
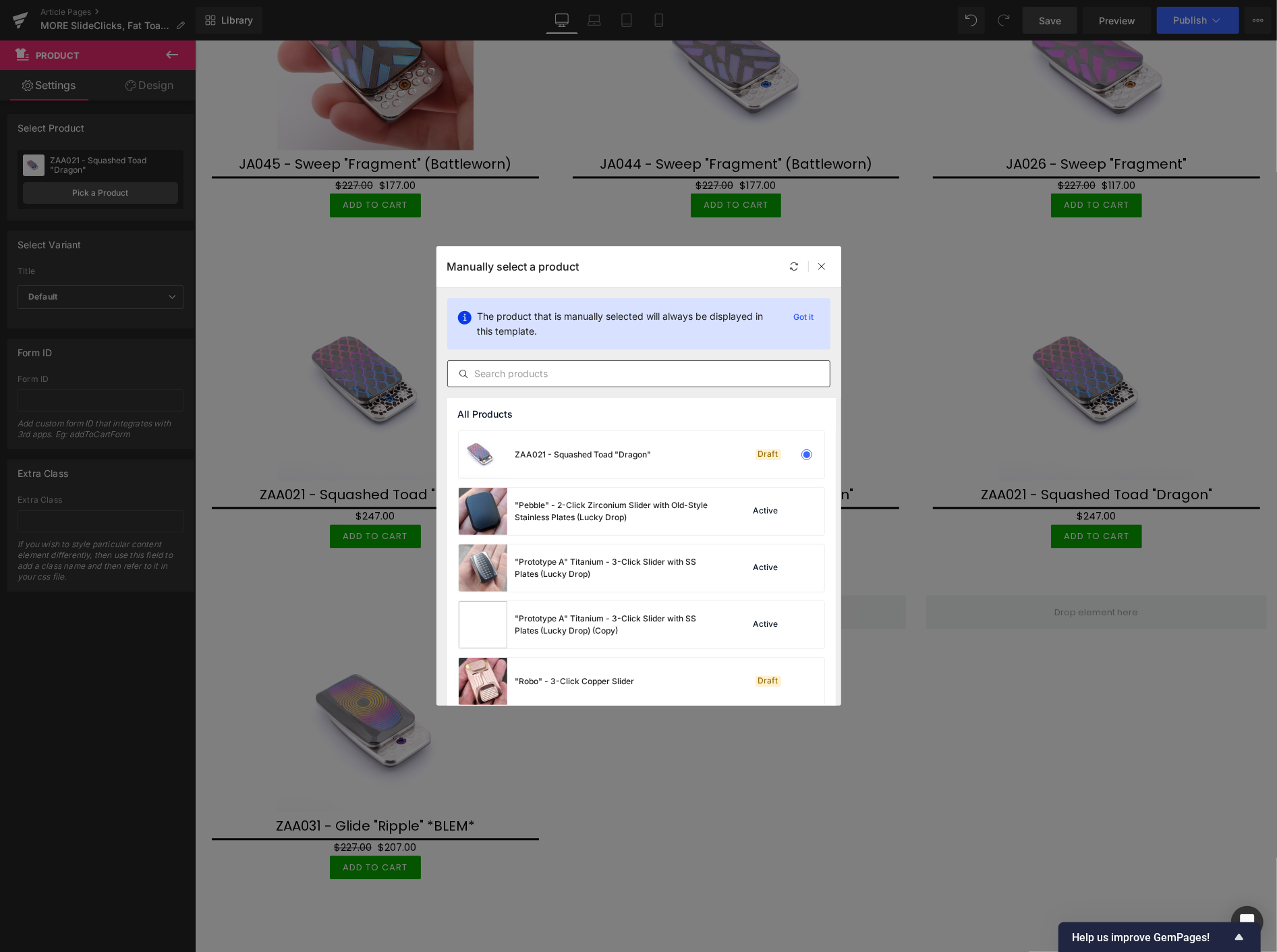
click at [549, 373] on input "text" at bounding box center [638, 374] width 382 height 16
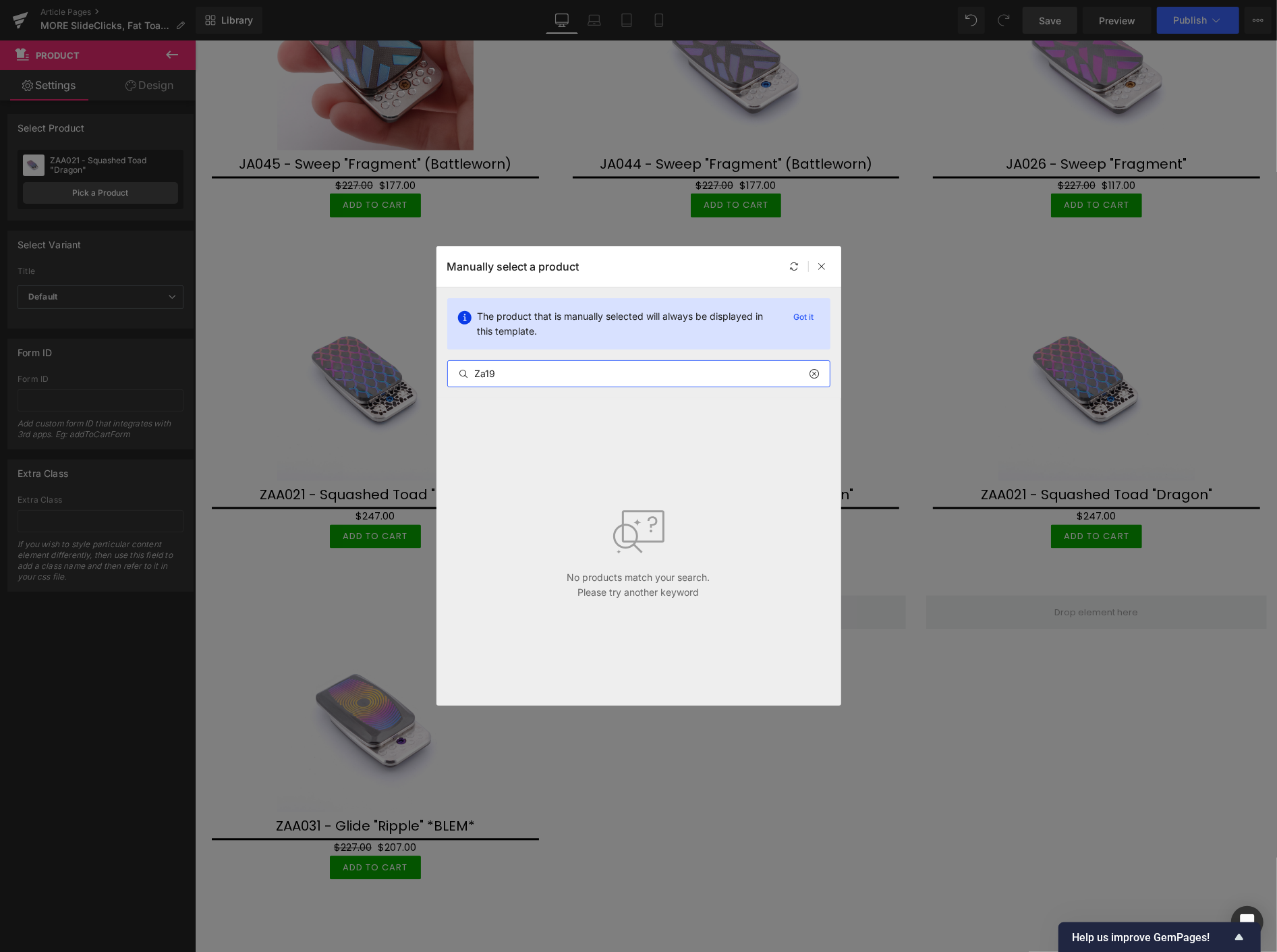
click at [488, 376] on input "Za19" at bounding box center [638, 374] width 382 height 16
click at [487, 373] on input "Za19" at bounding box center [638, 374] width 382 height 16
click at [487, 374] on input "Za019" at bounding box center [638, 374] width 382 height 16
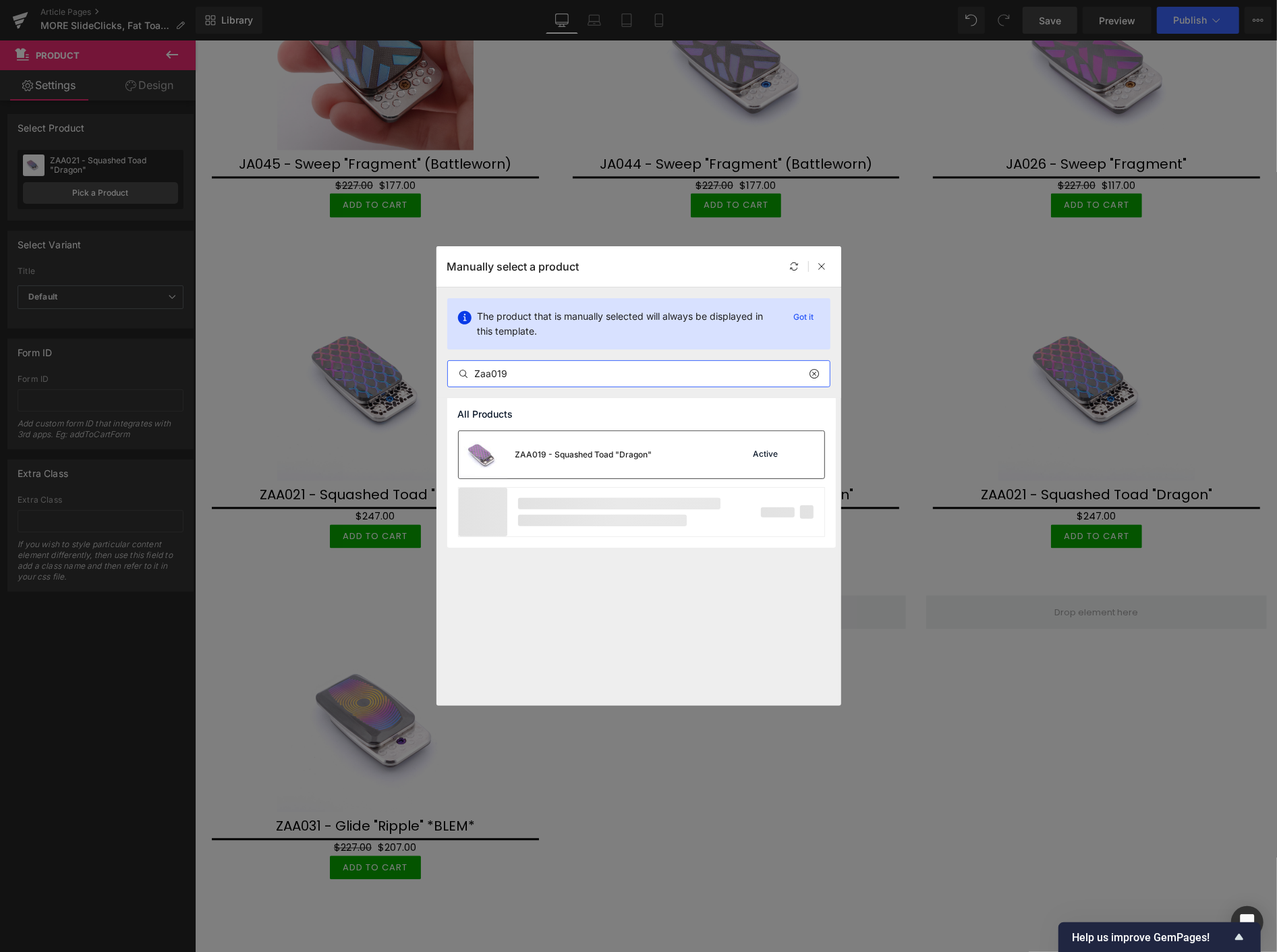
type input "Zaa019"
drag, startPoint x: 544, startPoint y: 440, endPoint x: 348, endPoint y: 401, distance: 199.8
click at [544, 440] on div "ZAA019 - Squashed Toad "Dragon"" at bounding box center [555, 455] width 194 height 48
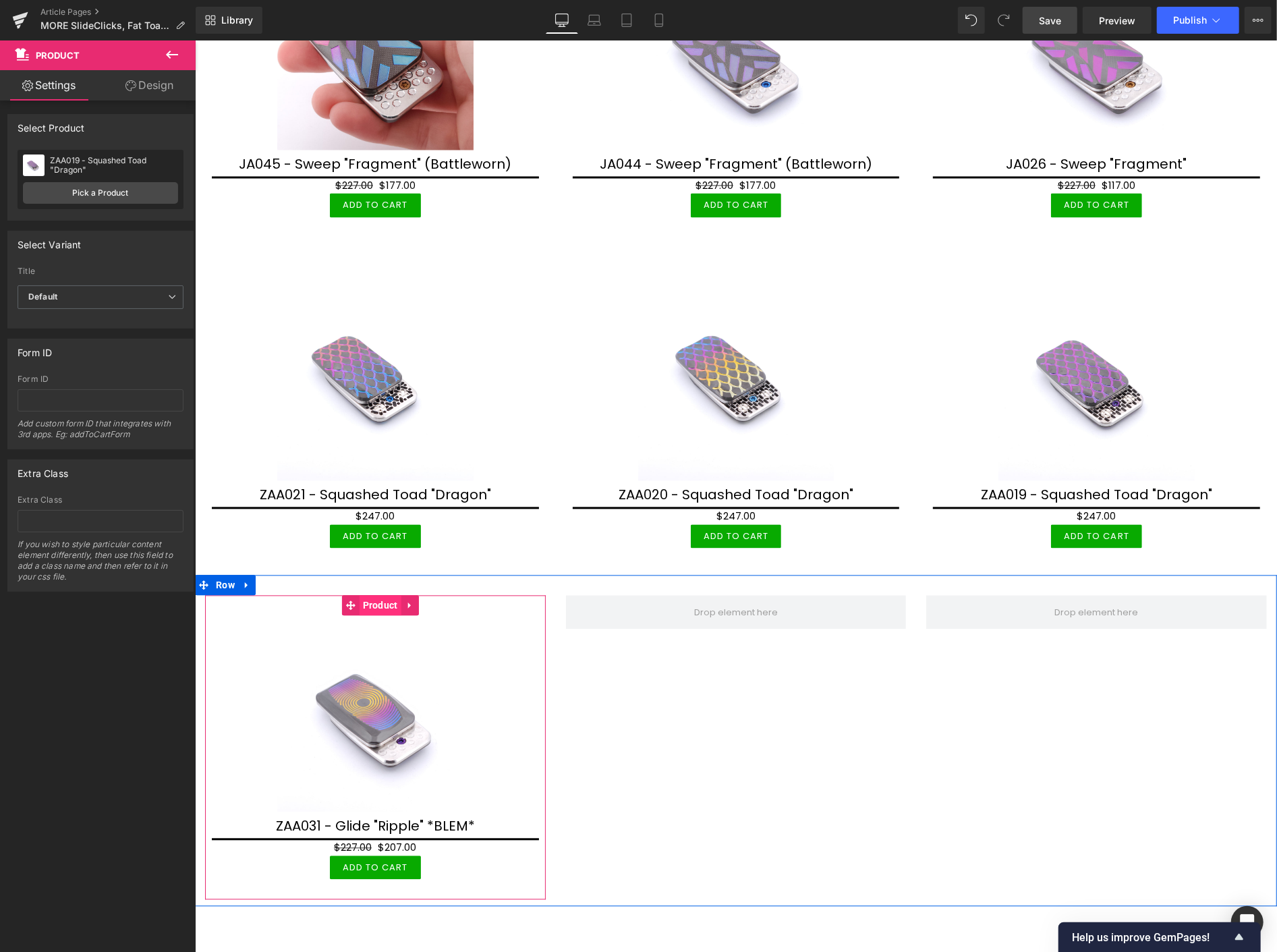
click at [377, 596] on span "Product" at bounding box center [380, 606] width 42 height 20
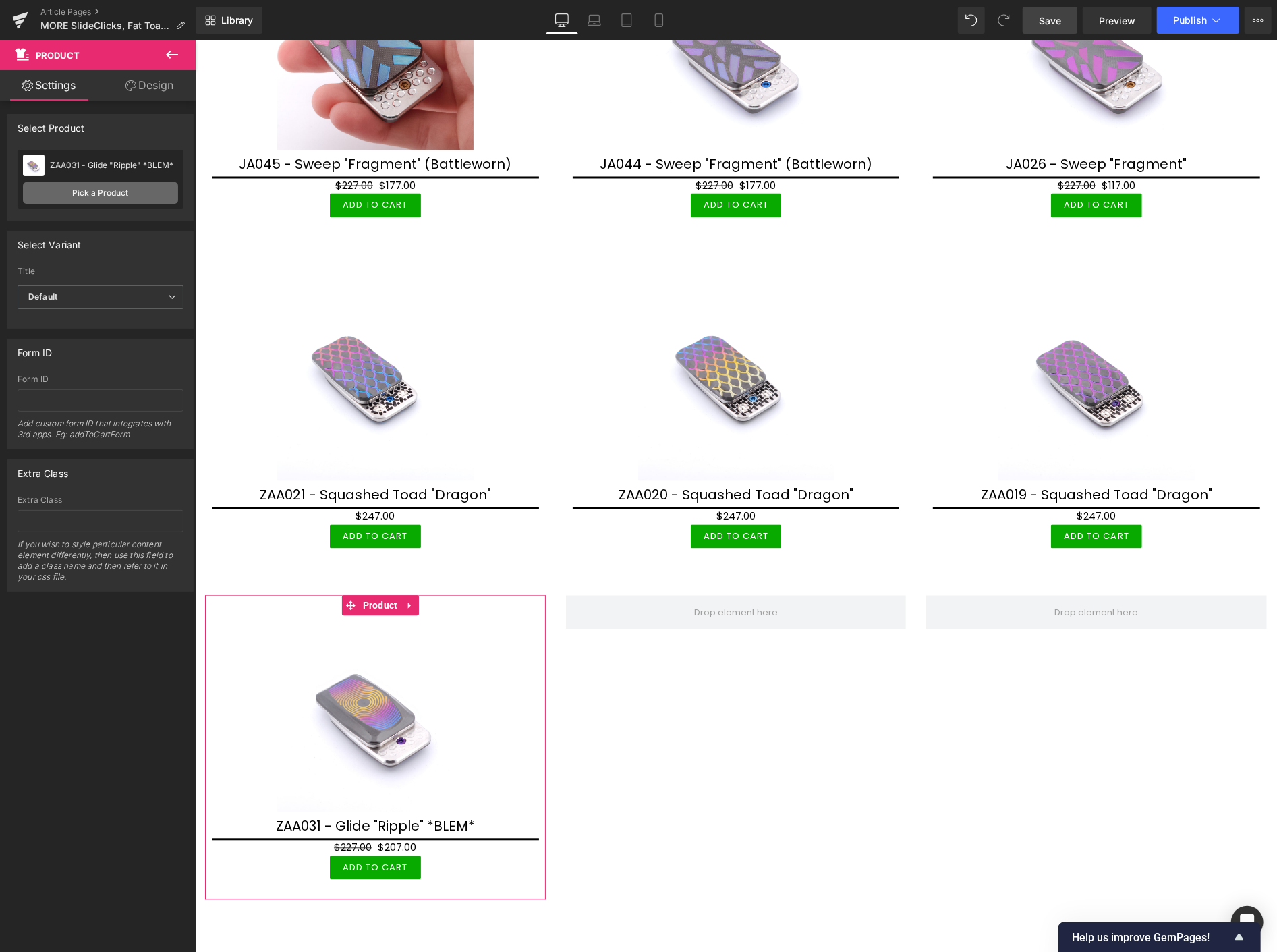
click at [142, 189] on link "Pick a Product" at bounding box center [100, 193] width 155 height 22
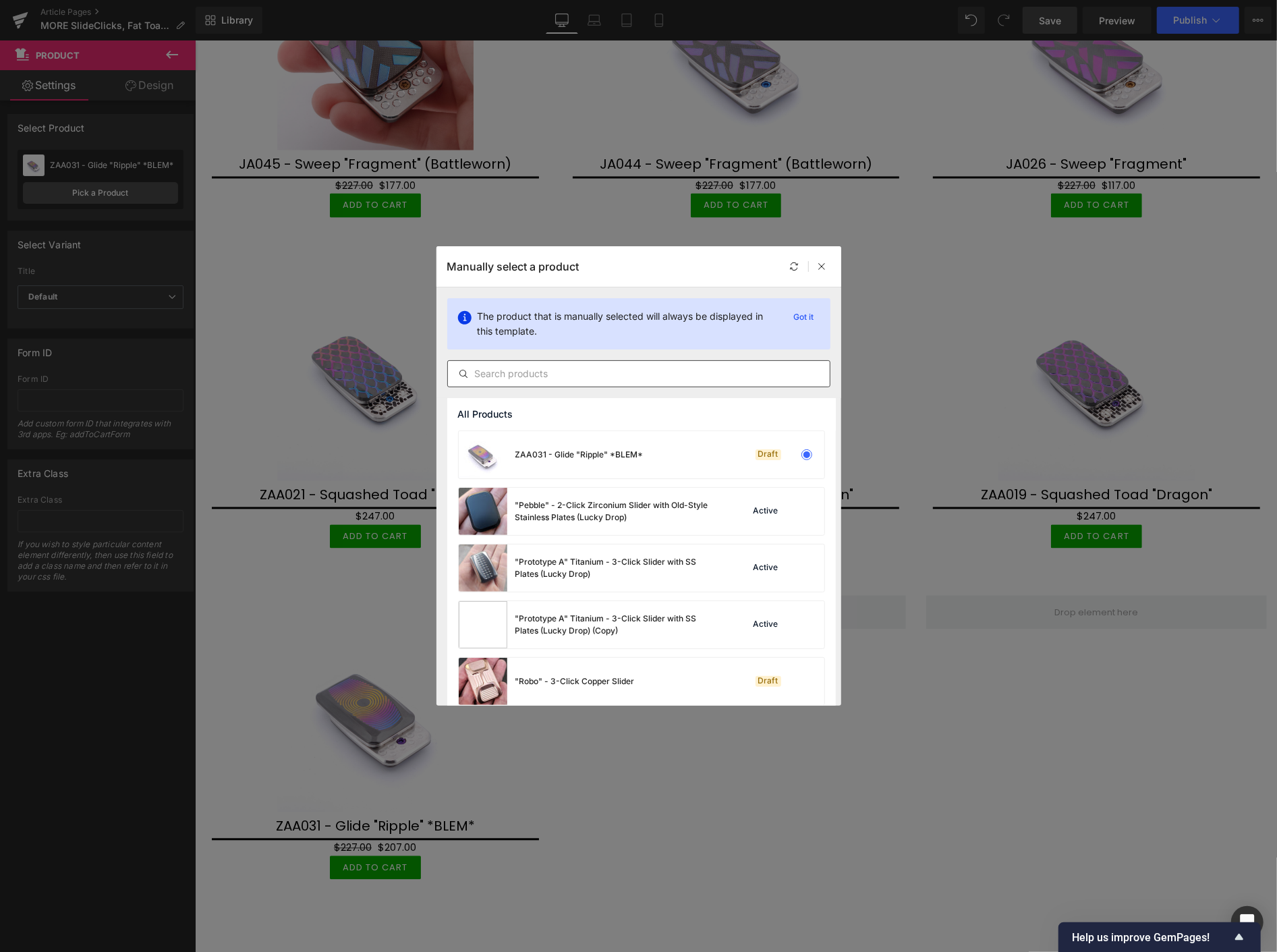
click at [491, 372] on input "text" at bounding box center [638, 374] width 382 height 16
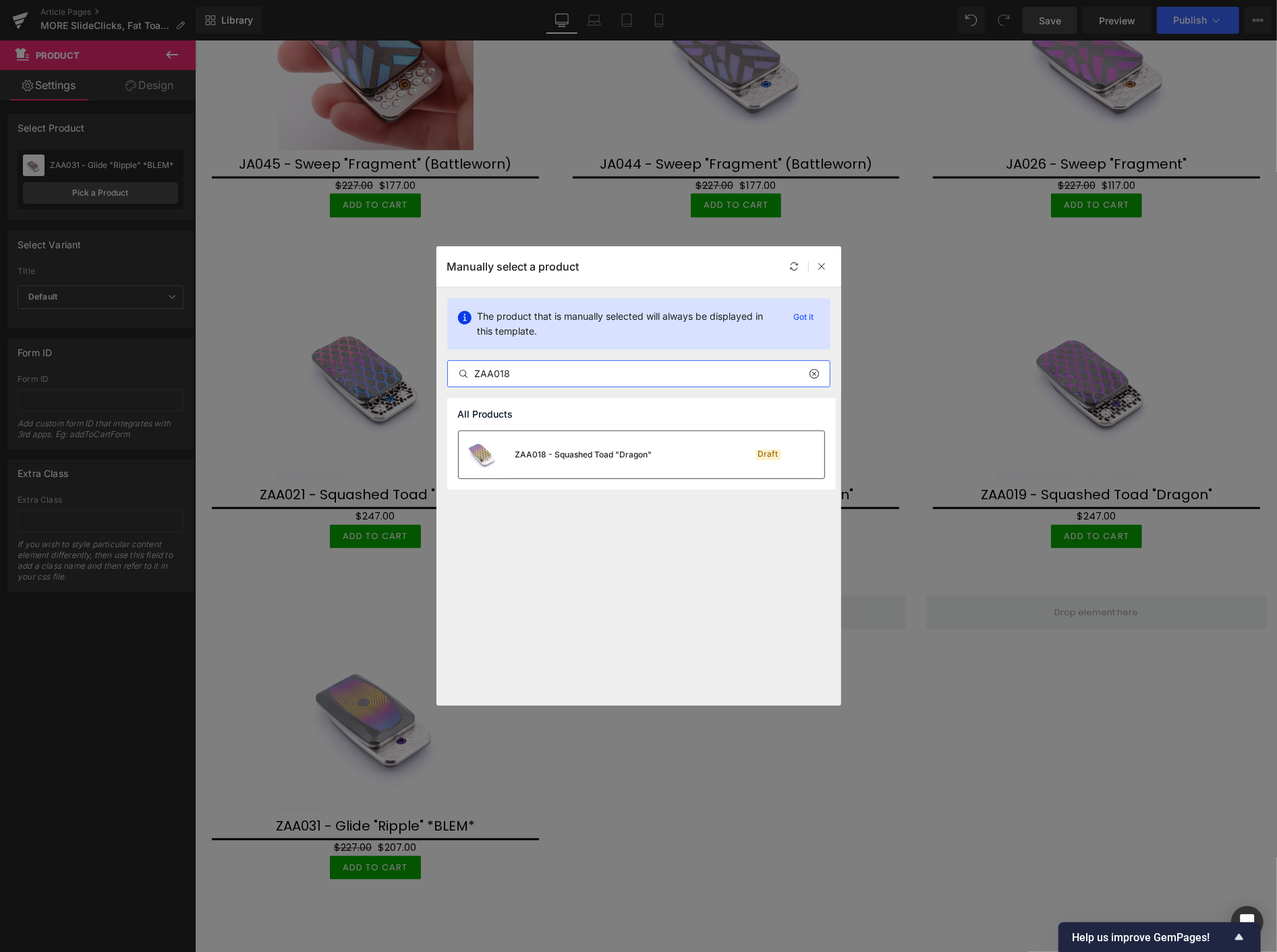
type input "ZAA018"
click at [549, 452] on div "ZAA018 - Squashed Toad "Dragon"" at bounding box center [584, 454] width 137 height 12
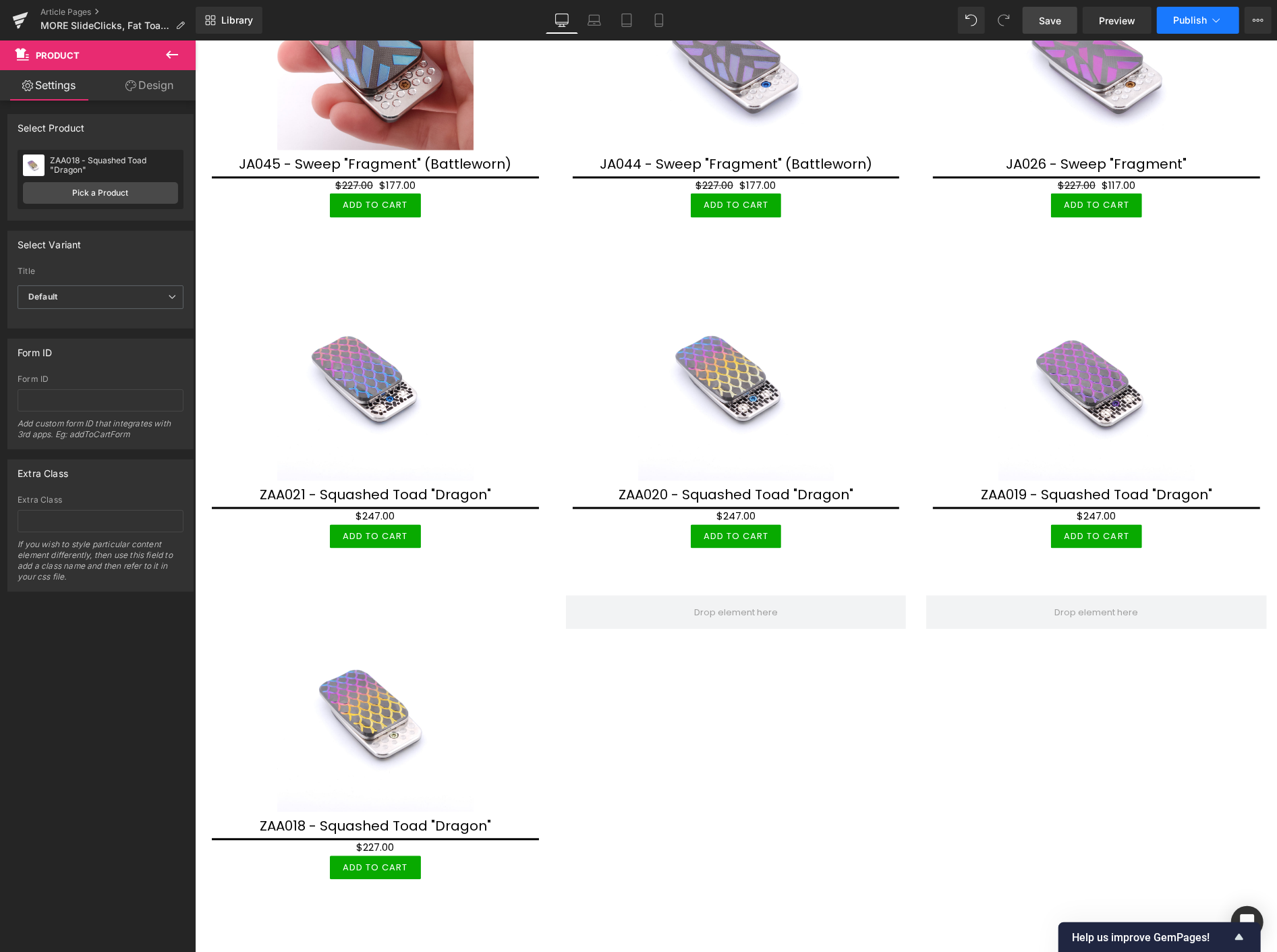
click at [1186, 21] on span "Publish" at bounding box center [1190, 20] width 34 height 11
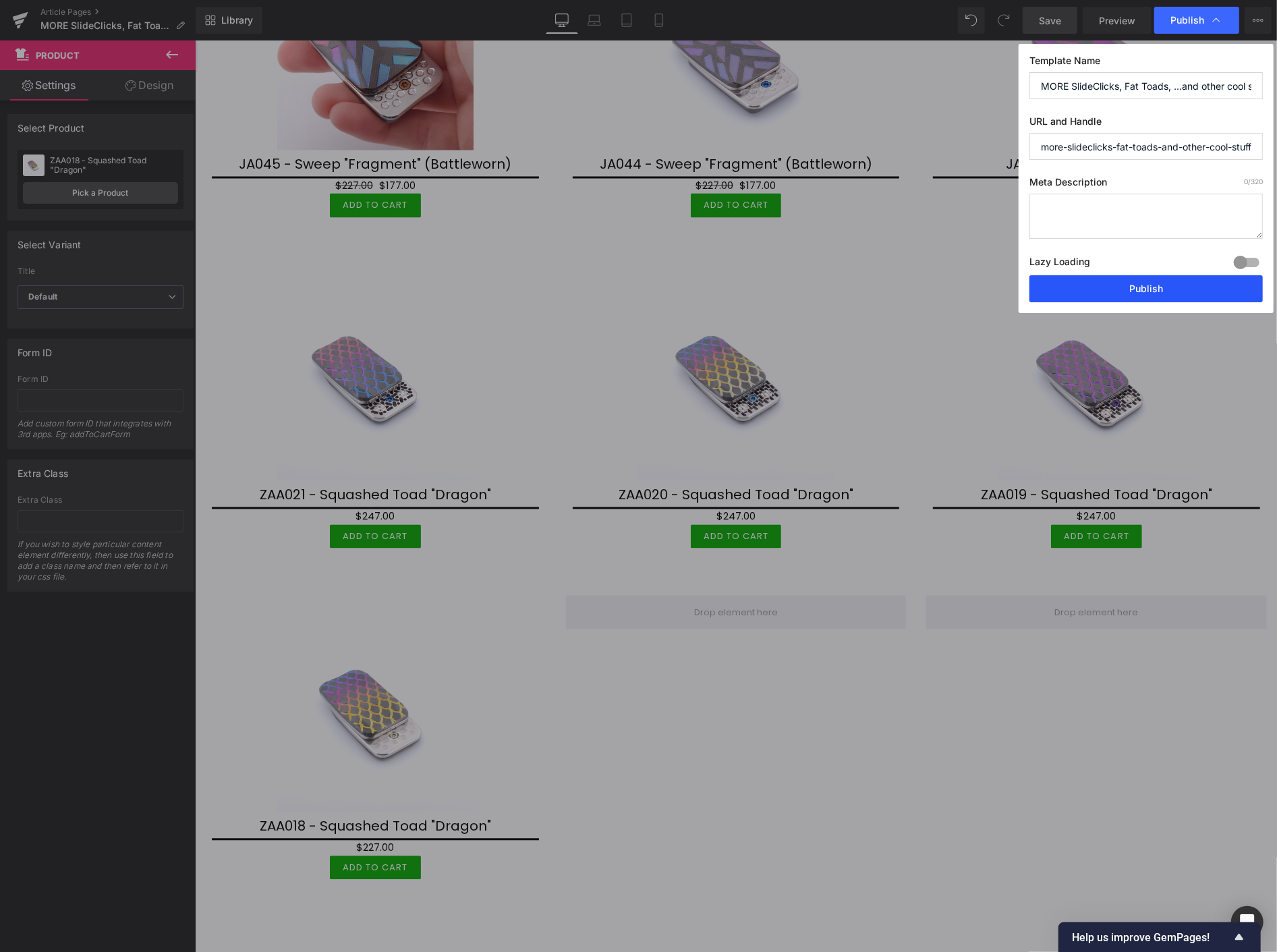
click at [1161, 291] on button "Publish" at bounding box center [1146, 289] width 234 height 27
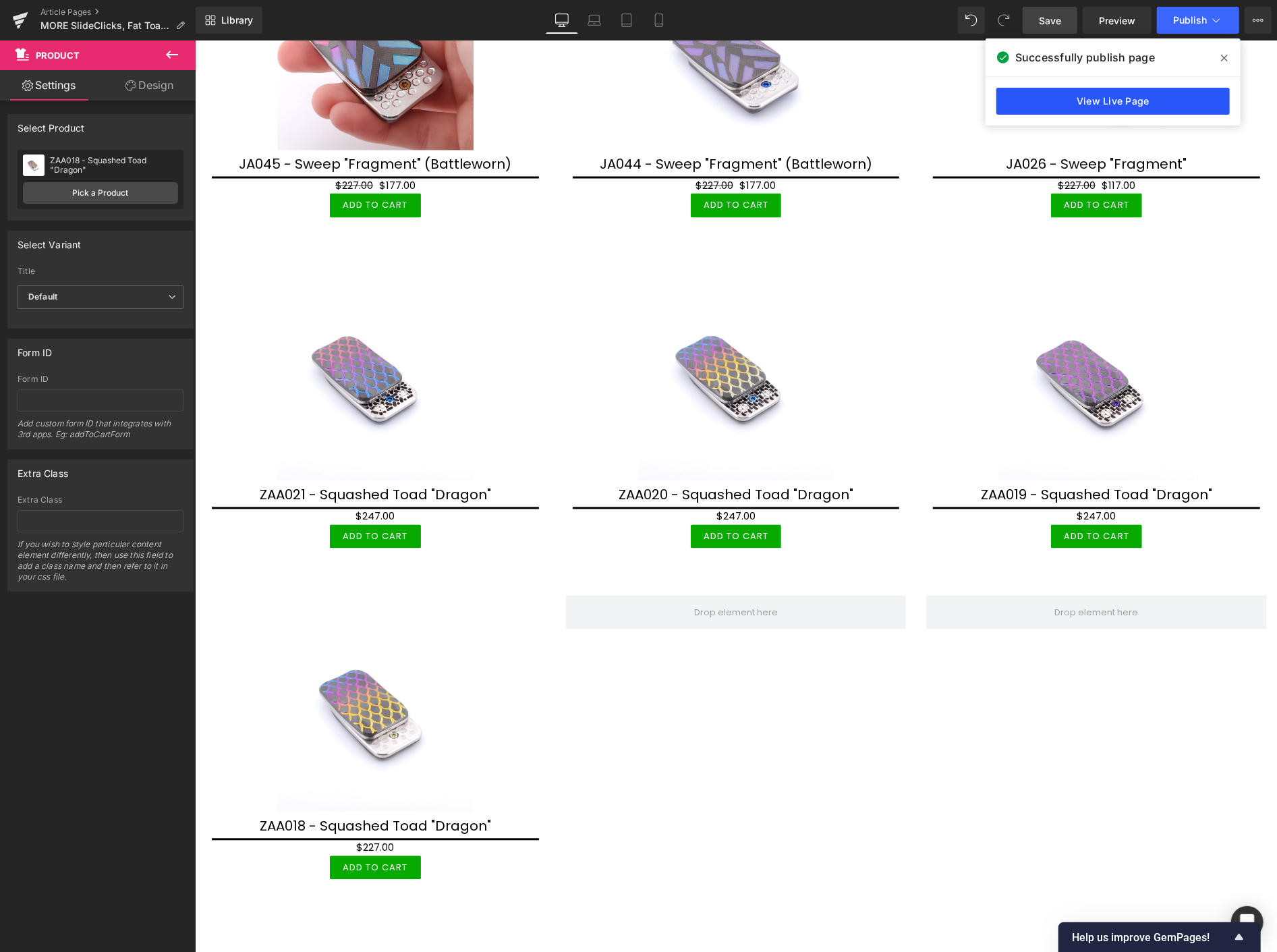
click at [1163, 100] on link "View Live Page" at bounding box center [1113, 101] width 234 height 27
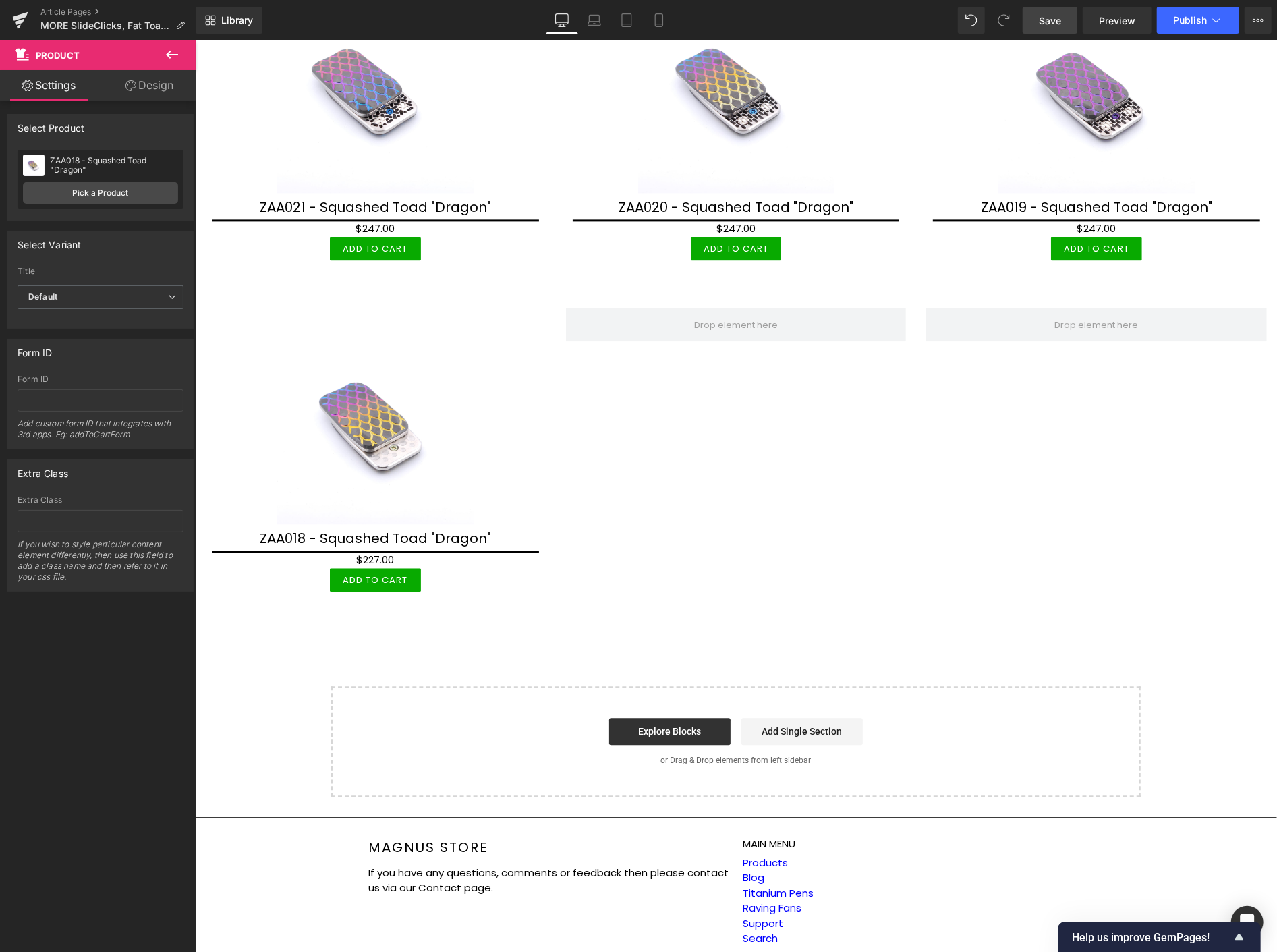
scroll to position [6016, 0]
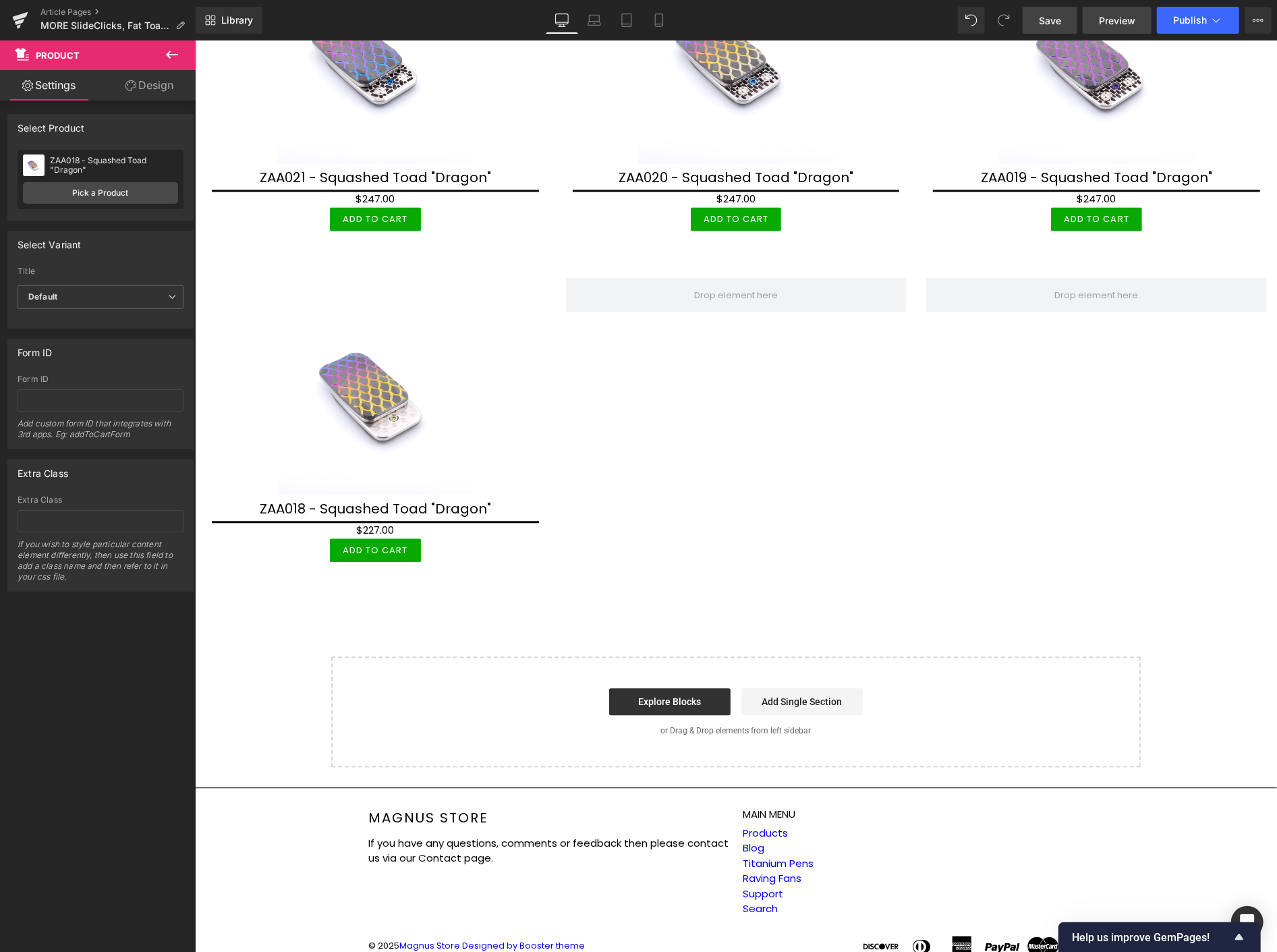
click at [1118, 22] on span "Preview" at bounding box center [1117, 21] width 37 height 15
click at [1183, 18] on span "Publish" at bounding box center [1190, 20] width 34 height 11
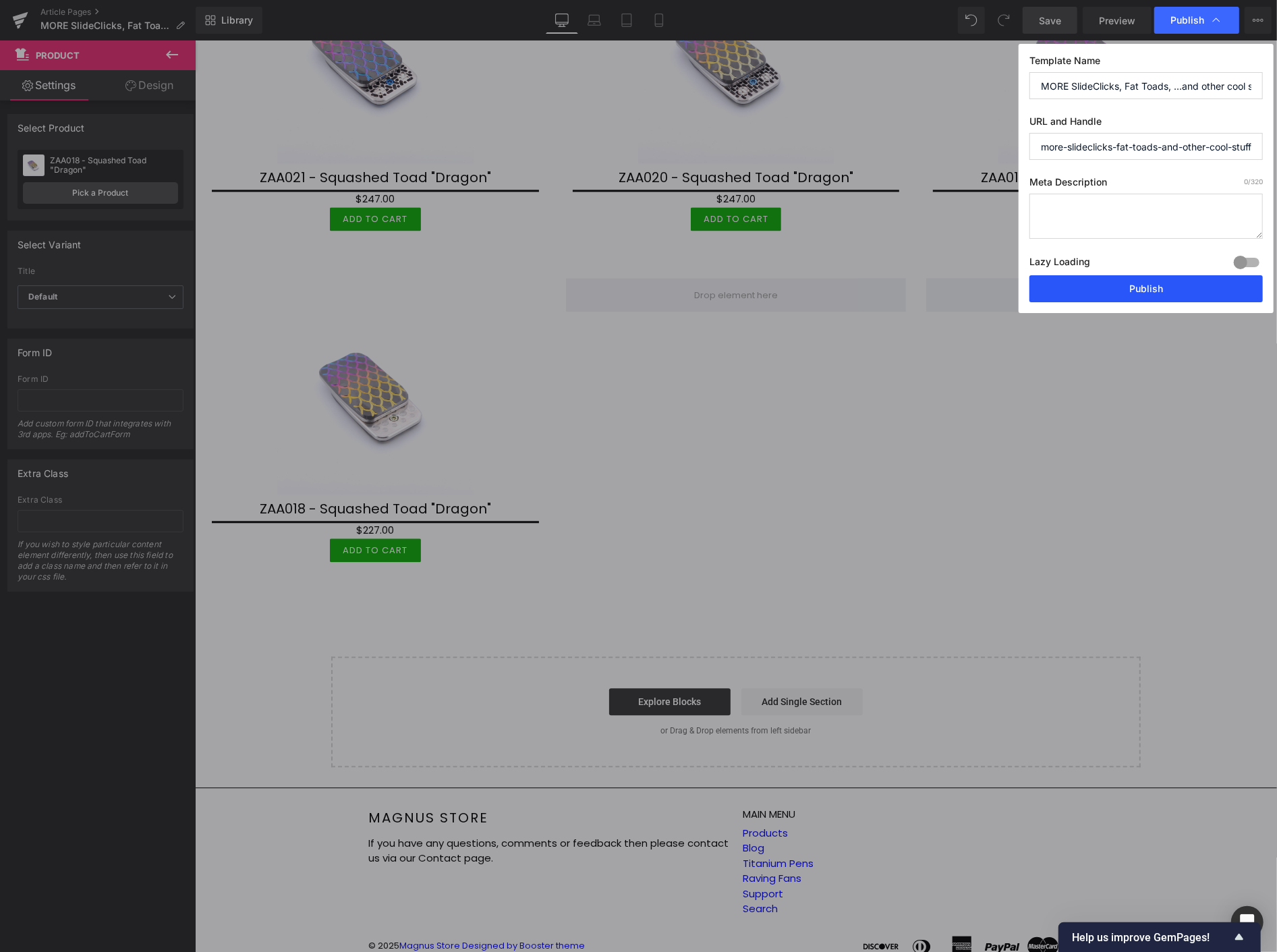
click at [1209, 285] on button "Publish" at bounding box center [1146, 289] width 234 height 27
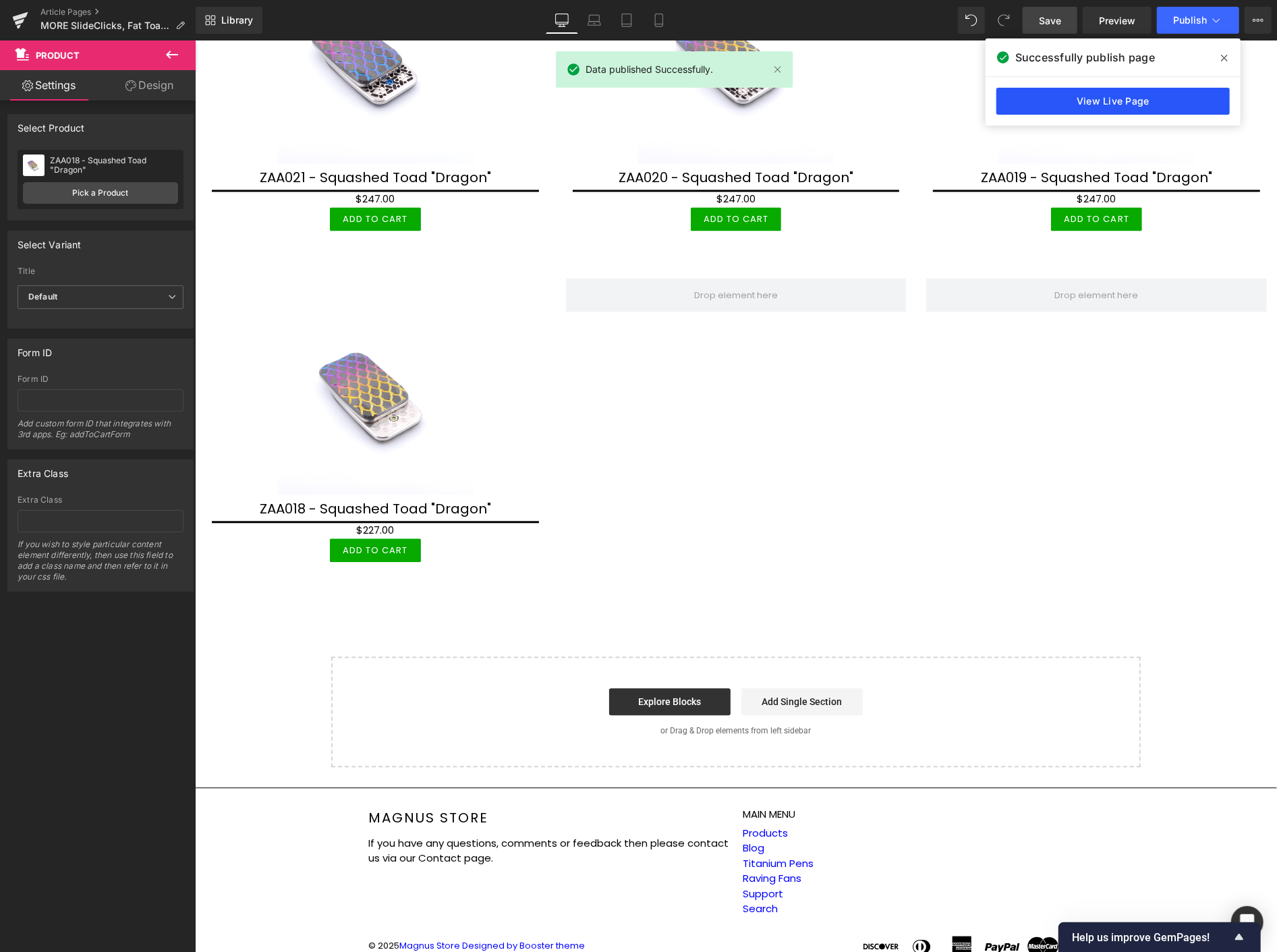
click at [1113, 105] on link "View Live Page" at bounding box center [1113, 101] width 234 height 27
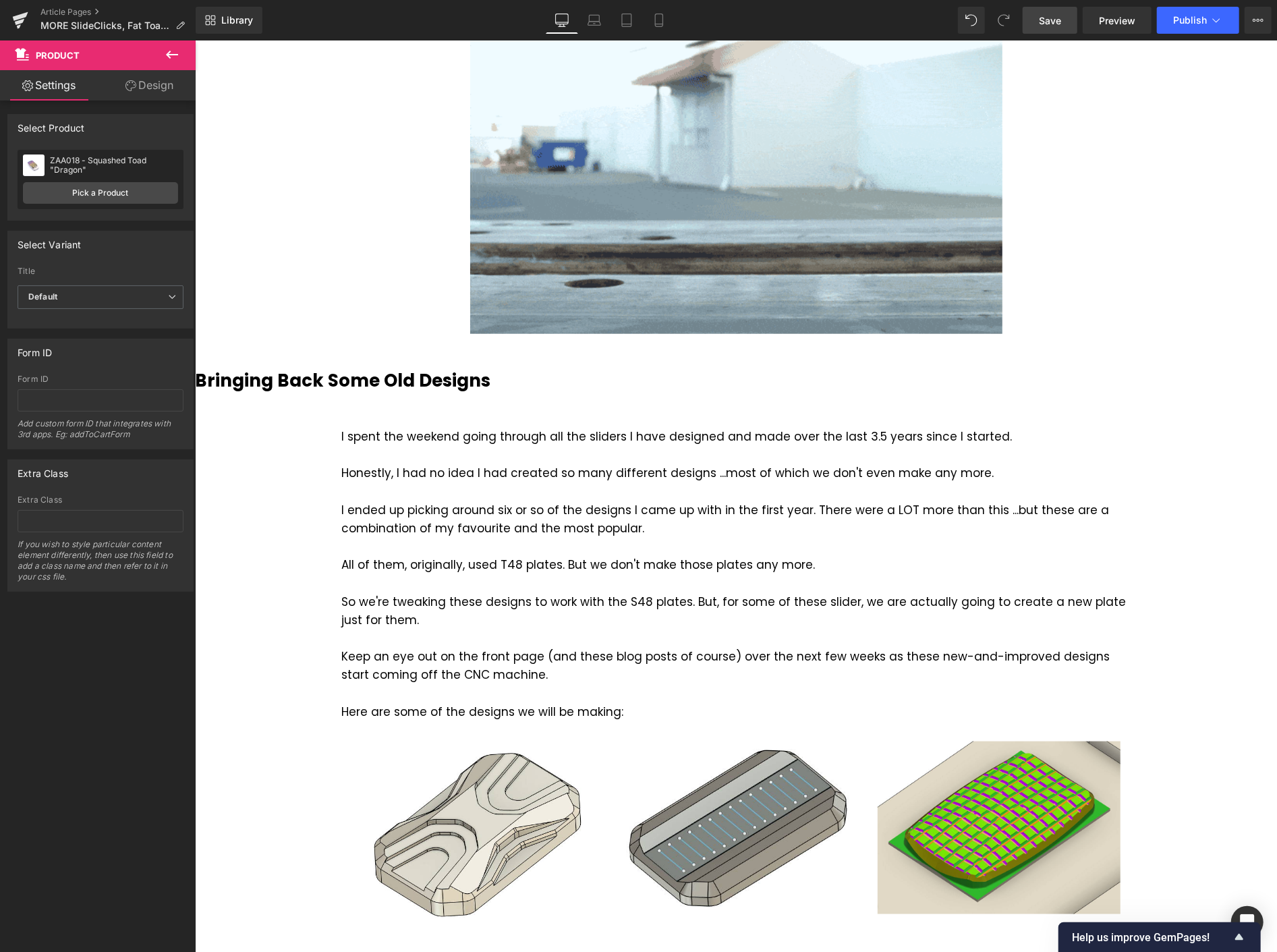
scroll to position [543, 0]
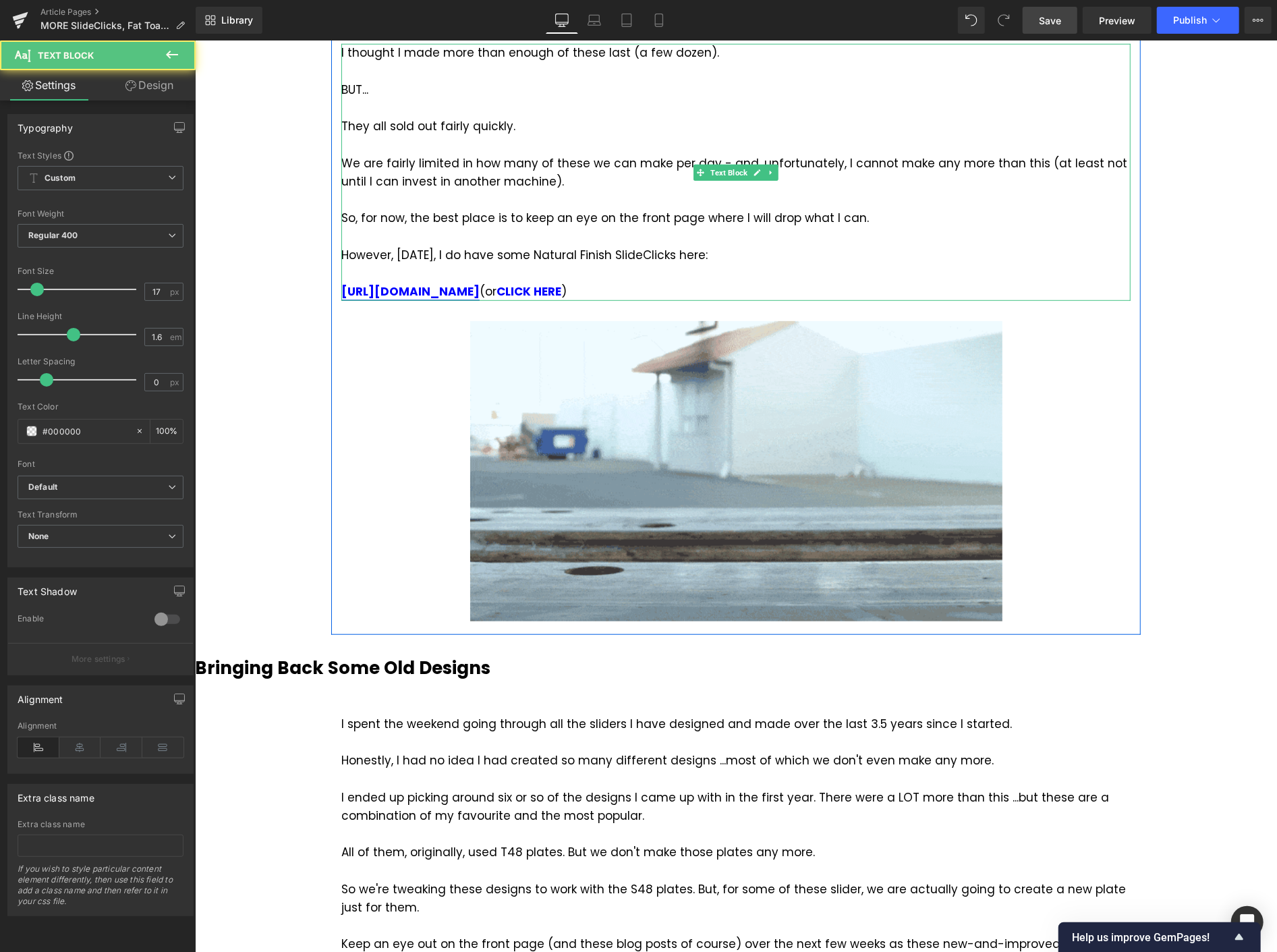
click at [479, 285] on strong "[URL][DOMAIN_NAME]" at bounding box center [409, 291] width 138 height 16
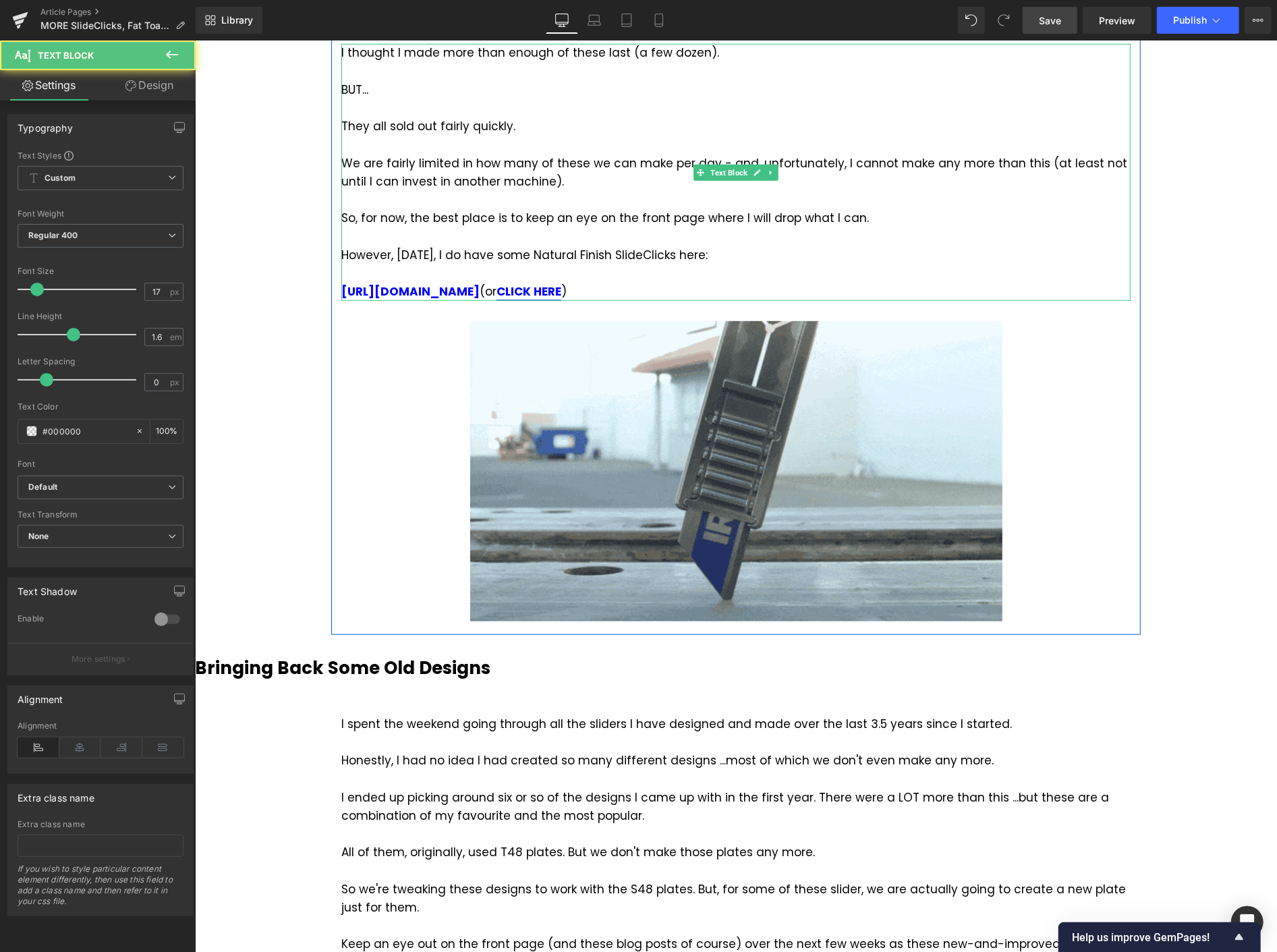
click at [561, 290] on strong "CLICK HERE" at bounding box center [528, 291] width 65 height 16
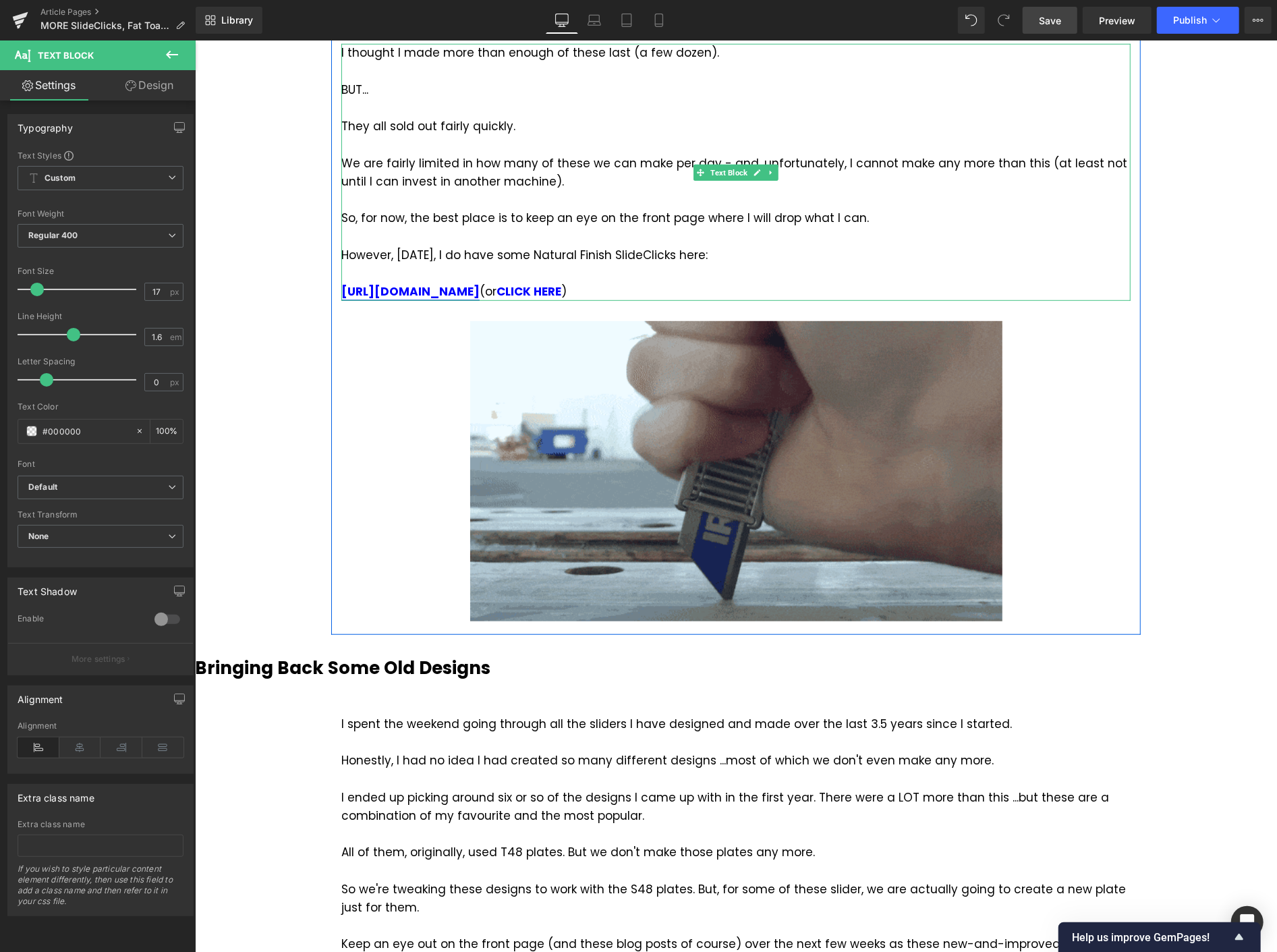
click at [479, 287] on strong "[URL][DOMAIN_NAME]" at bounding box center [409, 291] width 138 height 16
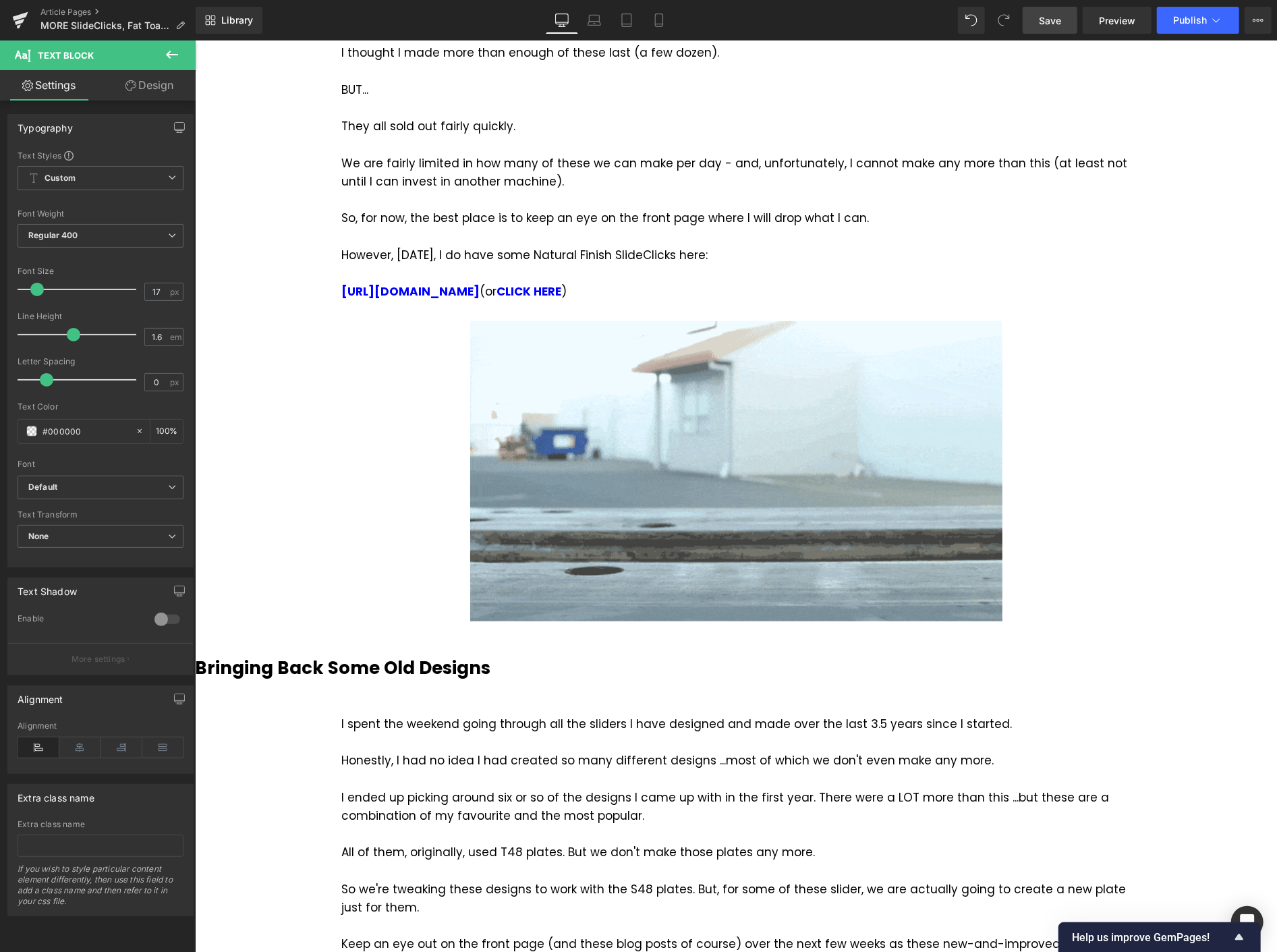
click at [1050, 16] on span "Save" at bounding box center [1050, 21] width 22 height 15
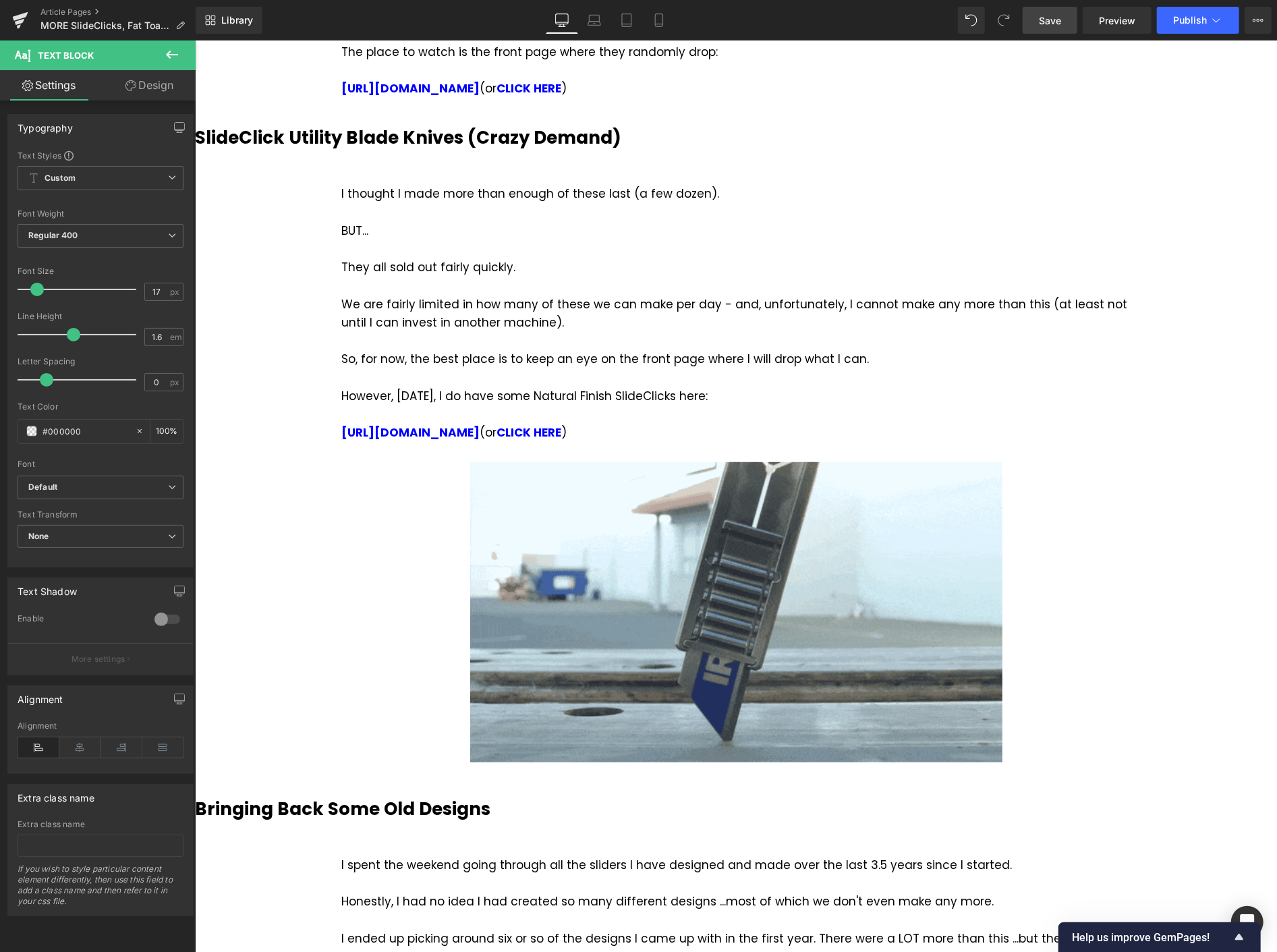
scroll to position [393, 0]
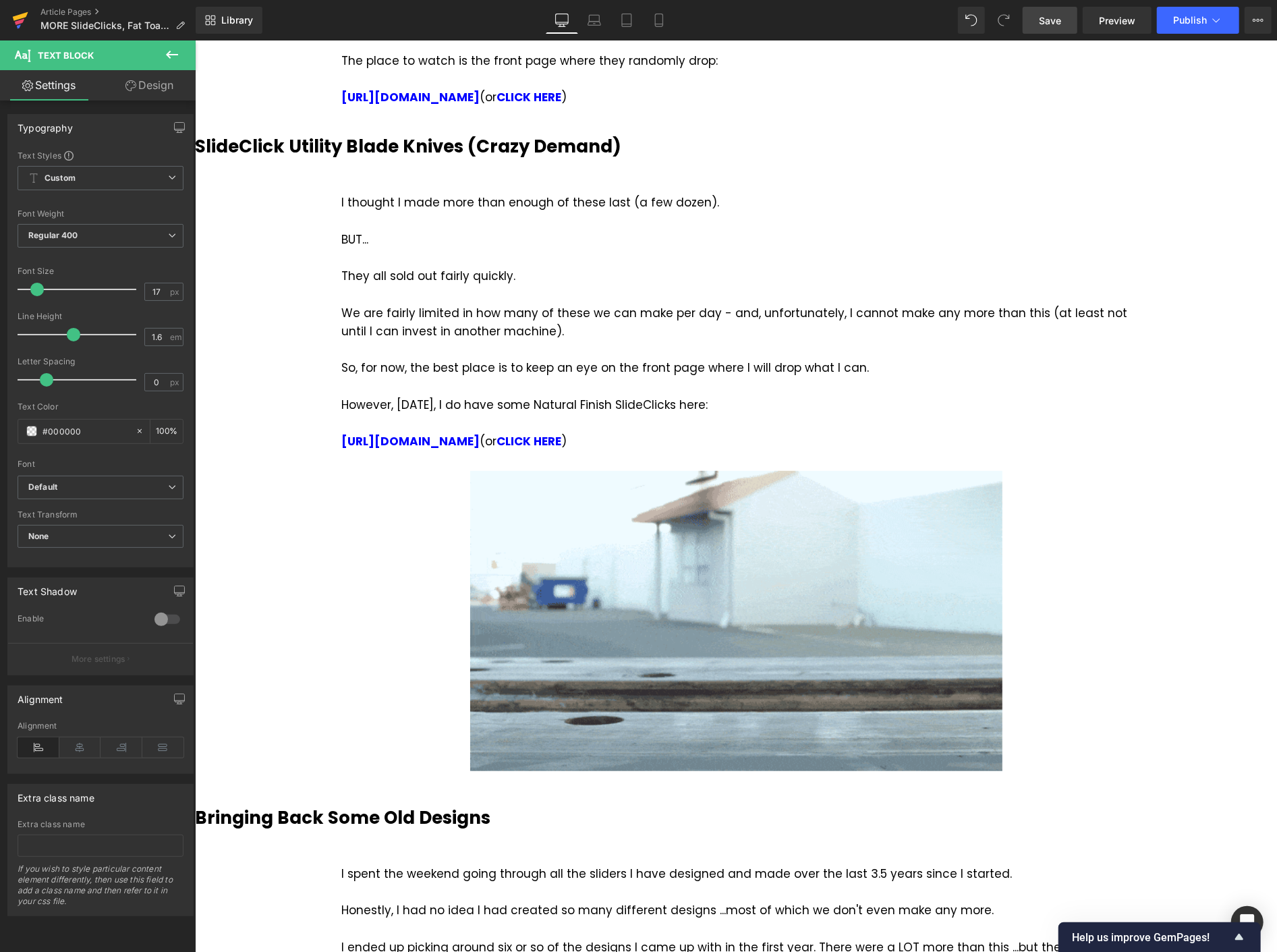
click at [15, 14] on icon at bounding box center [20, 20] width 16 height 34
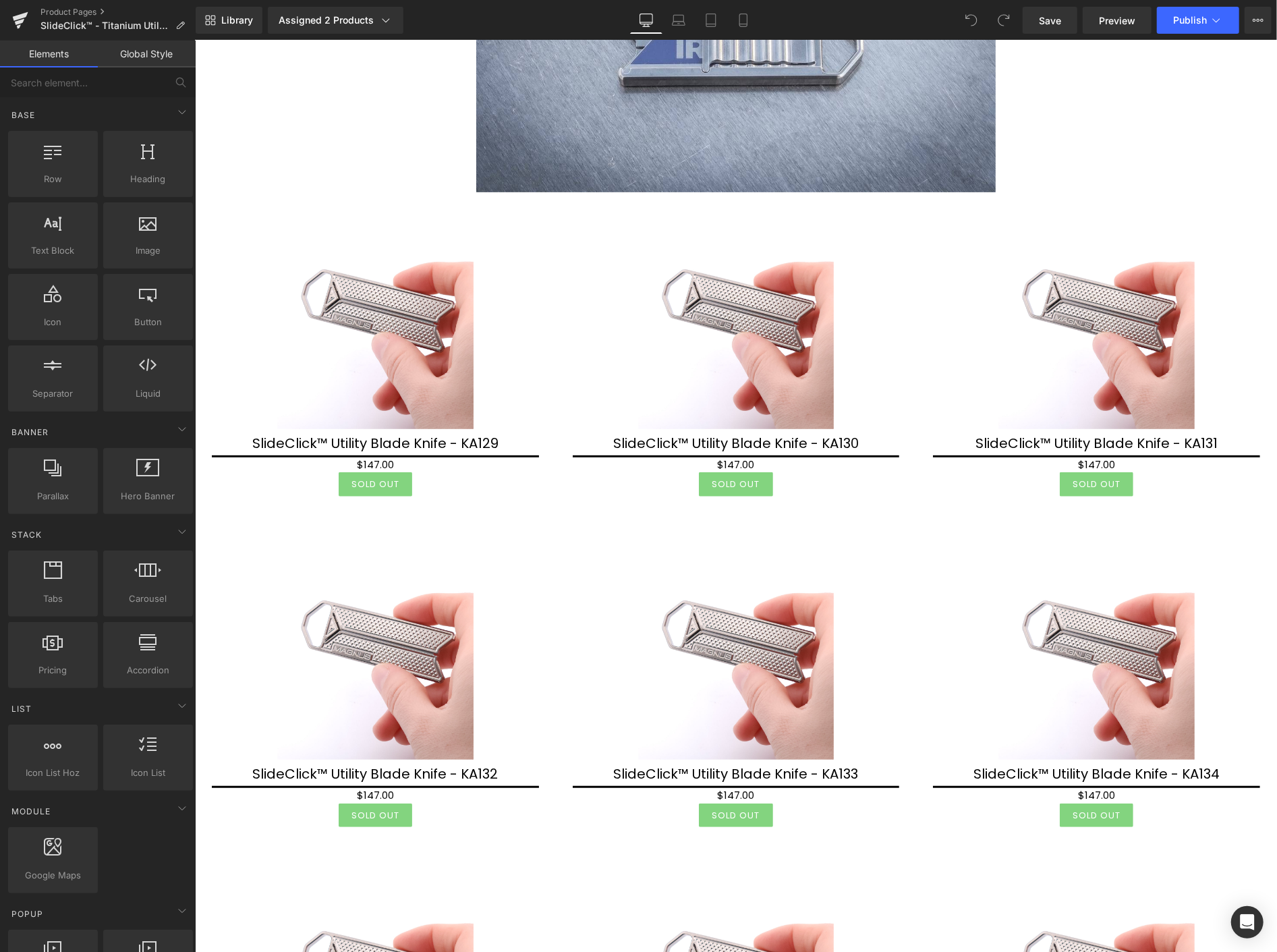
scroll to position [7948, 0]
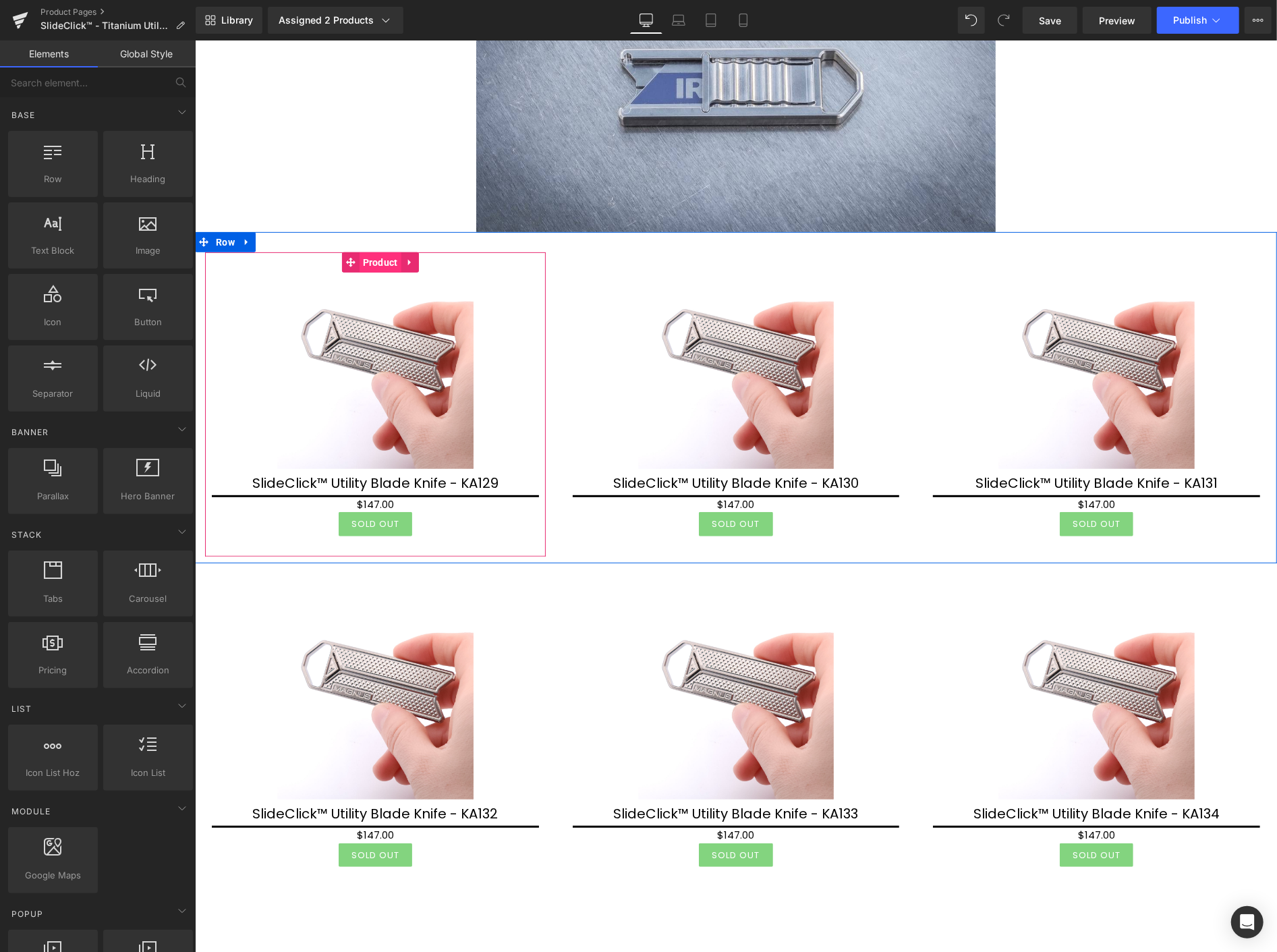
click at [375, 264] on span "Product" at bounding box center [380, 262] width 42 height 20
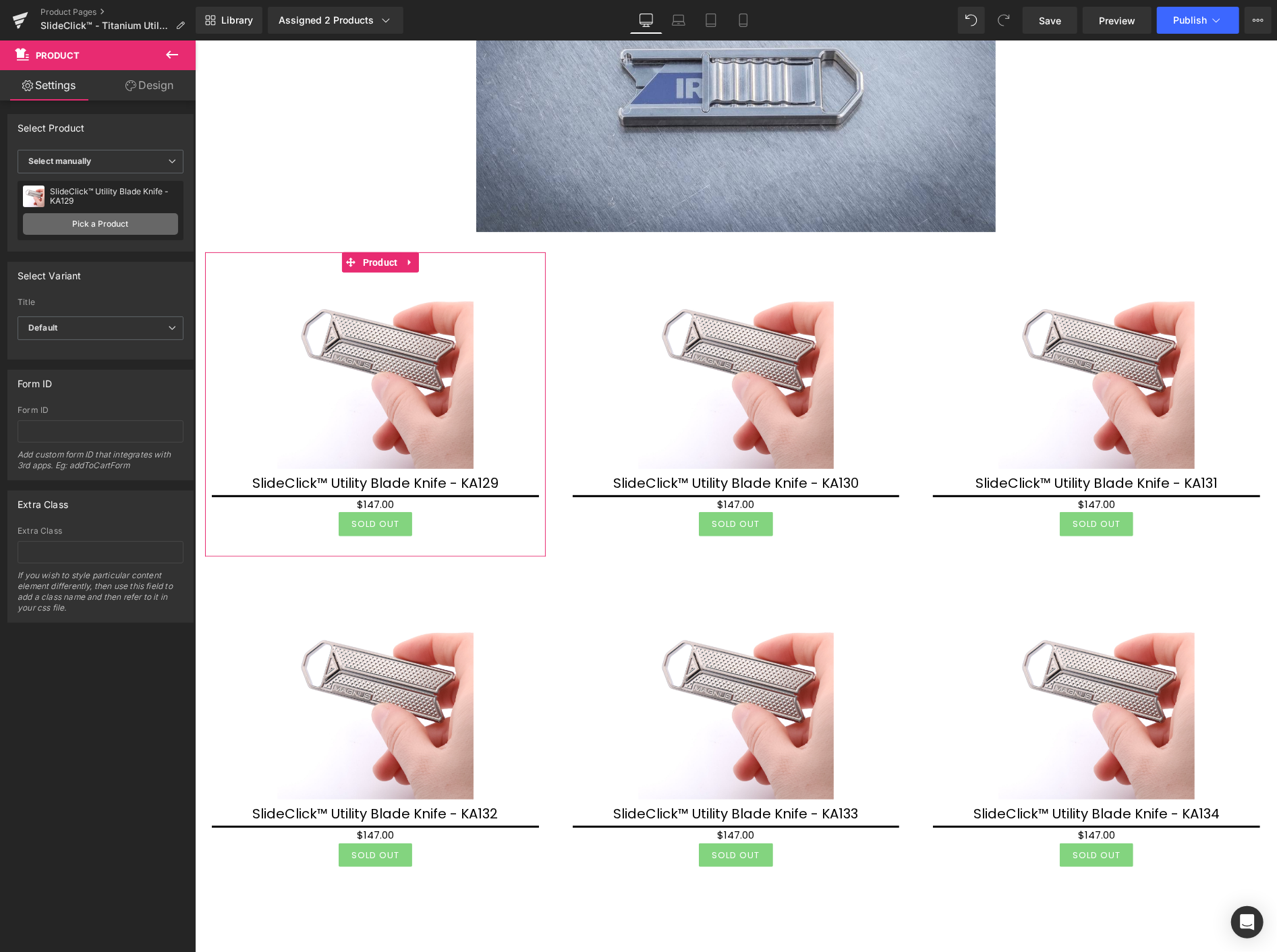
click at [120, 221] on link "Pick a Product" at bounding box center [100, 224] width 155 height 22
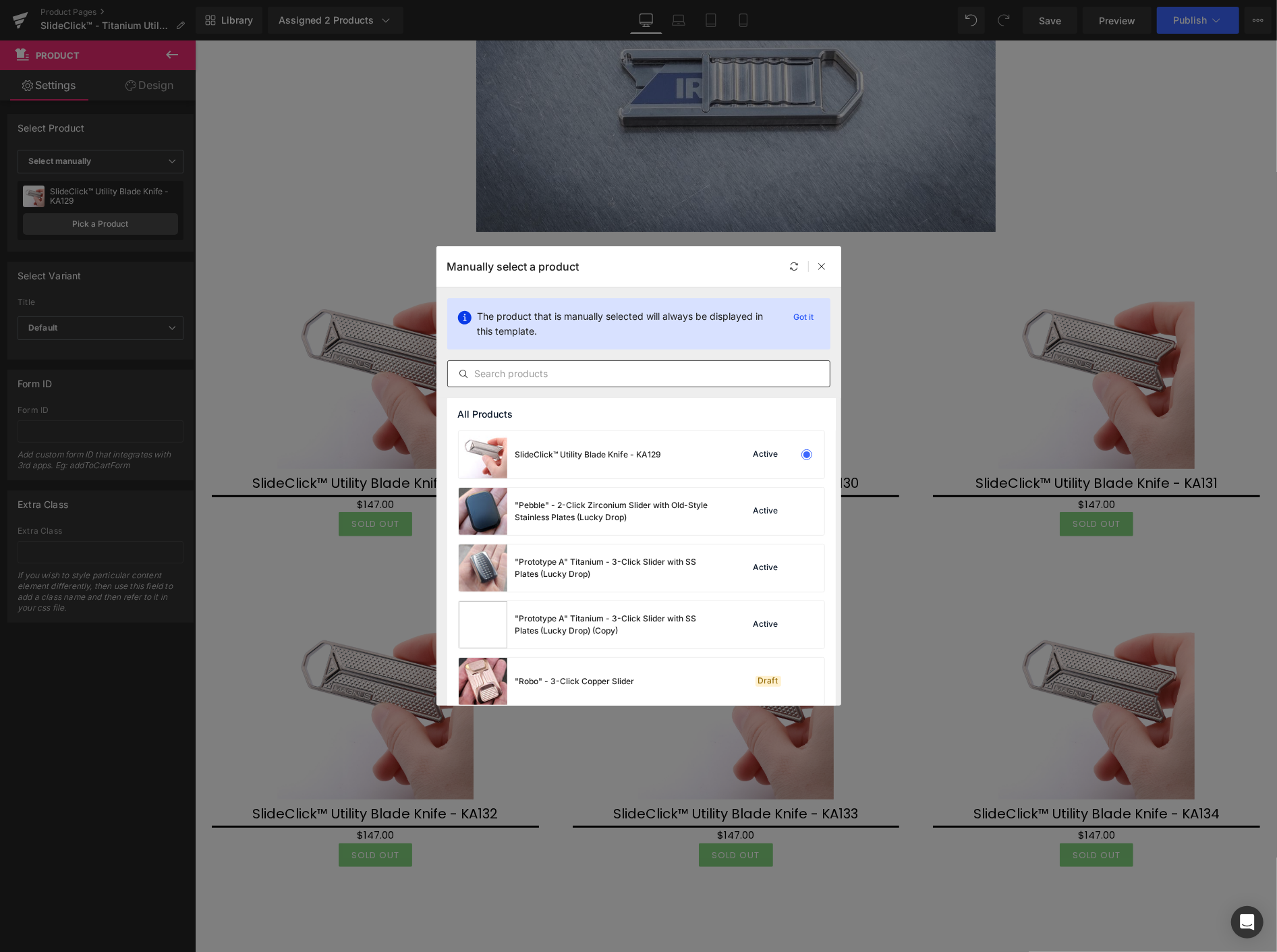
click at [538, 370] on input "text" at bounding box center [638, 374] width 382 height 16
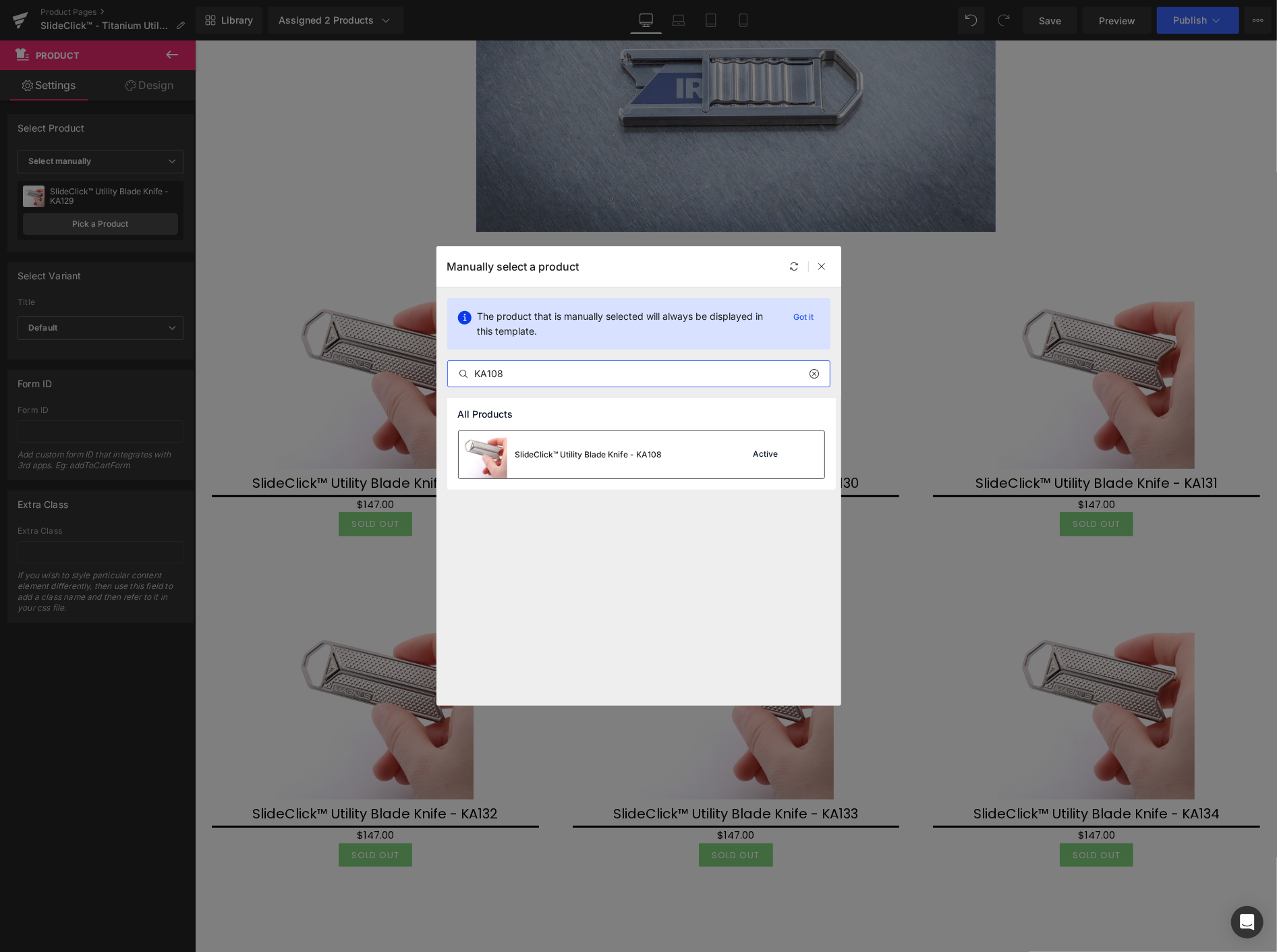
type input "KA108"
click at [567, 449] on div "SlideClick™ Utility Blade Knife - KA108" at bounding box center [588, 454] width 147 height 12
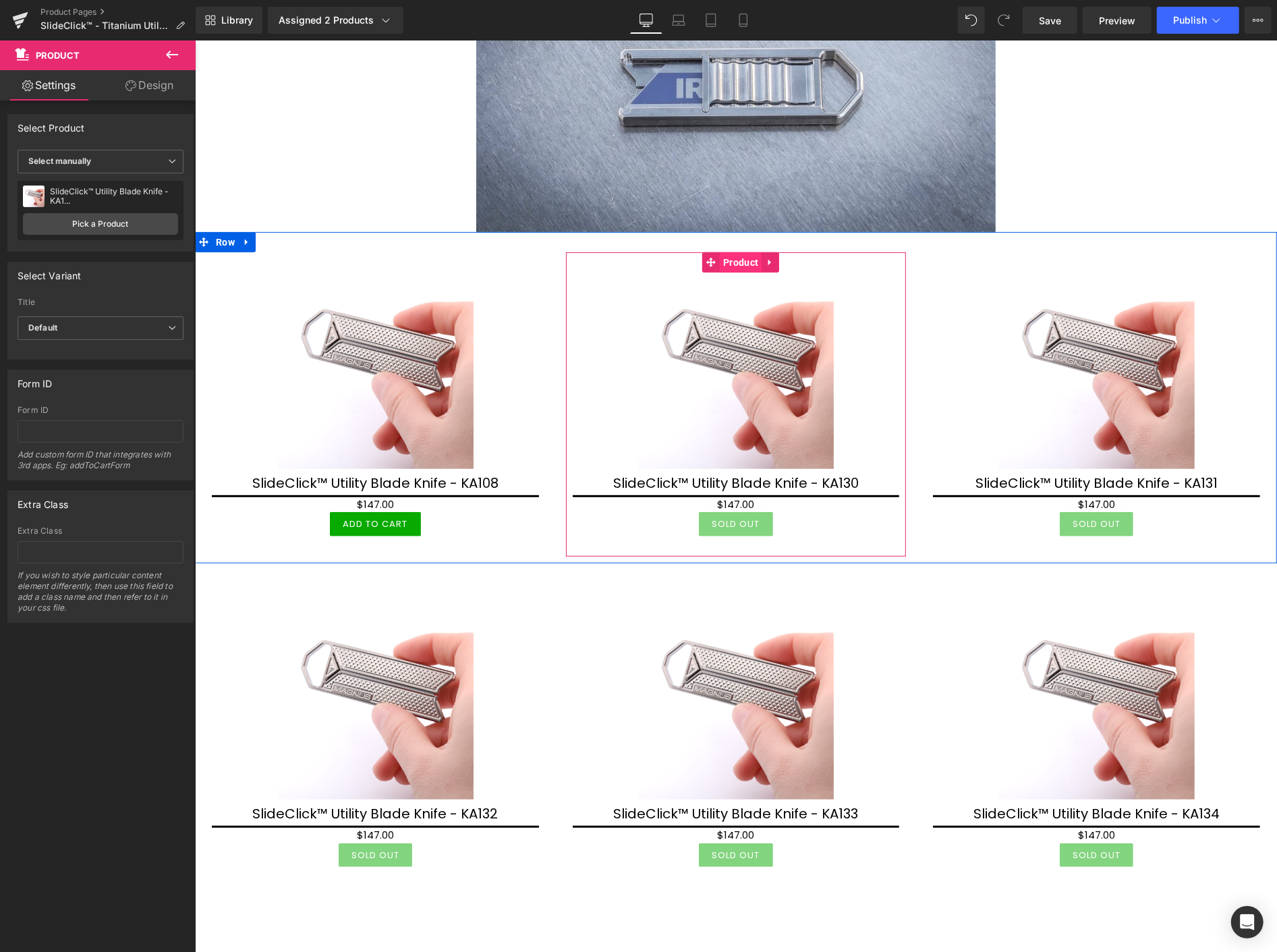
click at [734, 264] on span "Product" at bounding box center [740, 262] width 42 height 20
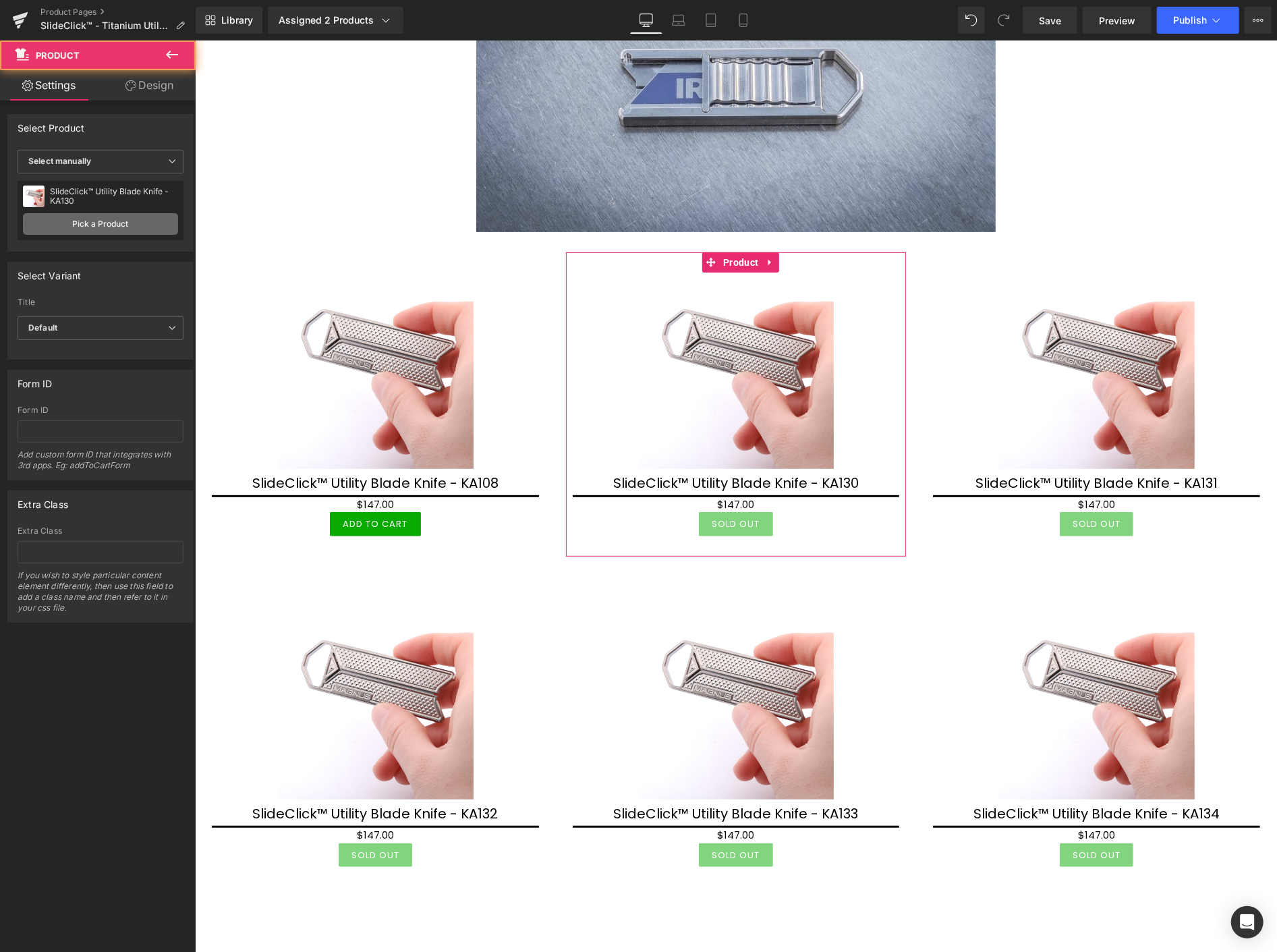
click at [121, 221] on link "Pick a Product" at bounding box center [100, 224] width 155 height 22
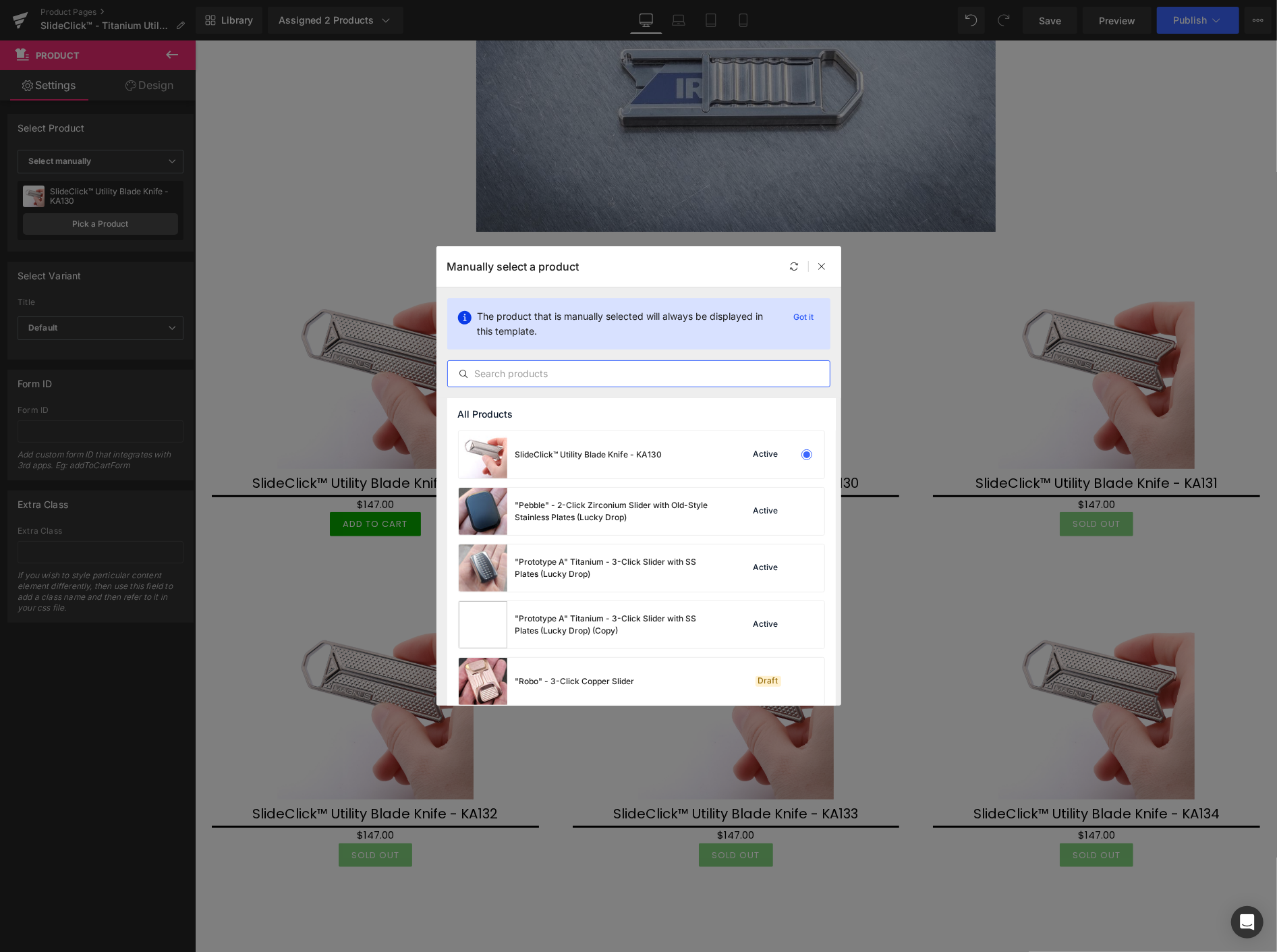
click at [532, 373] on input "text" at bounding box center [638, 374] width 382 height 16
click at [554, 379] on input "text" at bounding box center [638, 374] width 382 height 16
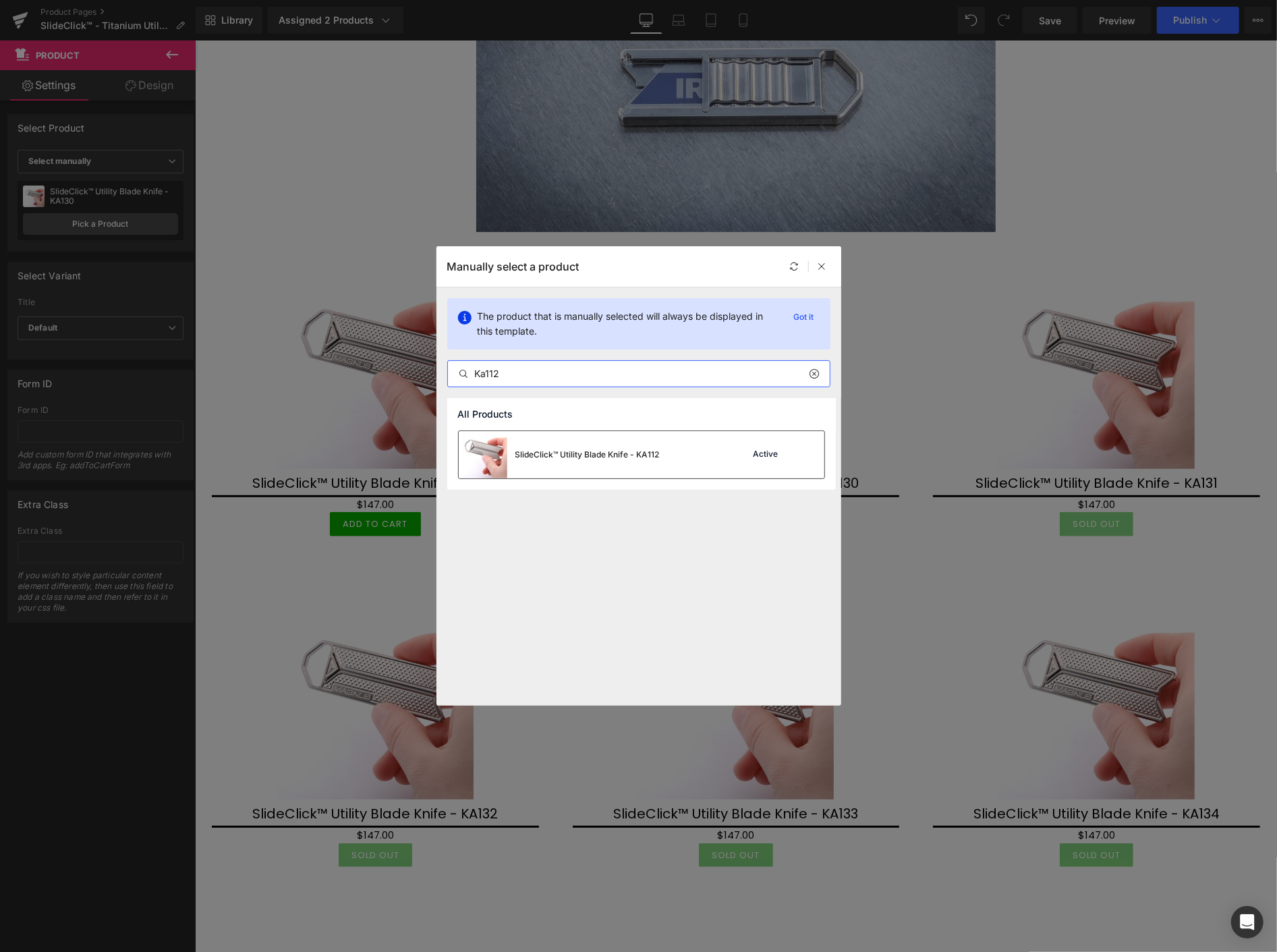
type input "Ka112"
click at [537, 447] on div "SlideClick™ Utility Blade Knife - KA112" at bounding box center [559, 455] width 201 height 48
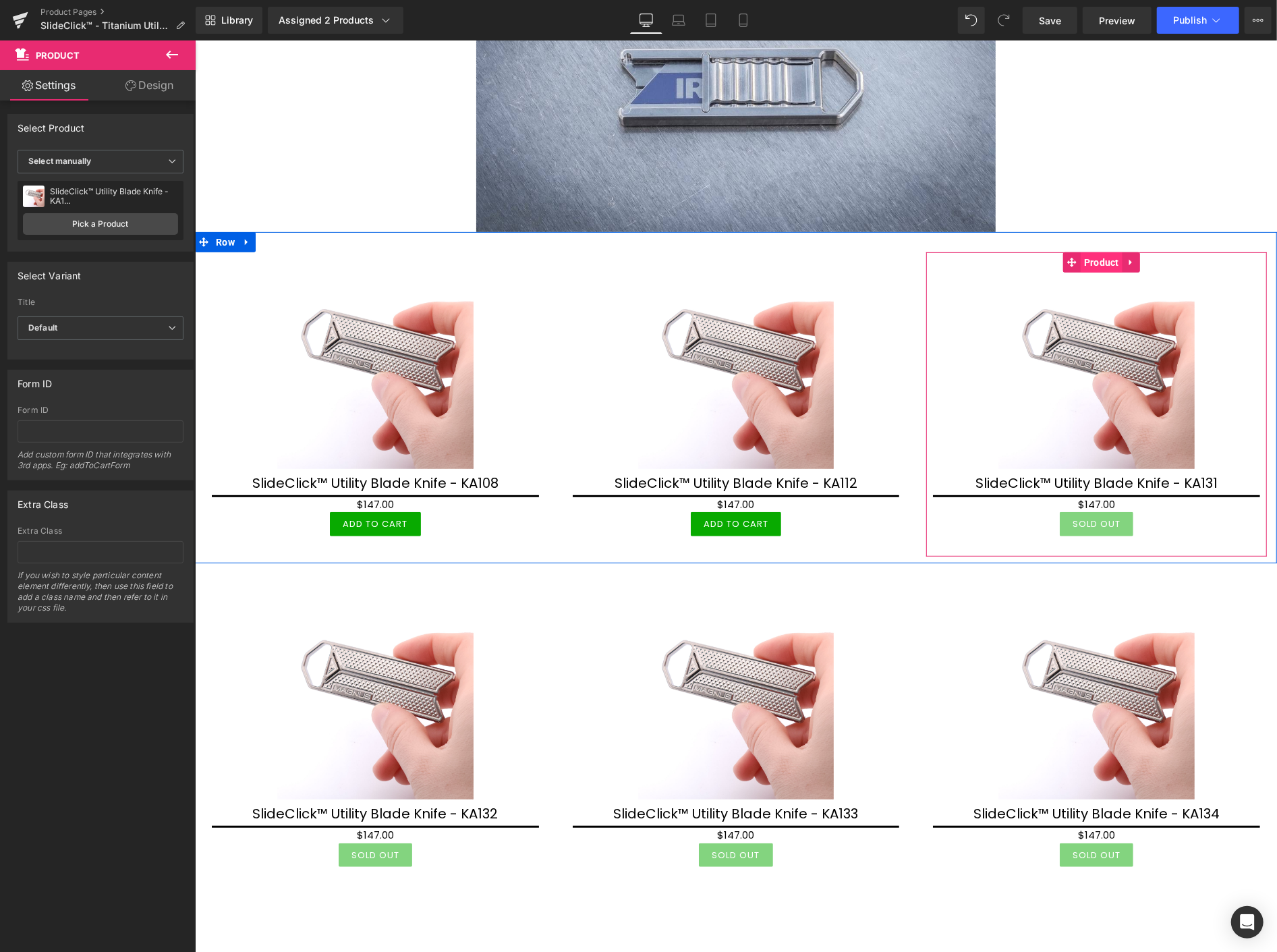
click at [1096, 262] on span "Product" at bounding box center [1102, 262] width 42 height 20
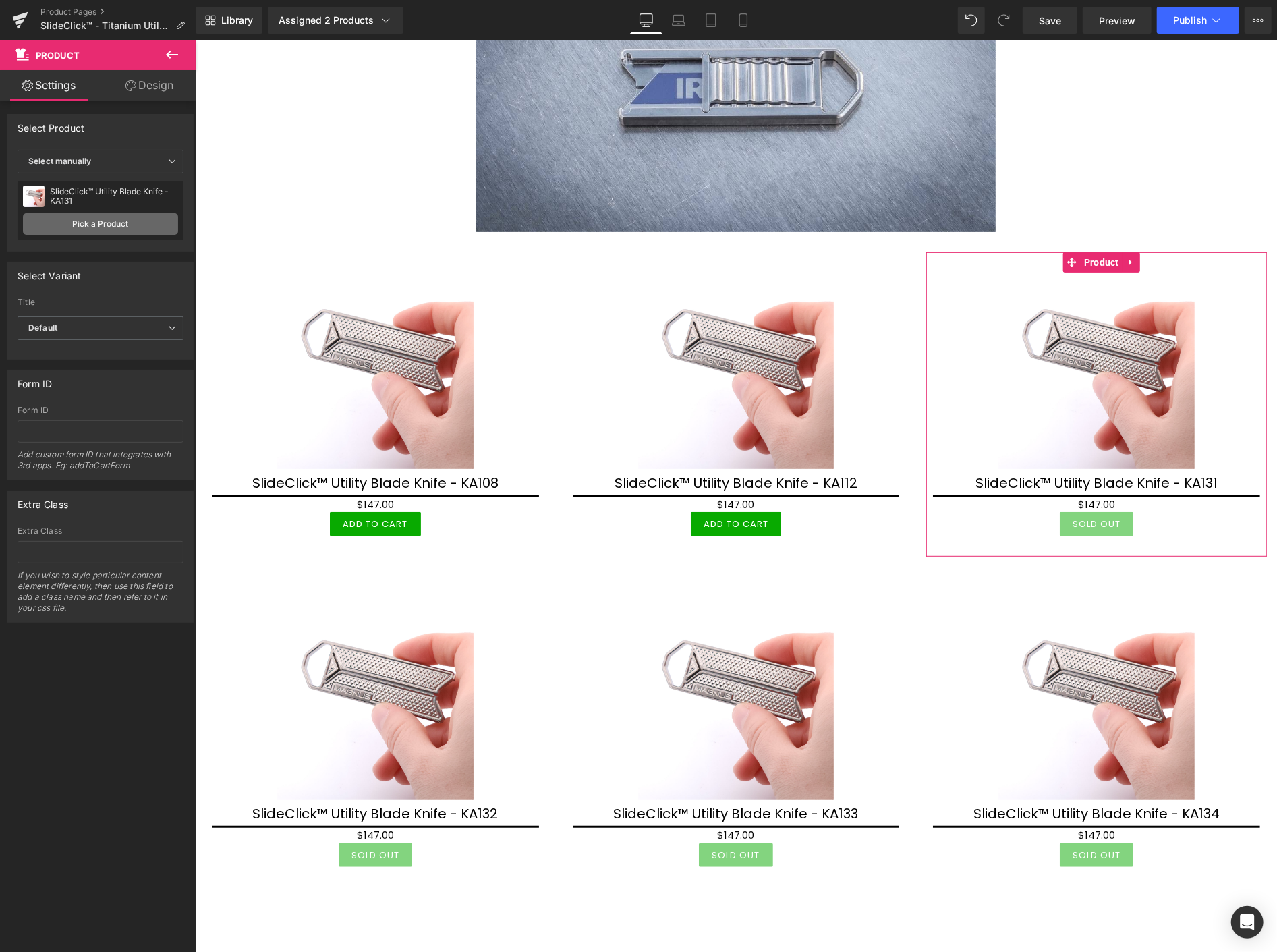
click at [50, 221] on link "Pick a Product" at bounding box center [100, 224] width 155 height 22
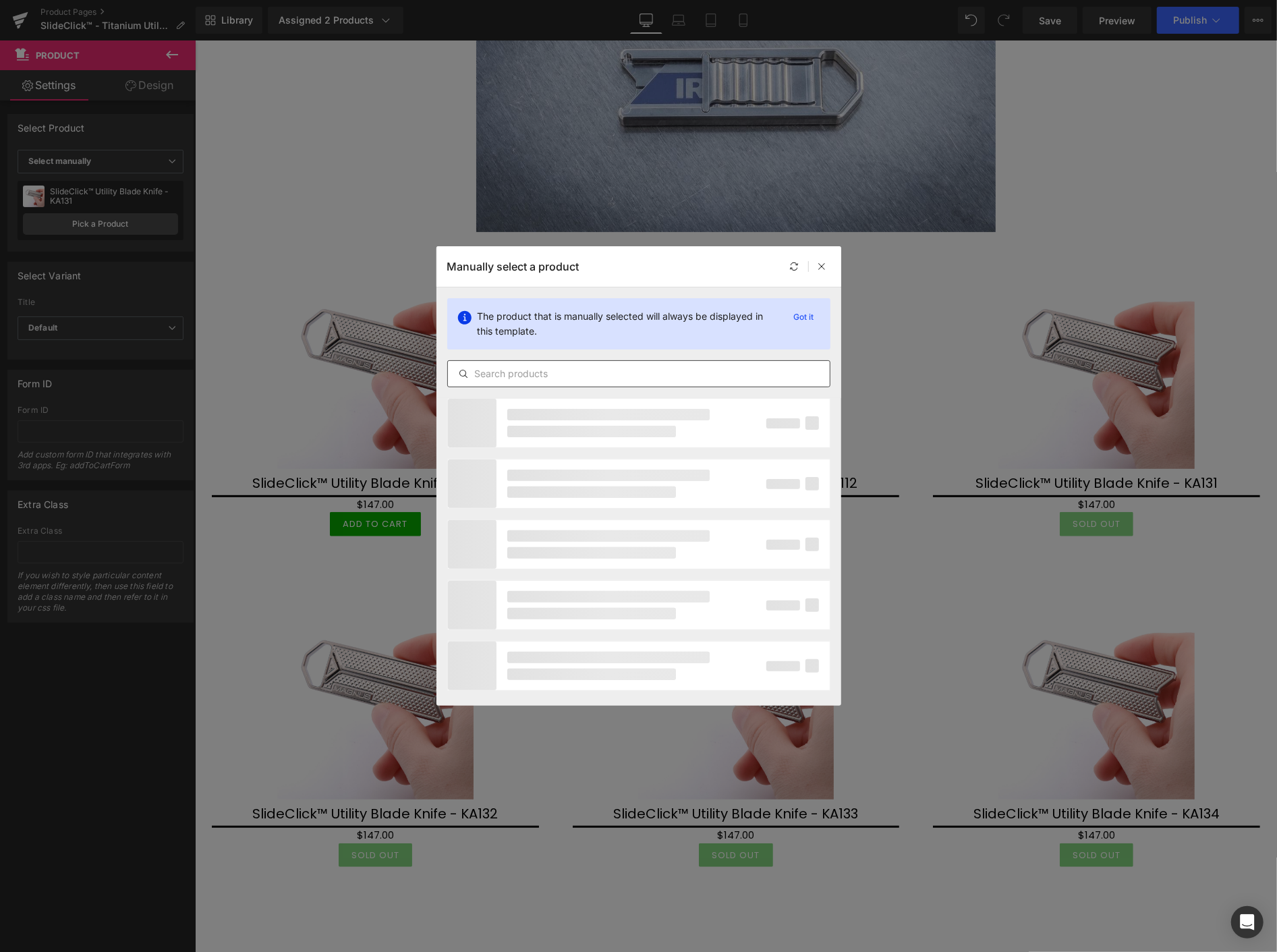
click at [507, 379] on input "text" at bounding box center [638, 374] width 382 height 16
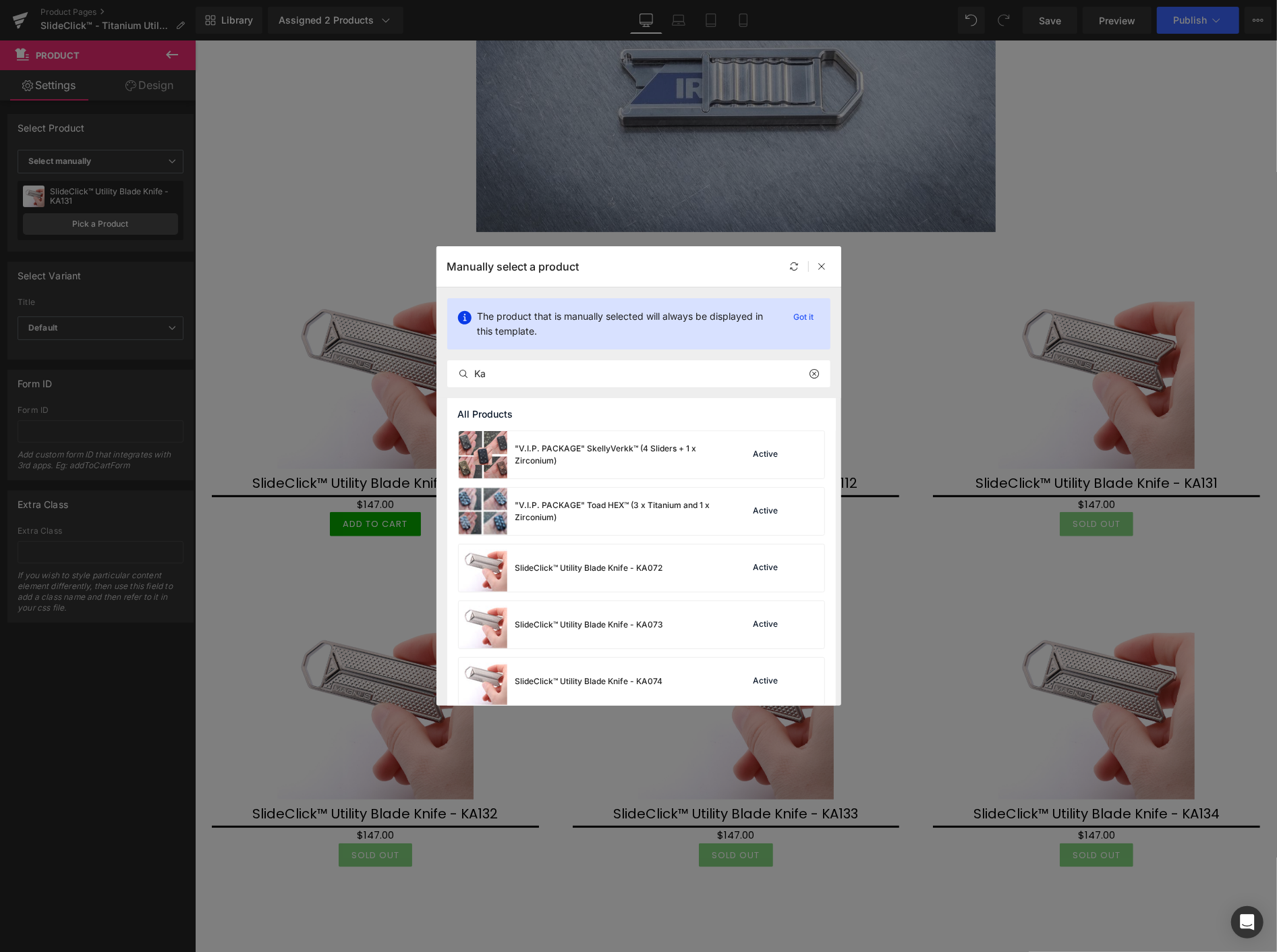
click at [531, 407] on div "All Products" at bounding box center [641, 414] width 388 height 32
click at [512, 375] on input "Ka" at bounding box center [638, 374] width 382 height 16
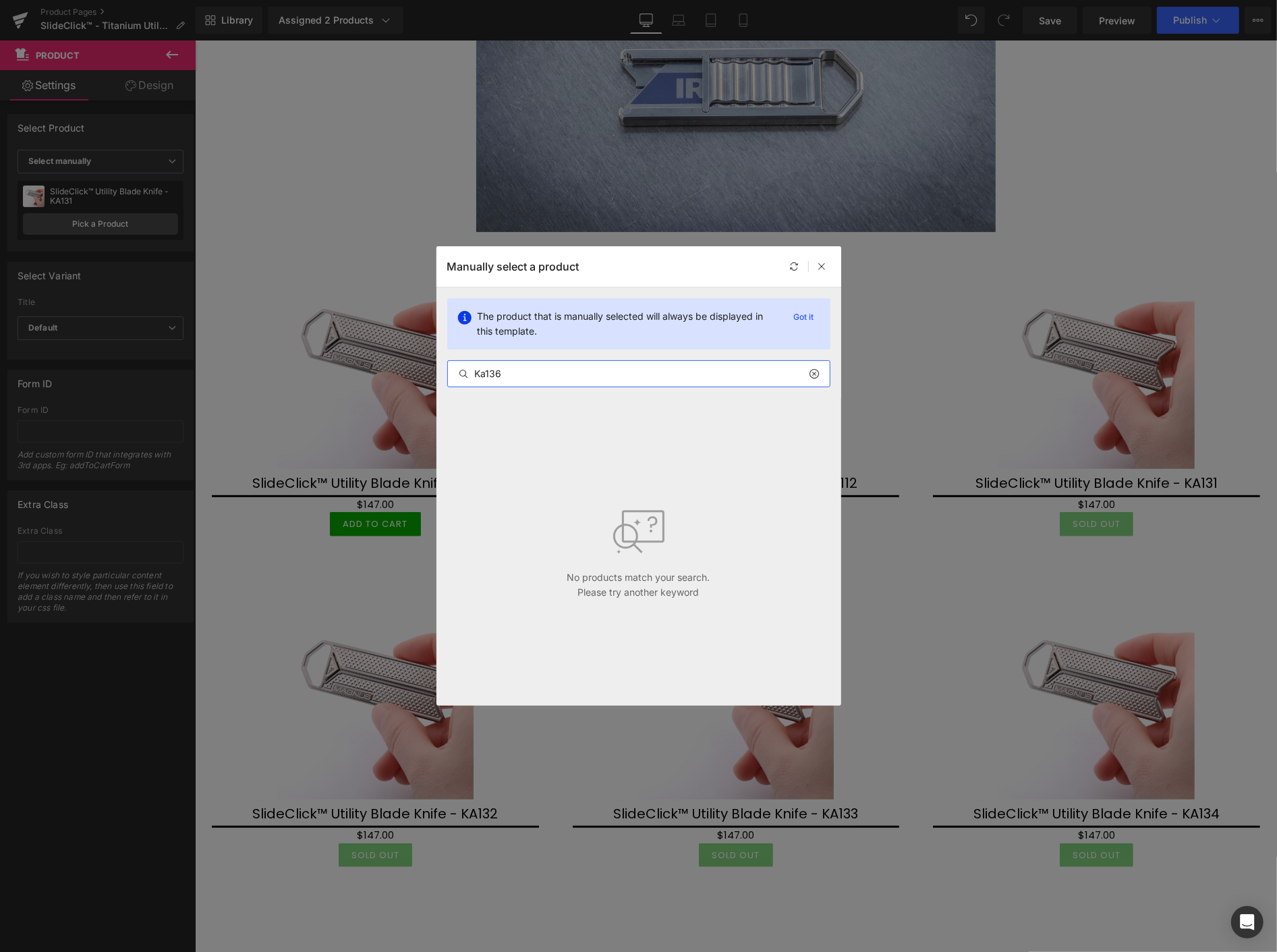
click at [481, 381] on input "Ka136" at bounding box center [638, 374] width 382 height 16
click at [484, 376] on input "Ka136" at bounding box center [638, 374] width 382 height 16
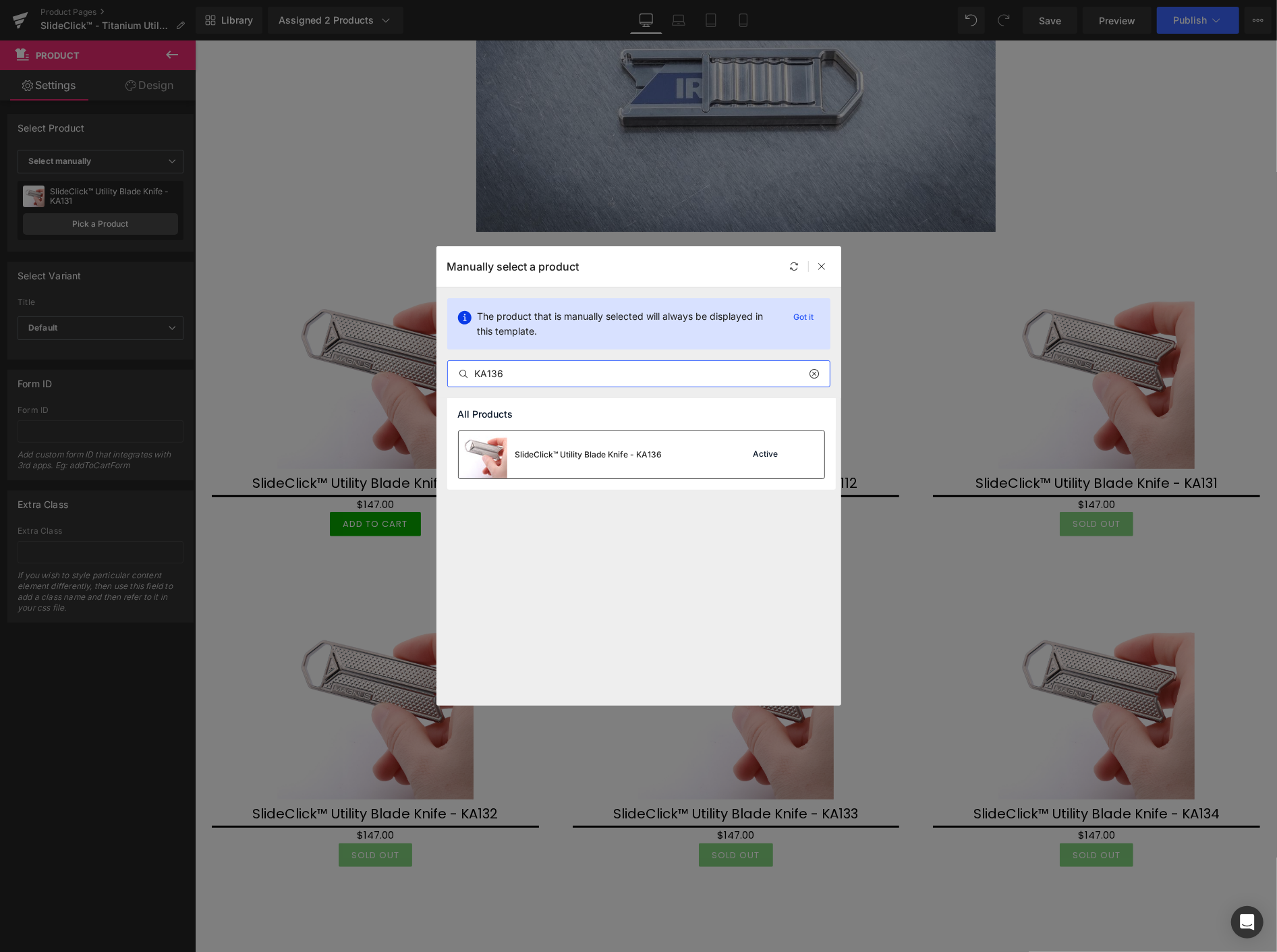
type input "KA136"
click at [576, 454] on div "SlideClick™ Utility Blade Knife - KA136" at bounding box center [588, 454] width 147 height 12
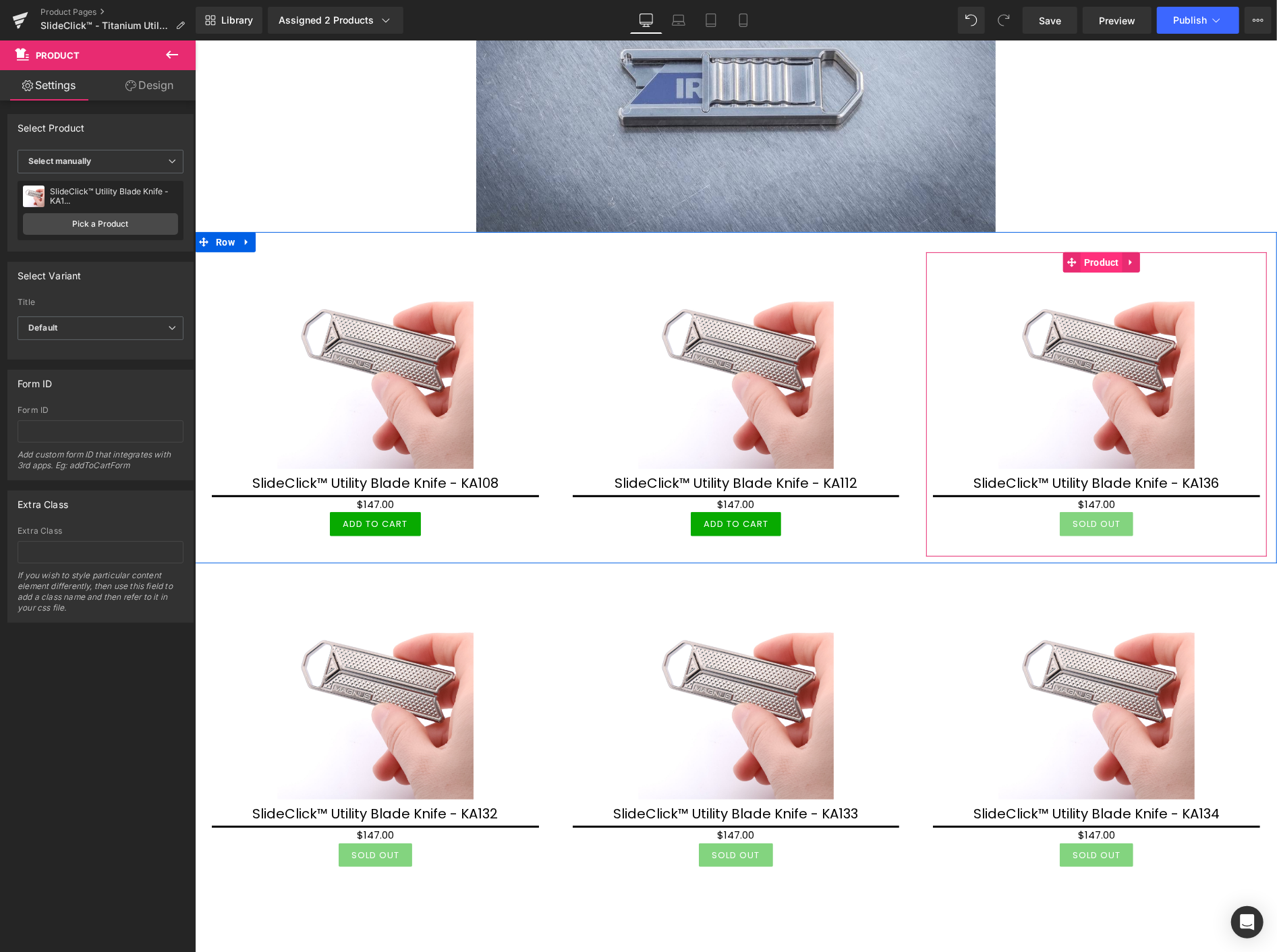
click at [1089, 263] on span "Product" at bounding box center [1102, 262] width 42 height 20
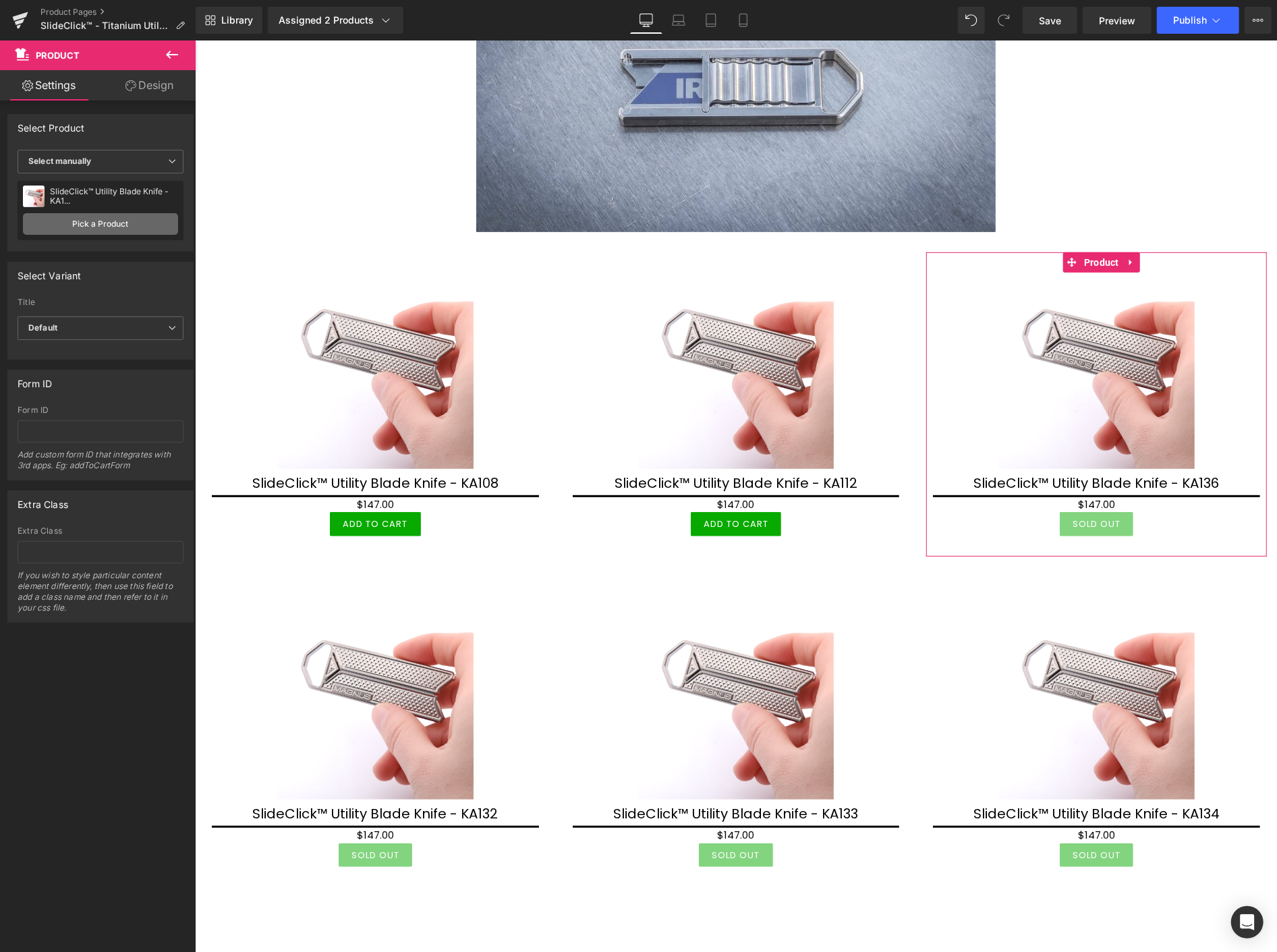
click at [99, 218] on link "Pick a Product" at bounding box center [100, 224] width 155 height 22
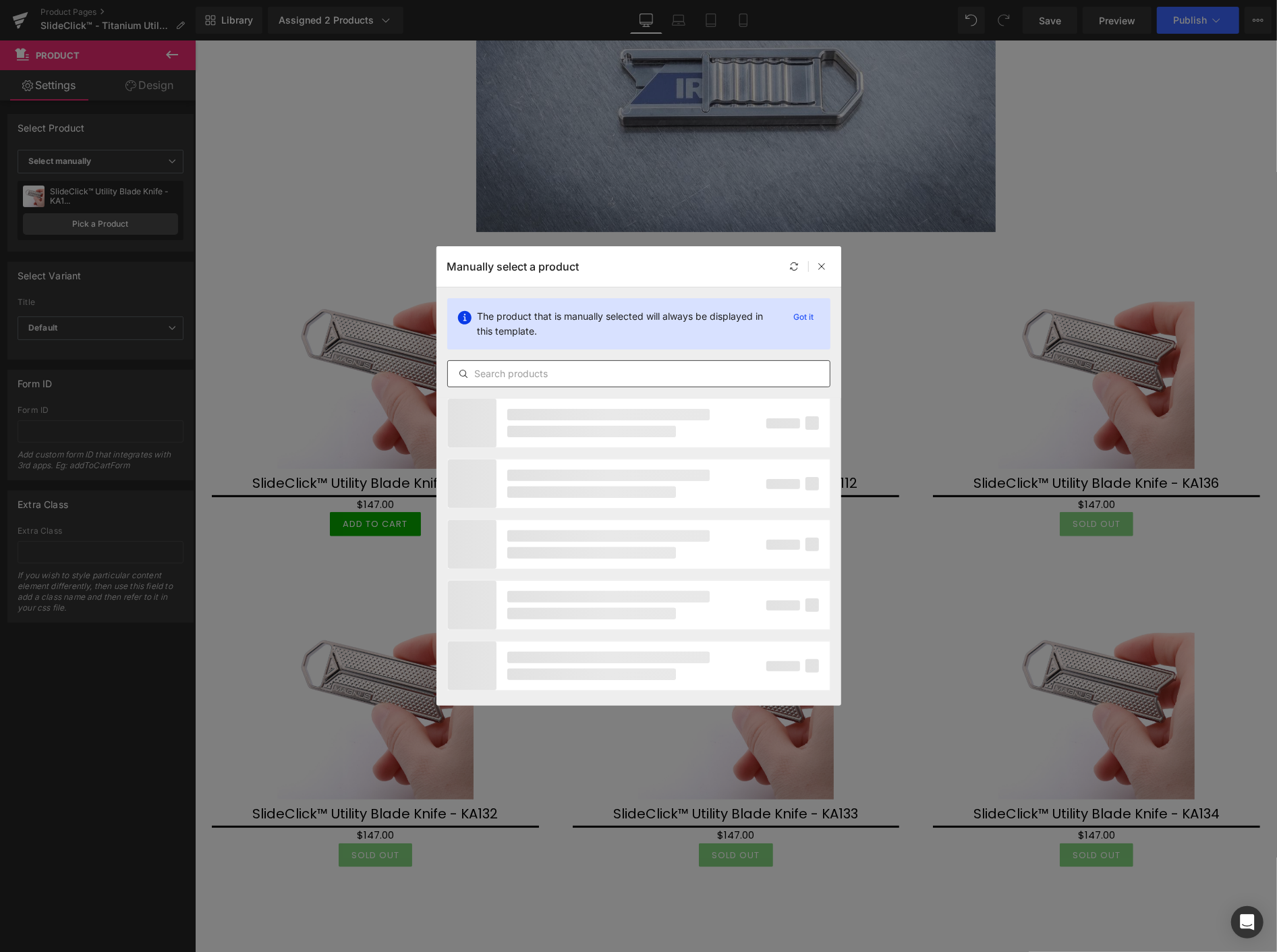
click at [515, 381] on input "text" at bounding box center [638, 374] width 382 height 16
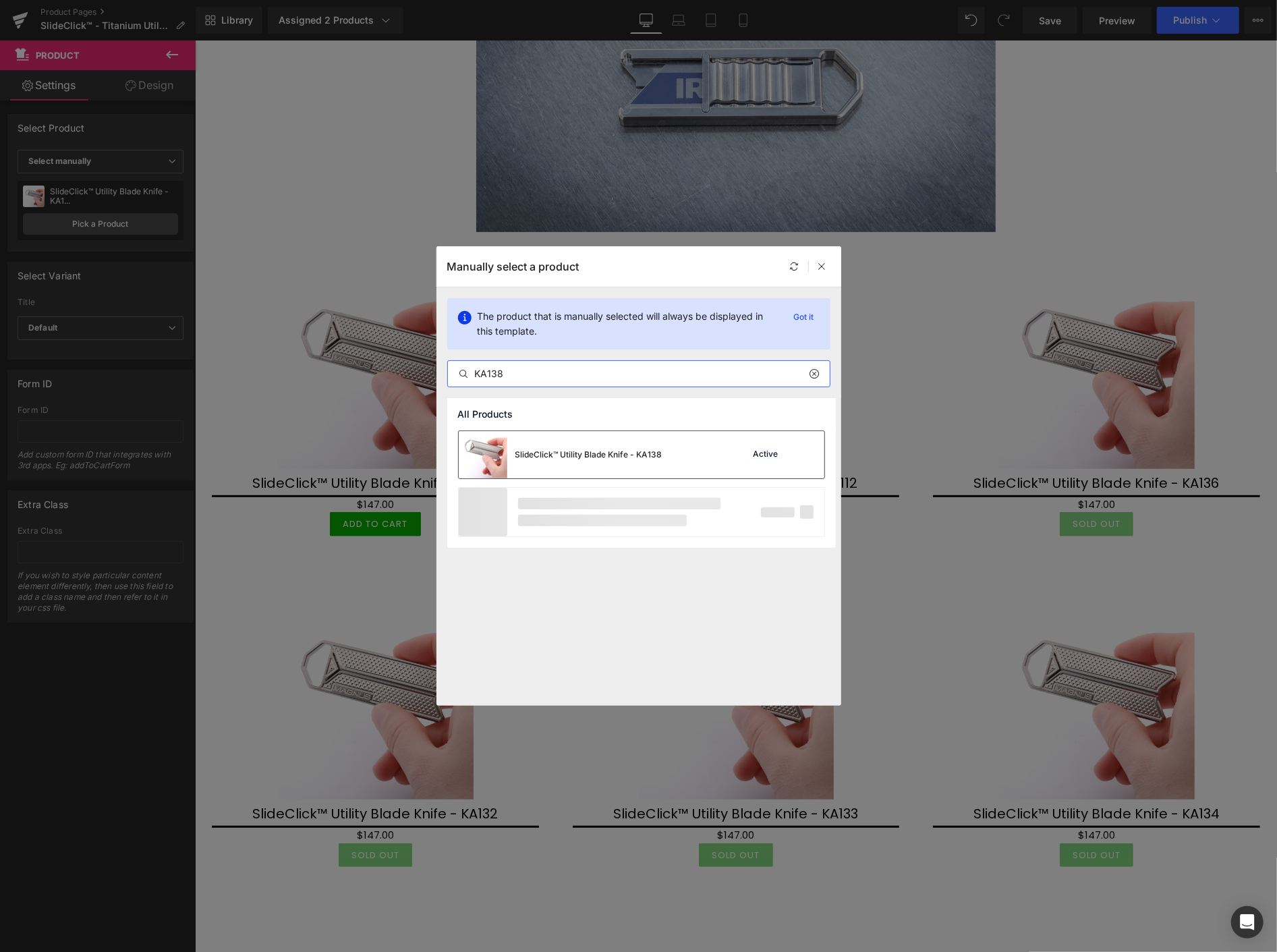
type input "KA138"
drag, startPoint x: 551, startPoint y: 453, endPoint x: 355, endPoint y: 412, distance: 200.2
click at [551, 453] on div "SlideClick™ Utility Blade Knife - KA138" at bounding box center [588, 454] width 147 height 12
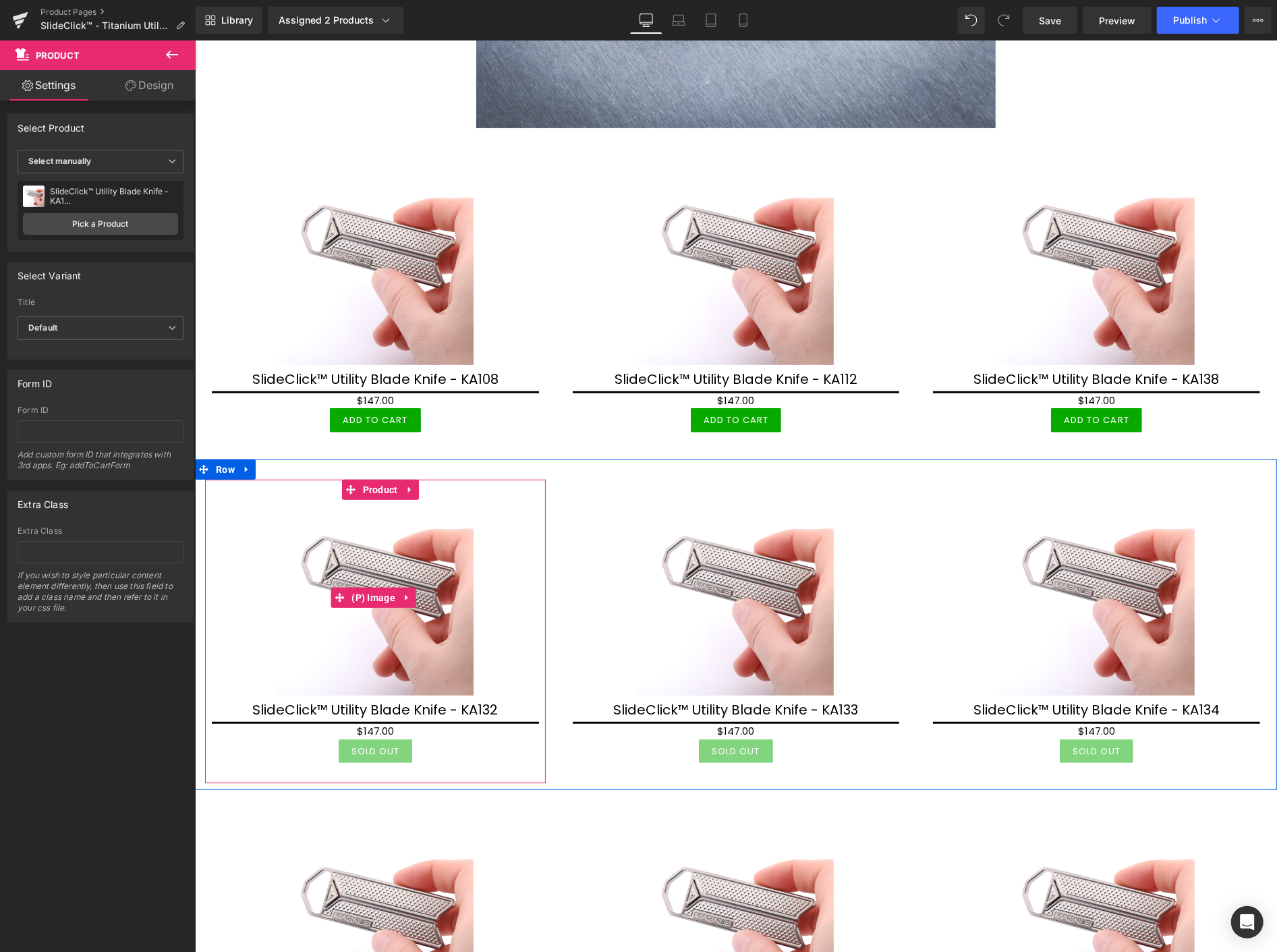
scroll to position [8098, 0]
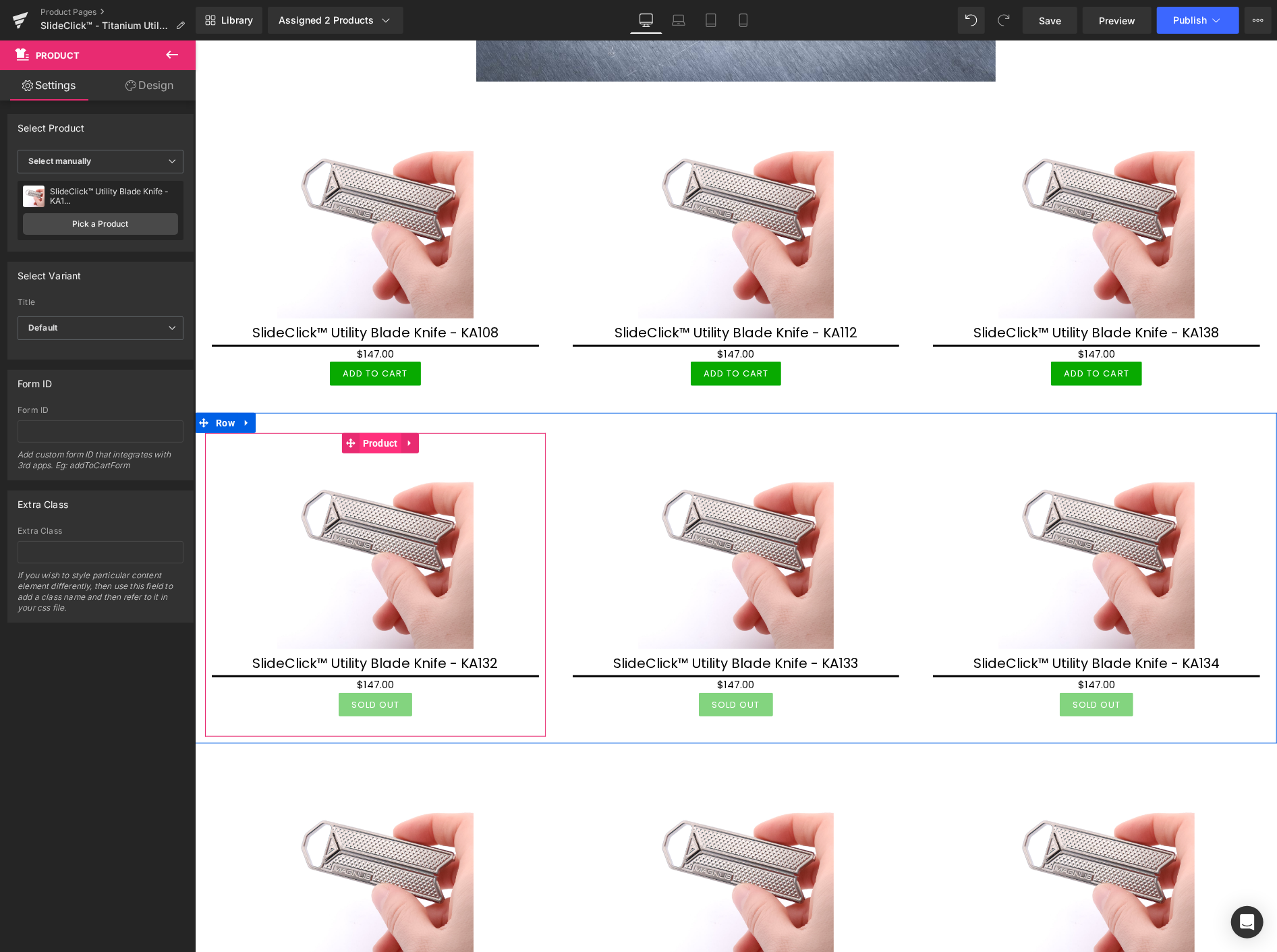
click at [378, 440] on span "Product" at bounding box center [380, 442] width 42 height 20
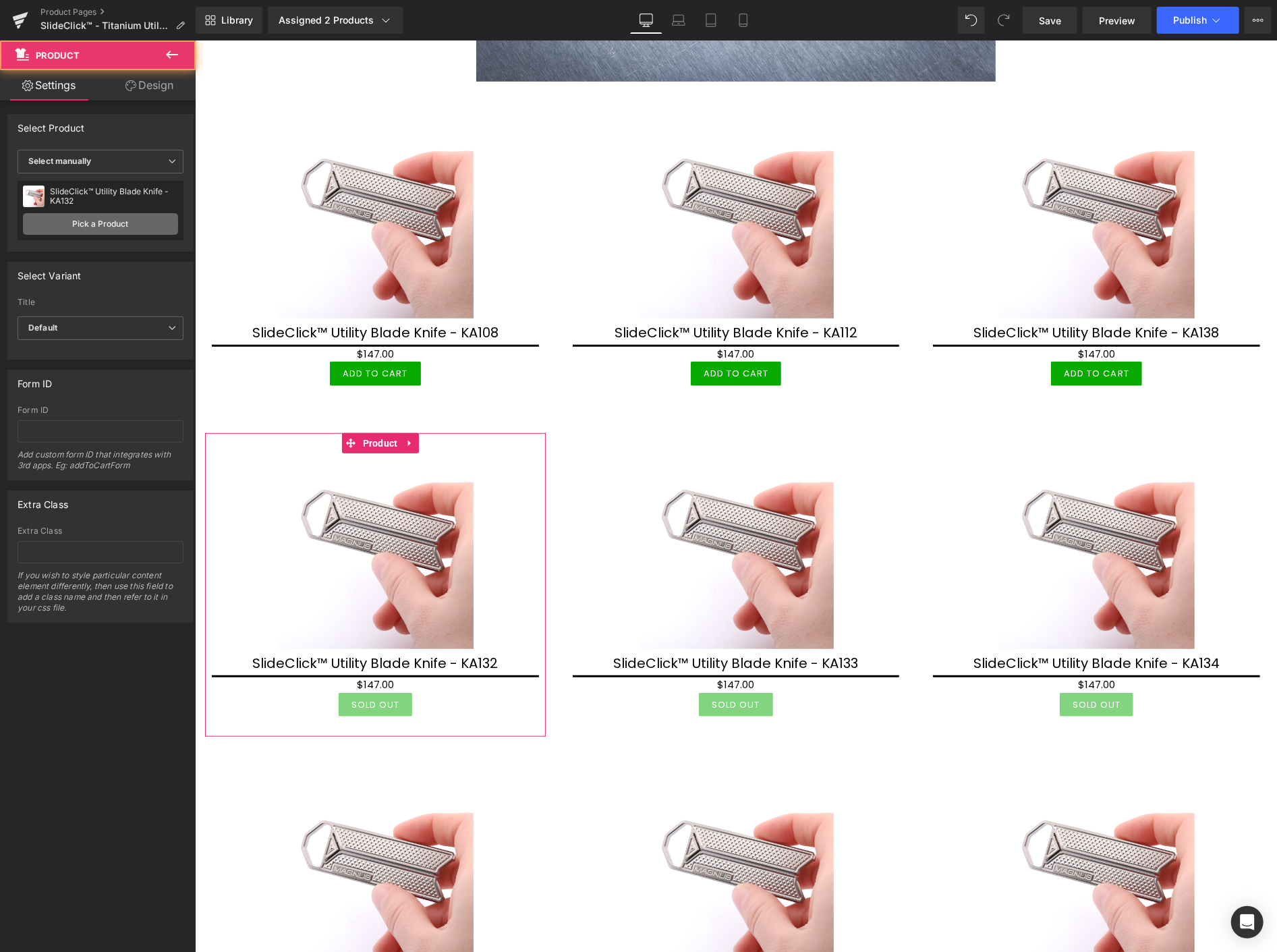
click at [110, 217] on link "Pick a Product" at bounding box center [100, 224] width 155 height 22
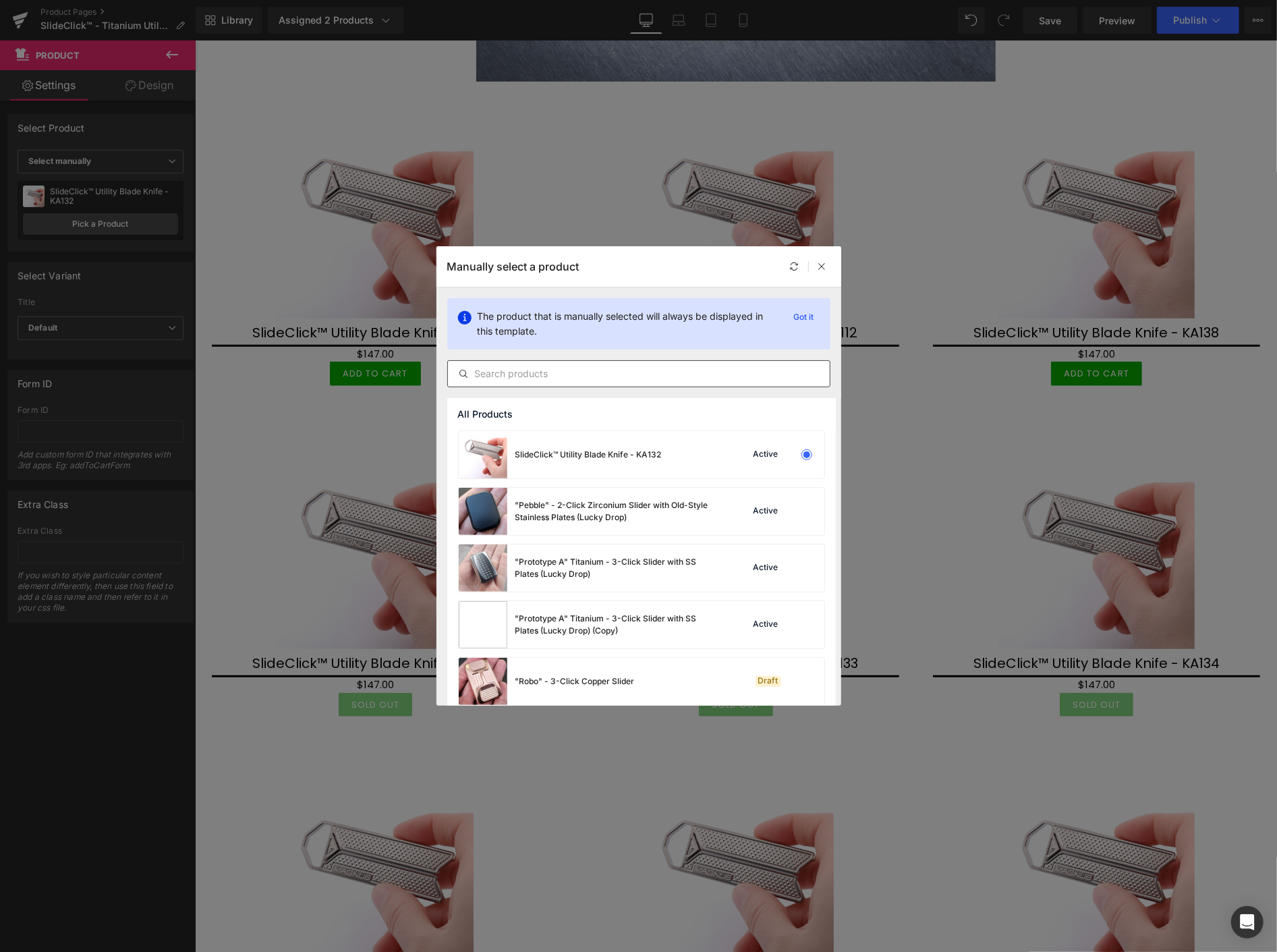
click at [494, 376] on input "text" at bounding box center [638, 374] width 382 height 16
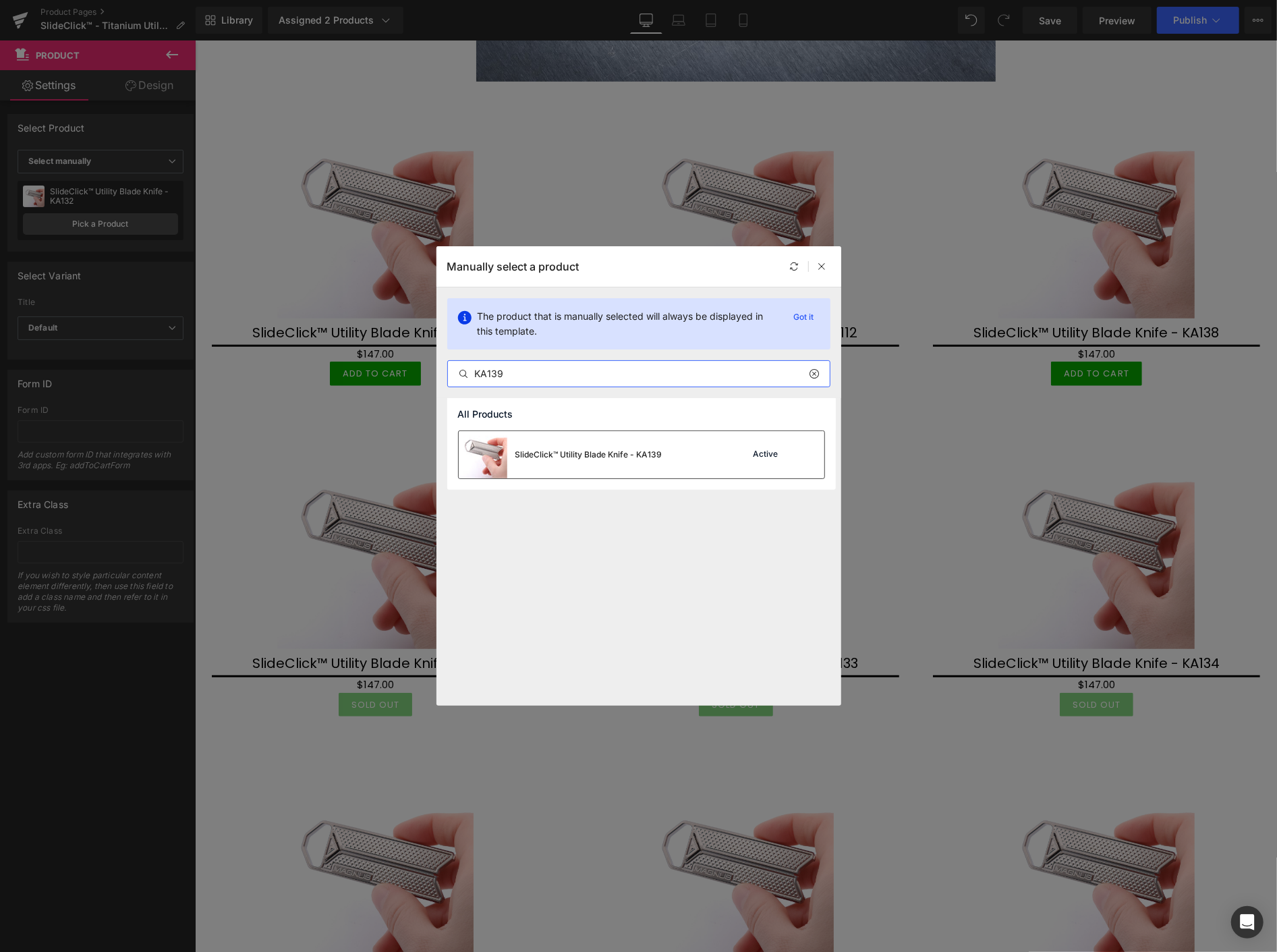
type input "KA139"
click at [541, 446] on div "SlideClick™ Utility Blade Knife - KA139" at bounding box center [560, 455] width 204 height 48
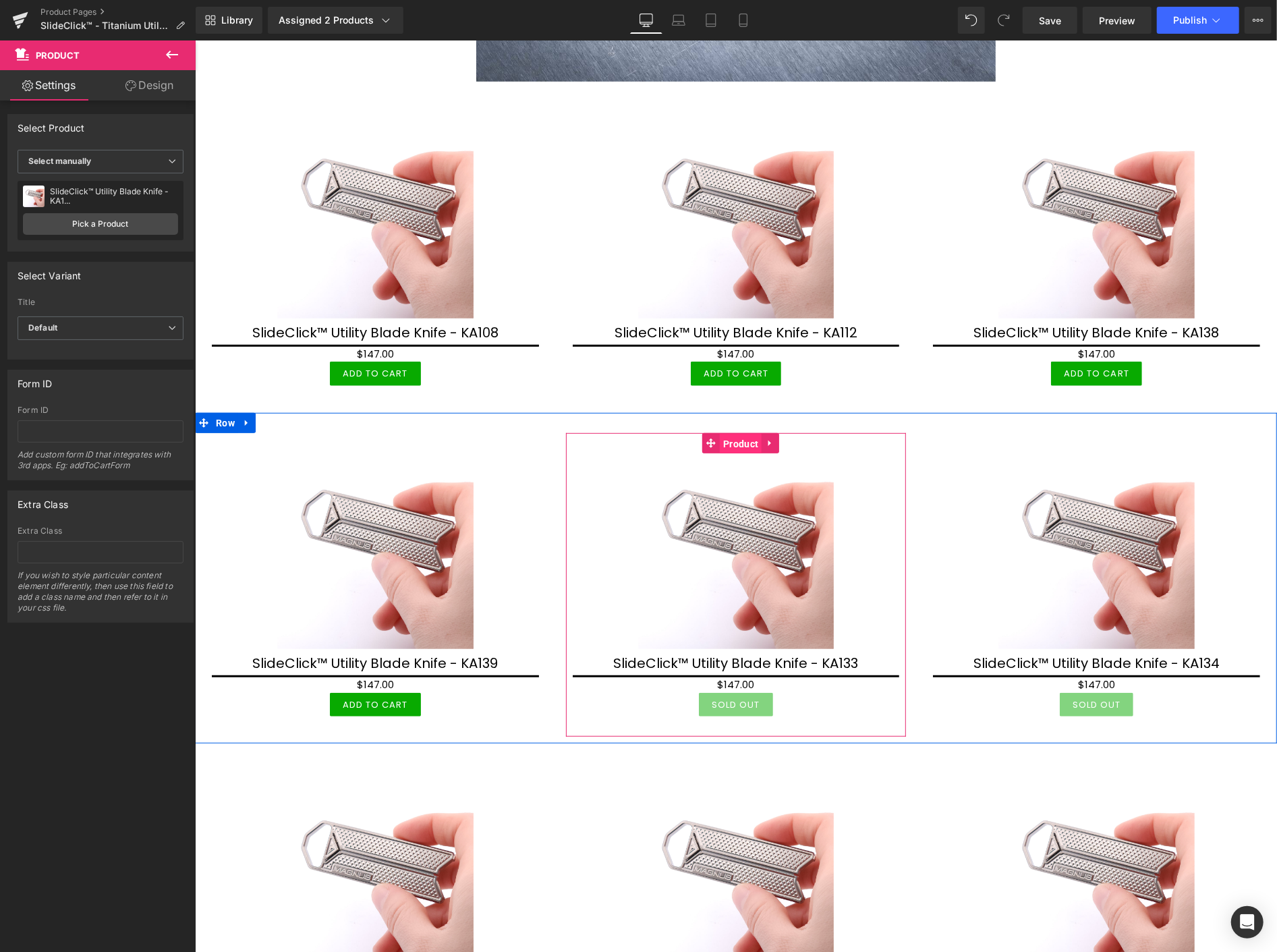
click at [733, 446] on span "Product" at bounding box center [740, 443] width 42 height 20
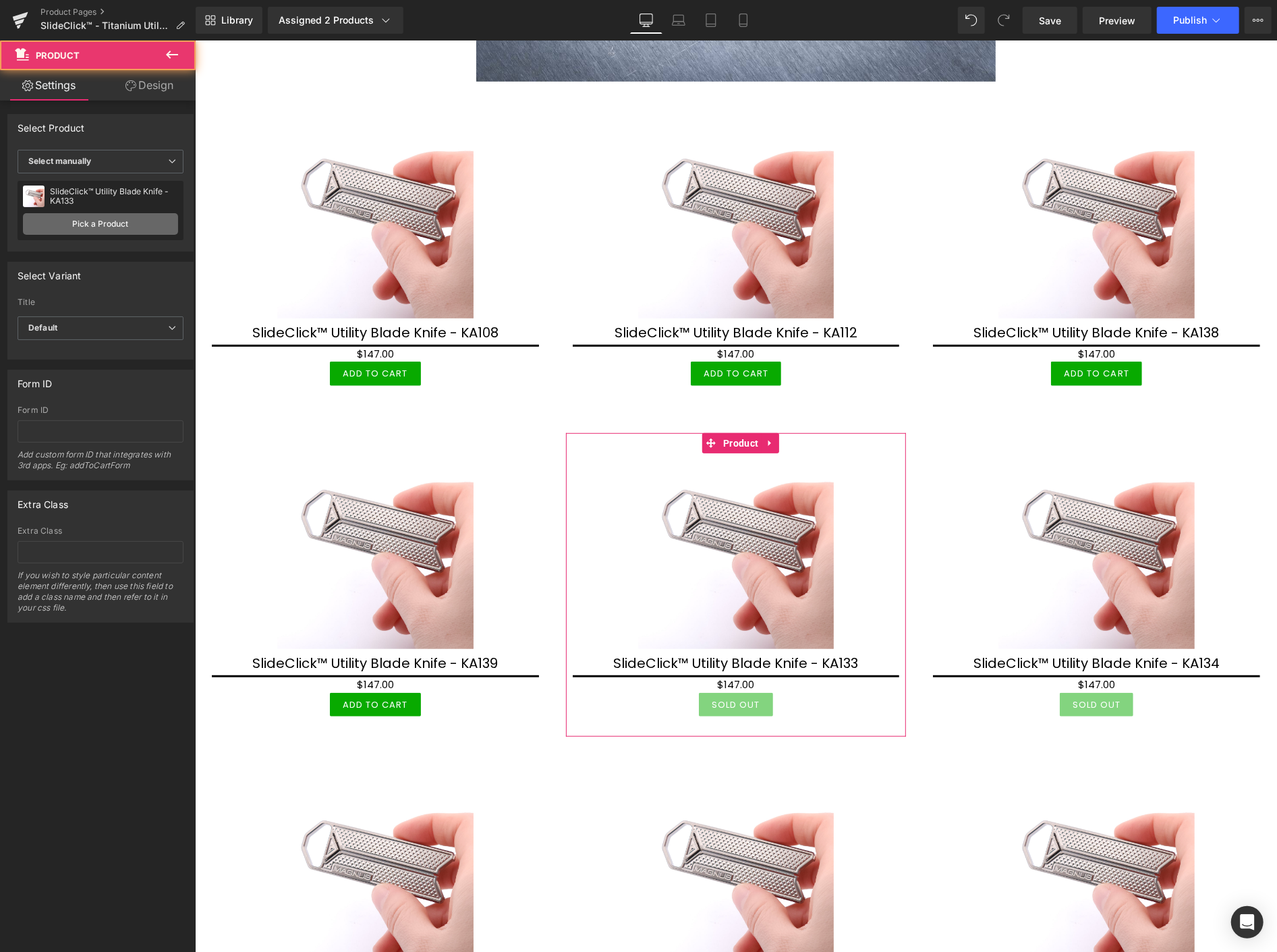
click at [86, 223] on link "Pick a Product" at bounding box center [100, 224] width 155 height 22
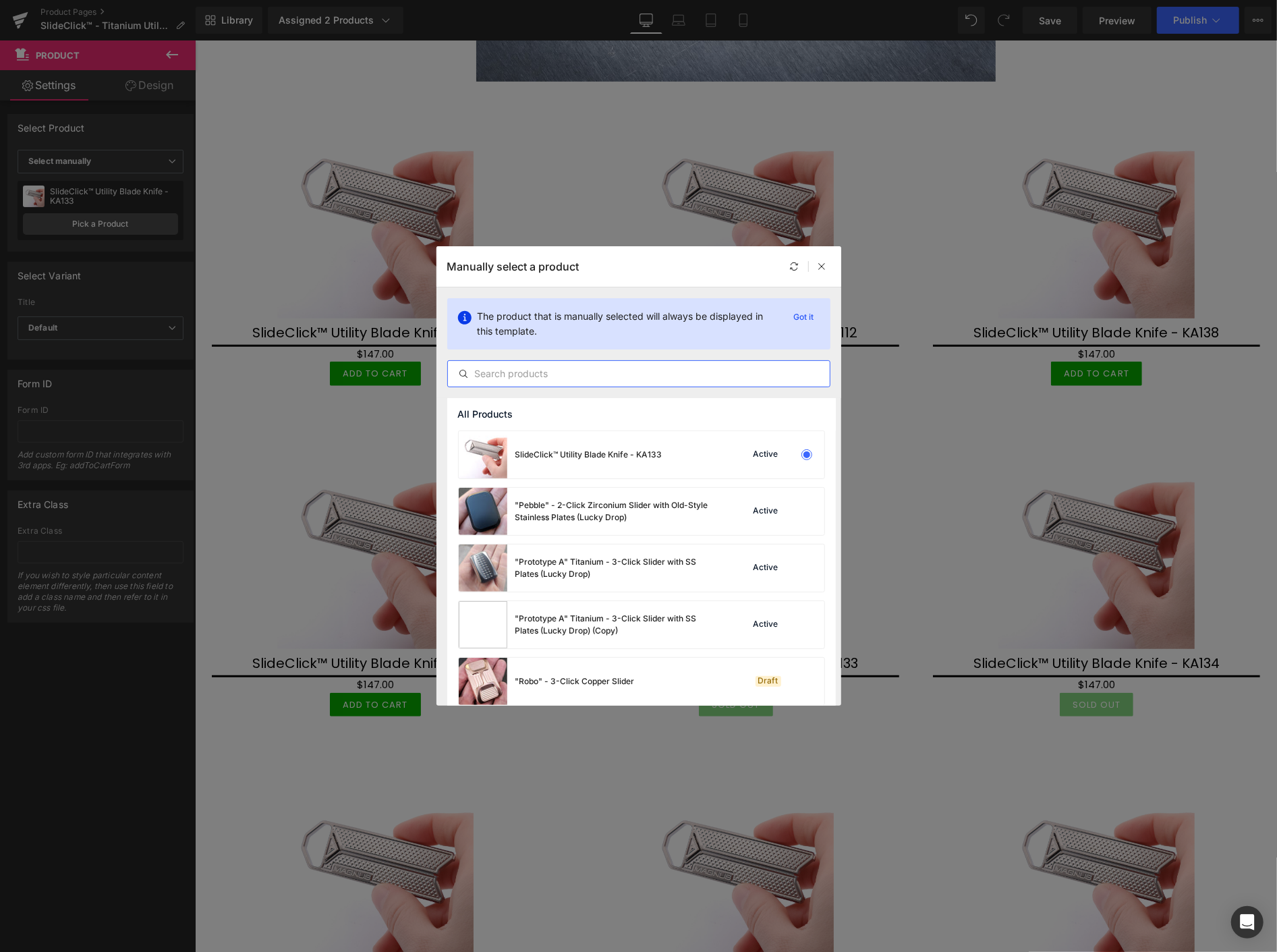
click at [537, 370] on input "text" at bounding box center [638, 374] width 382 height 16
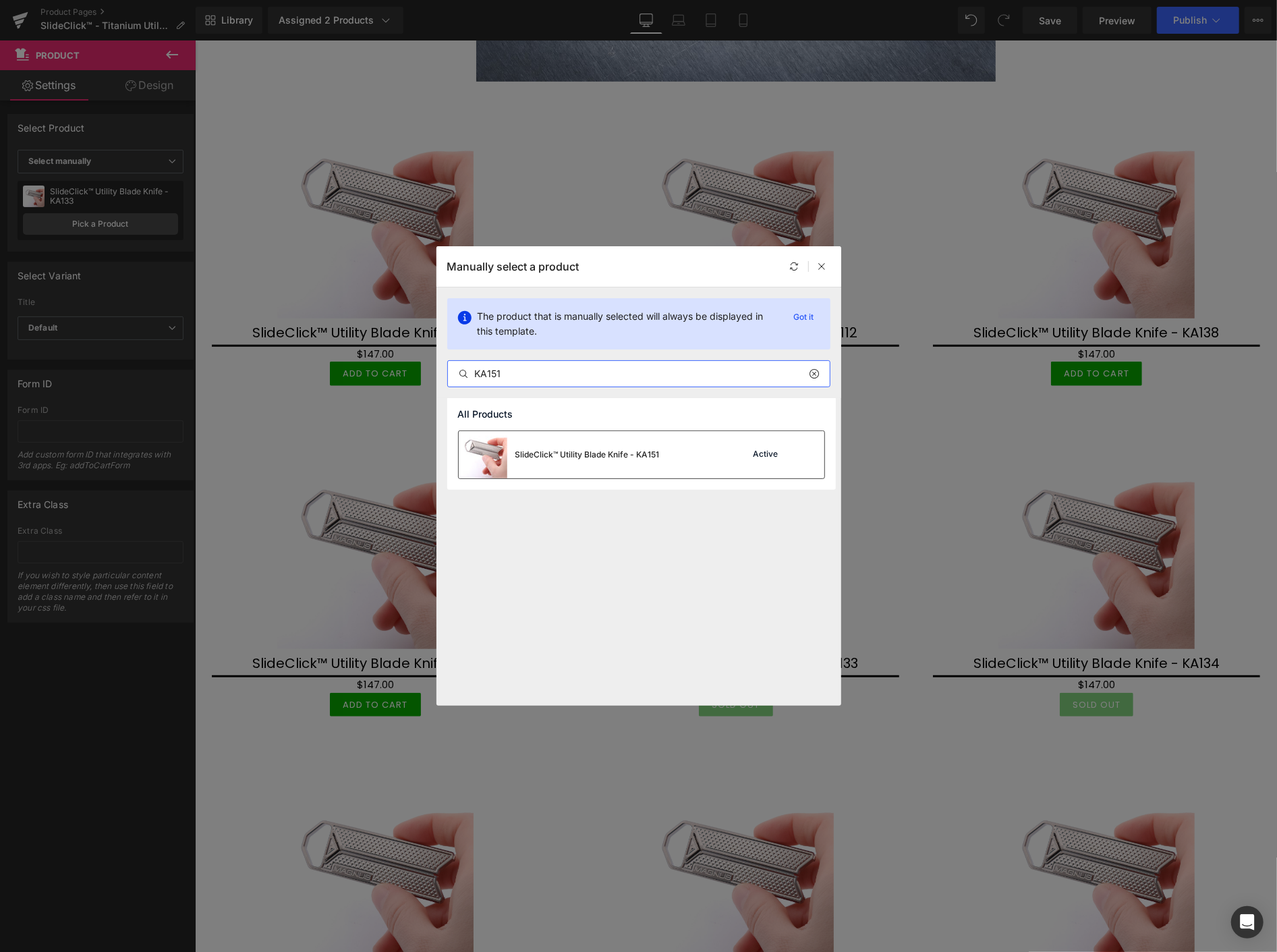
type input "KA151"
click at [554, 454] on div "SlideClick™ Utility Blade Knife - KA151" at bounding box center [587, 454] width 144 height 12
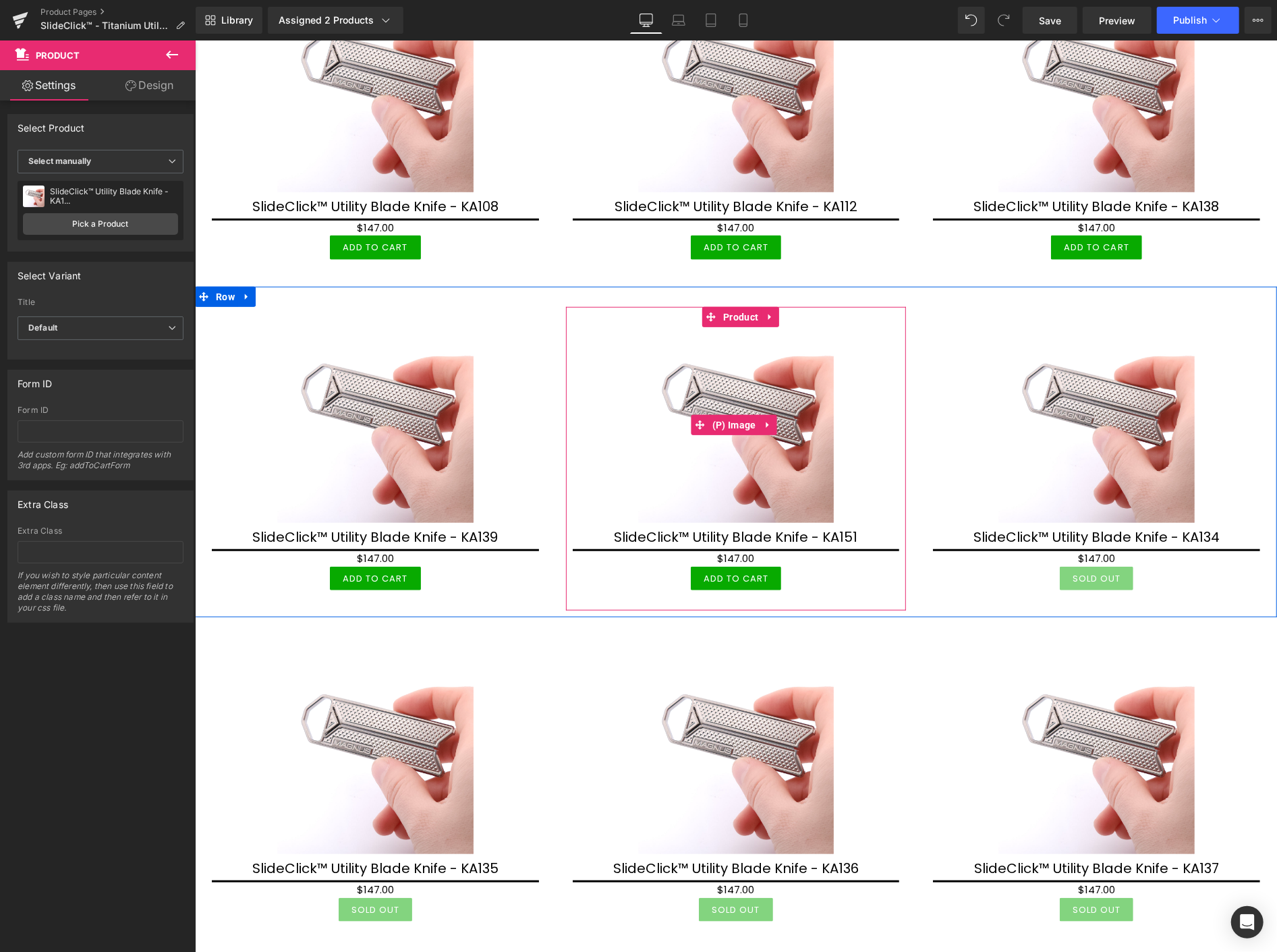
scroll to position [8323, 0]
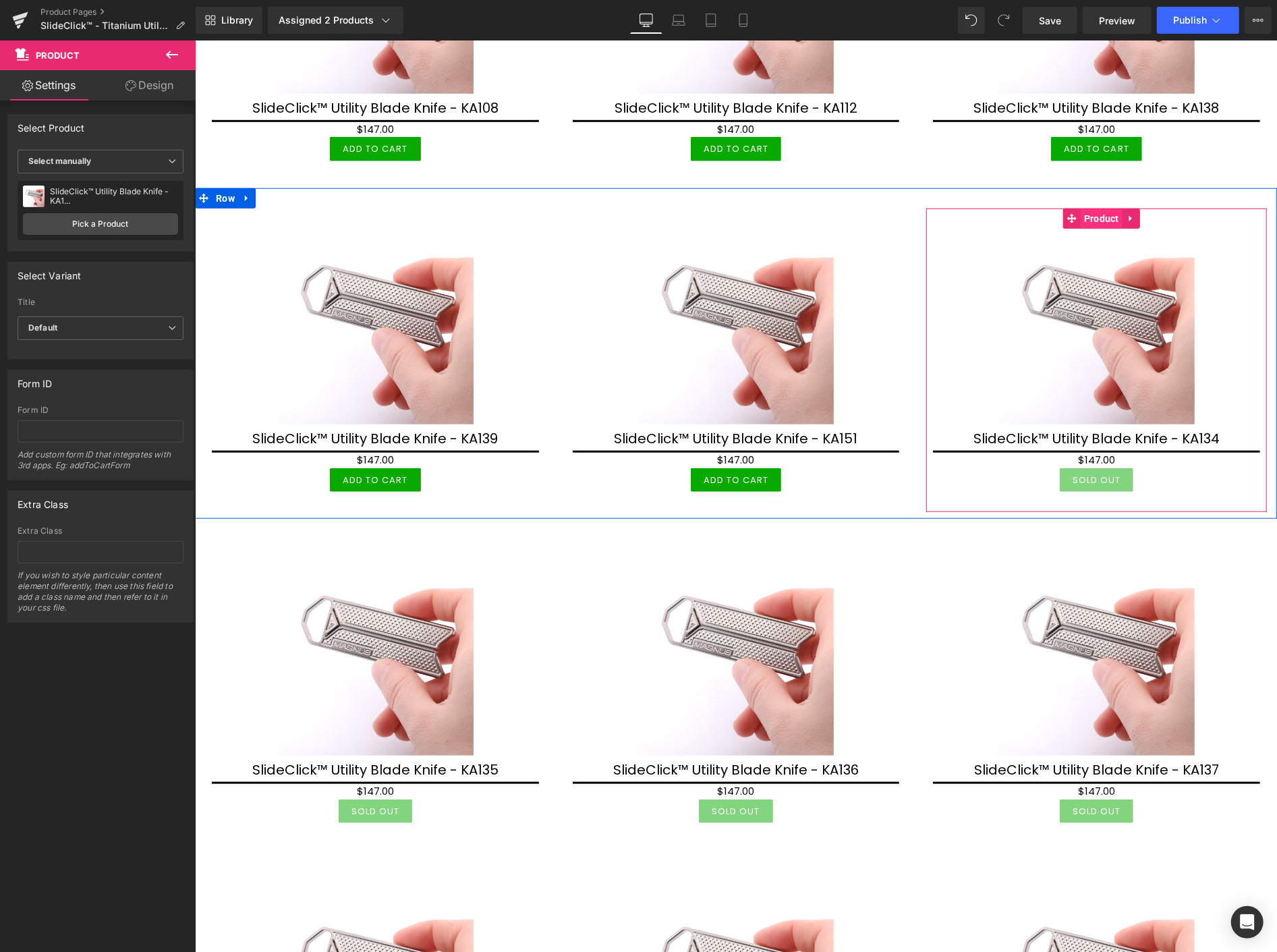
click at [1096, 216] on span "Product" at bounding box center [1102, 218] width 42 height 20
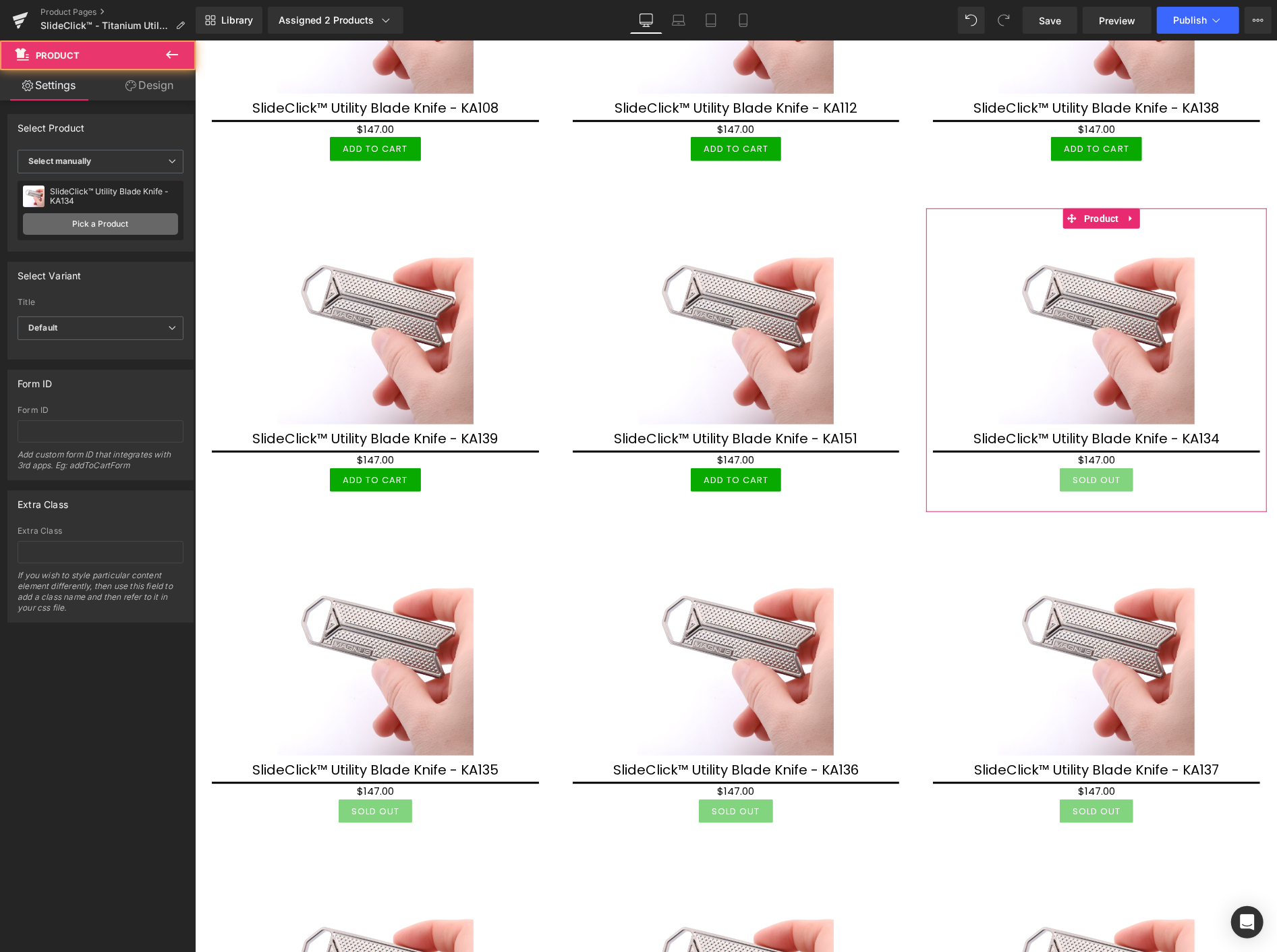
click at [95, 223] on link "Pick a Product" at bounding box center [100, 224] width 155 height 22
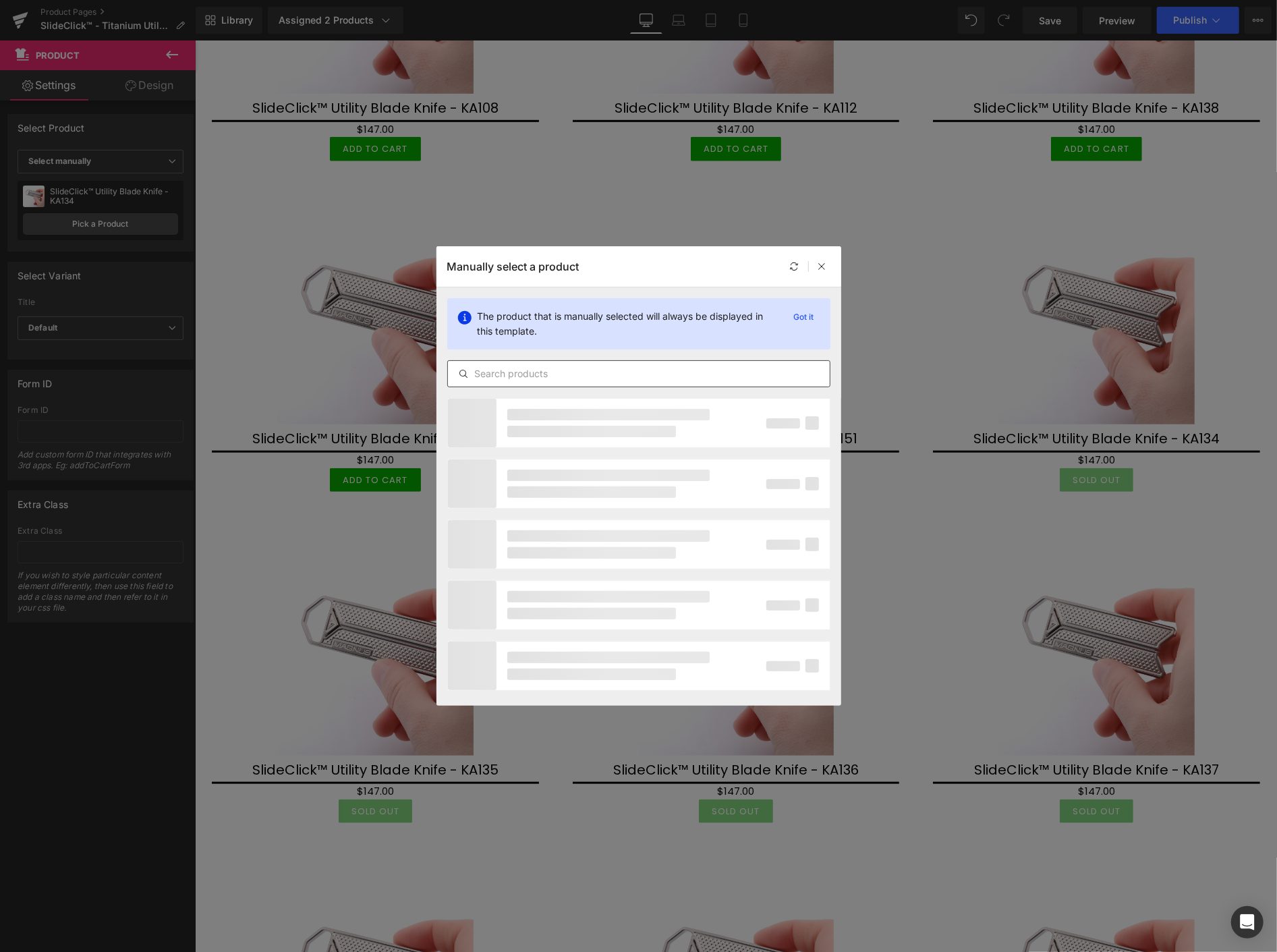
click at [484, 370] on input "text" at bounding box center [638, 374] width 382 height 16
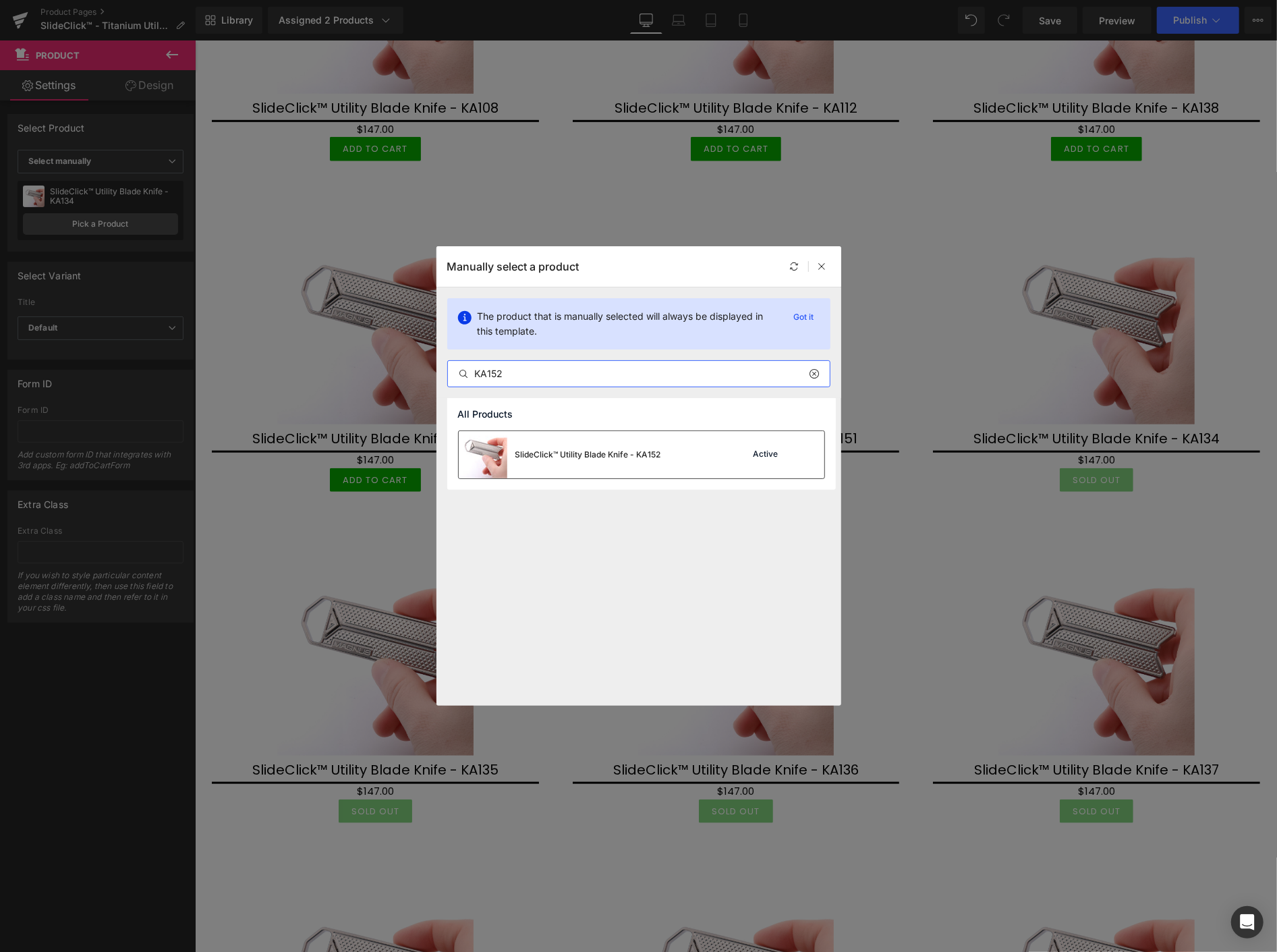
type input "KA152"
click at [562, 452] on div "SlideClick™ Utility Blade Knife - KA152" at bounding box center [588, 454] width 146 height 12
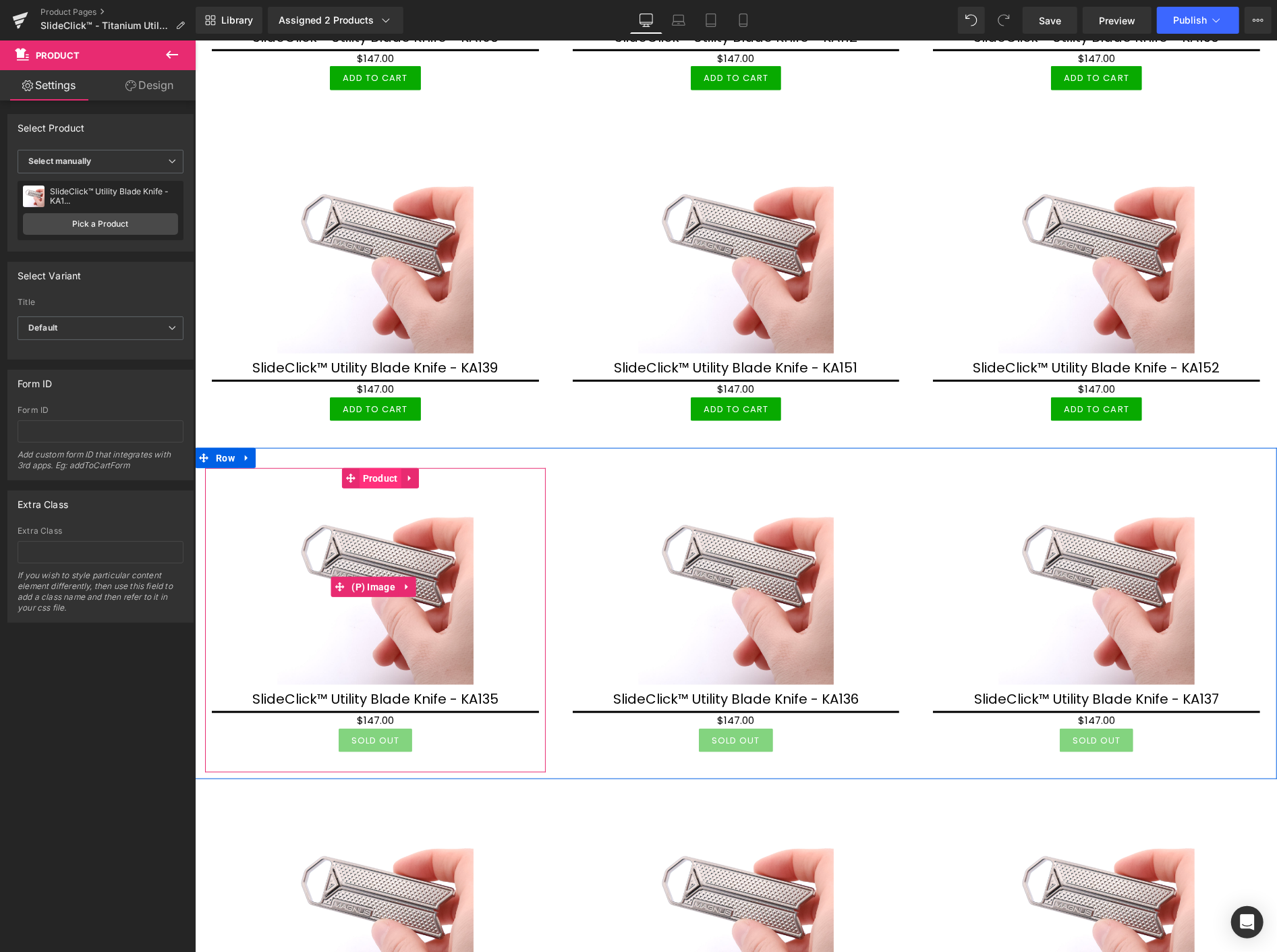
scroll to position [8398, 0]
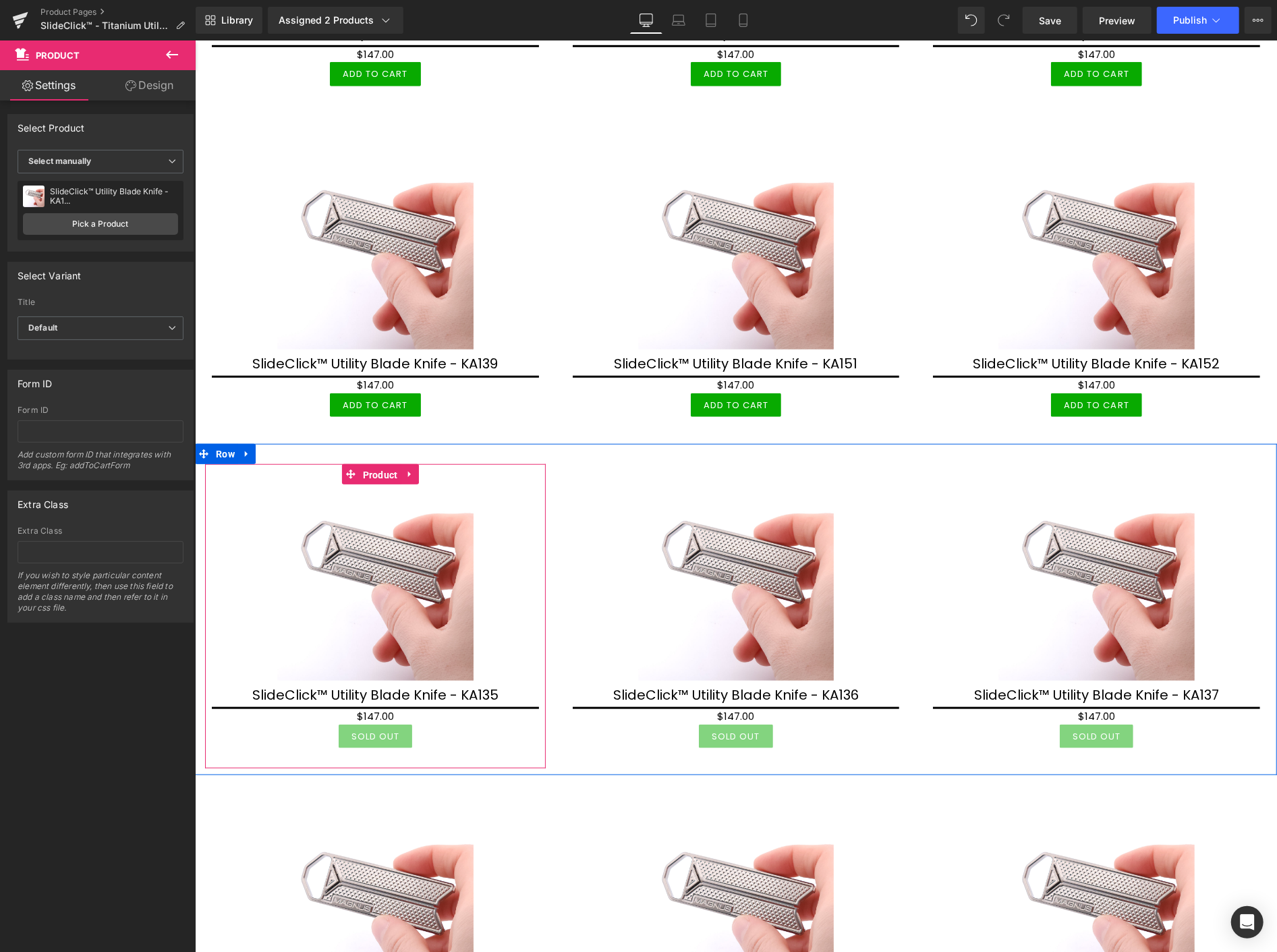
click at [374, 469] on span "Product" at bounding box center [380, 474] width 42 height 20
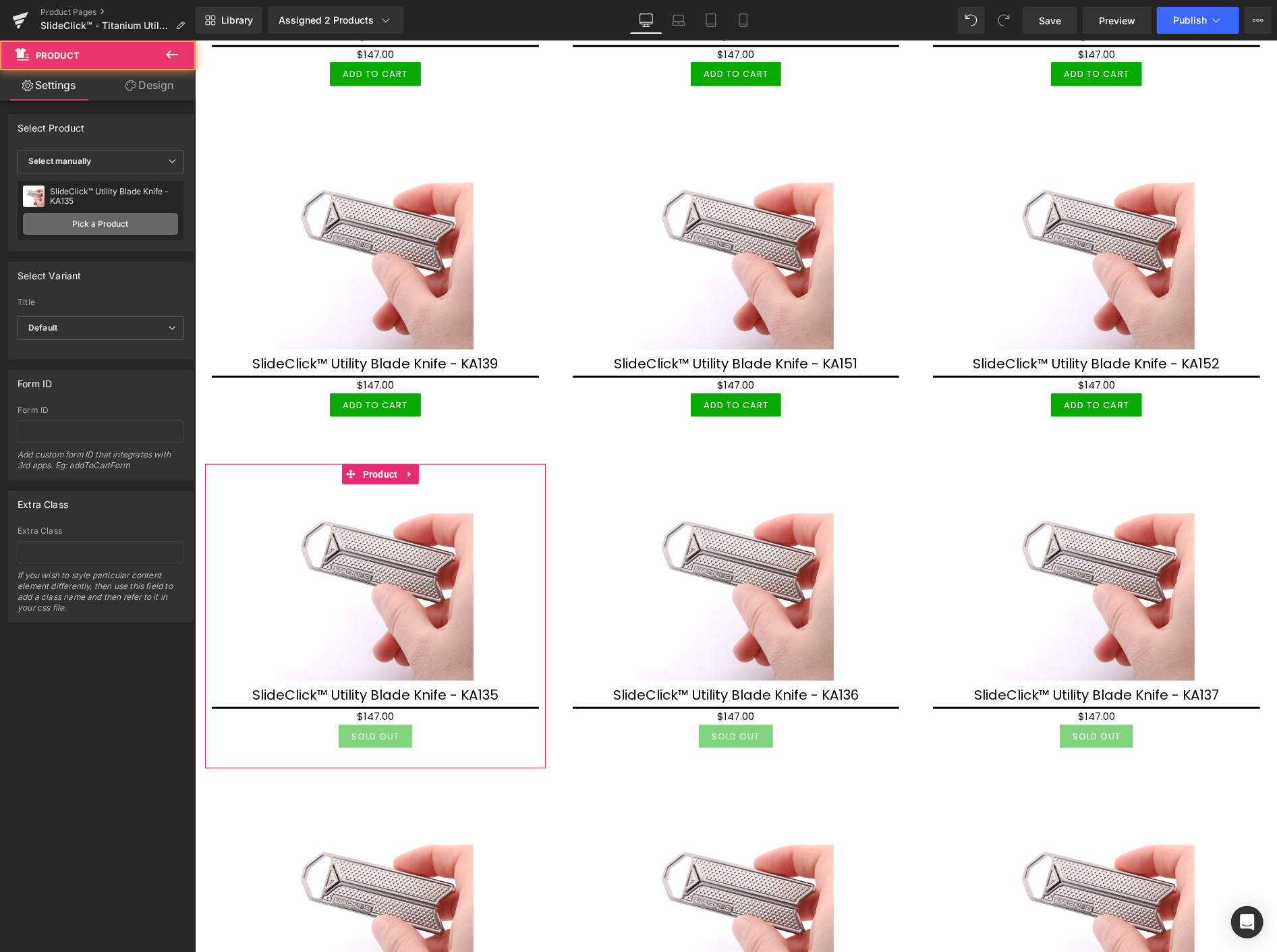
click at [133, 224] on link "Pick a Product" at bounding box center [100, 224] width 155 height 22
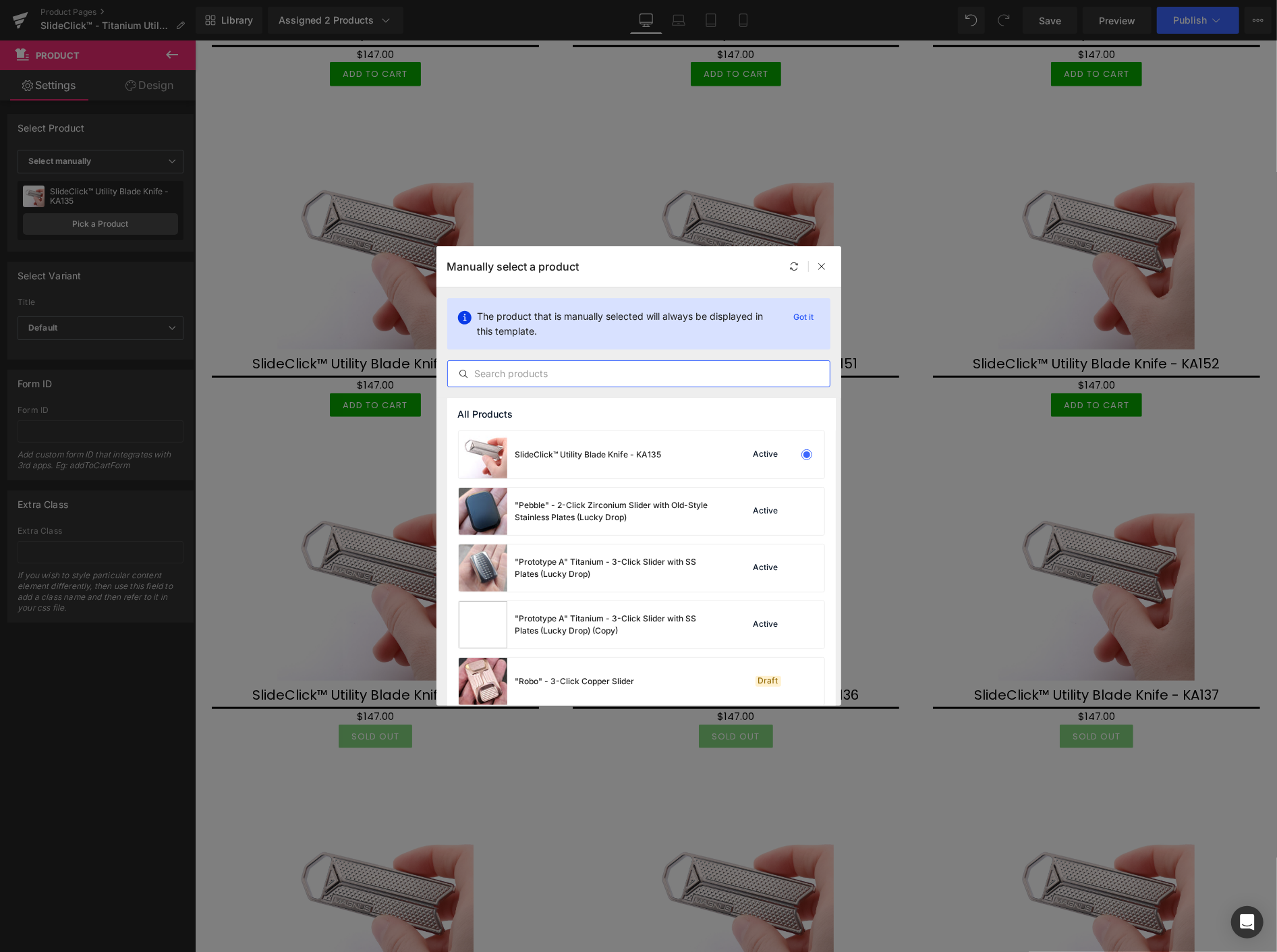
click at [486, 378] on input "text" at bounding box center [638, 374] width 382 height 16
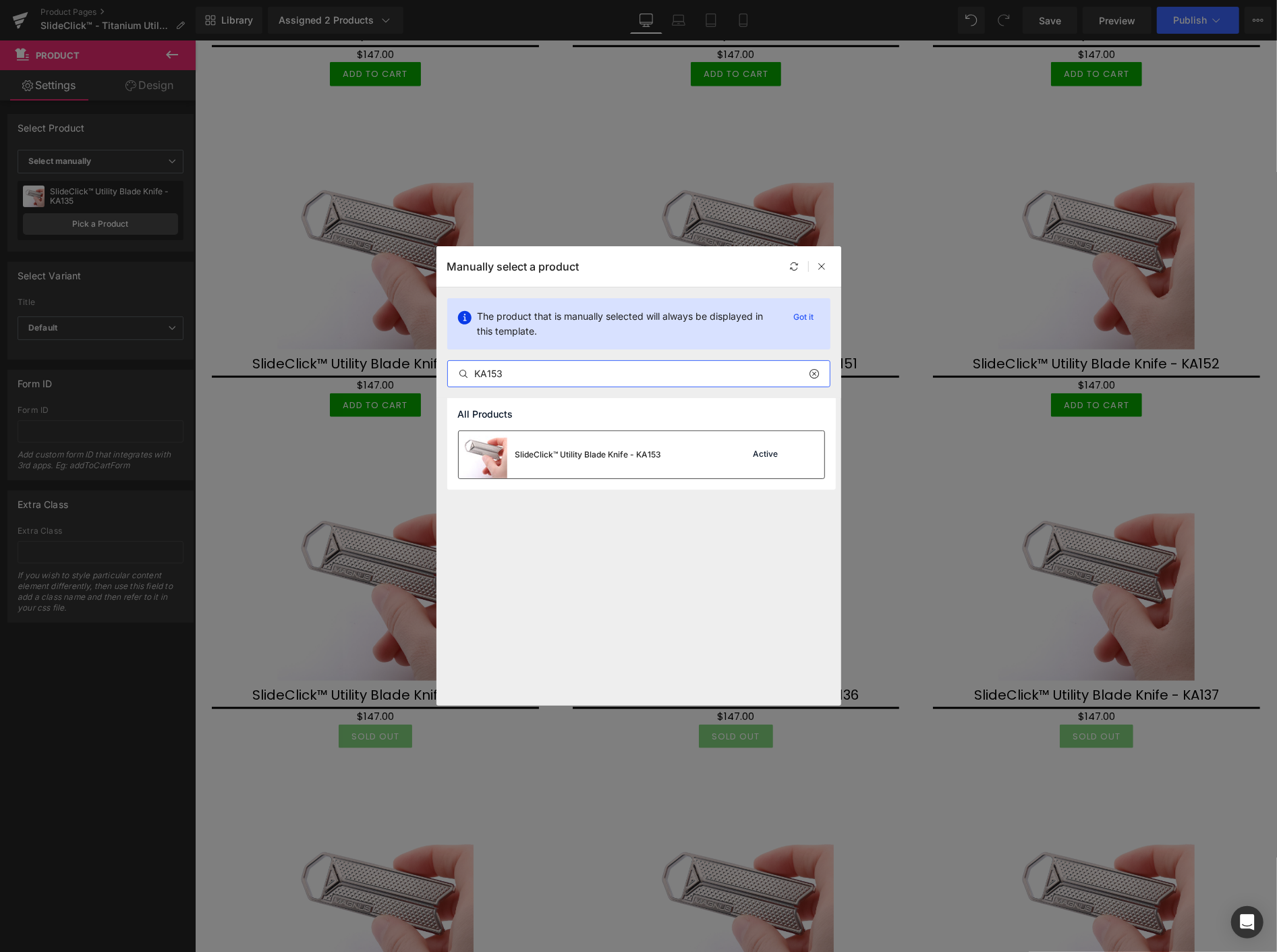
type input "KA153"
click at [526, 456] on div "SlideClick™ Utility Blade Knife - KA153" at bounding box center [588, 454] width 146 height 12
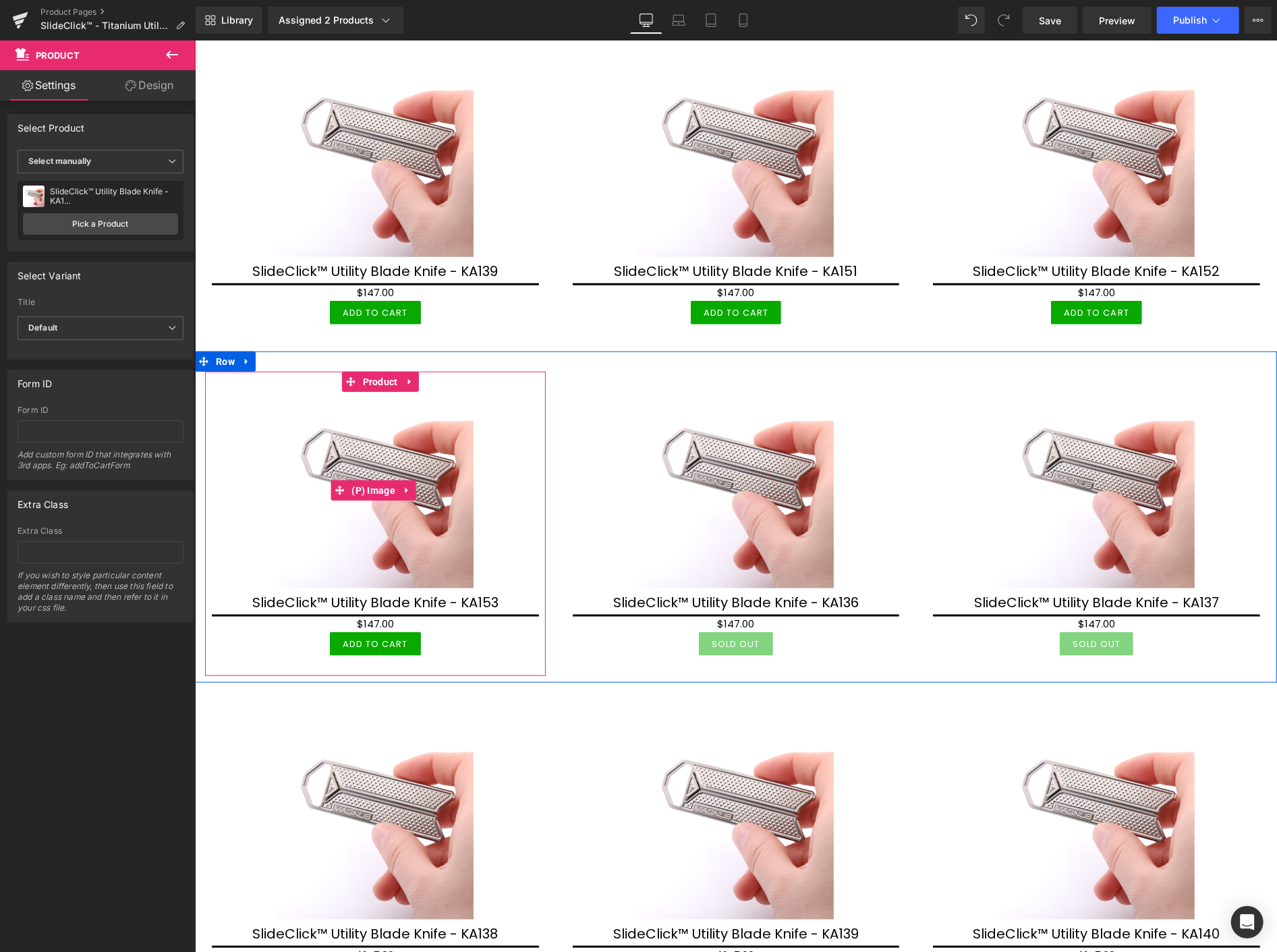
scroll to position [8548, 0]
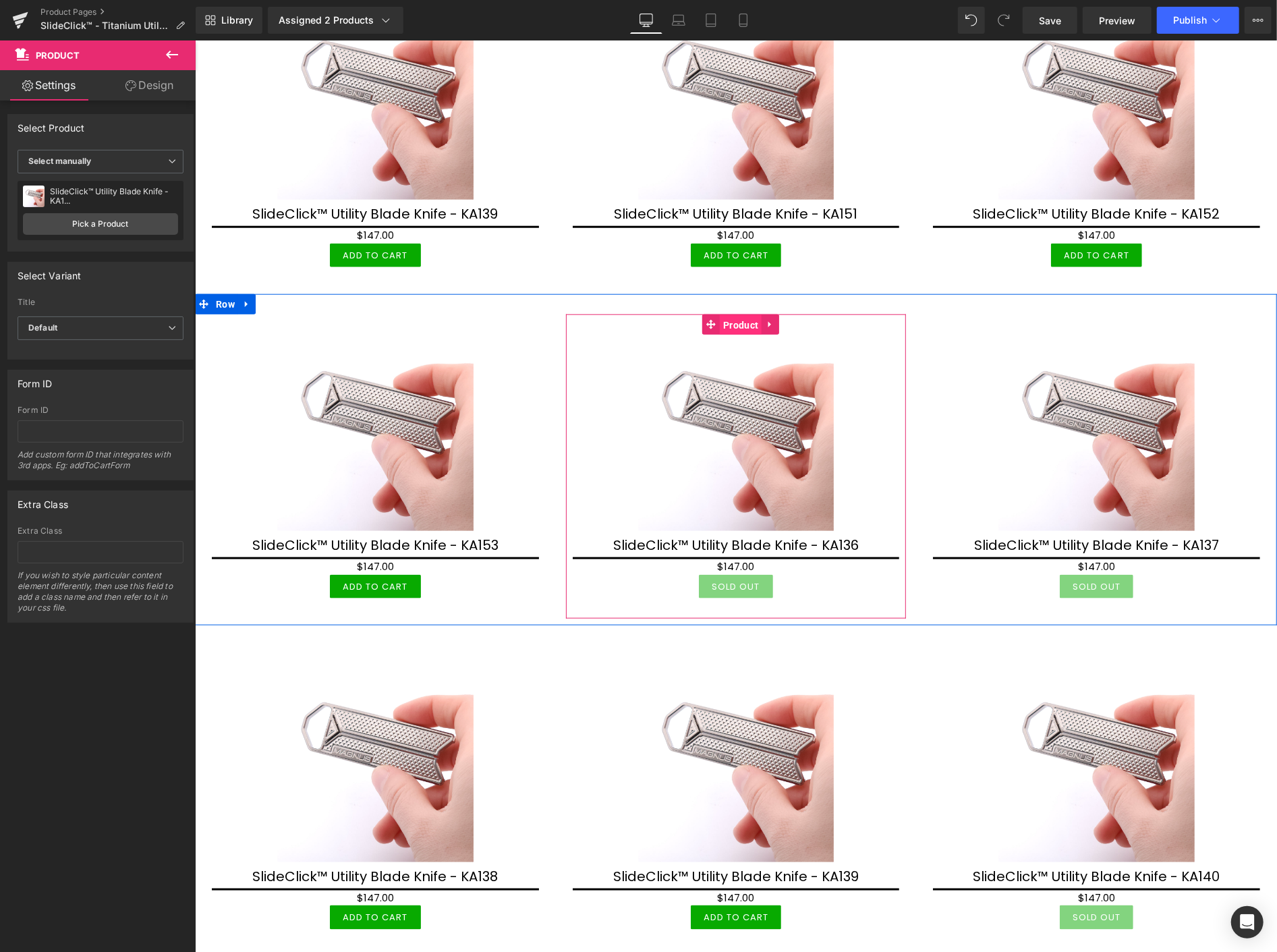
click at [732, 322] on span "Product" at bounding box center [740, 324] width 42 height 20
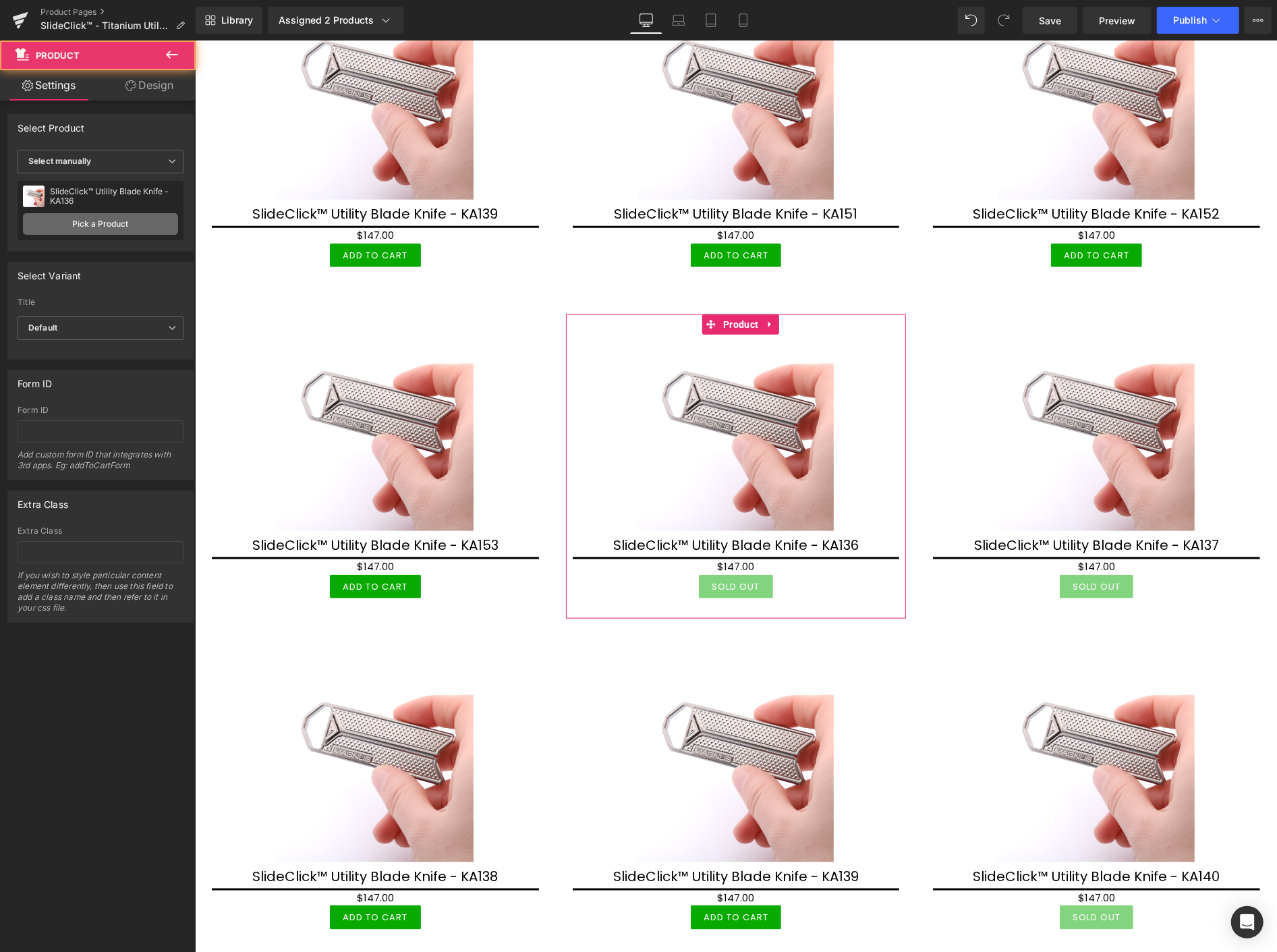
click at [86, 226] on link "Pick a Product" at bounding box center [100, 224] width 155 height 22
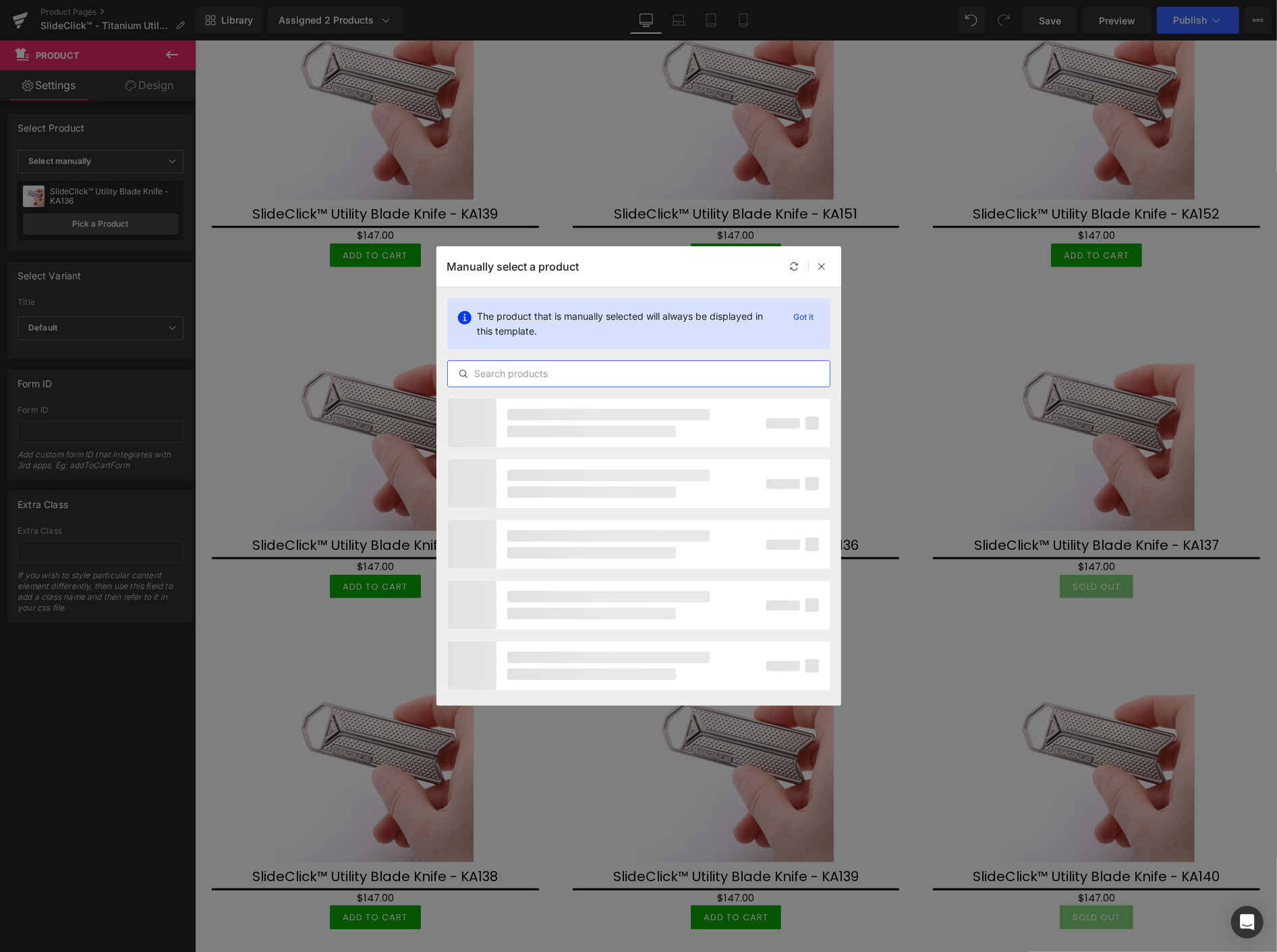
click at [497, 373] on input "text" at bounding box center [638, 374] width 382 height 16
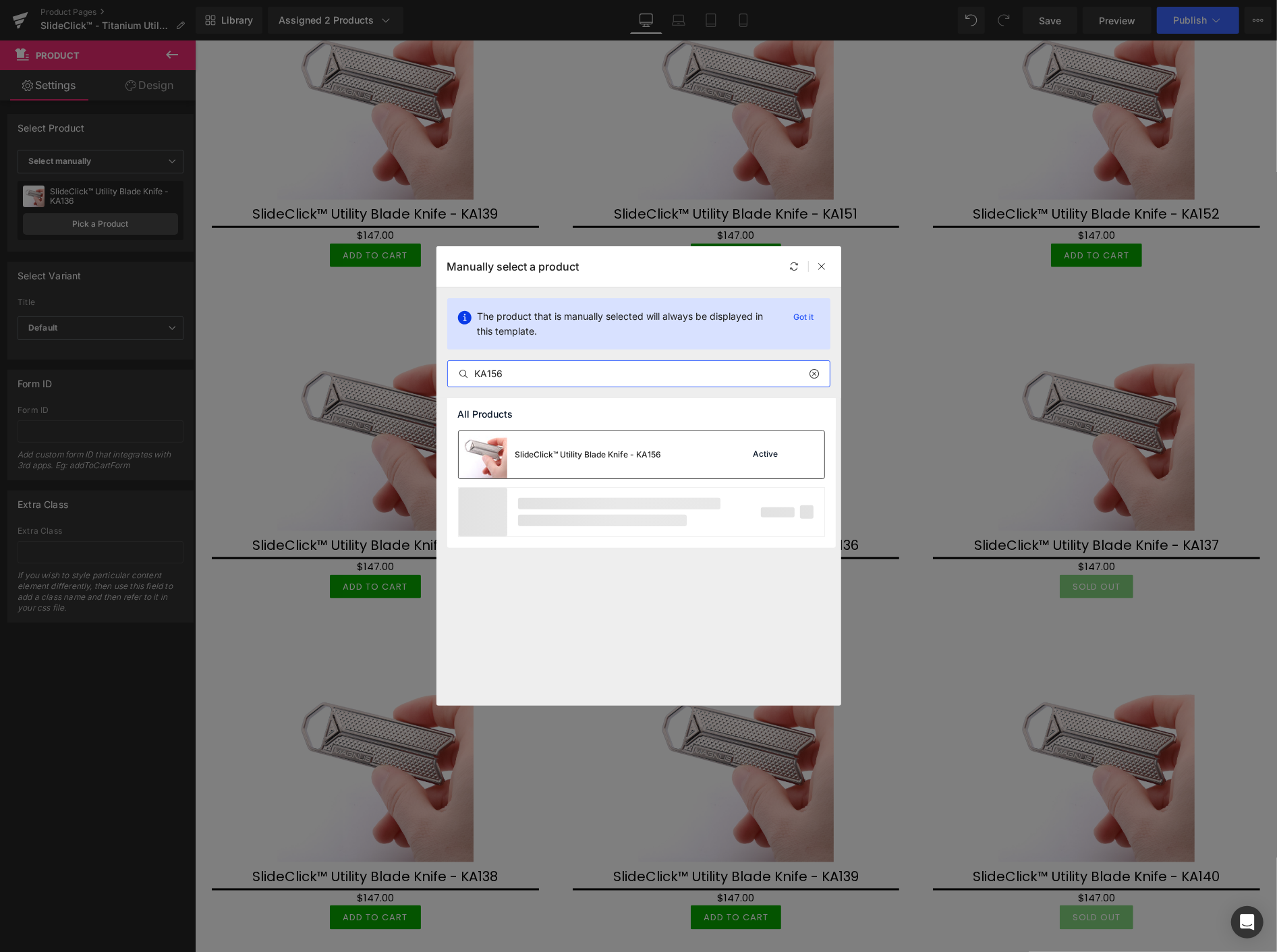
type input "KA156"
click at [526, 459] on div "SlideClick™ Utility Blade Knife - KA156" at bounding box center [588, 454] width 146 height 12
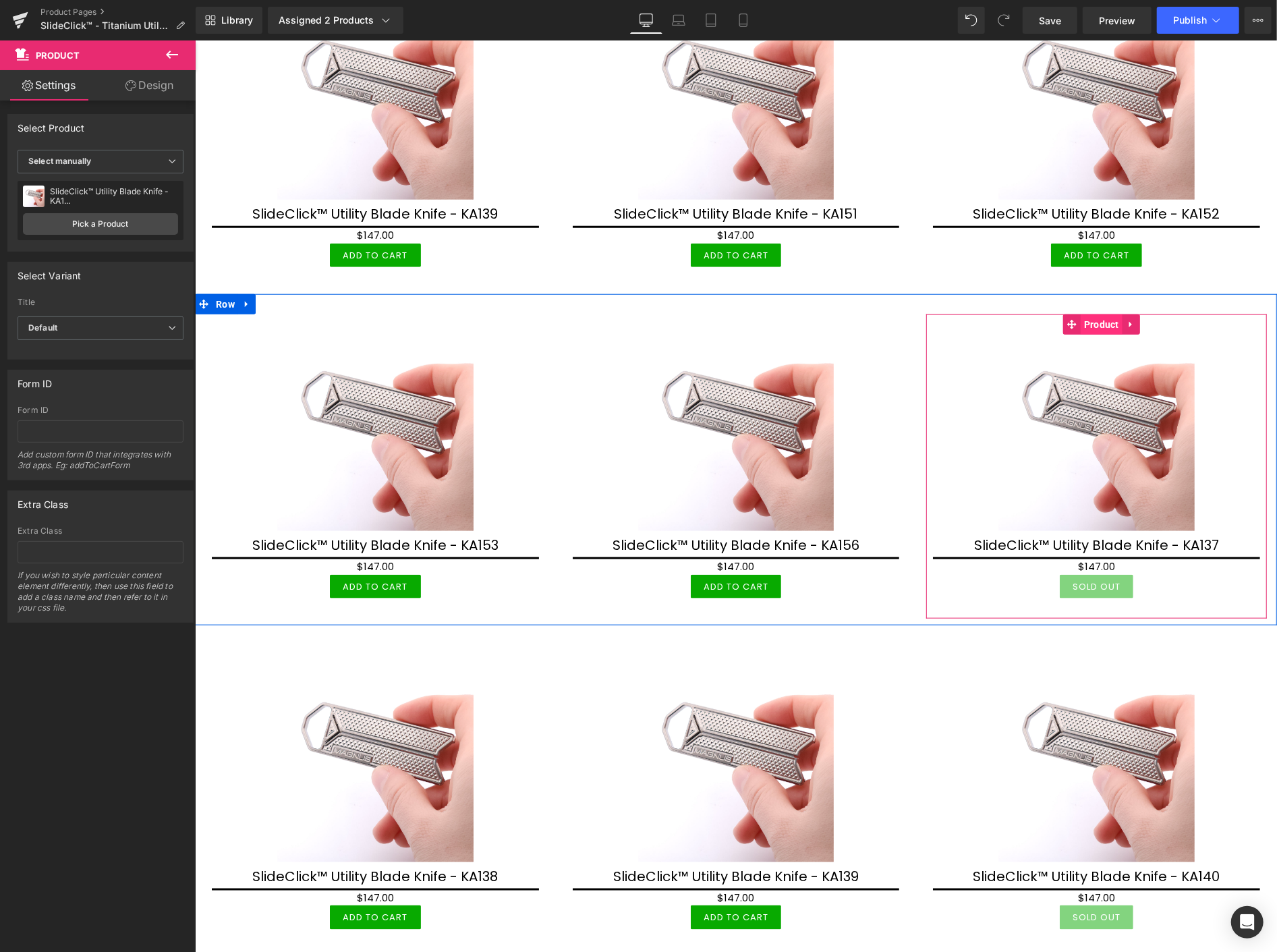
click at [1090, 321] on span "Product" at bounding box center [1102, 323] width 42 height 20
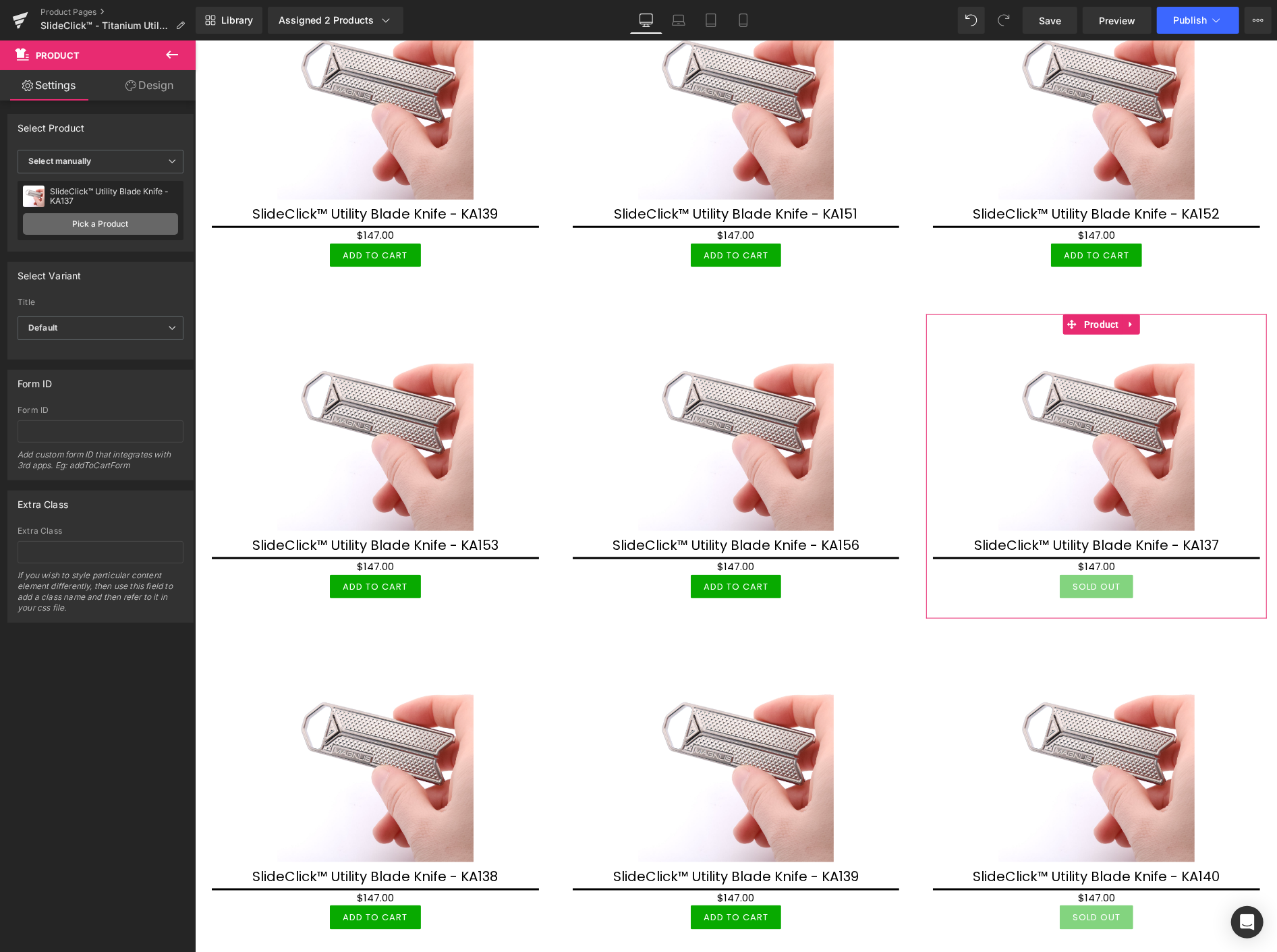
click at [126, 225] on link "Pick a Product" at bounding box center [100, 224] width 155 height 22
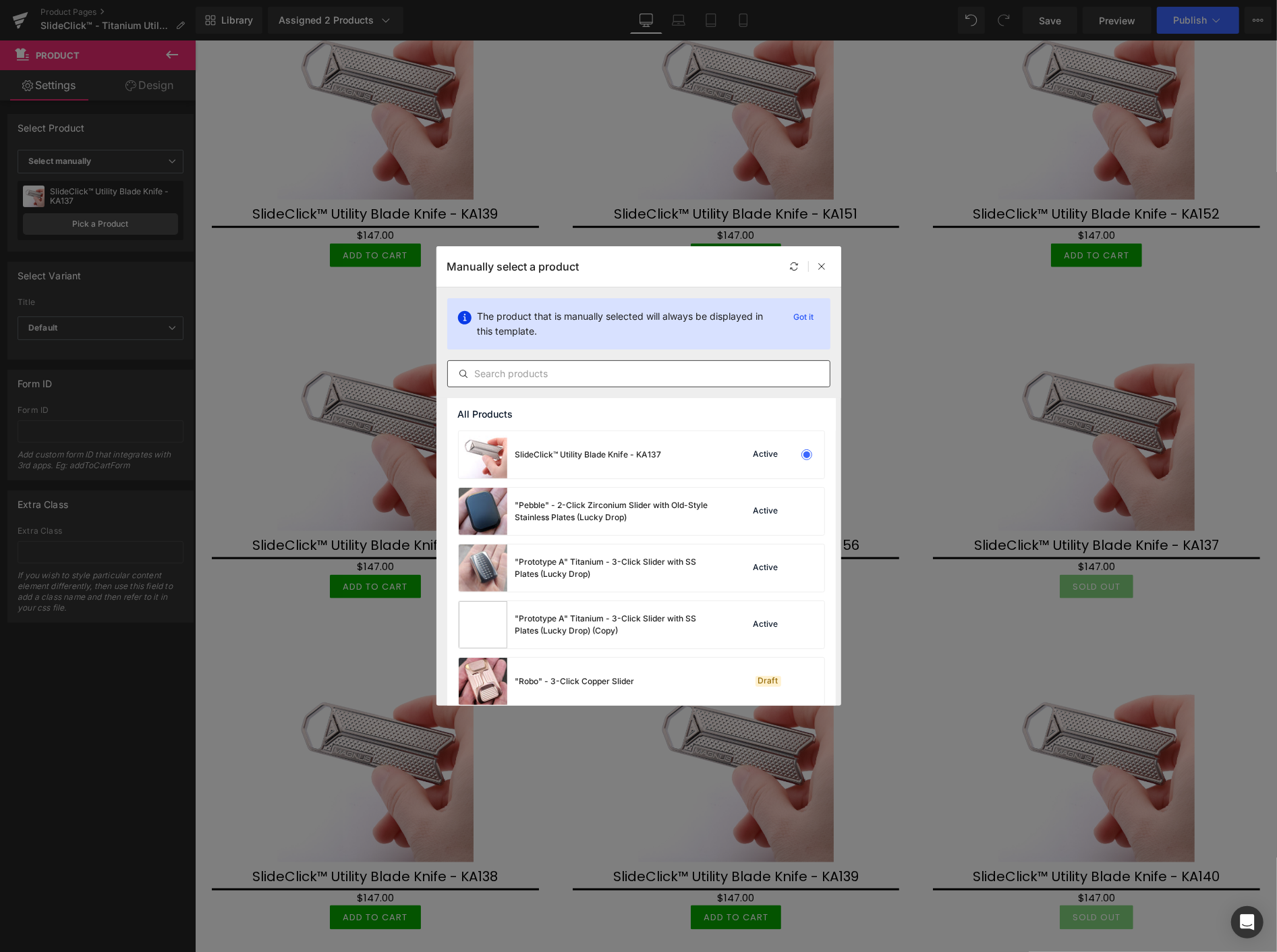
click at [506, 376] on input "text" at bounding box center [638, 374] width 382 height 16
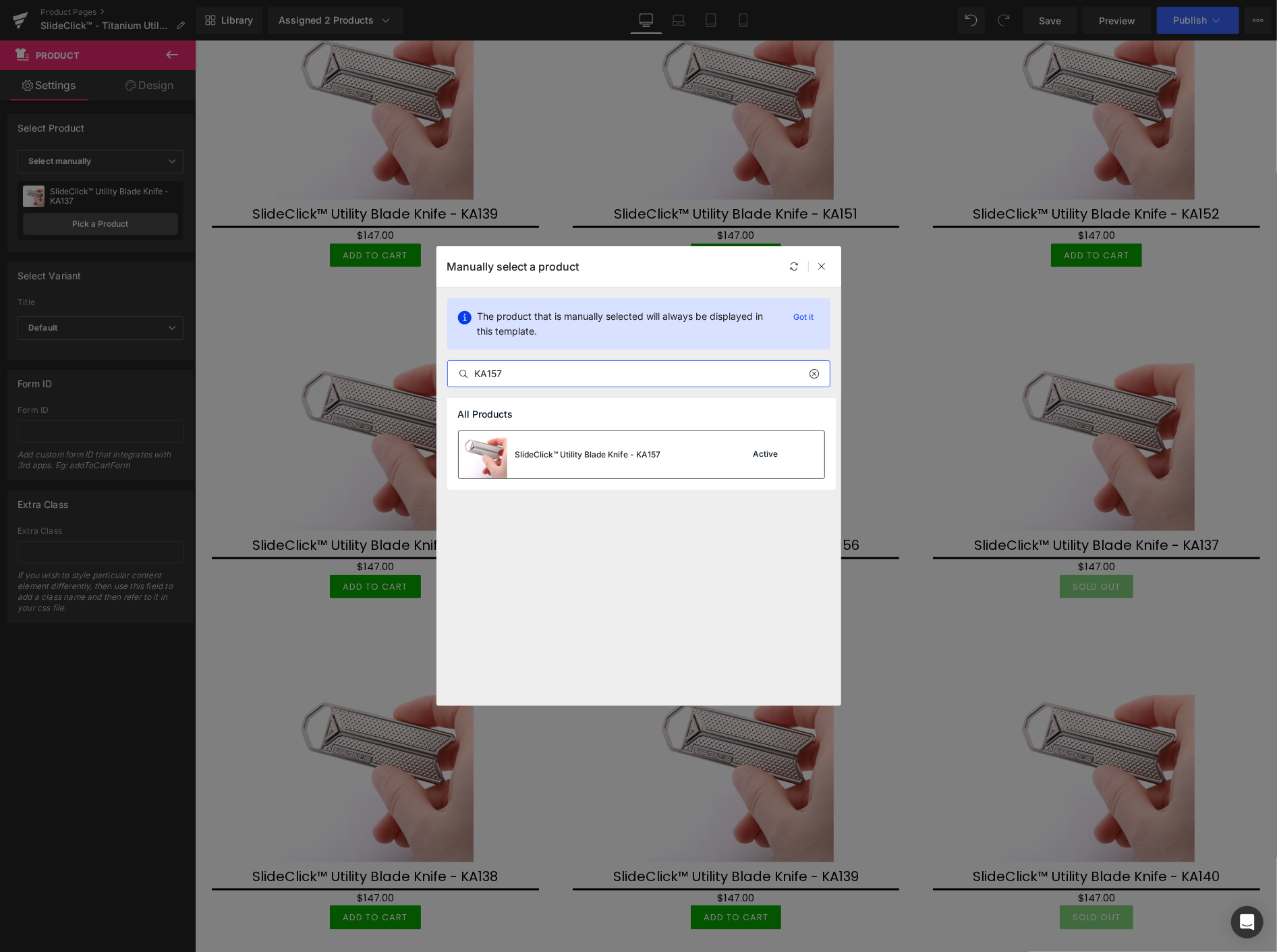
type input "KA157"
click at [554, 453] on div "SlideClick™ Utility Blade Knife - KA157" at bounding box center [588, 454] width 146 height 12
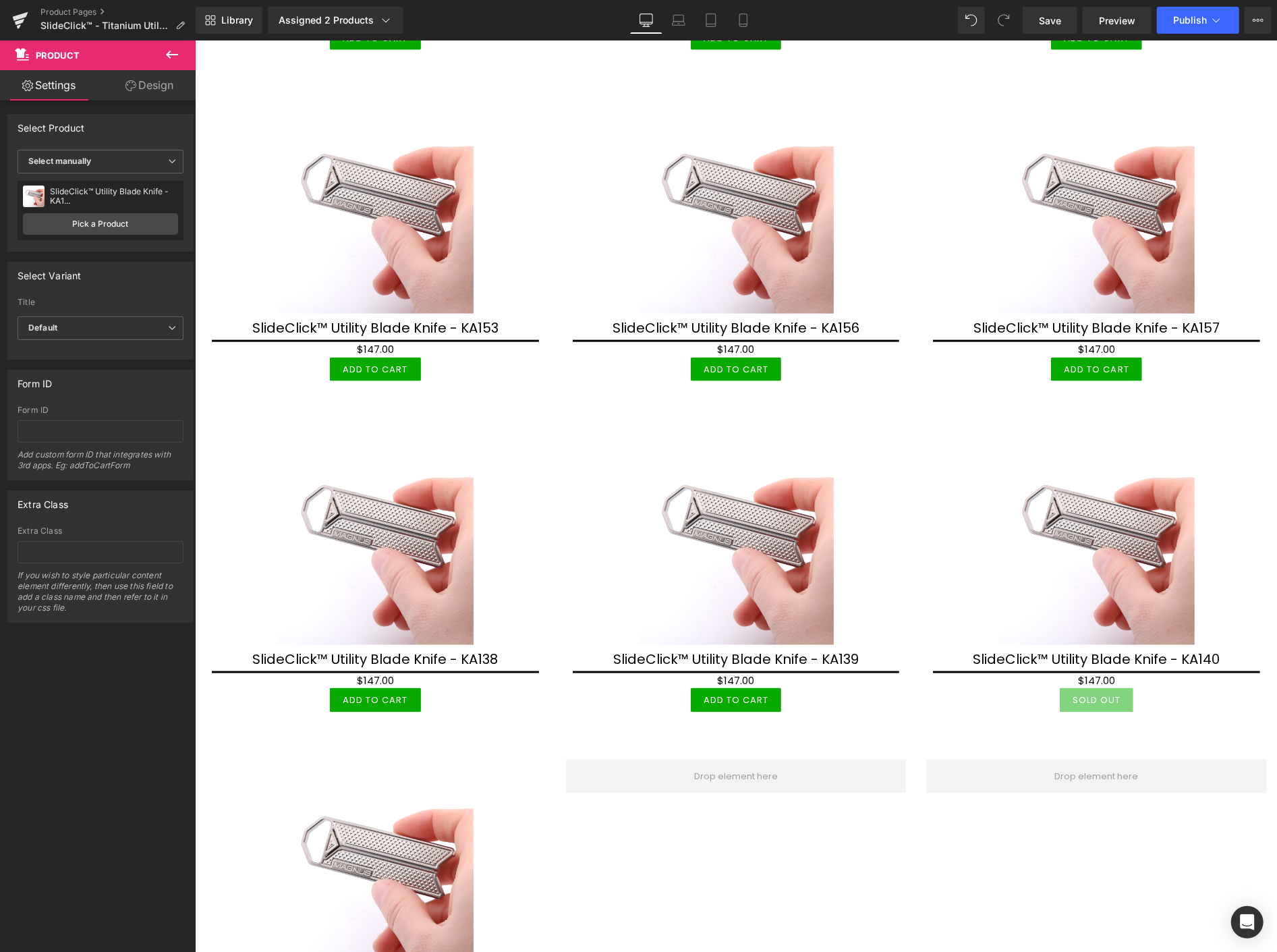
scroll to position [8774, 0]
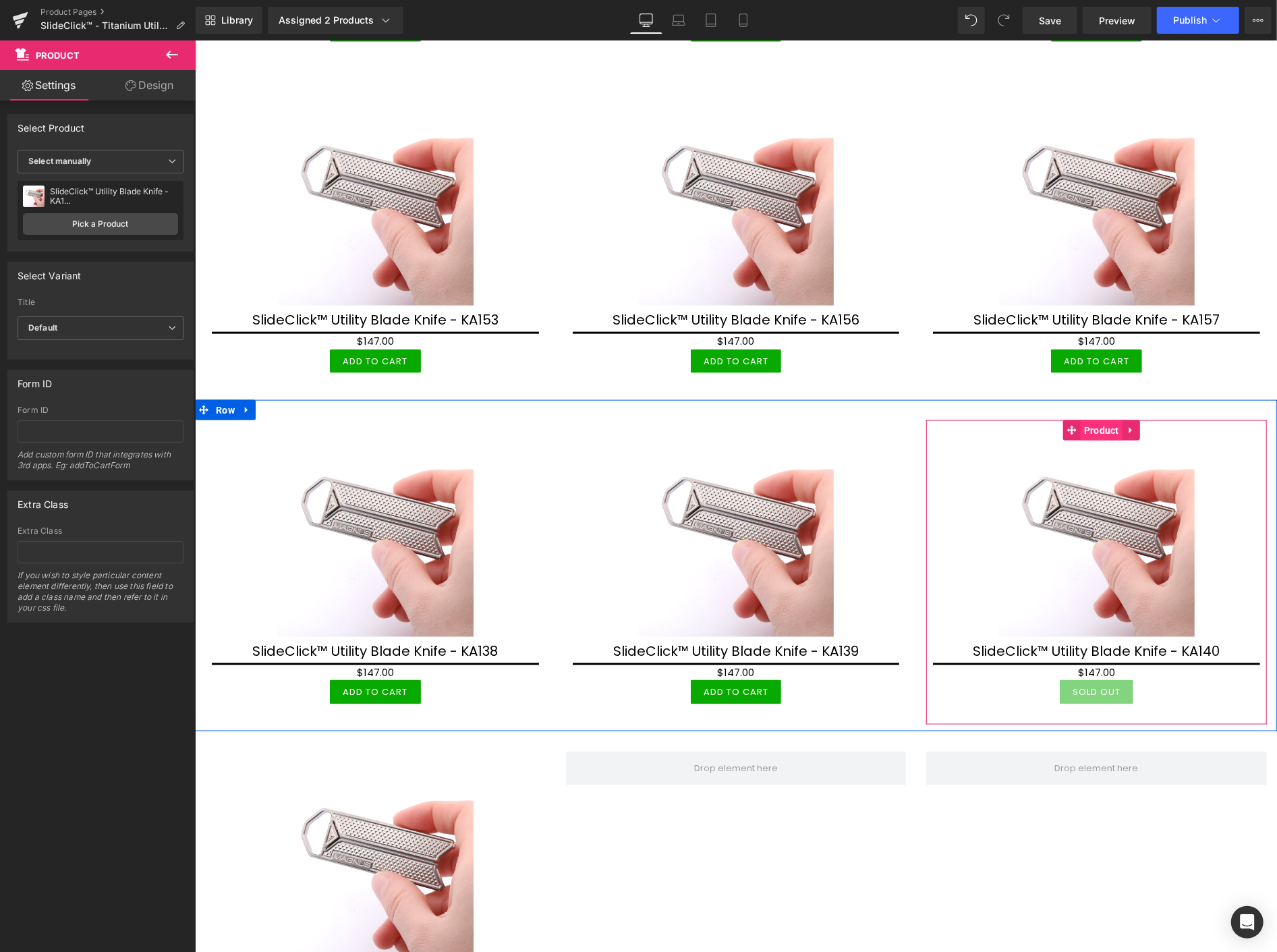
click at [1084, 420] on span "Product" at bounding box center [1102, 429] width 42 height 20
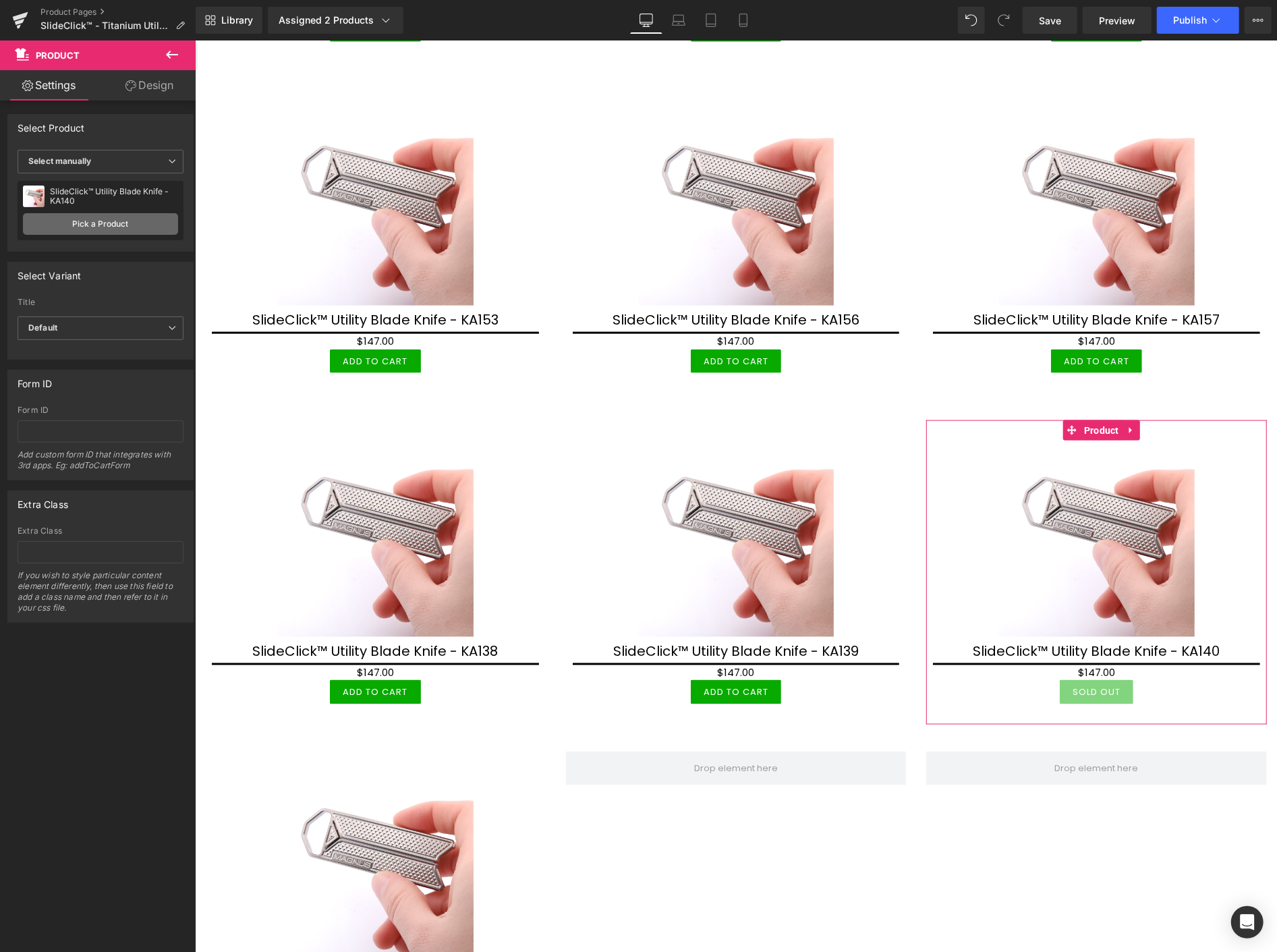
click at [96, 223] on link "Pick a Product" at bounding box center [100, 224] width 155 height 22
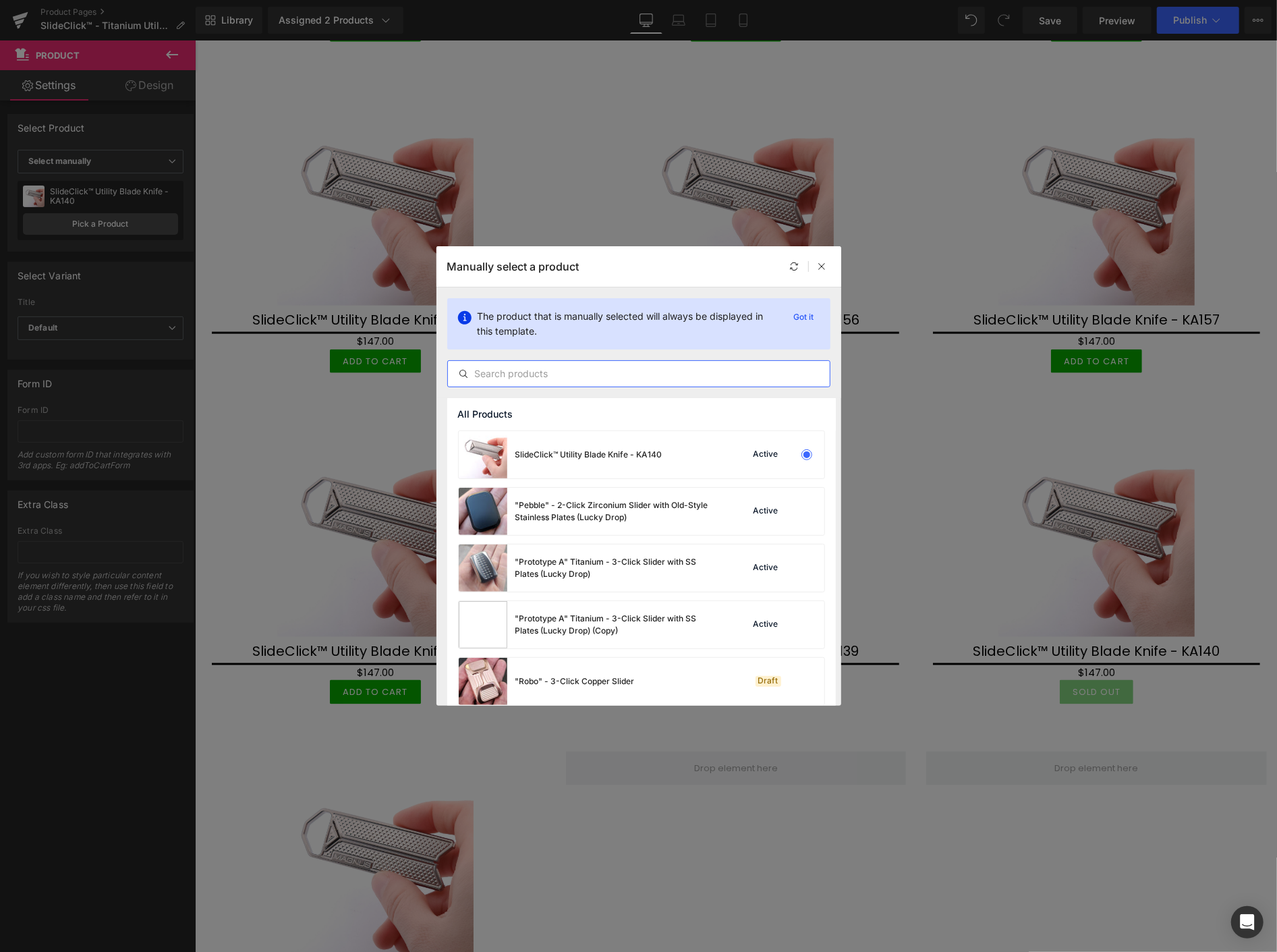
click at [532, 376] on input "text" at bounding box center [638, 374] width 382 height 16
click at [477, 375] on input "text" at bounding box center [638, 374] width 382 height 16
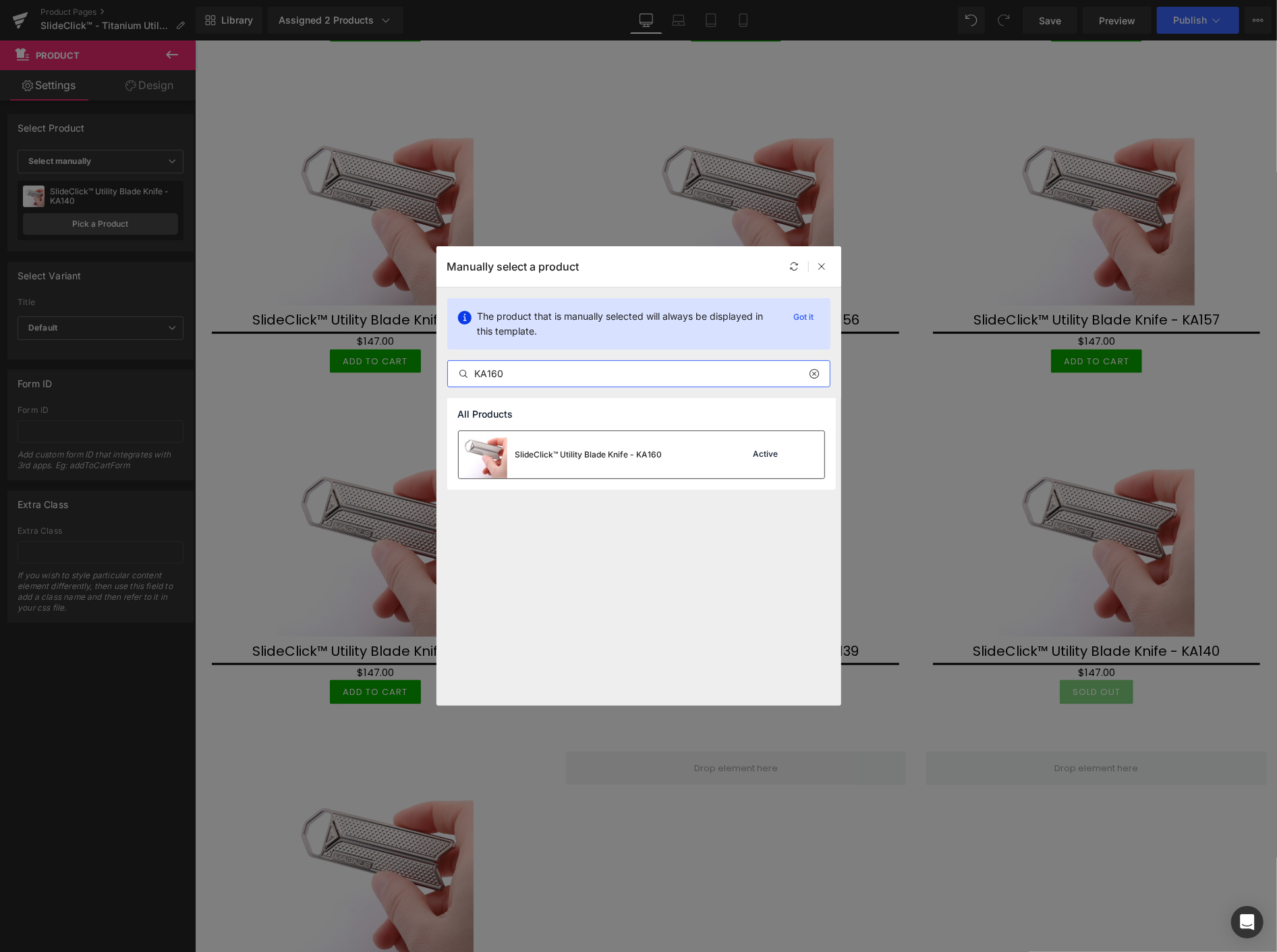
type input "KA160"
click at [560, 453] on div "SlideClick™ Utility Blade Knife - KA160" at bounding box center [588, 454] width 147 height 12
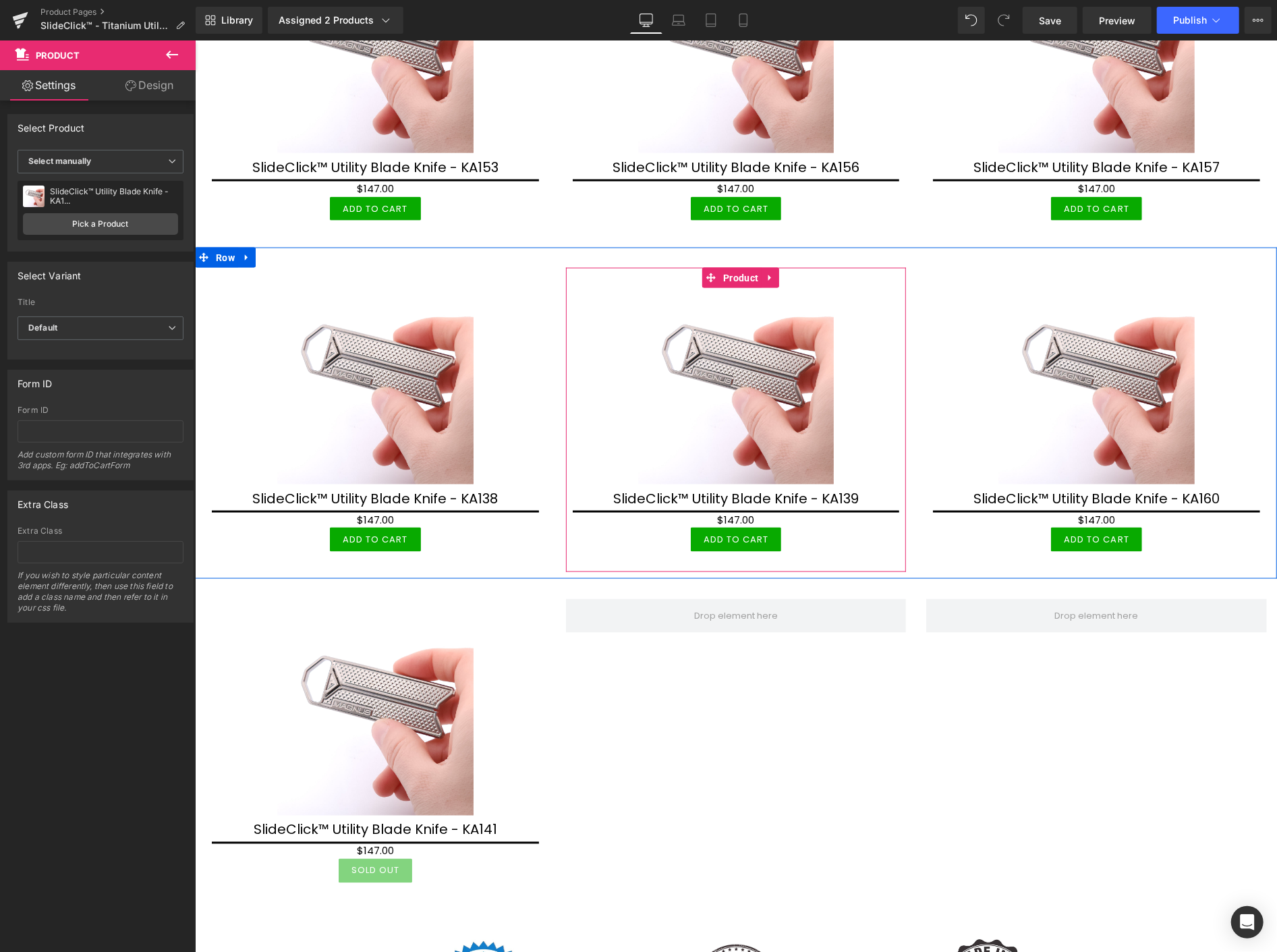
scroll to position [8998, 0]
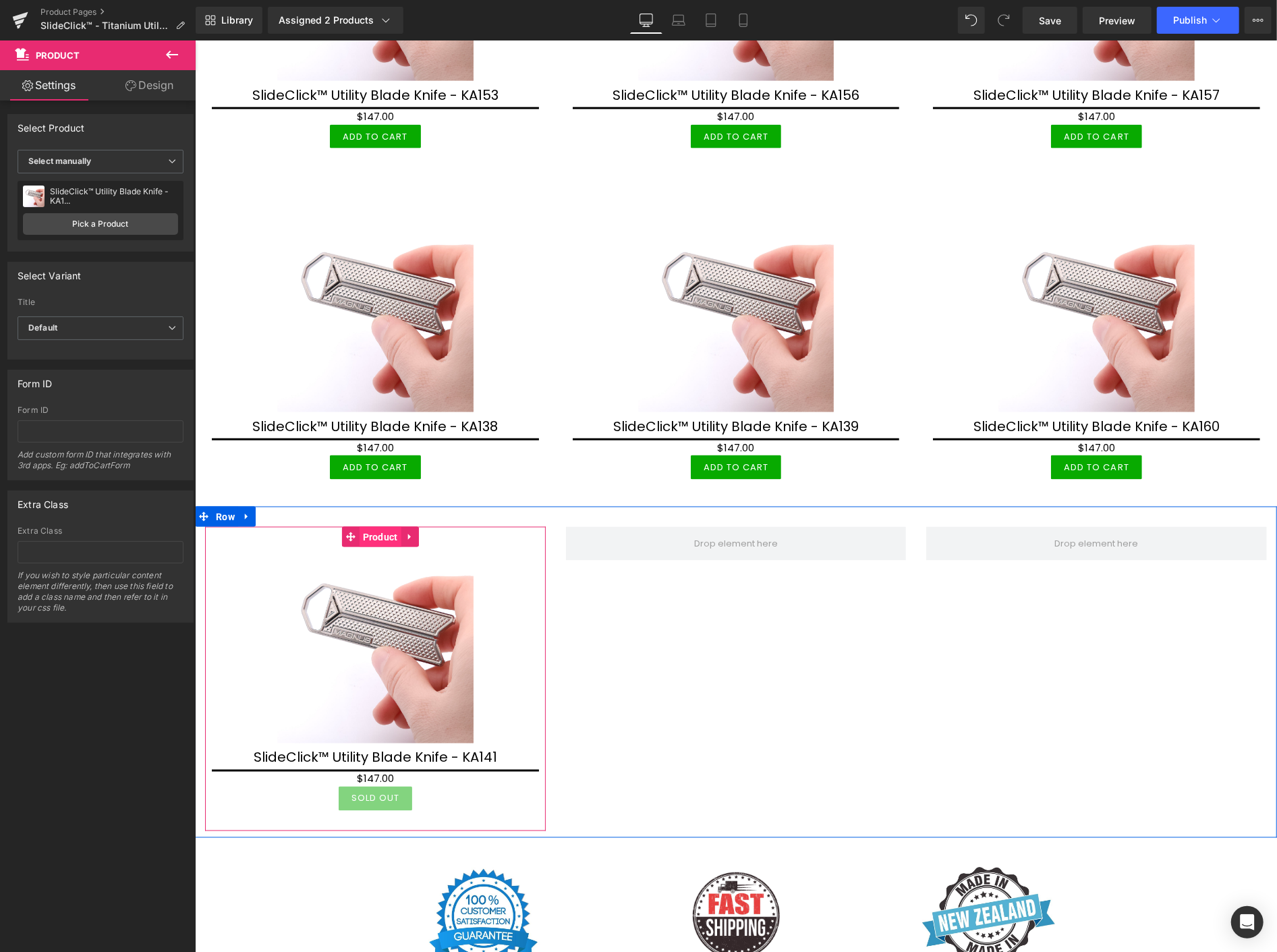
click at [371, 527] on span "Product" at bounding box center [380, 536] width 42 height 20
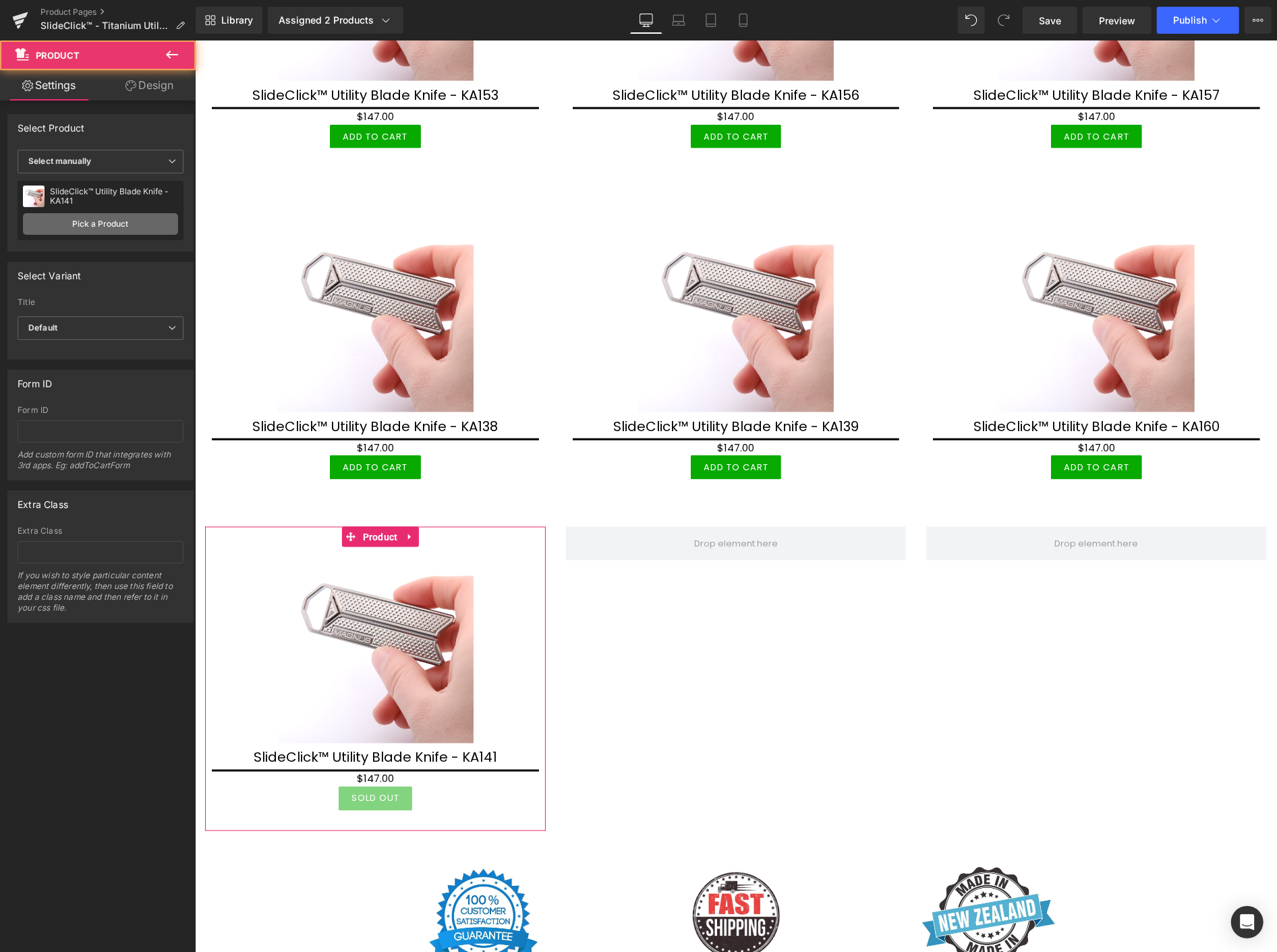
click at [131, 218] on link "Pick a Product" at bounding box center [100, 224] width 155 height 22
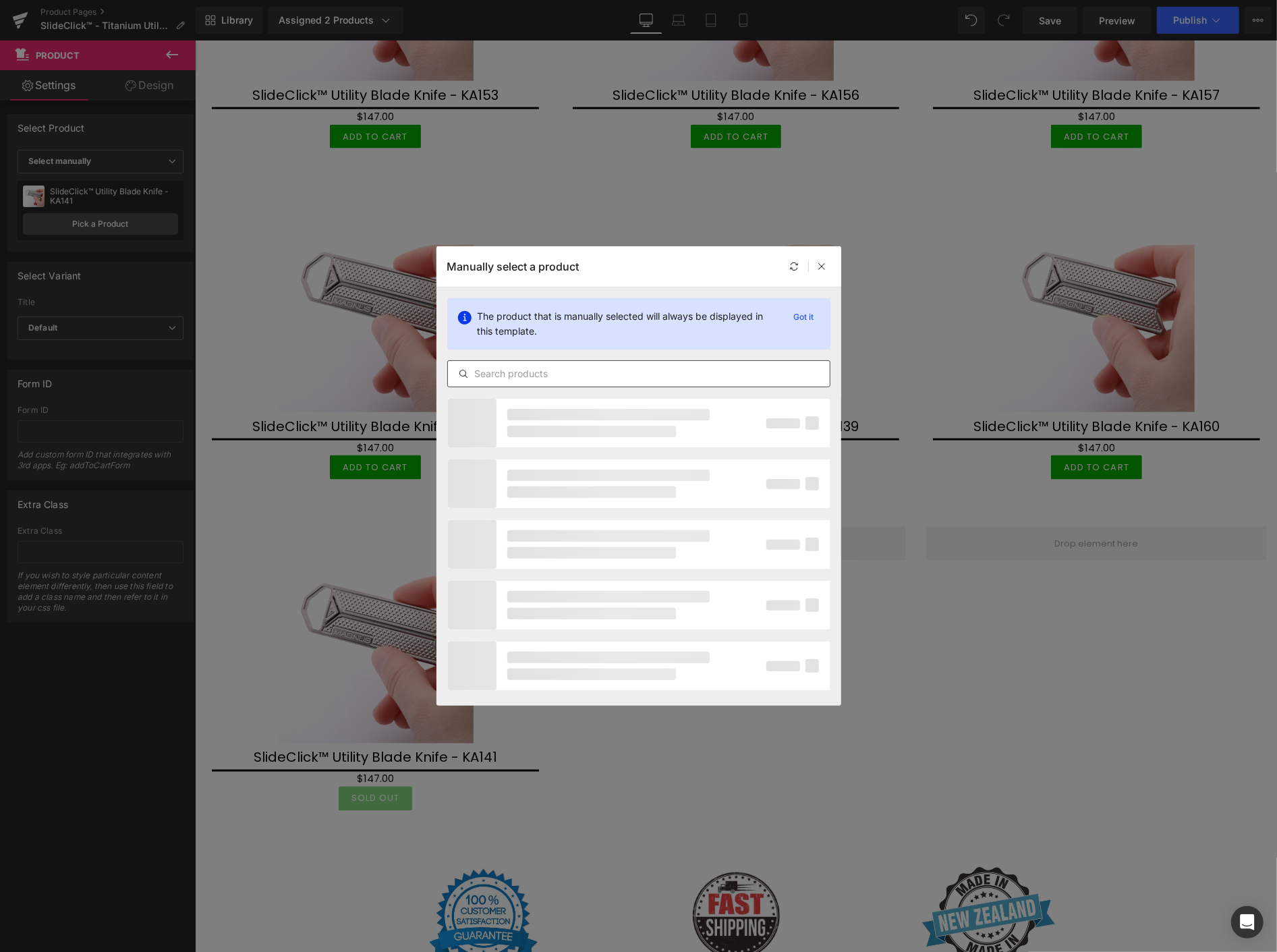
click at [554, 372] on input "text" at bounding box center [638, 374] width 382 height 16
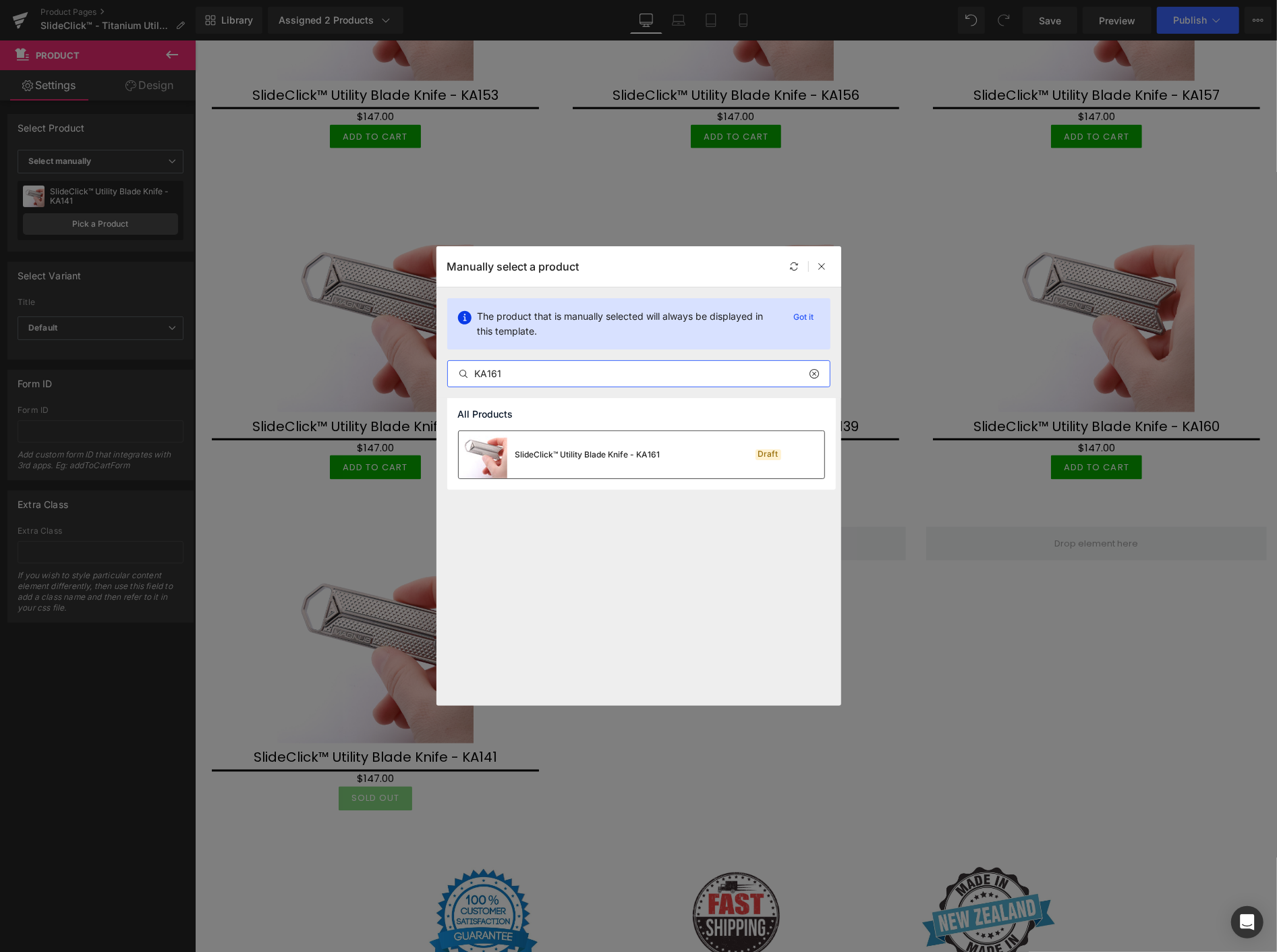
type input "KA161"
click at [584, 453] on div "SlideClick™ Utility Blade Knife - KA161" at bounding box center [587, 454] width 145 height 12
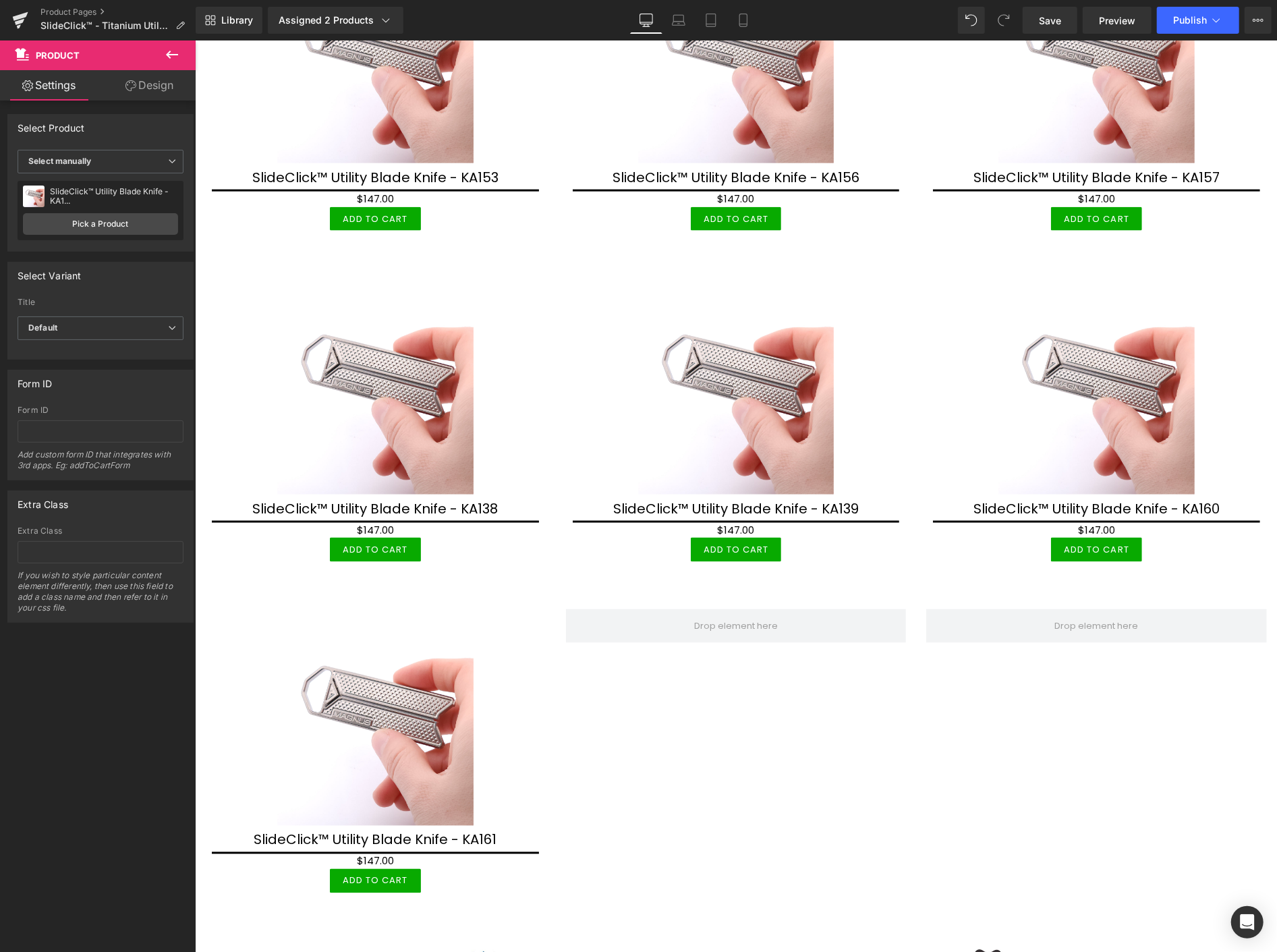
scroll to position [8923, 0]
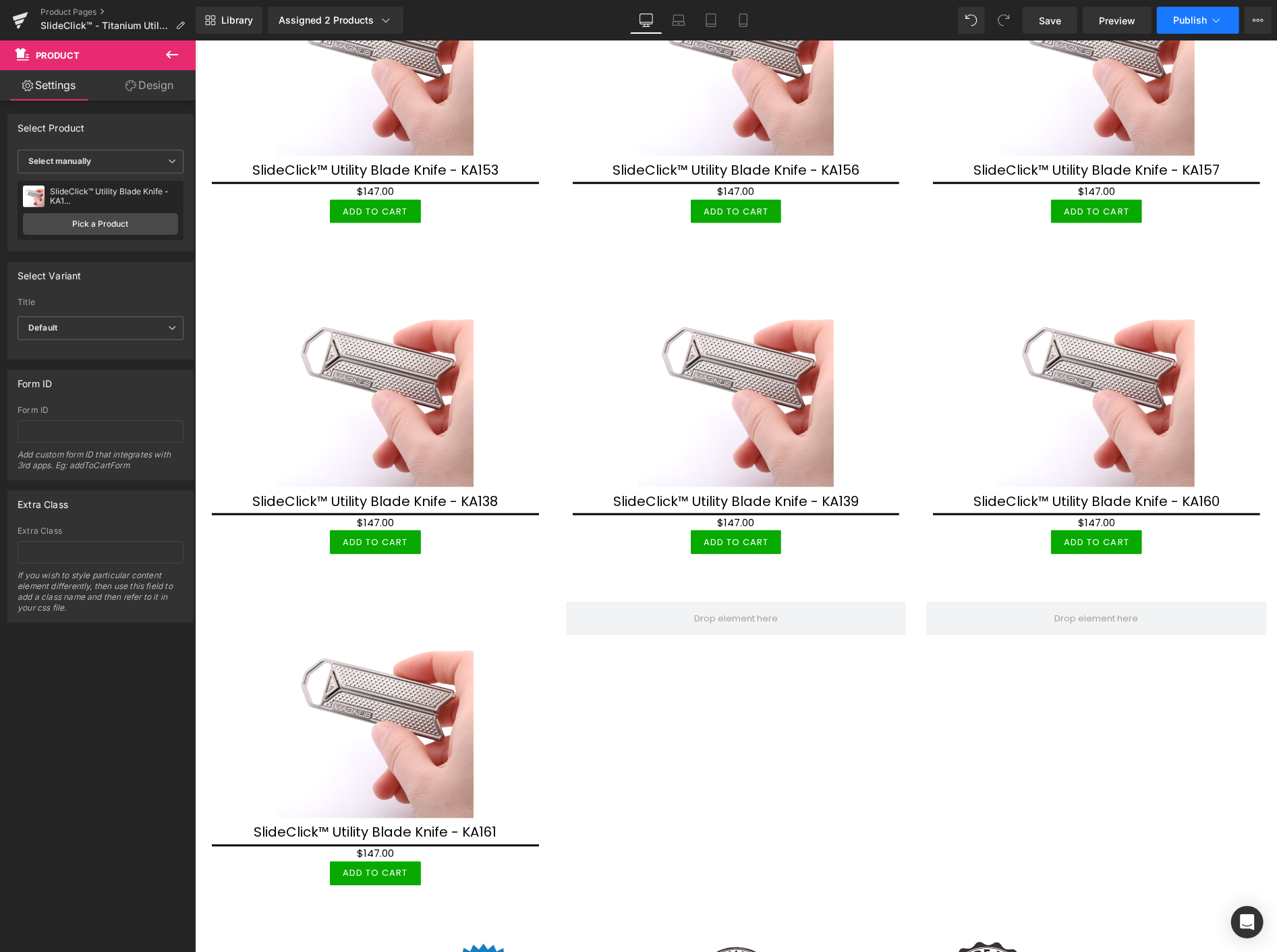
click at [1189, 22] on span "Publish" at bounding box center [1190, 20] width 34 height 11
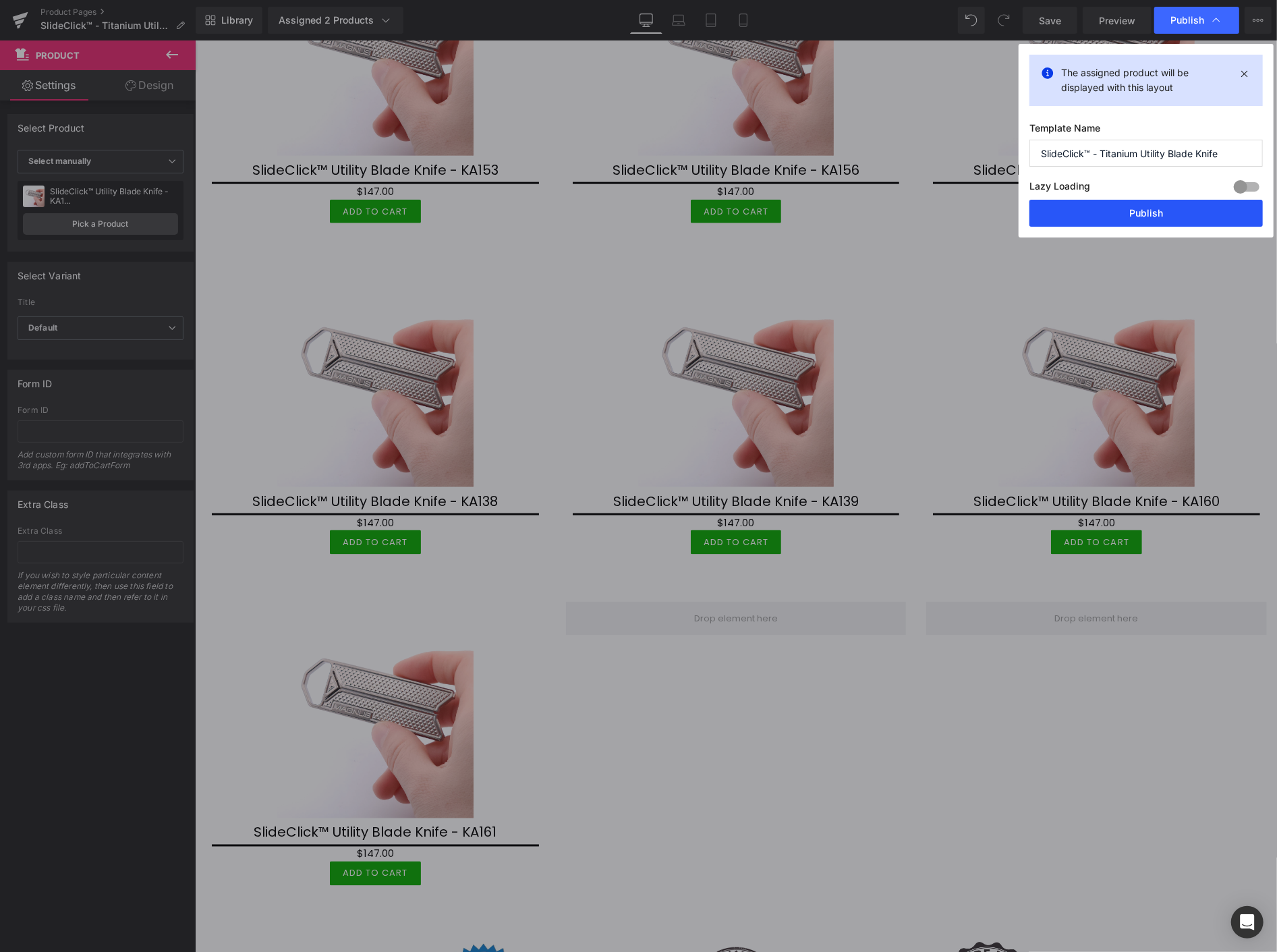
click at [1163, 214] on button "Publish" at bounding box center [1146, 214] width 234 height 27
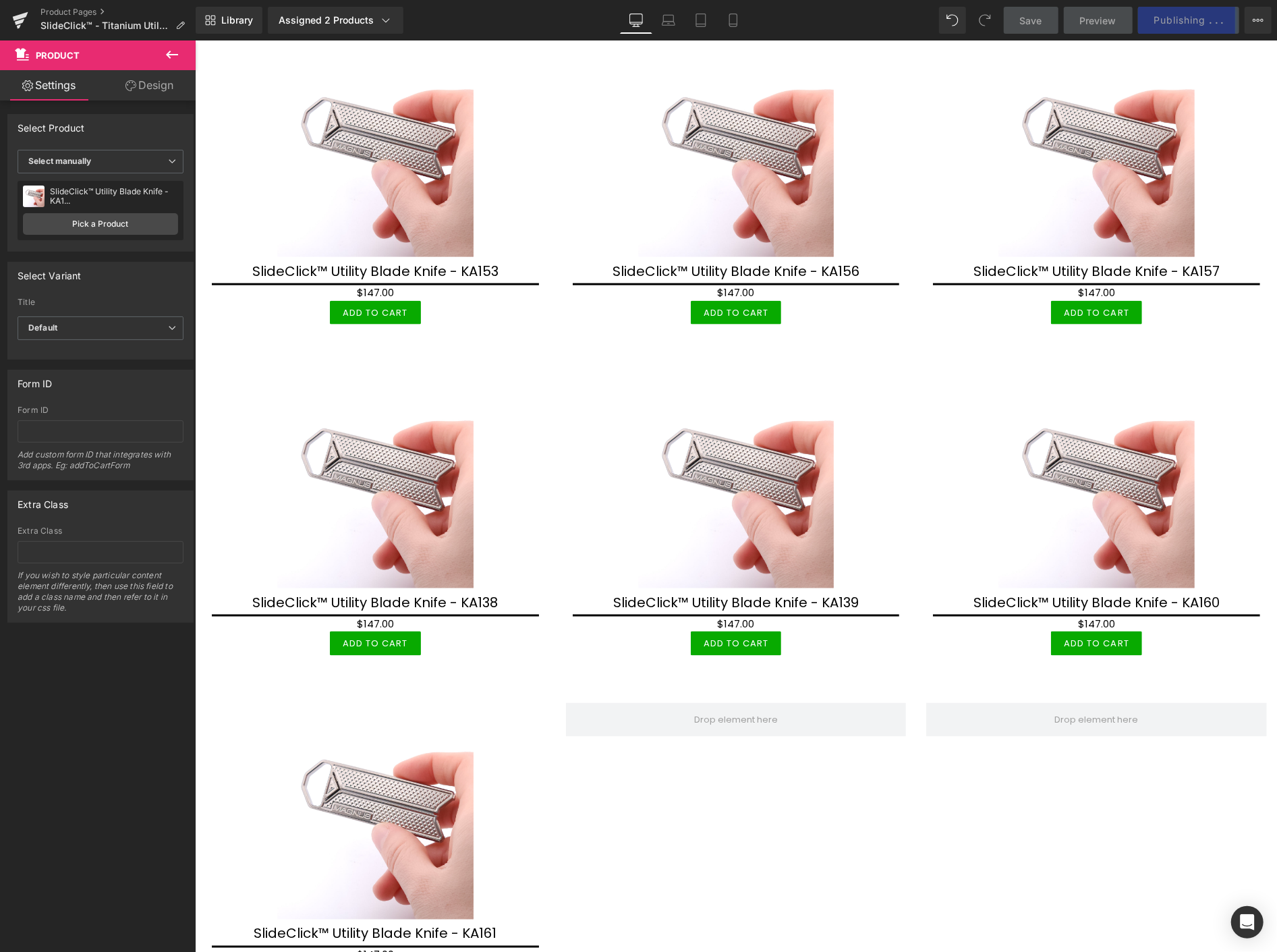
scroll to position [8848, 0]
